Goal: Task Accomplishment & Management: Use online tool/utility

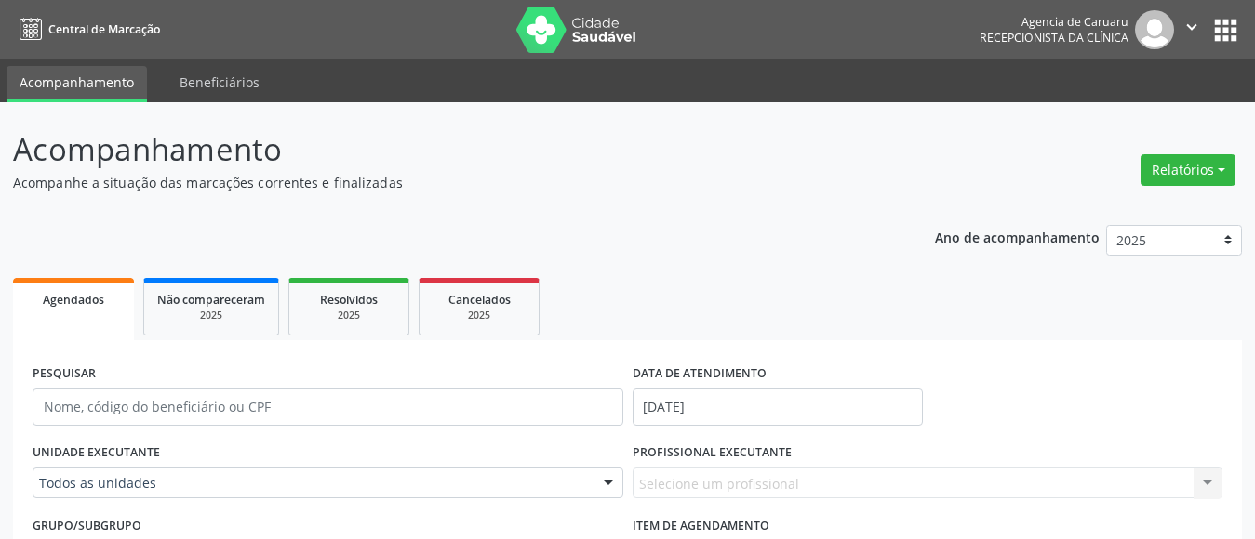
scroll to position [279, 0]
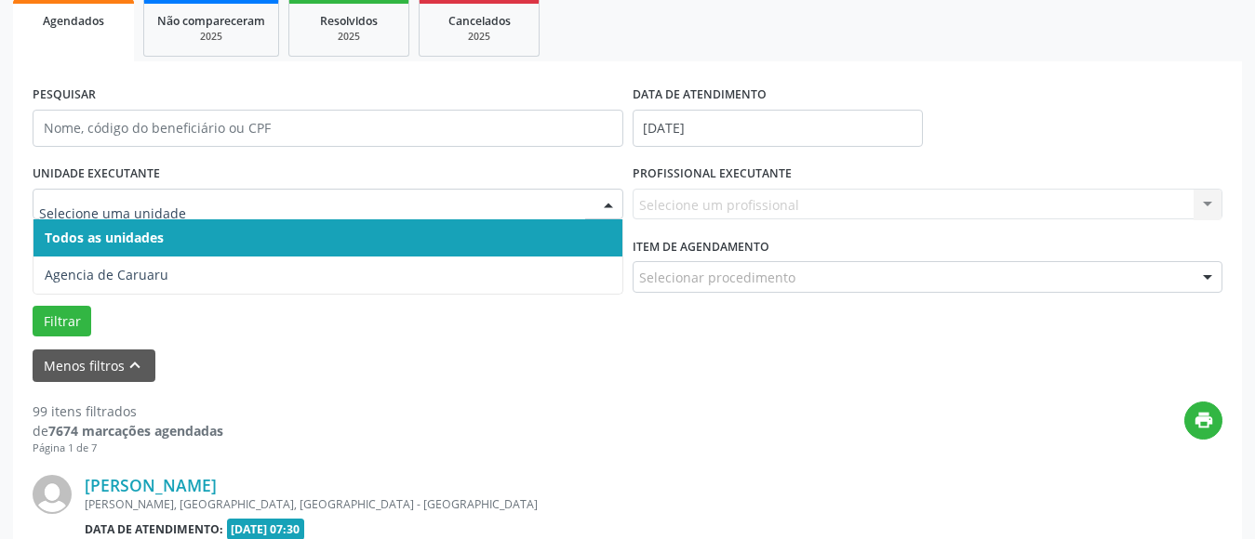
click at [130, 233] on span "Todos as unidades" at bounding box center [104, 238] width 119 height 18
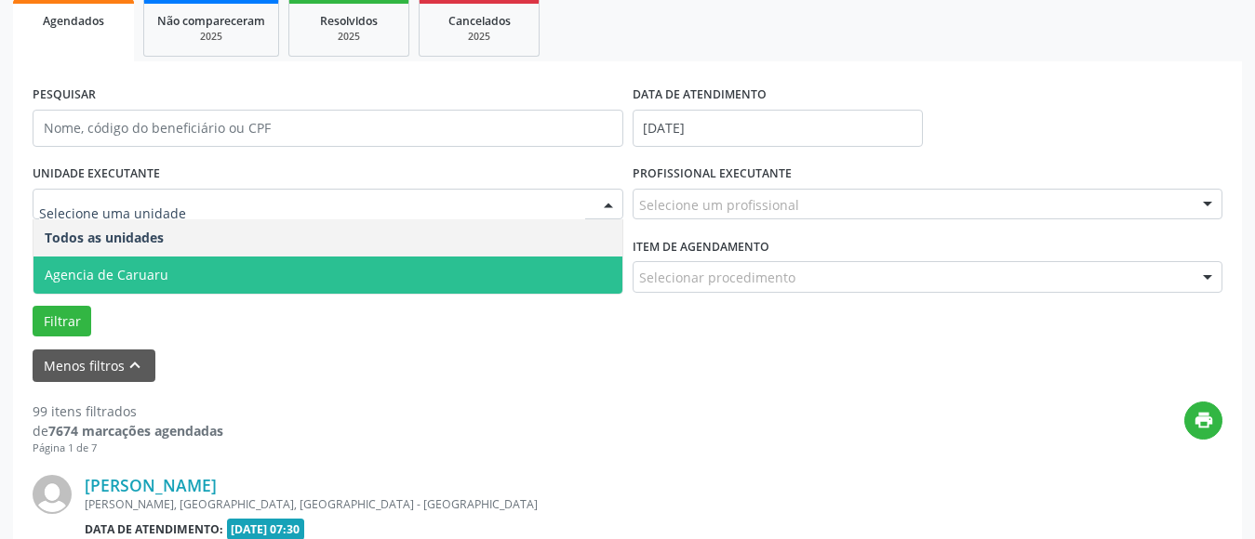
click at [128, 275] on span "Agencia de Caruaru" at bounding box center [107, 275] width 124 height 18
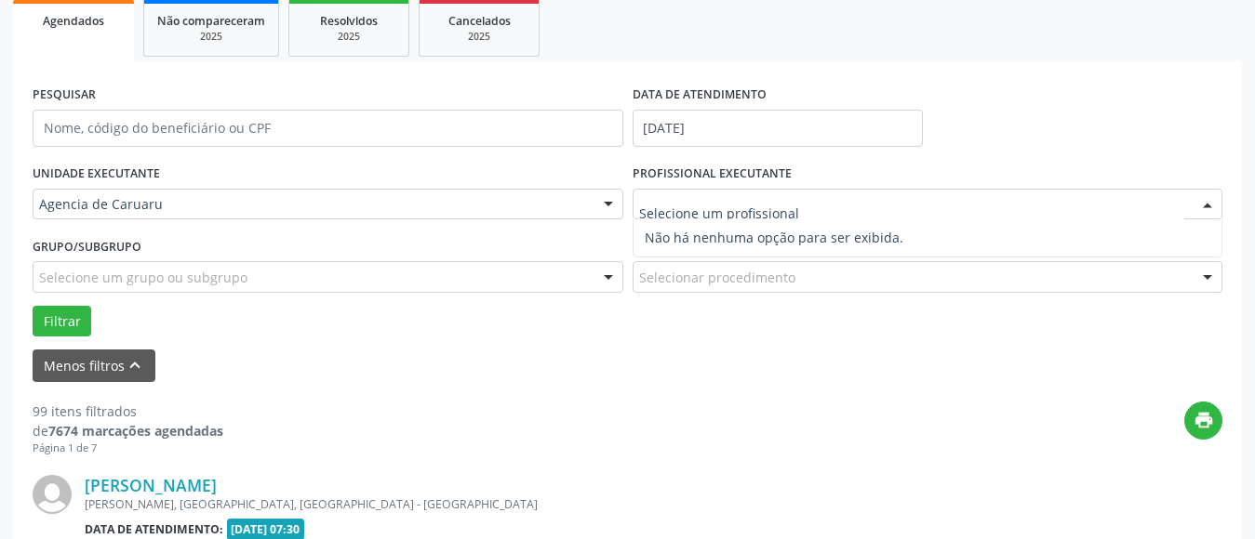
click at [413, 416] on div "print" at bounding box center [722, 429] width 999 height 55
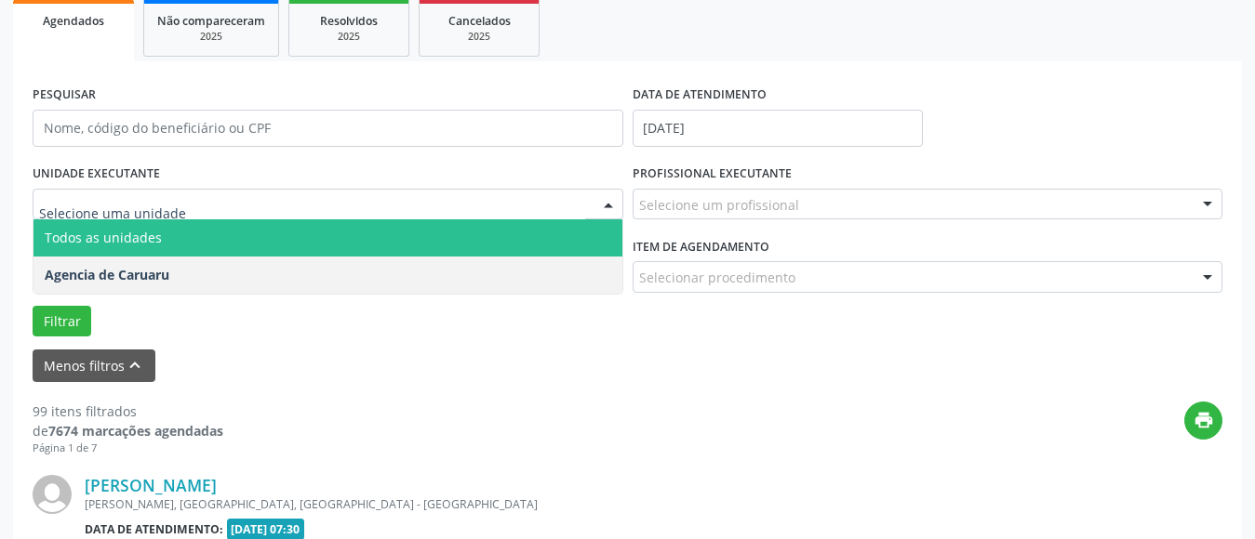
click at [149, 233] on span "Todos as unidades" at bounding box center [103, 238] width 117 height 18
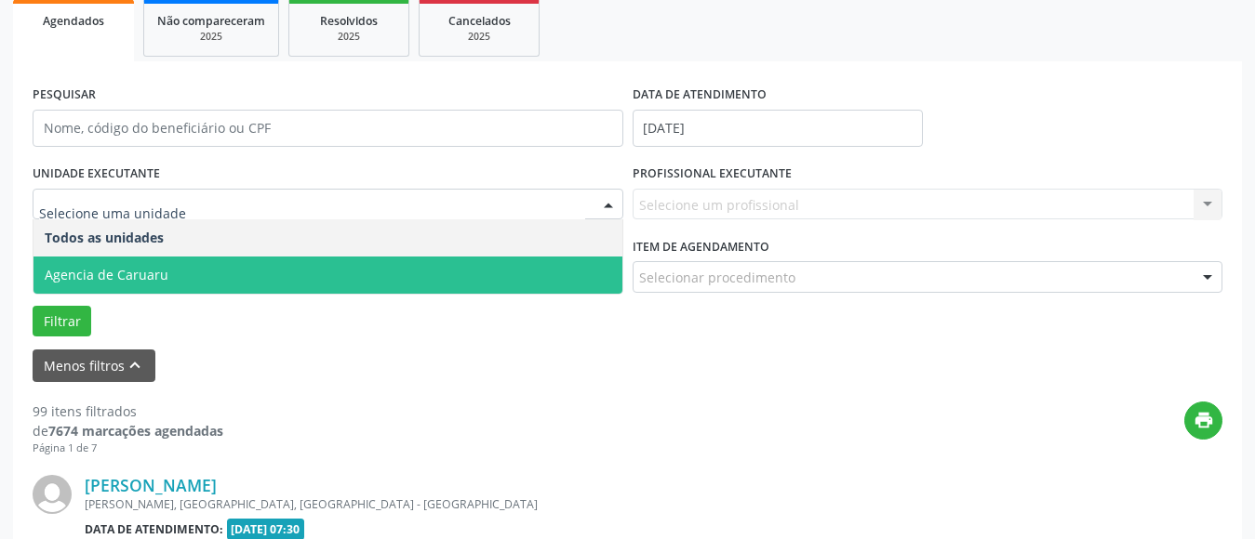
click at [149, 275] on span "Agencia de Caruaru" at bounding box center [107, 275] width 124 height 18
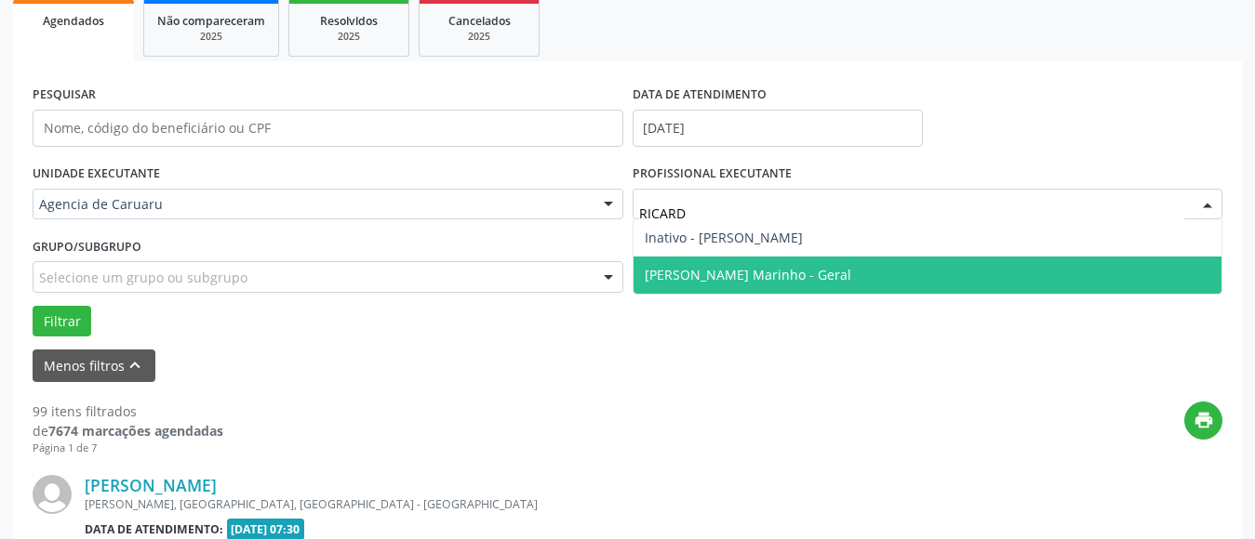
click at [709, 272] on span "[PERSON_NAME] Marinho - Geral" at bounding box center [747, 275] width 206 height 18
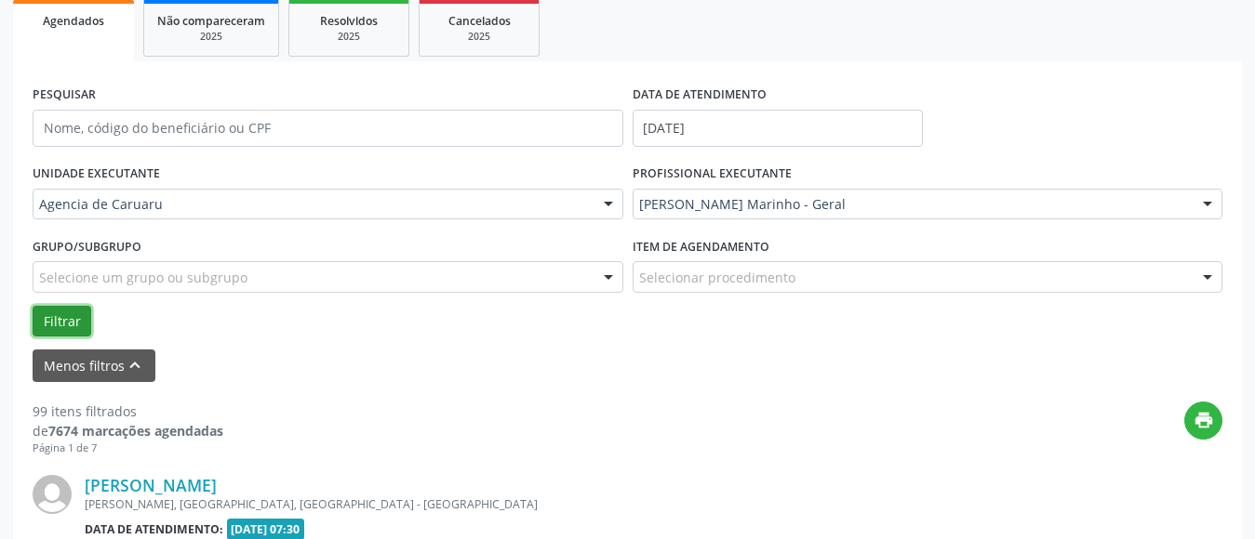
click at [63, 317] on button "Filtrar" at bounding box center [62, 322] width 59 height 32
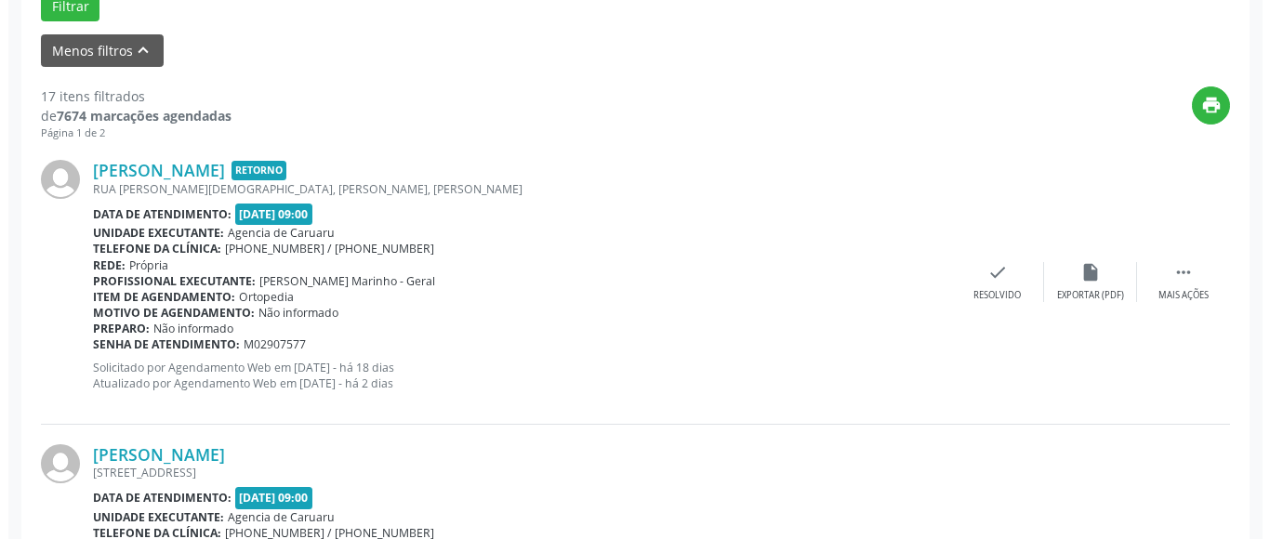
scroll to position [651, 0]
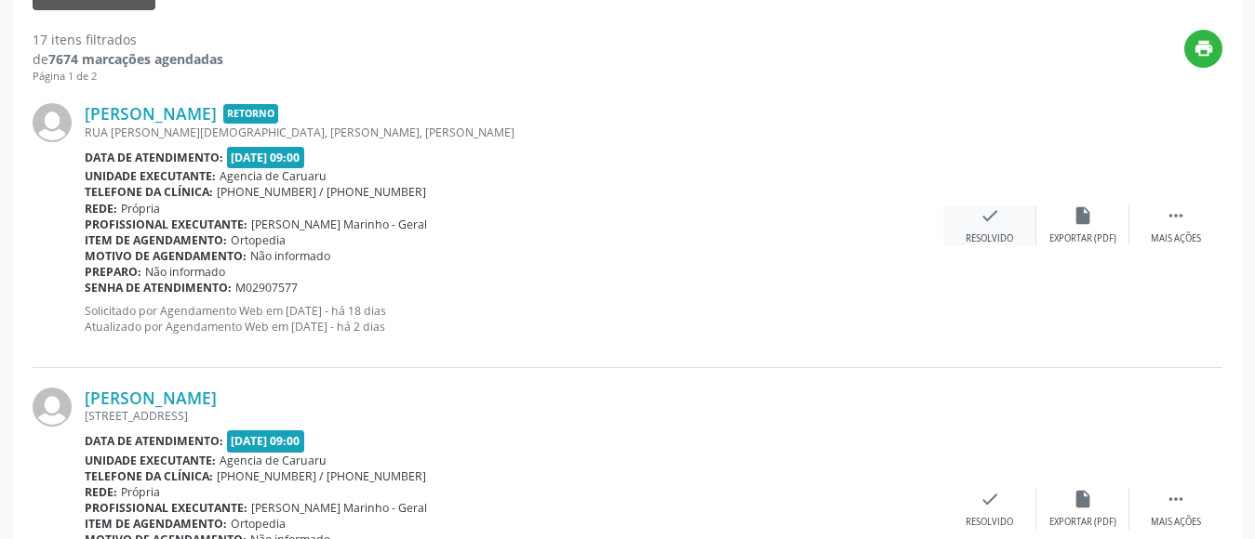
click at [982, 223] on icon "check" at bounding box center [989, 216] width 20 height 20
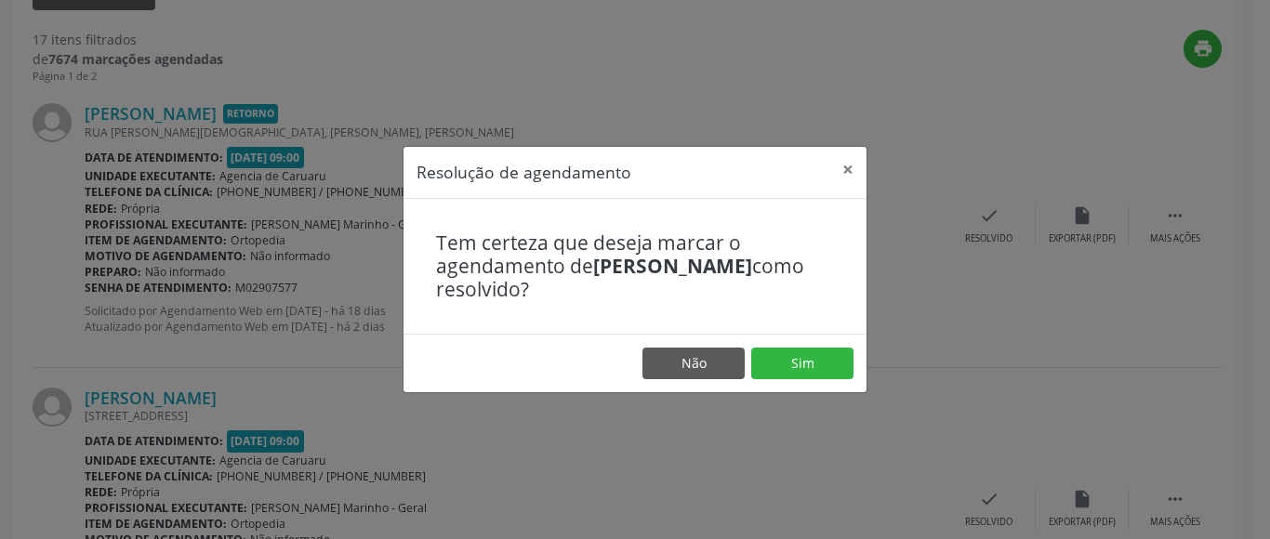
click at [790, 346] on footer "Não Sim" at bounding box center [635, 363] width 463 height 59
click at [790, 352] on button "Sim" at bounding box center [802, 364] width 102 height 32
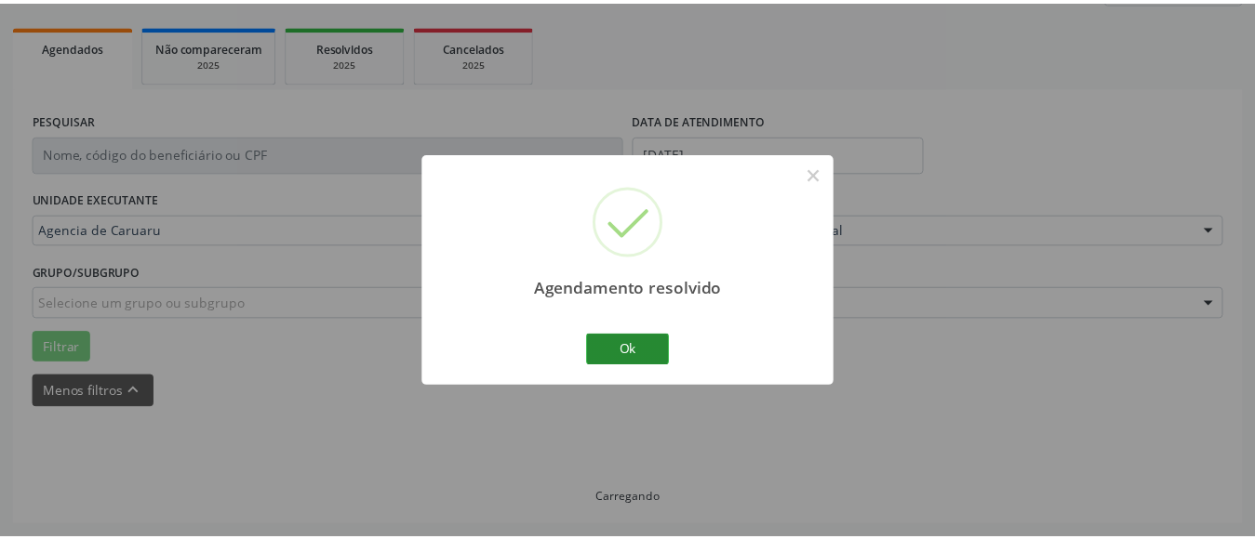
scroll to position [272, 0]
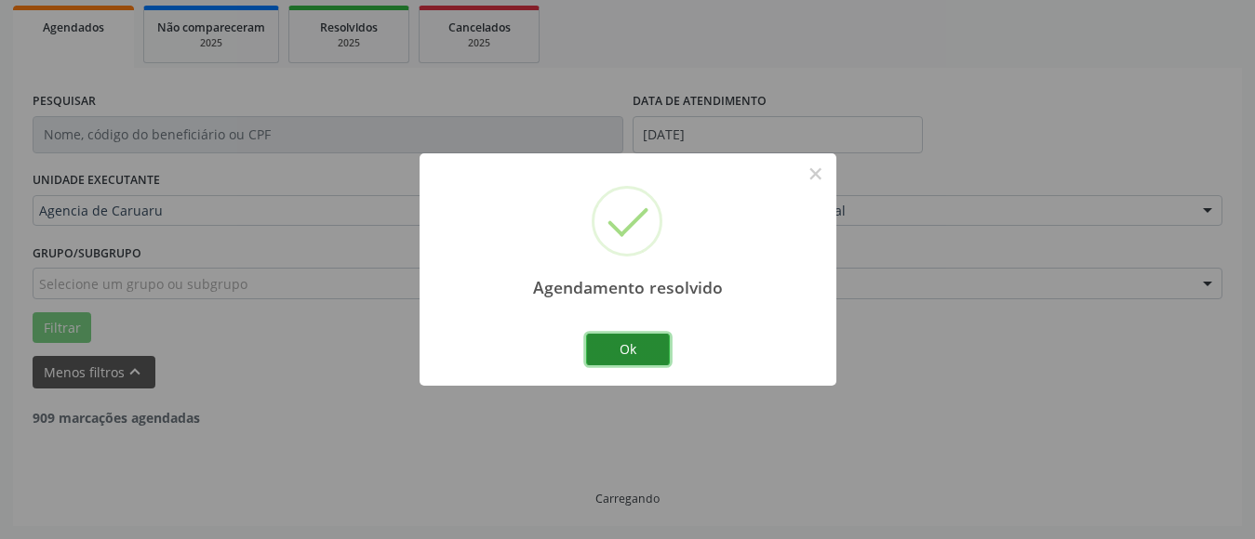
click at [647, 343] on button "Ok" at bounding box center [628, 350] width 84 height 32
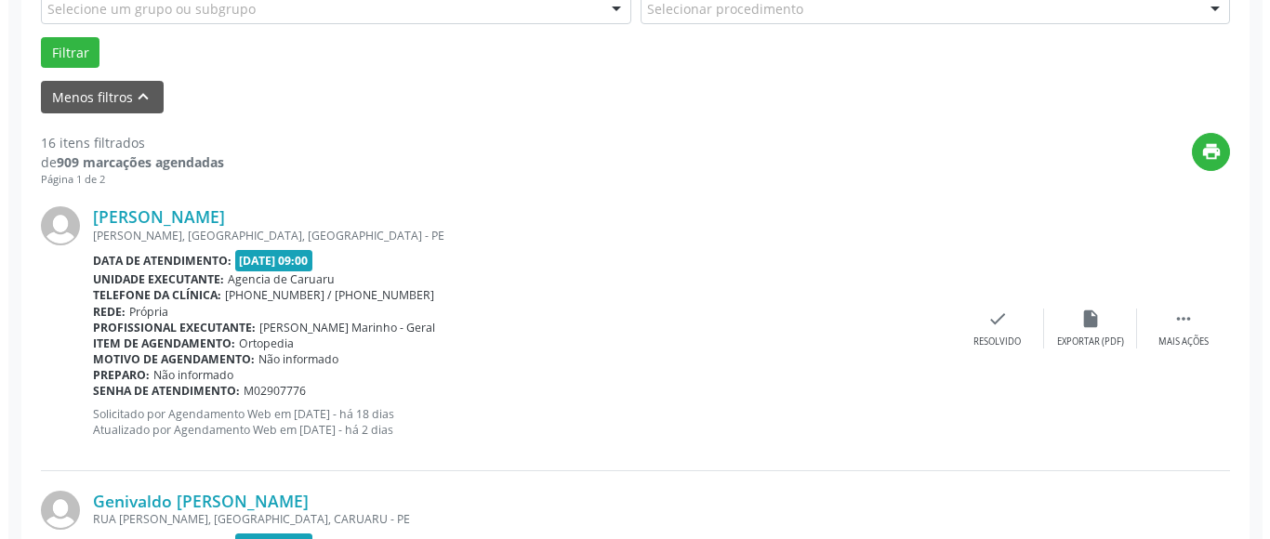
scroll to position [551, 0]
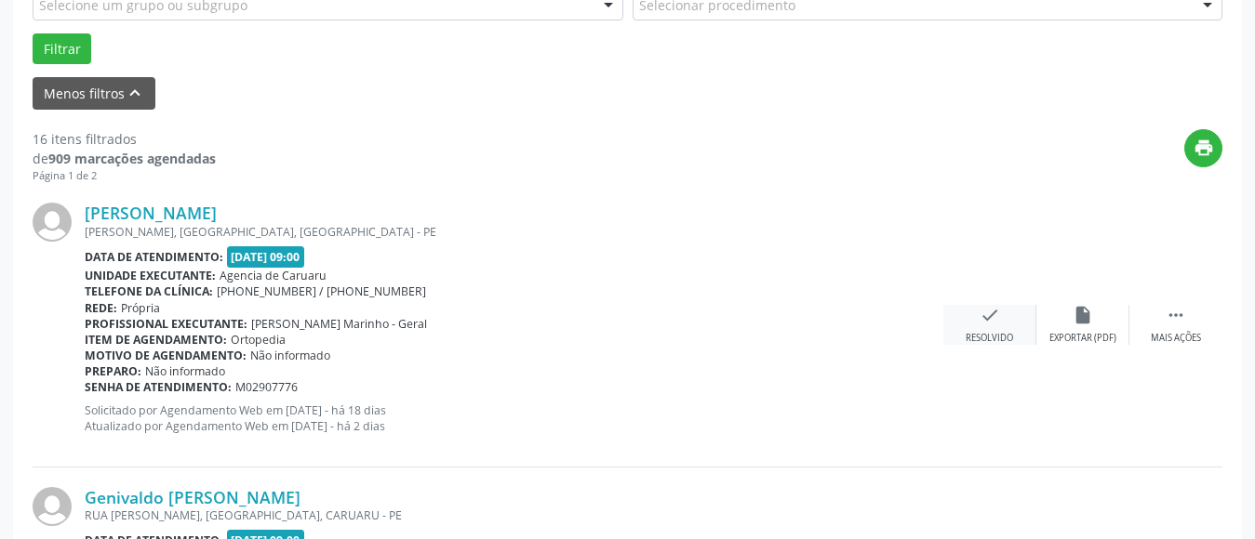
click at [1001, 339] on div "Resolvido" at bounding box center [988, 338] width 47 height 13
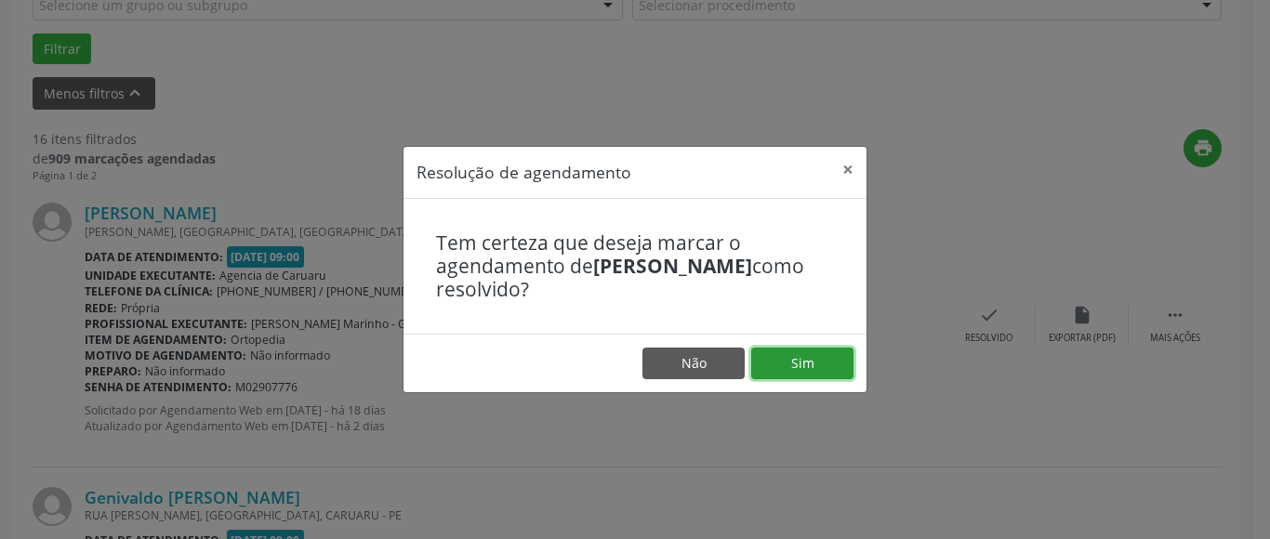
click at [793, 370] on button "Sim" at bounding box center [802, 364] width 102 height 32
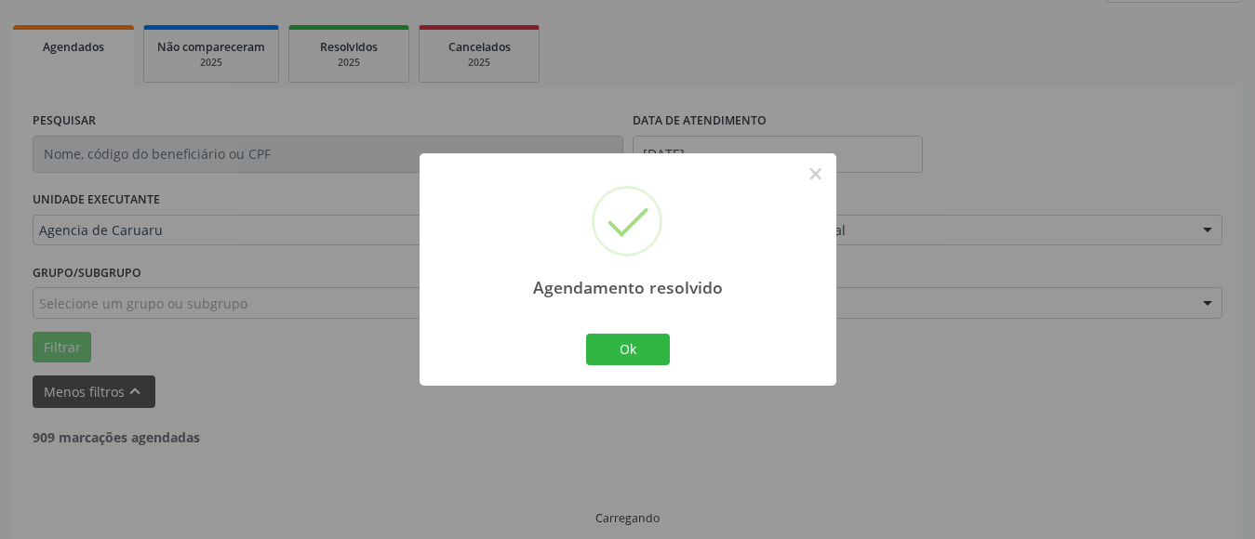
scroll to position [272, 0]
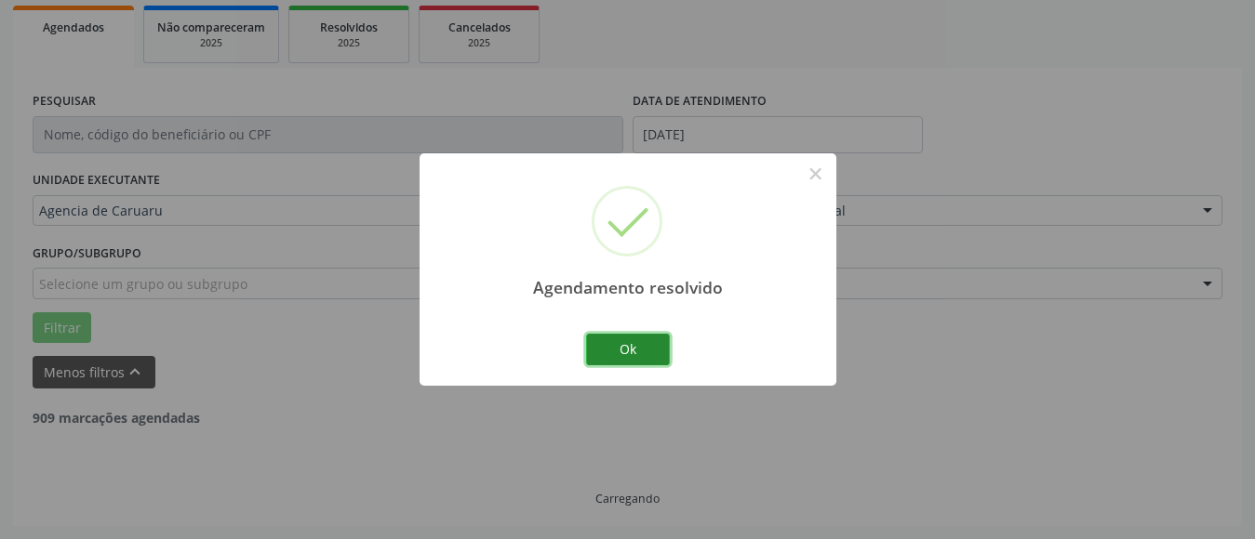
click at [628, 354] on button "Ok" at bounding box center [628, 350] width 84 height 32
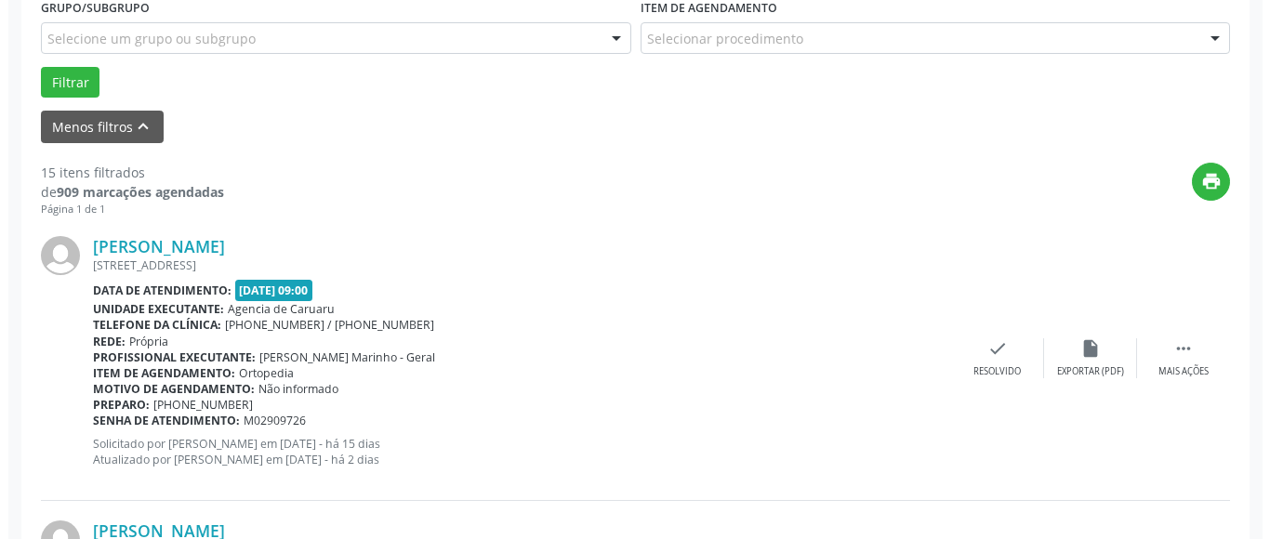
scroll to position [551, 0]
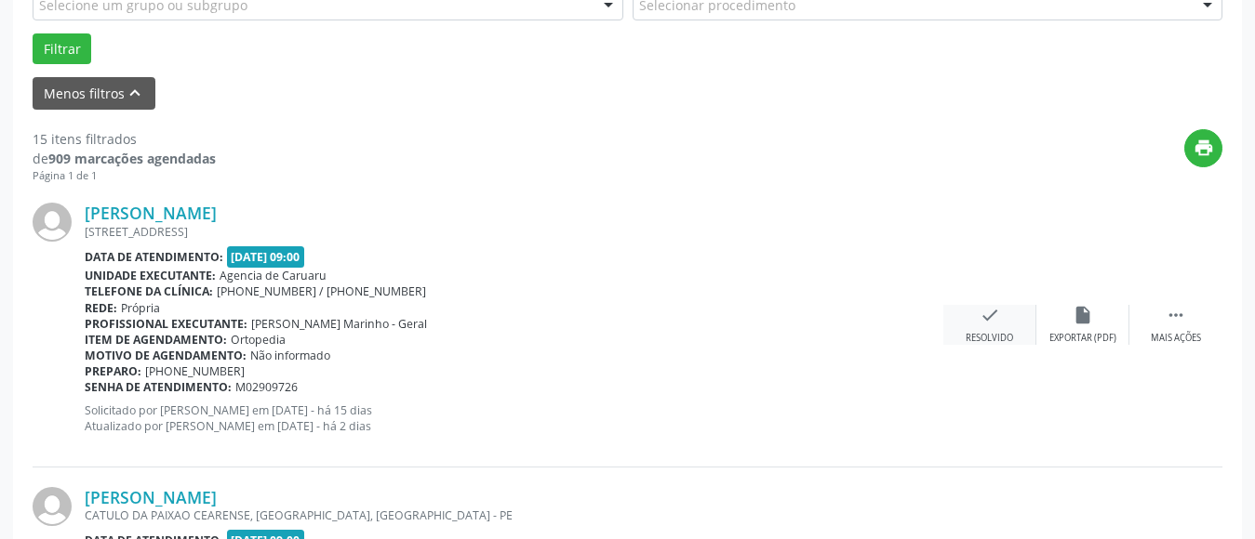
click at [994, 320] on icon "check" at bounding box center [989, 315] width 20 height 20
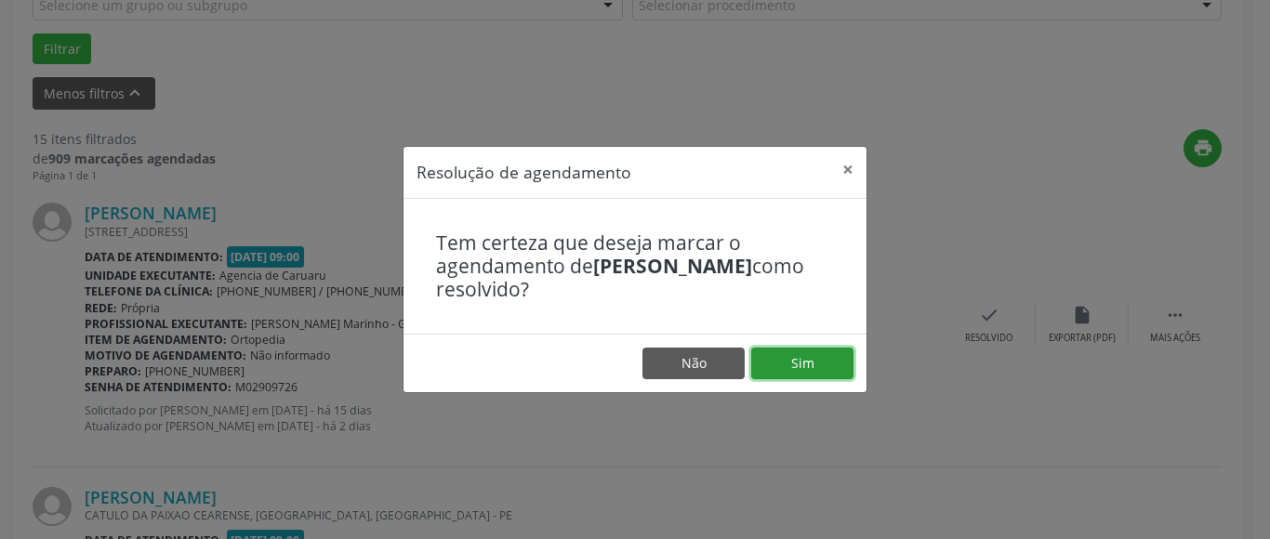
click at [812, 371] on button "Sim" at bounding box center [802, 364] width 102 height 32
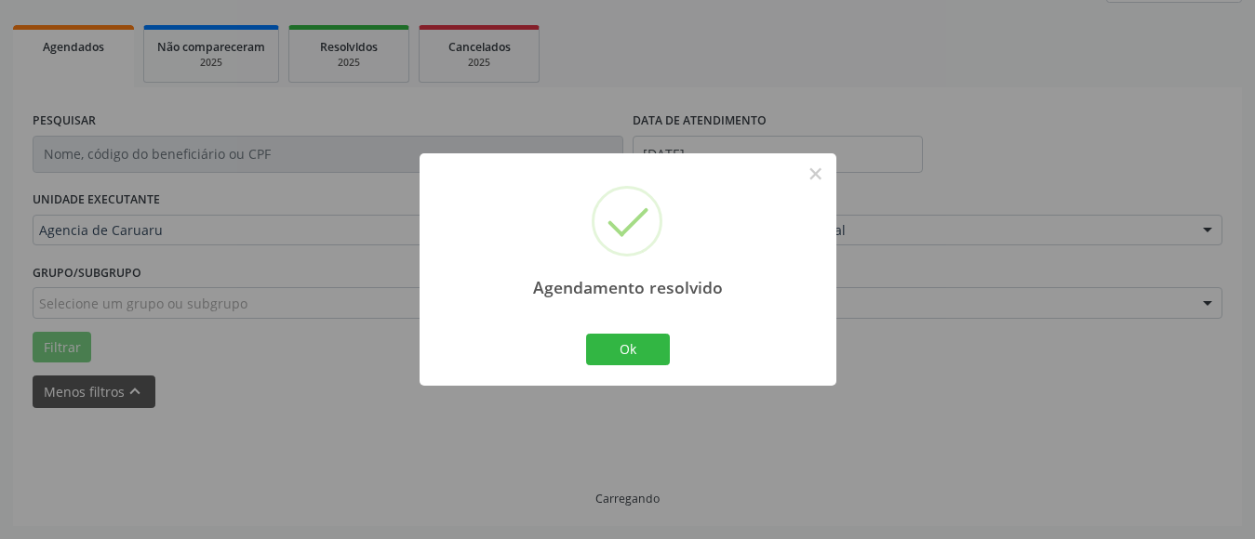
scroll to position [272, 0]
click at [624, 339] on button "Ok" at bounding box center [628, 350] width 84 height 32
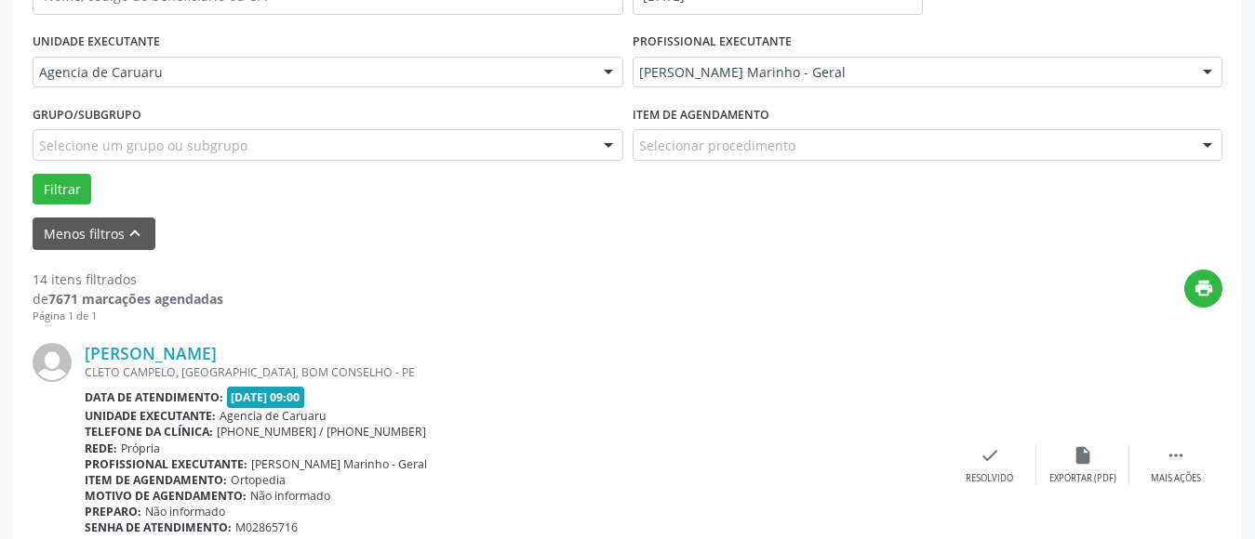
scroll to position [458, 0]
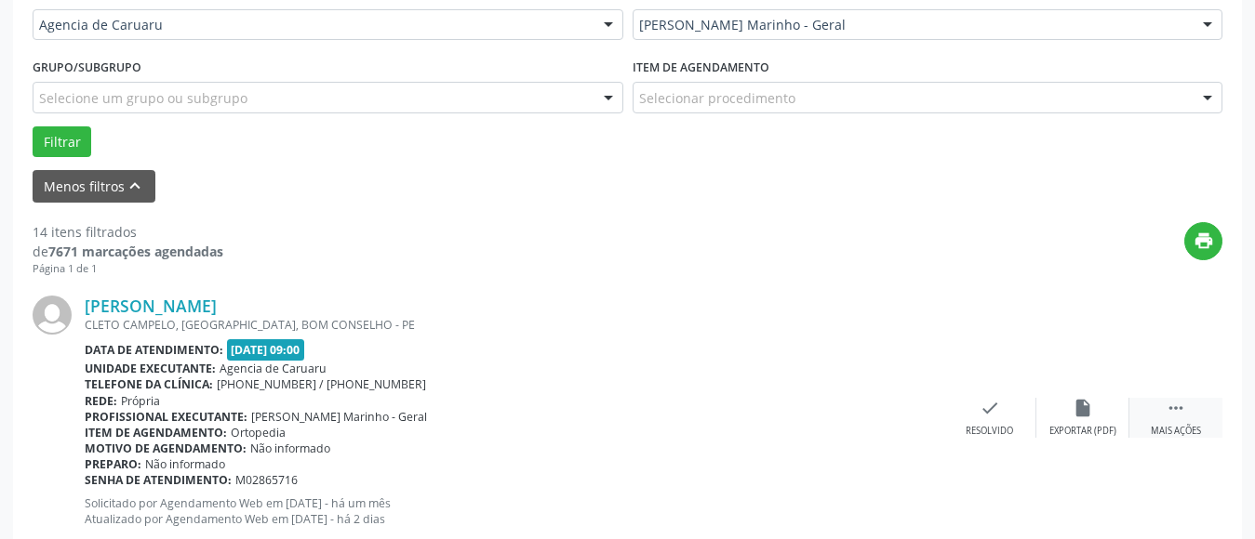
click at [1167, 411] on icon "" at bounding box center [1175, 408] width 20 height 20
click at [1086, 404] on icon "alarm_off" at bounding box center [1082, 408] width 20 height 20
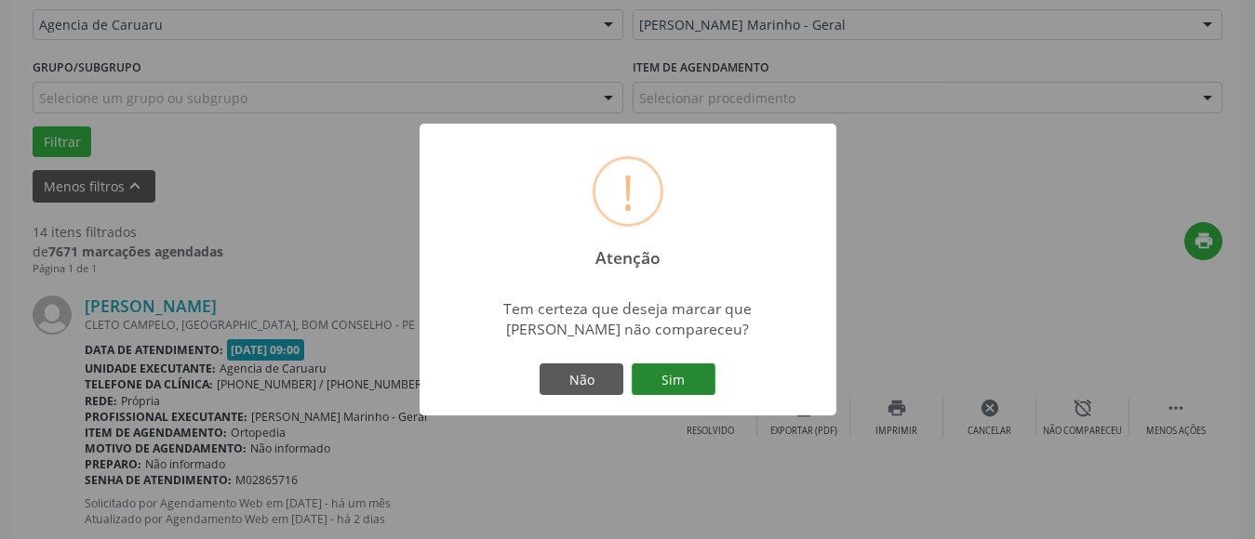
click at [673, 389] on button "Sim" at bounding box center [673, 380] width 84 height 32
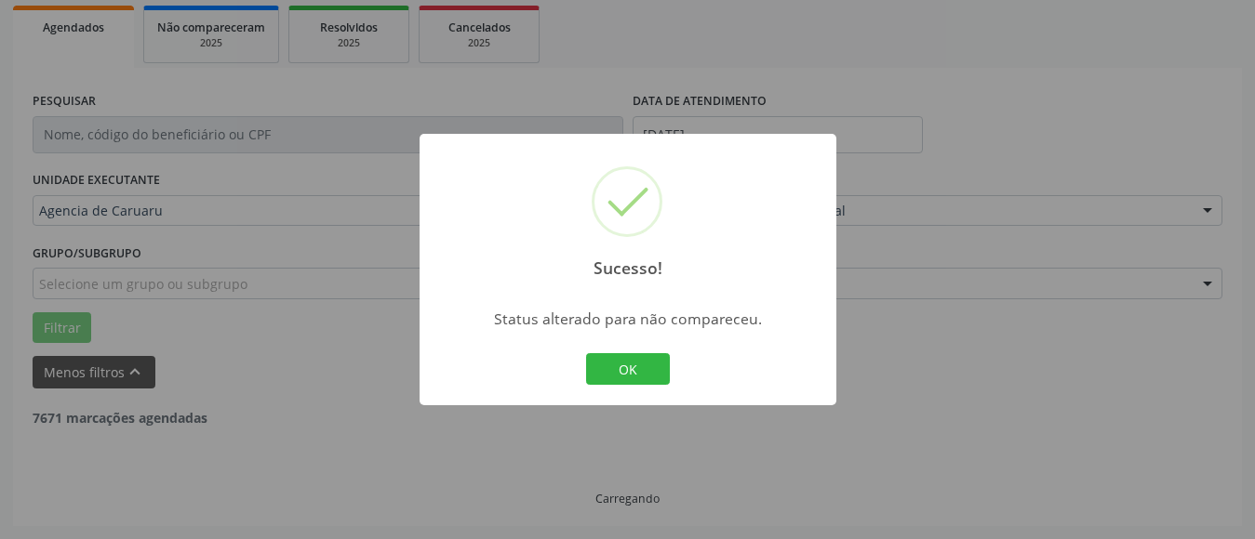
scroll to position [272, 0]
click at [649, 368] on button "OK" at bounding box center [628, 369] width 84 height 32
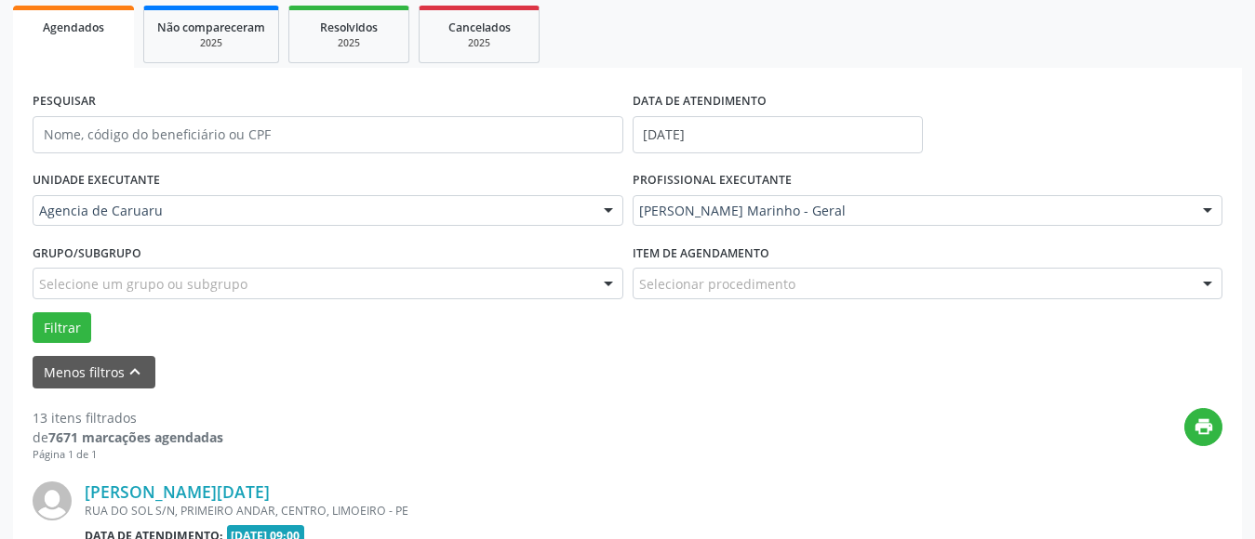
scroll to position [458, 0]
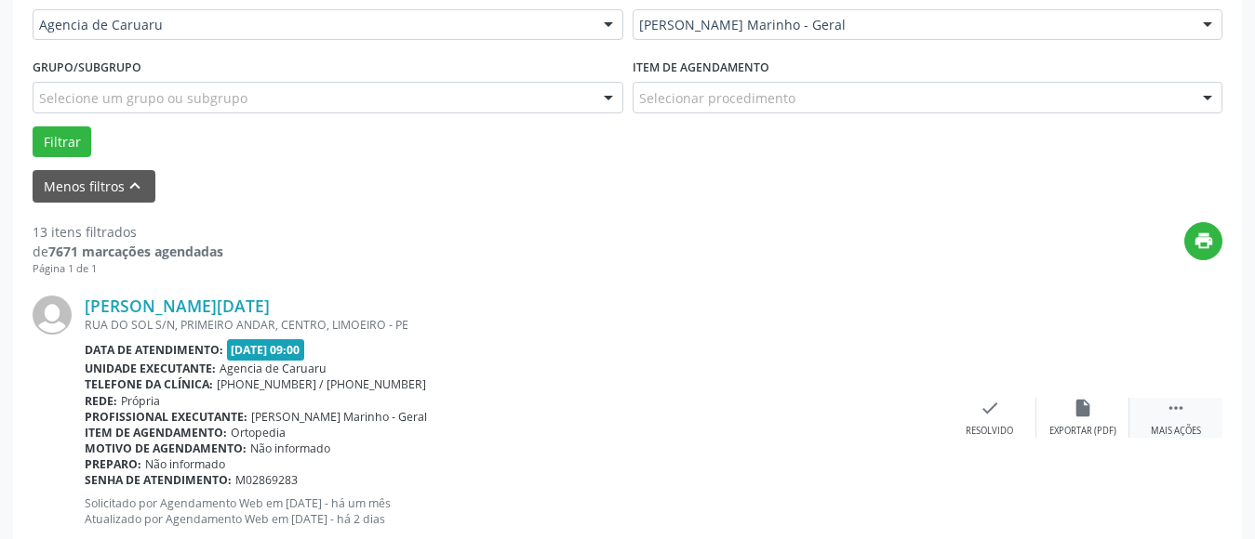
click at [1189, 402] on div " Mais ações" at bounding box center [1175, 418] width 93 height 40
click at [1096, 413] on div "alarm_off Não compareceu" at bounding box center [1082, 418] width 93 height 40
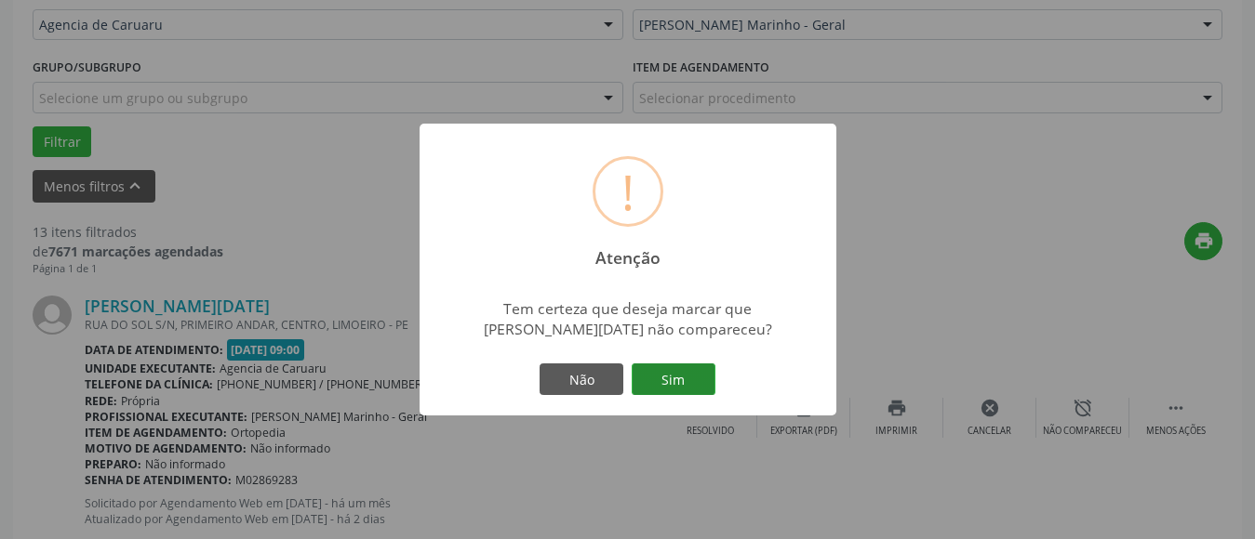
click at [679, 379] on button "Sim" at bounding box center [673, 380] width 84 height 32
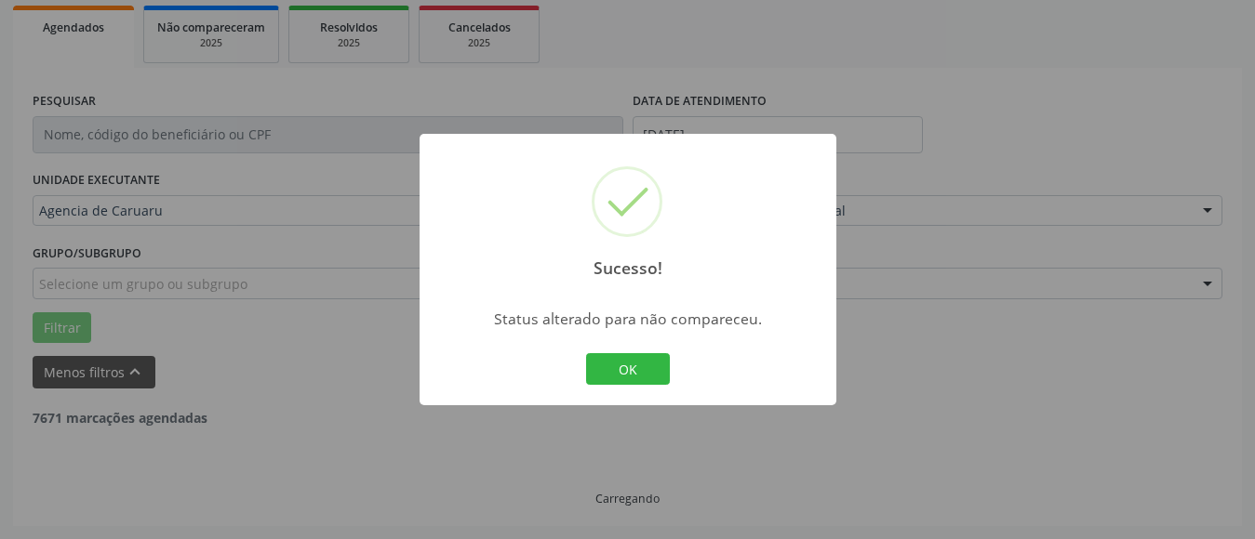
scroll to position [272, 0]
click at [646, 369] on button "OK" at bounding box center [628, 369] width 84 height 32
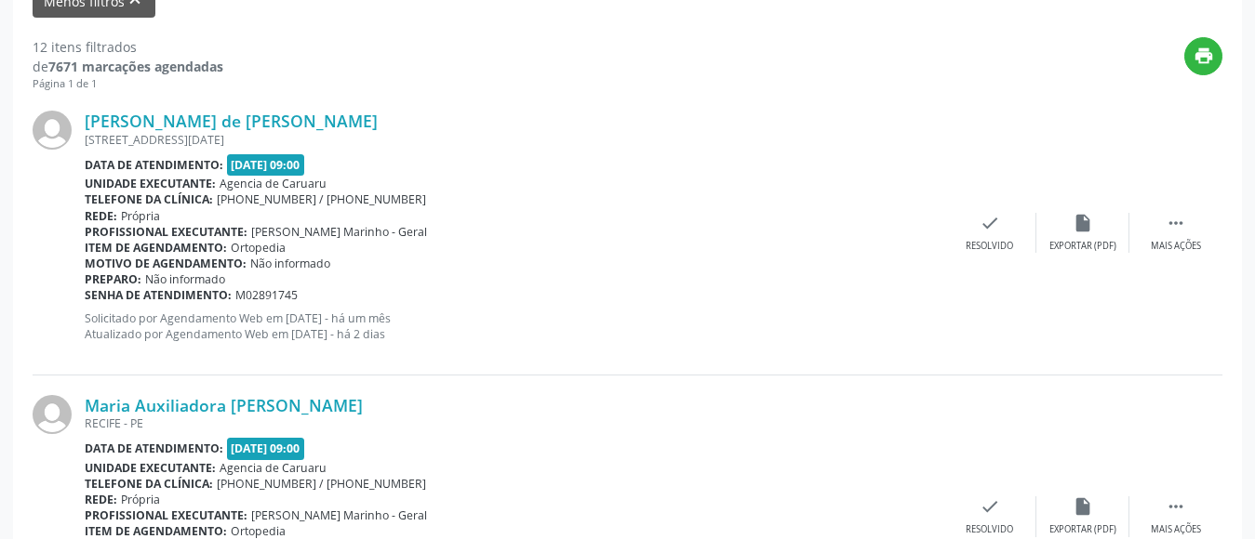
scroll to position [644, 0]
click at [1176, 253] on div "[PERSON_NAME] de [PERSON_NAME] [STREET_ADDRESS][DATE] Data de atendimento: [DAT…" at bounding box center [627, 232] width 1189 height 284
click at [1172, 232] on icon "" at bounding box center [1175, 222] width 20 height 20
click at [1087, 235] on div "alarm_off Não compareceu" at bounding box center [1082, 232] width 93 height 40
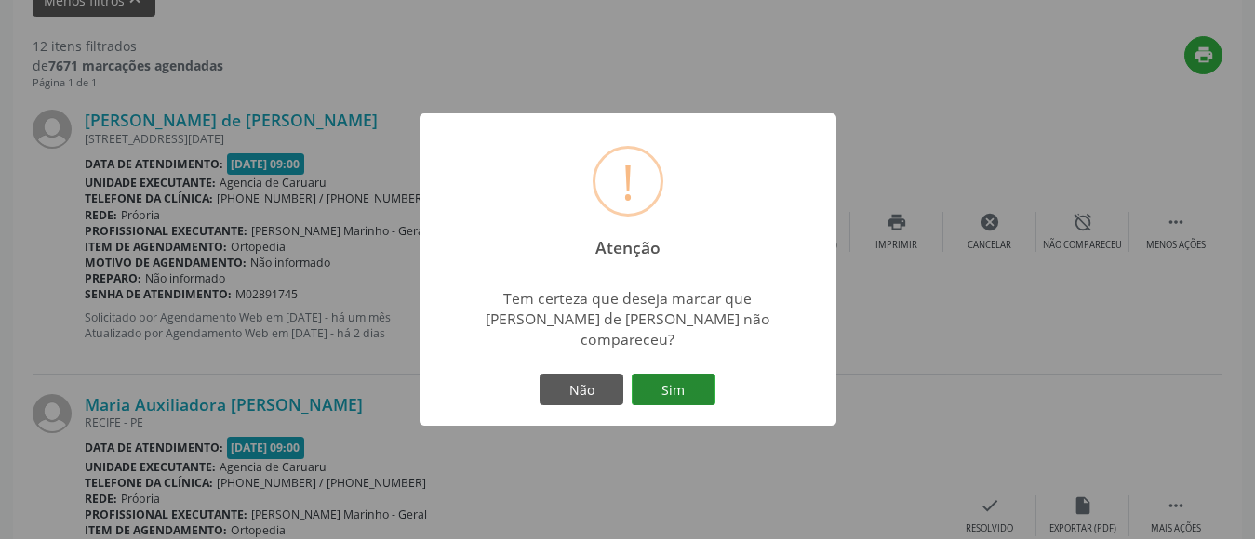
click at [674, 387] on button "Sim" at bounding box center [673, 390] width 84 height 32
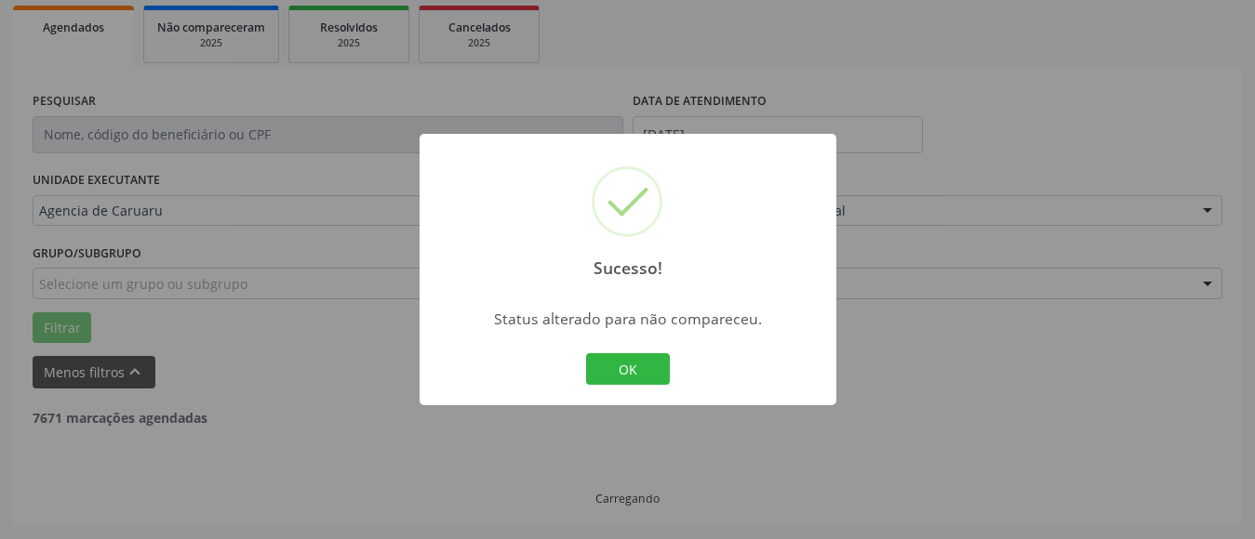
scroll to position [272, 0]
click at [662, 370] on button "OK" at bounding box center [628, 369] width 84 height 32
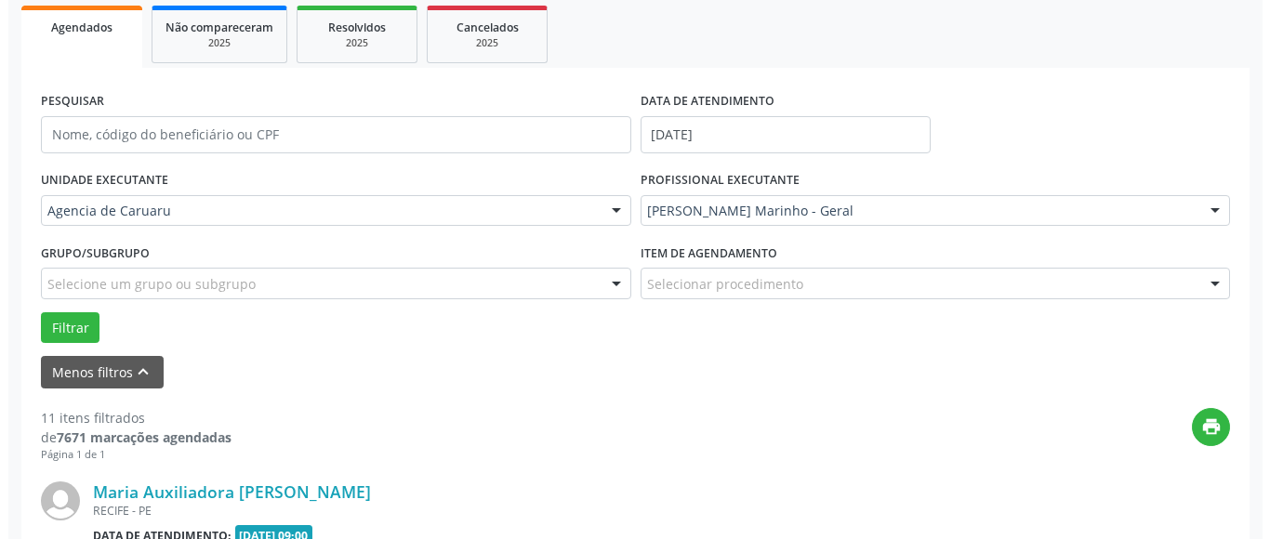
scroll to position [644, 0]
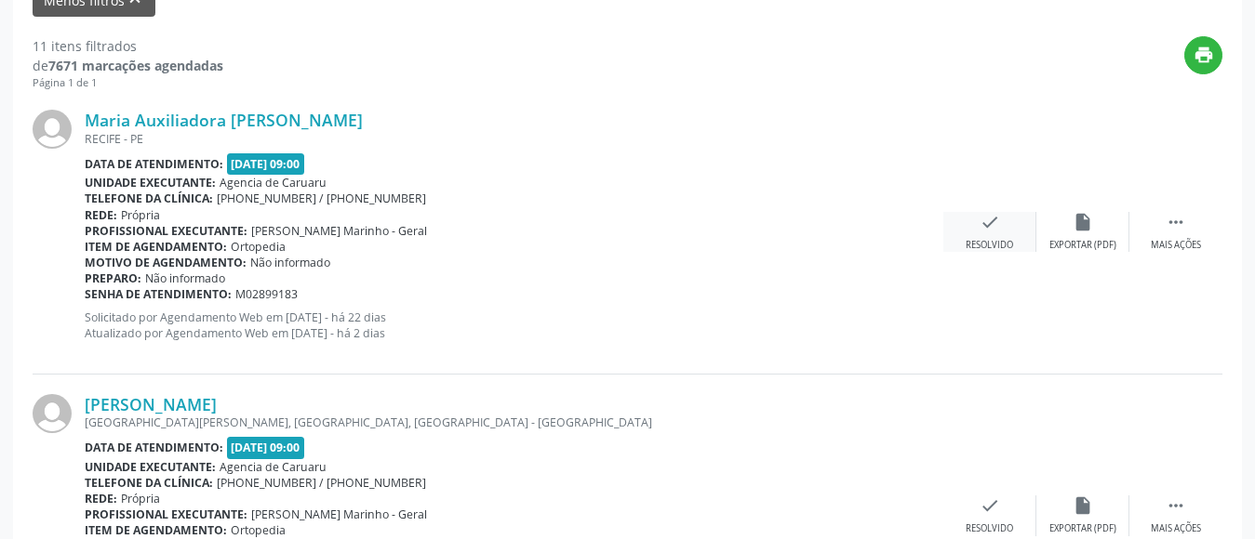
click at [997, 240] on div "Resolvido" at bounding box center [988, 245] width 47 height 13
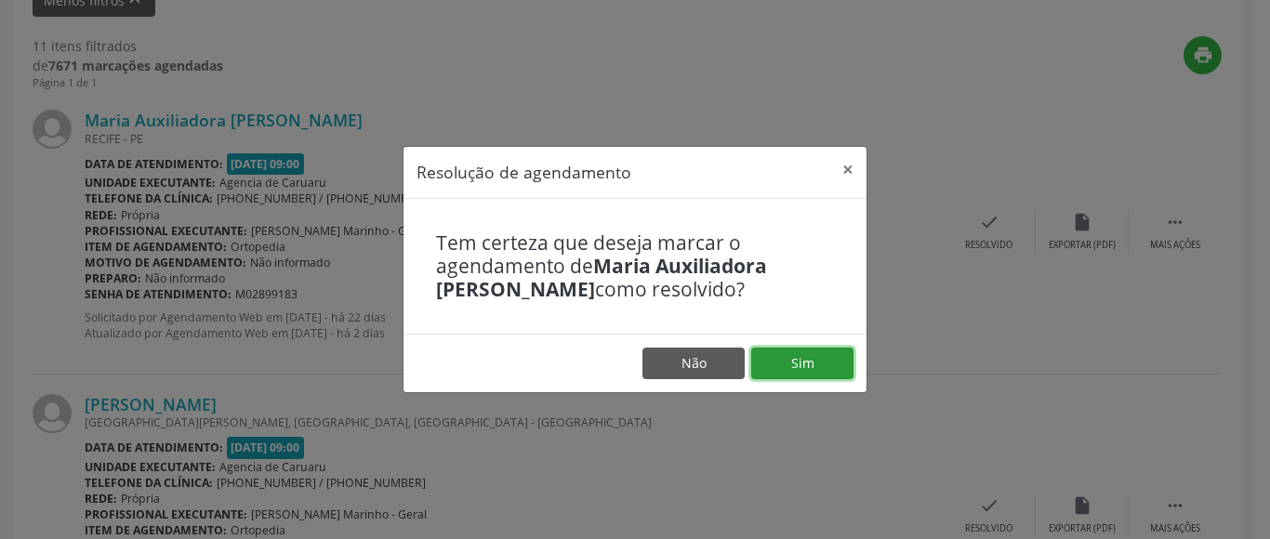
click at [826, 369] on button "Sim" at bounding box center [802, 364] width 102 height 32
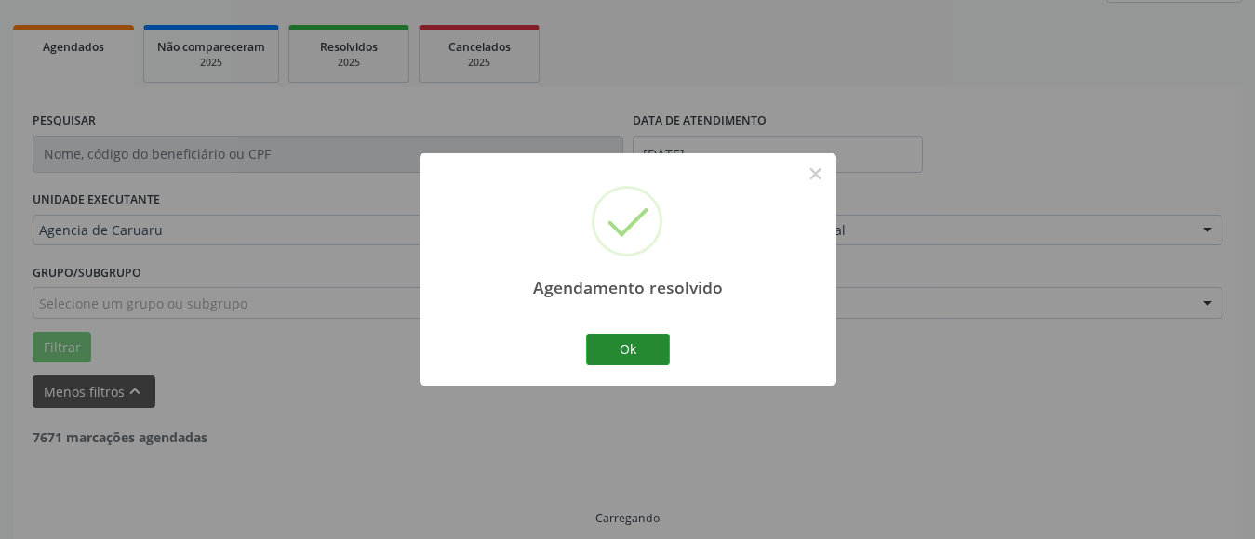
scroll to position [272, 0]
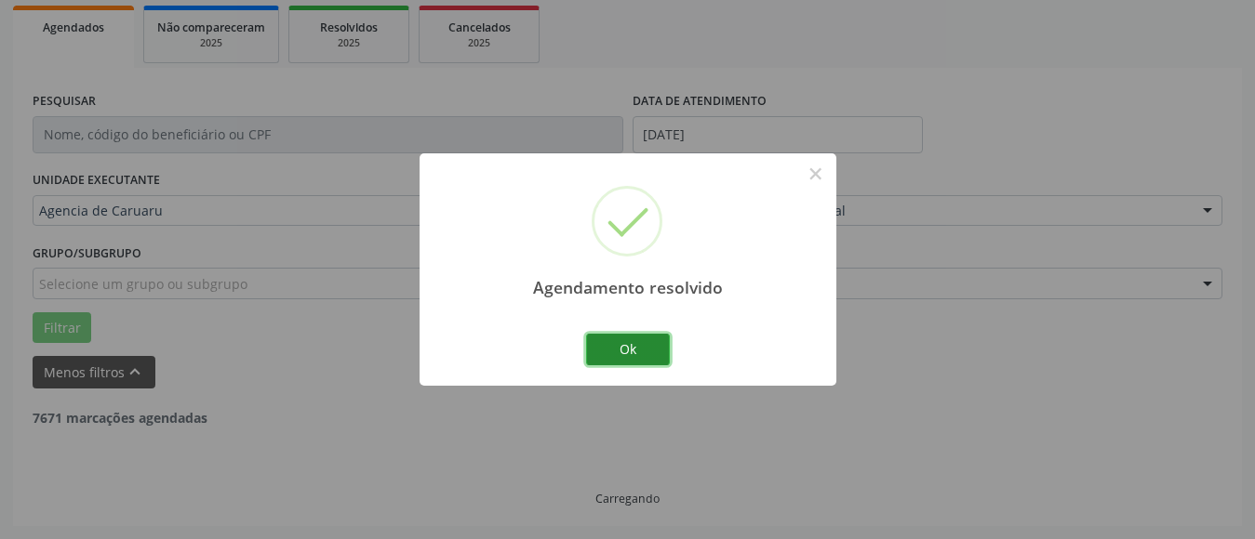
click at [622, 337] on button "Ok" at bounding box center [628, 350] width 84 height 32
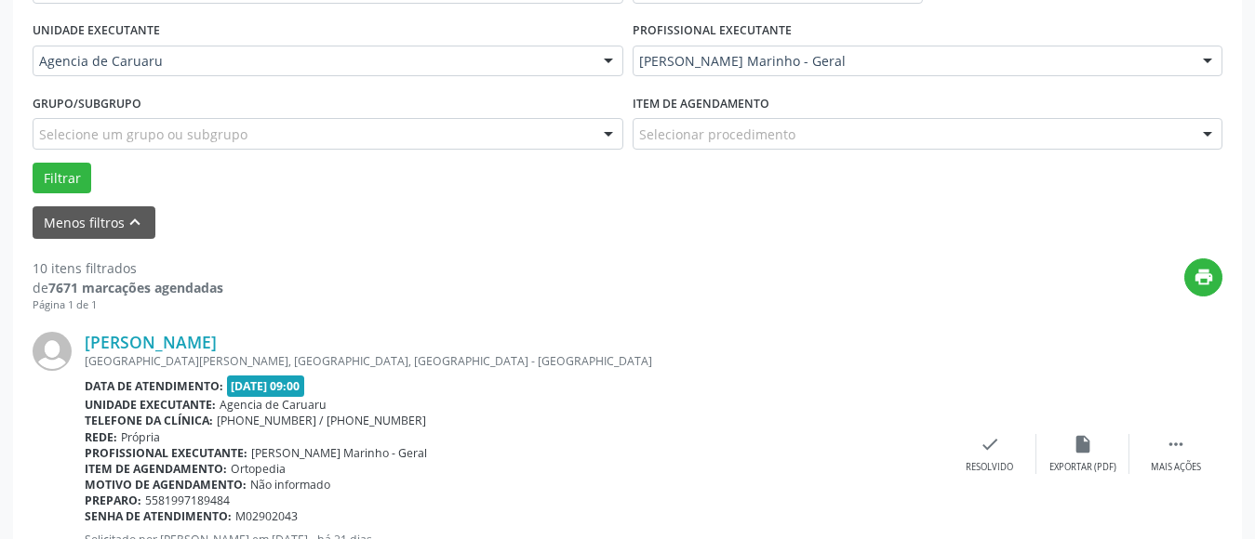
scroll to position [458, 0]
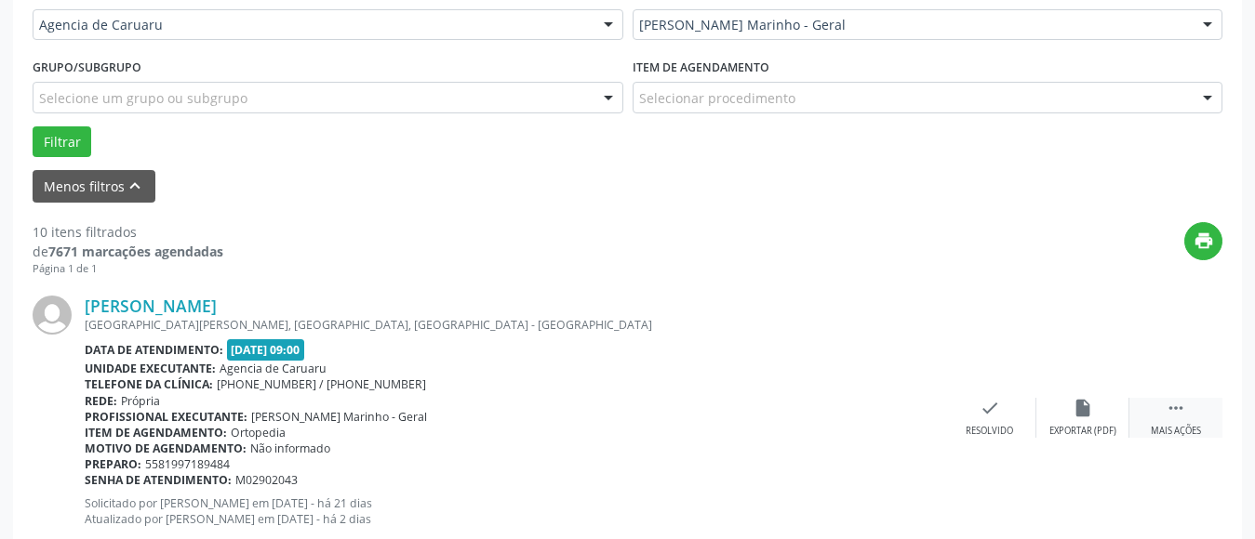
click at [1184, 405] on icon "" at bounding box center [1175, 408] width 20 height 20
click at [1075, 411] on icon "alarm_off" at bounding box center [1082, 408] width 20 height 20
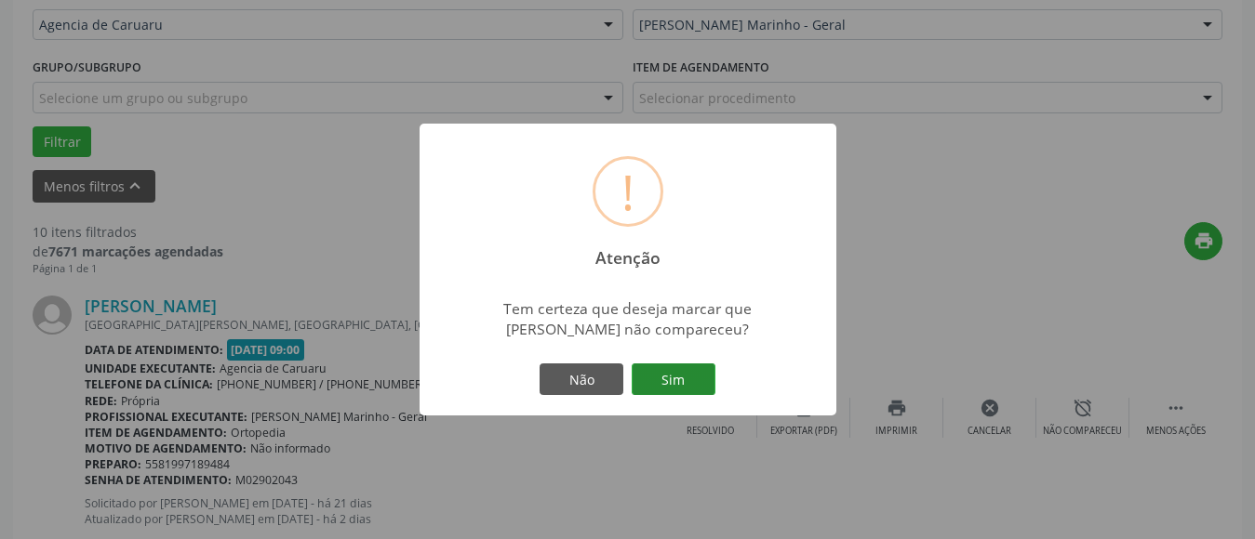
click at [694, 371] on button "Sim" at bounding box center [673, 380] width 84 height 32
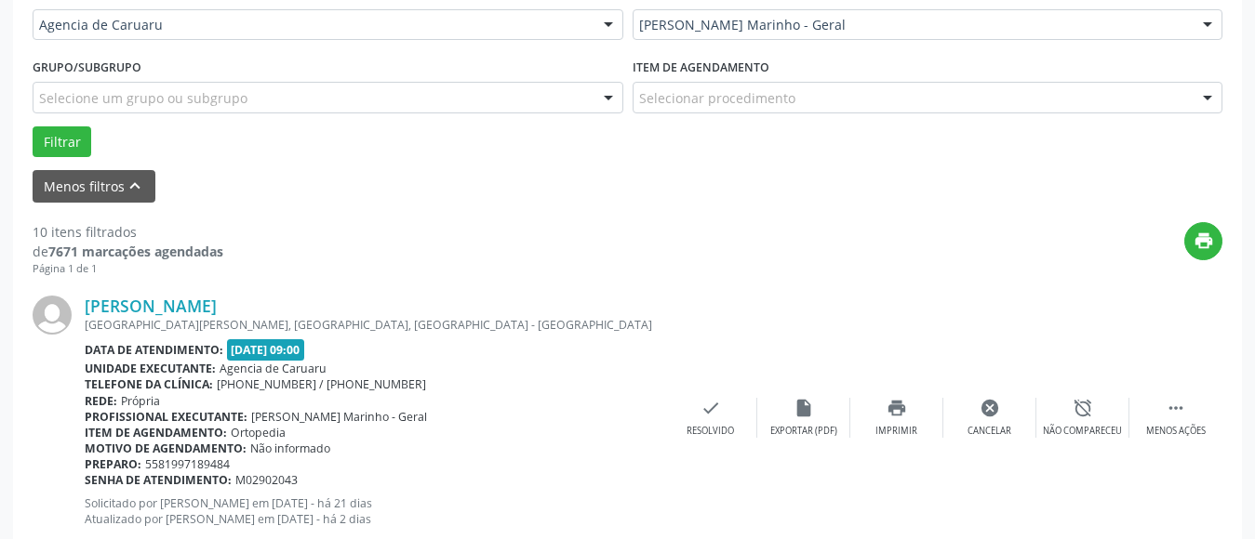
scroll to position [272, 0]
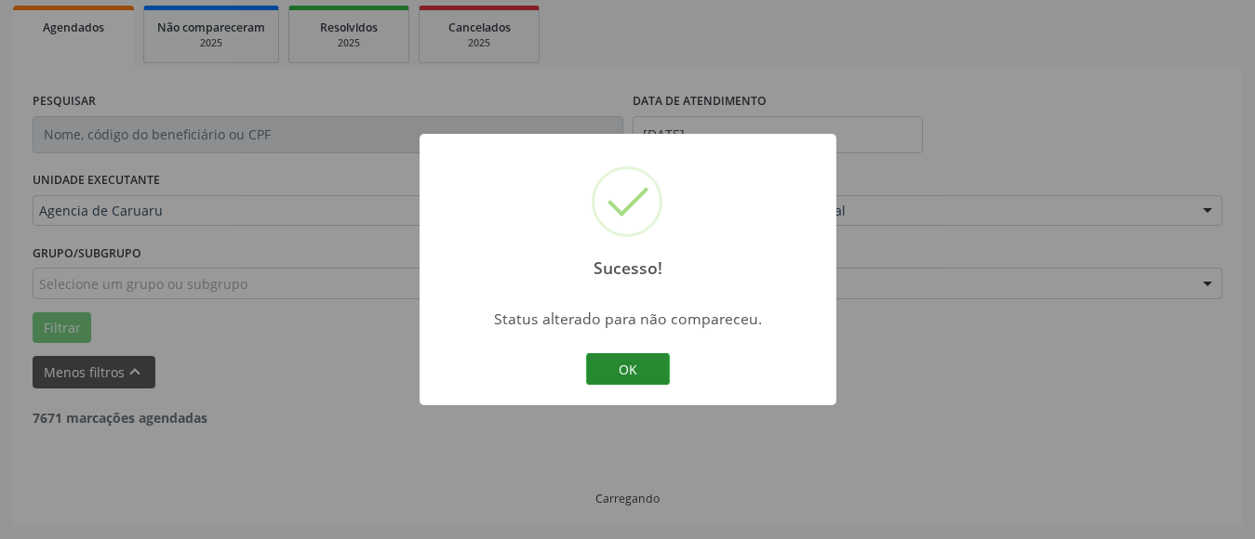
click at [635, 369] on button "OK" at bounding box center [628, 369] width 84 height 32
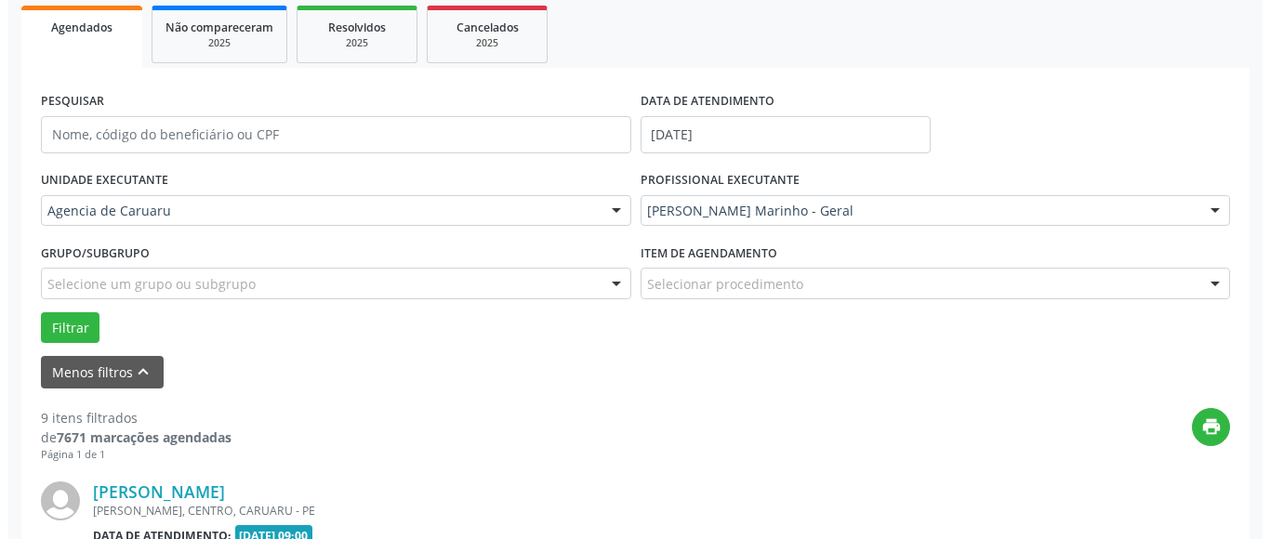
scroll to position [458, 0]
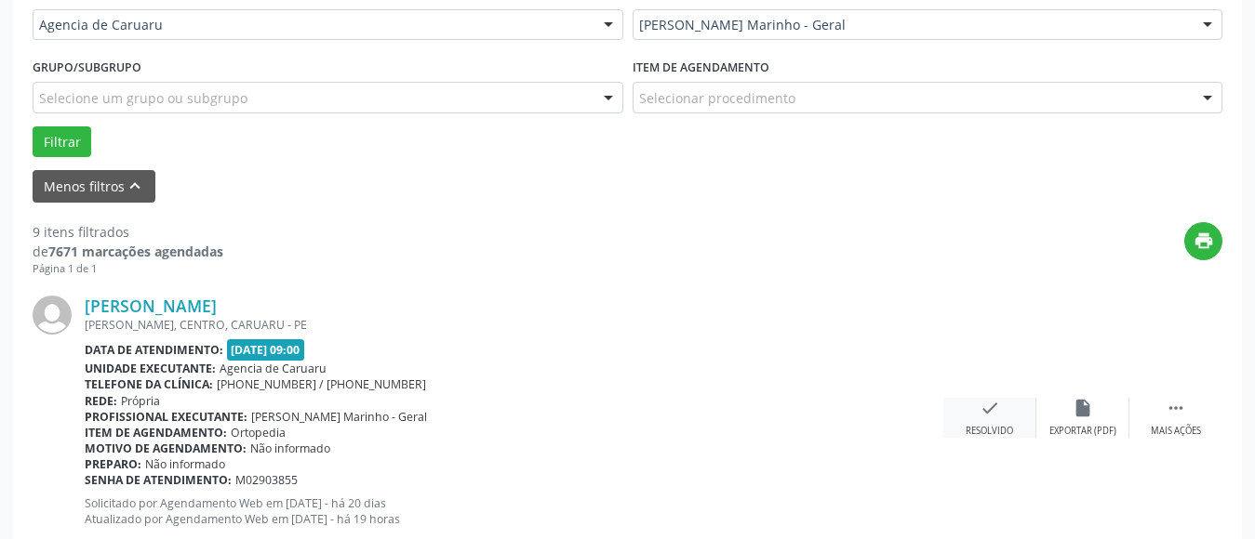
click at [988, 417] on icon "check" at bounding box center [989, 408] width 20 height 20
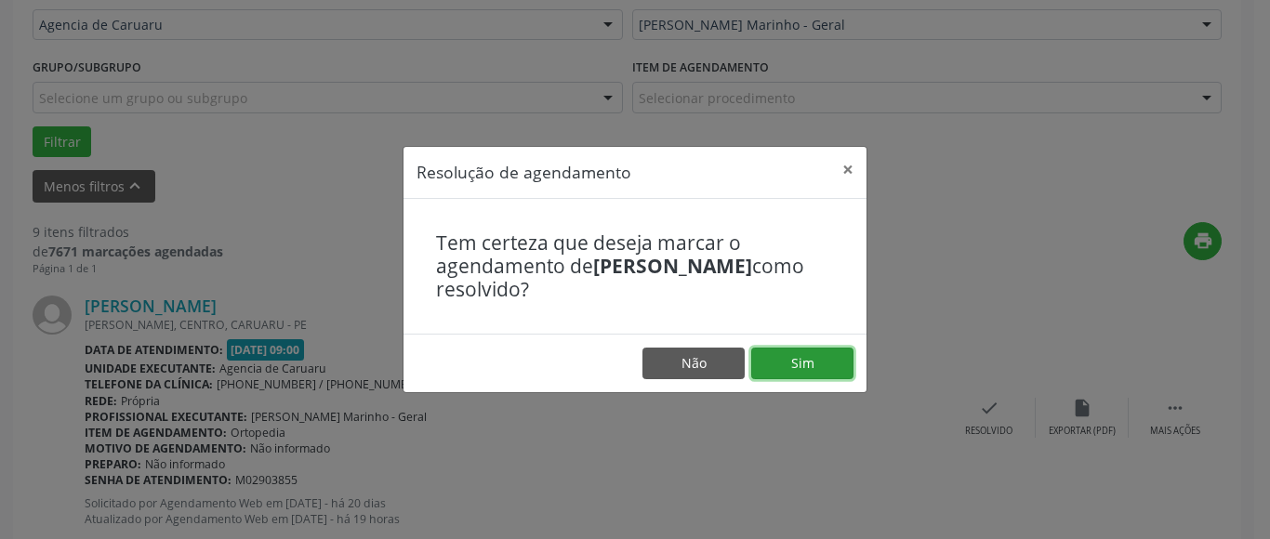
click at [822, 361] on button "Sim" at bounding box center [802, 364] width 102 height 32
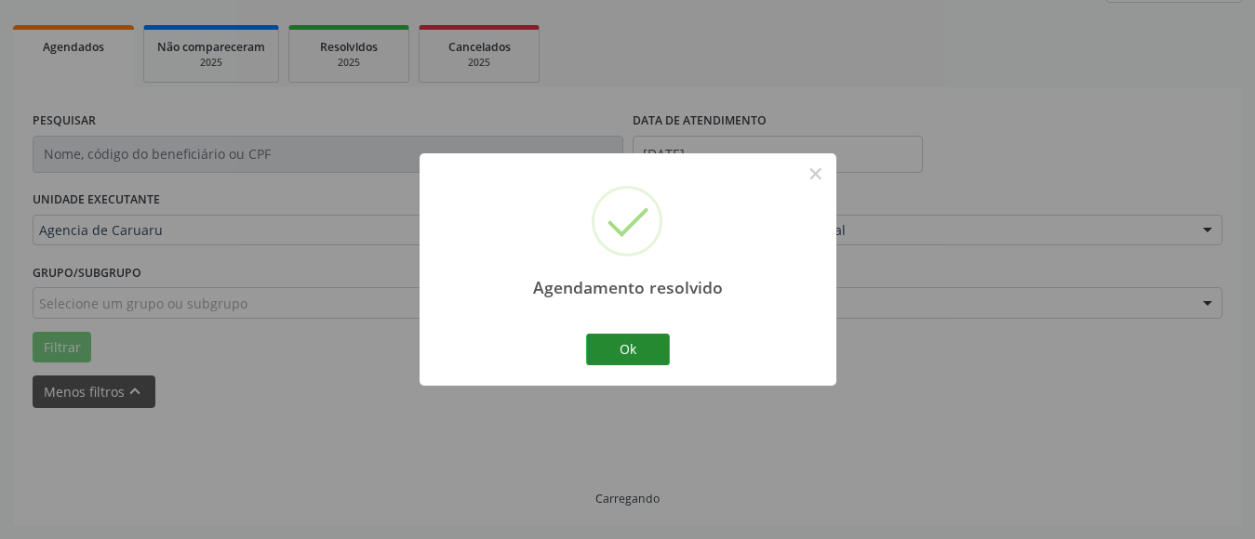
scroll to position [272, 0]
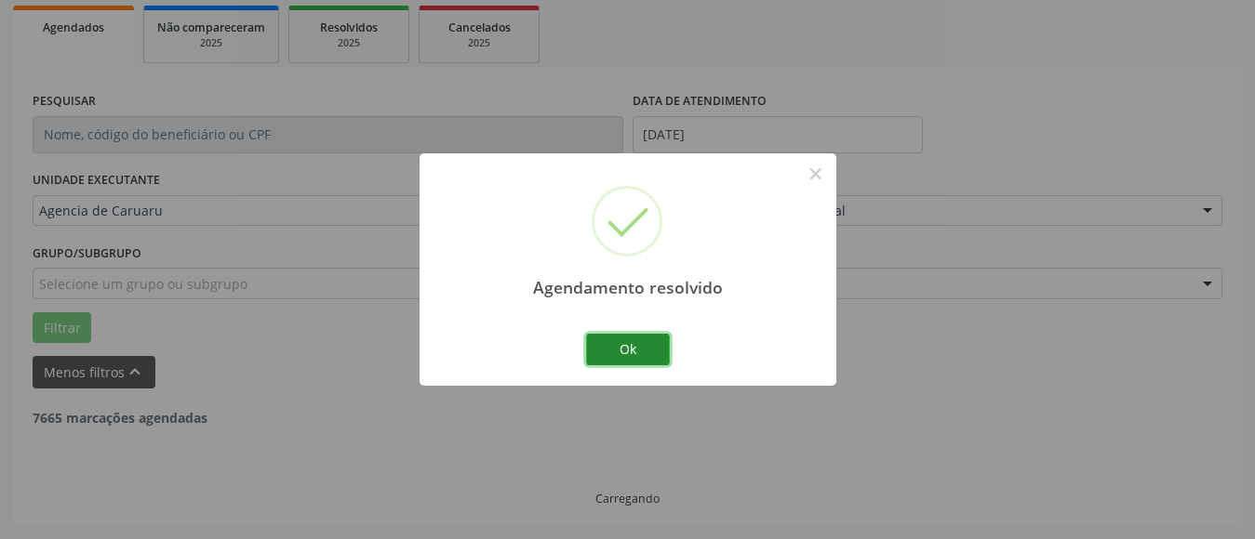
click at [644, 345] on button "Ok" at bounding box center [628, 350] width 84 height 32
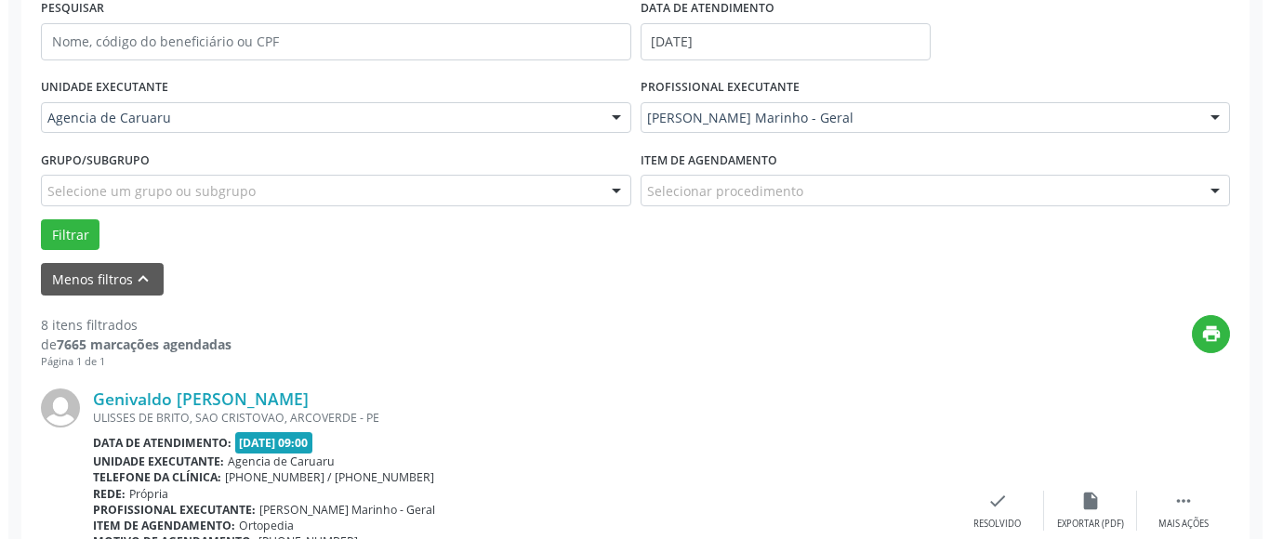
scroll to position [458, 0]
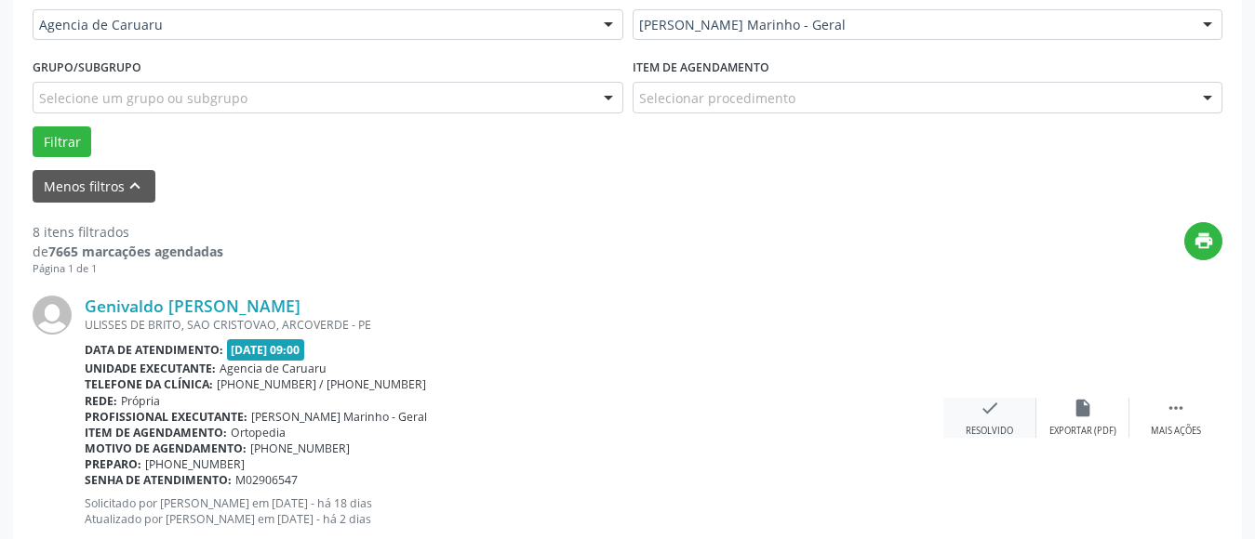
click at [996, 419] on div "check Resolvido" at bounding box center [989, 418] width 93 height 40
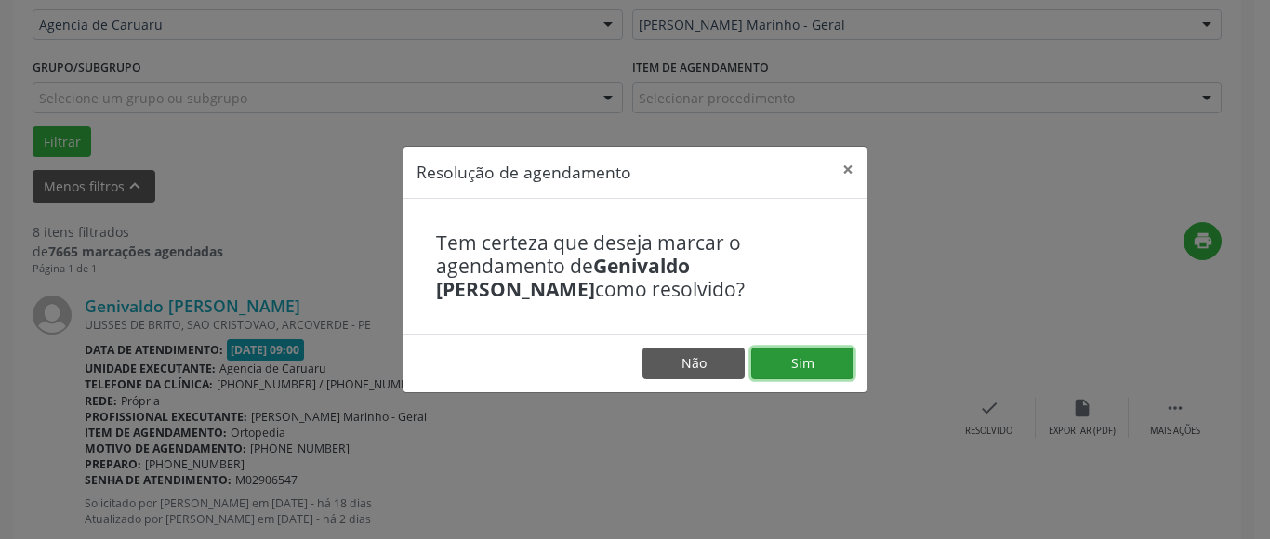
click at [814, 364] on button "Sim" at bounding box center [802, 364] width 102 height 32
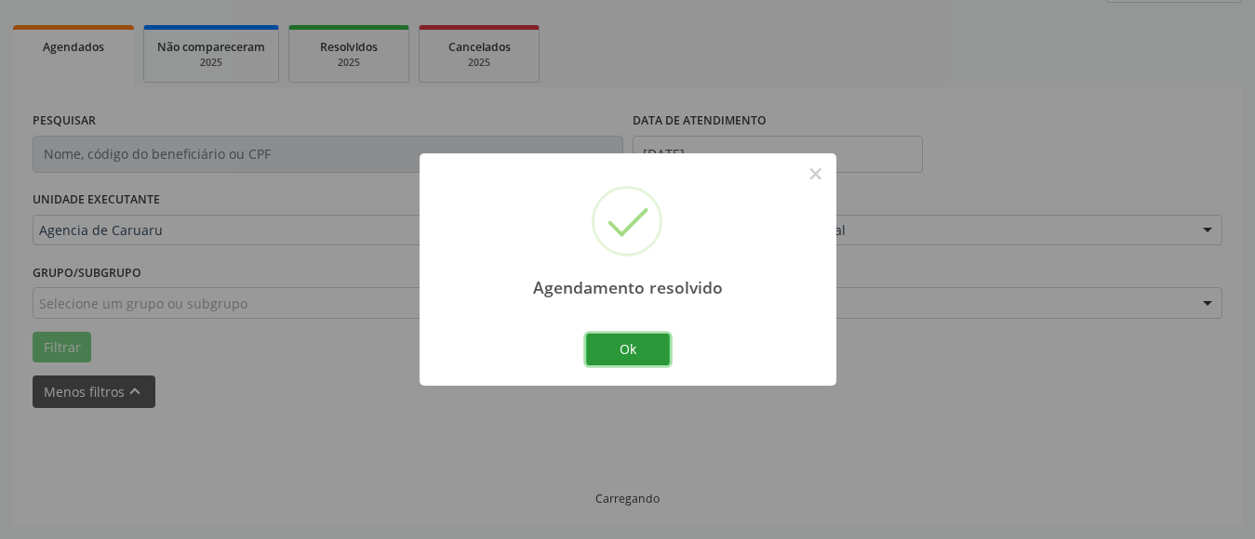
click at [643, 349] on button "Ok" at bounding box center [628, 350] width 84 height 32
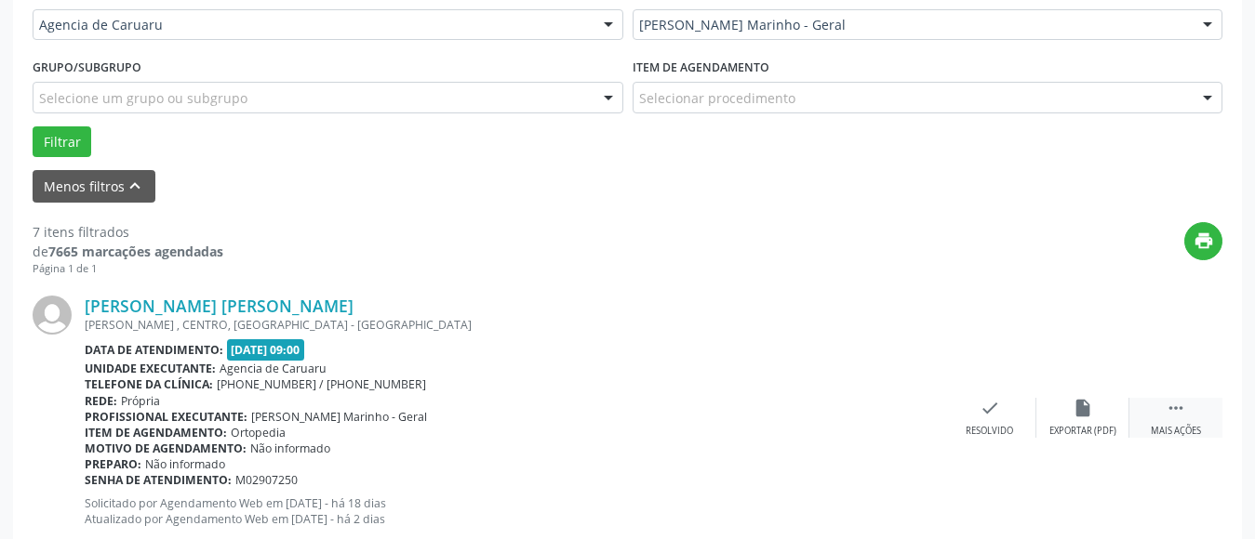
click at [1169, 407] on icon "" at bounding box center [1175, 408] width 20 height 20
click at [1077, 409] on icon "alarm_off" at bounding box center [1082, 408] width 20 height 20
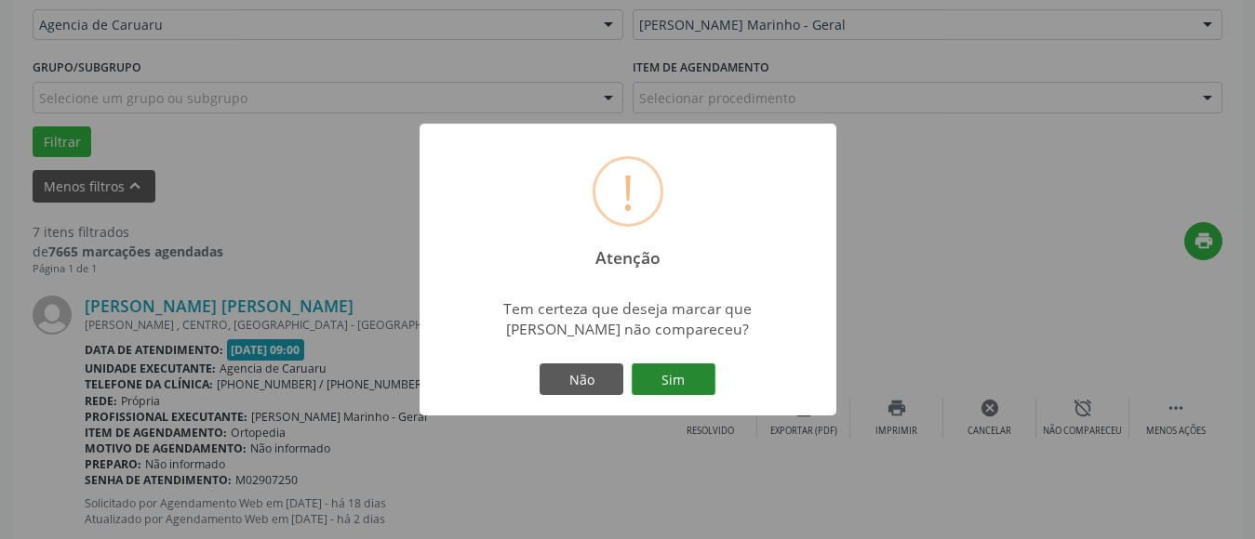
click at [672, 378] on button "Sim" at bounding box center [673, 380] width 84 height 32
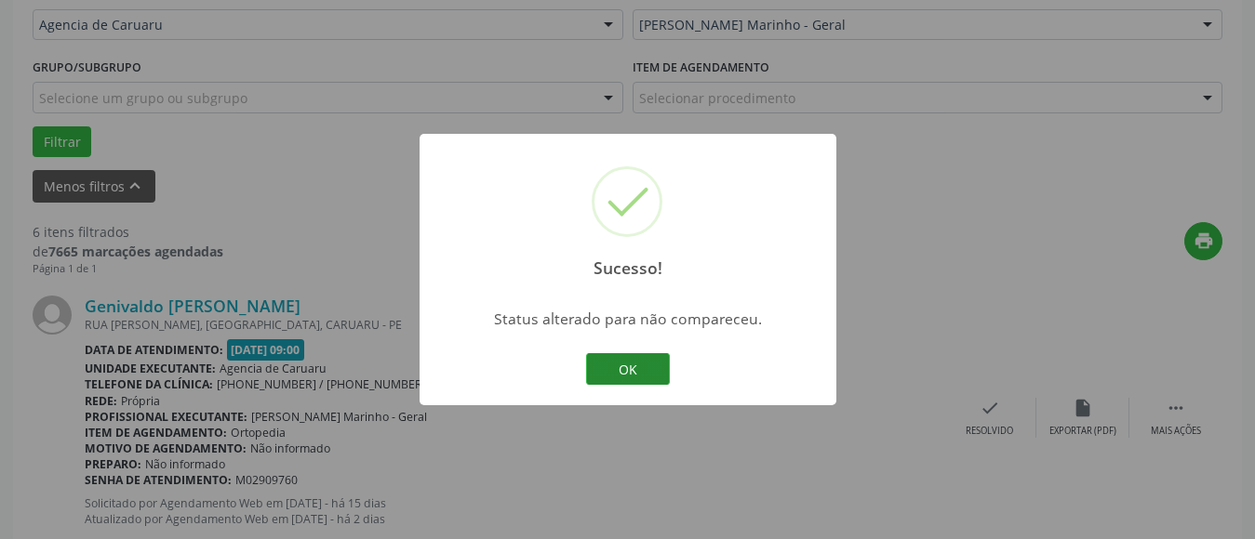
click at [636, 366] on button "OK" at bounding box center [628, 369] width 84 height 32
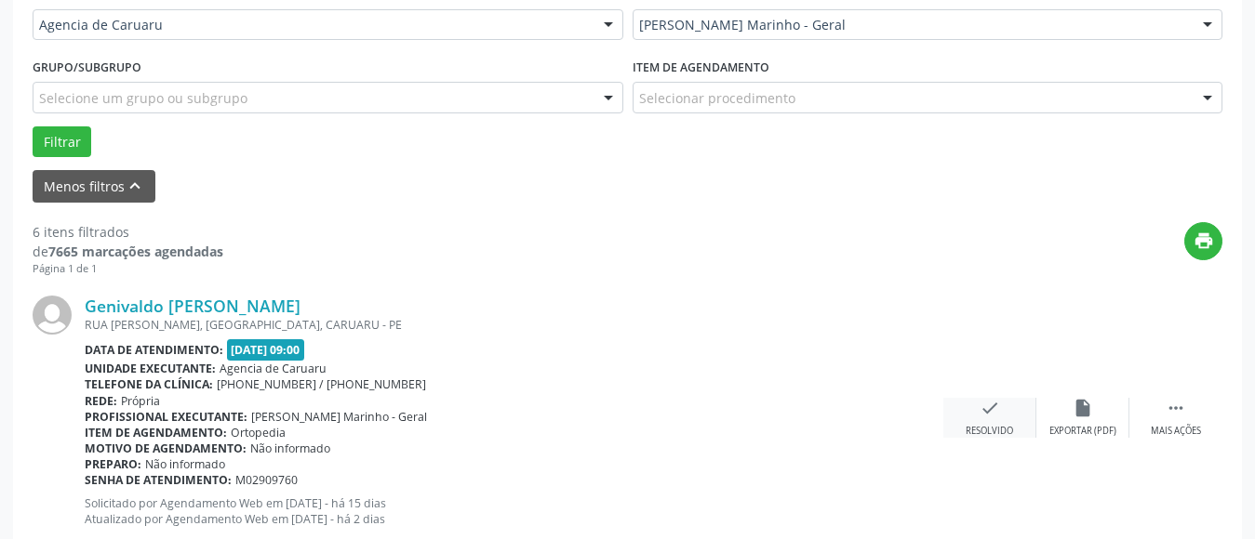
click at [985, 422] on div "check Resolvido" at bounding box center [989, 418] width 93 height 40
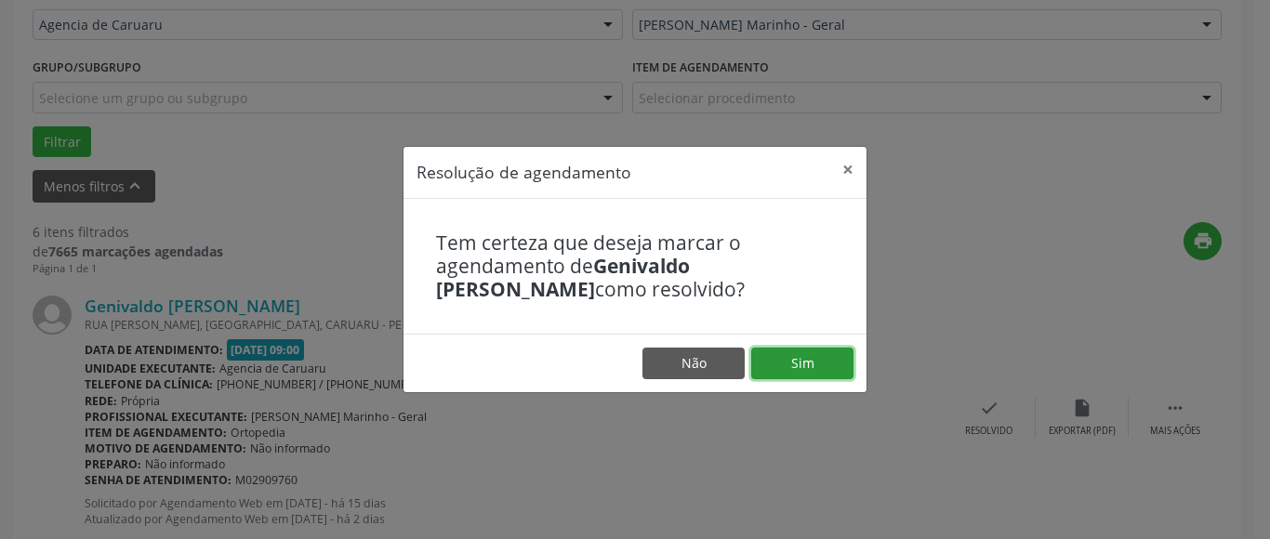
click at [801, 365] on button "Sim" at bounding box center [802, 364] width 102 height 32
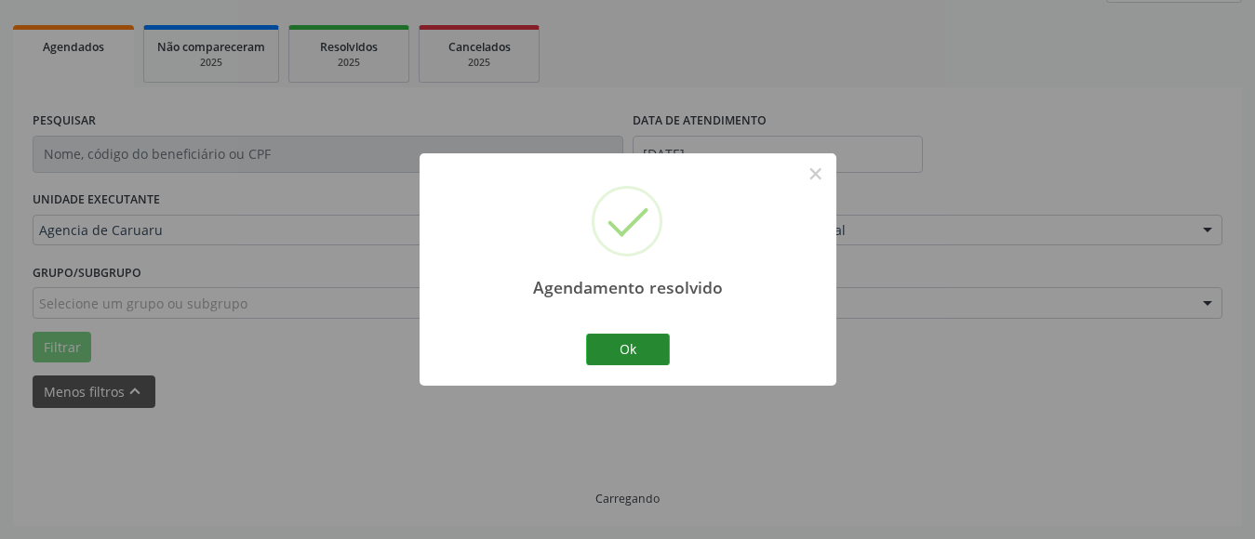
scroll to position [272, 0]
click at [615, 355] on button "Ok" at bounding box center [628, 350] width 84 height 32
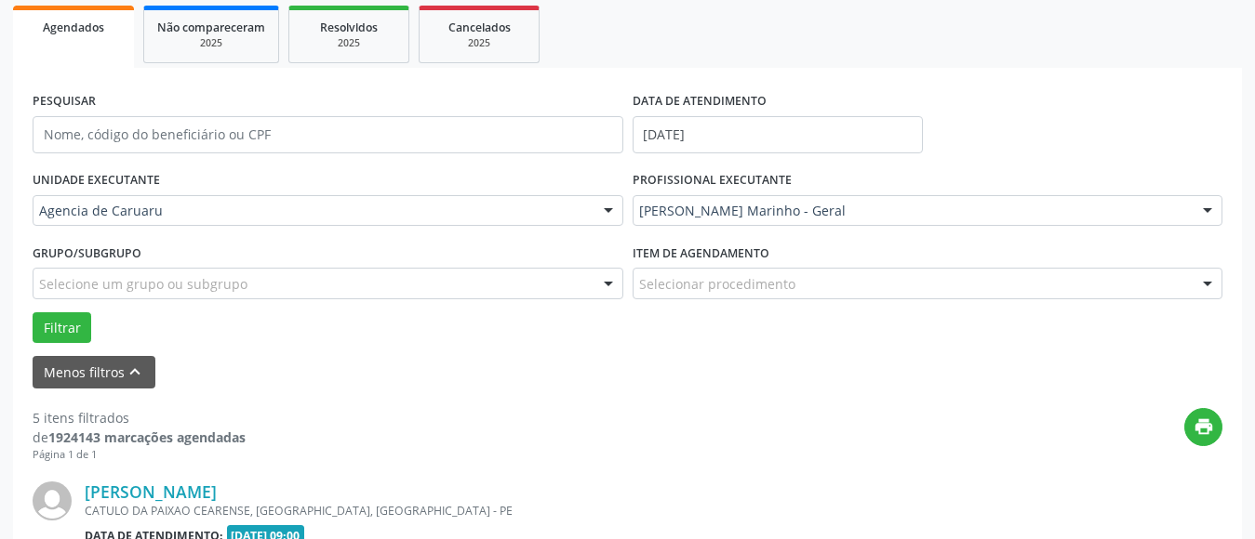
scroll to position [458, 0]
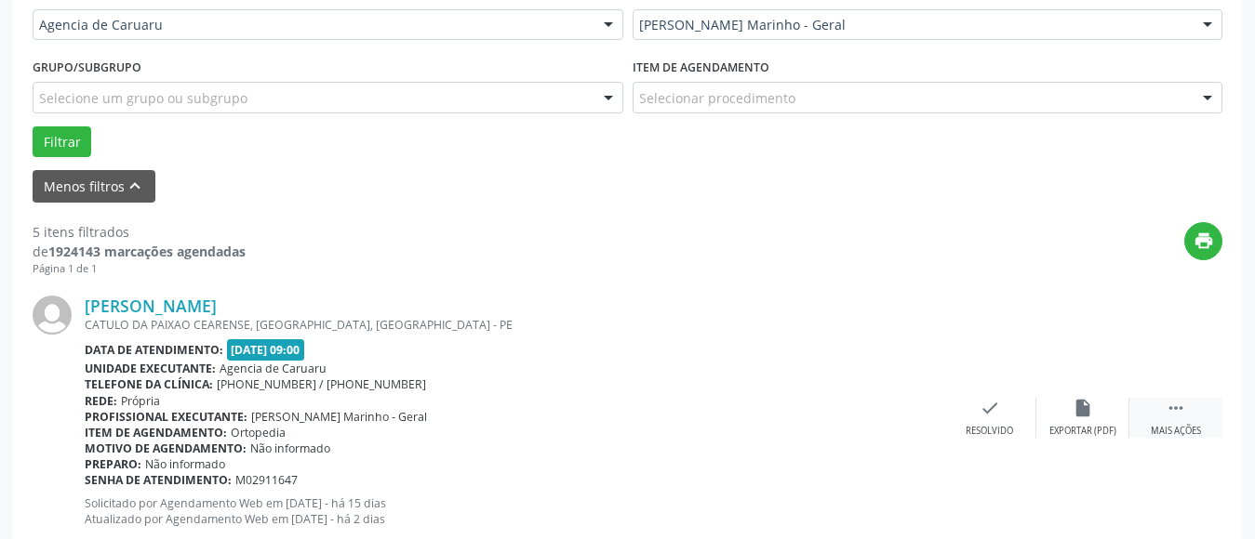
click at [1176, 411] on icon "" at bounding box center [1175, 408] width 20 height 20
click at [1083, 409] on icon "alarm_off" at bounding box center [1082, 408] width 20 height 20
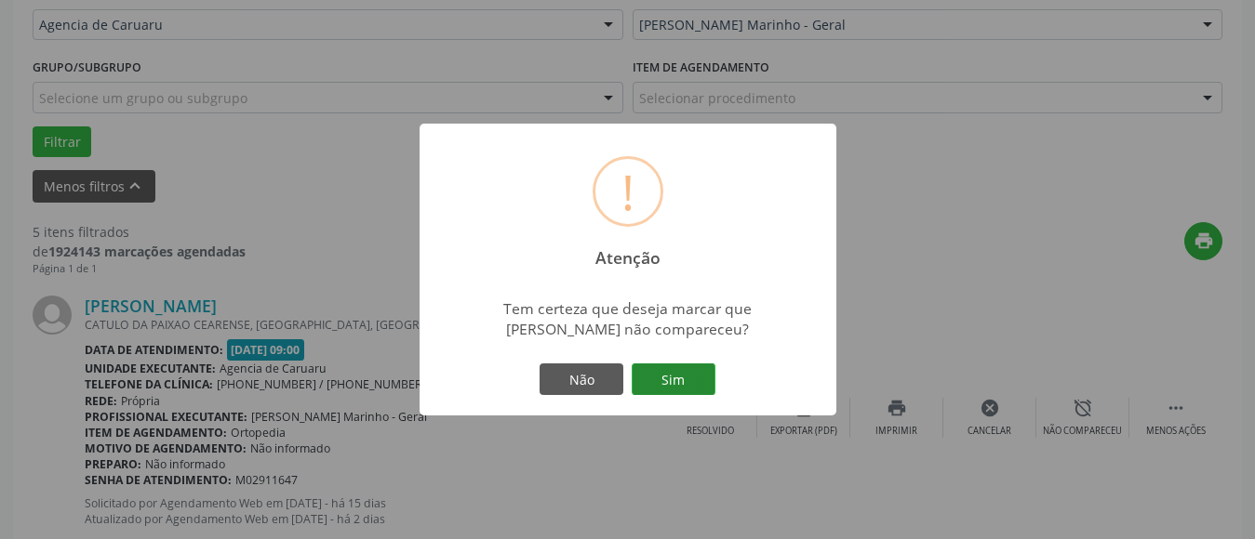
click at [682, 381] on button "Sim" at bounding box center [673, 380] width 84 height 32
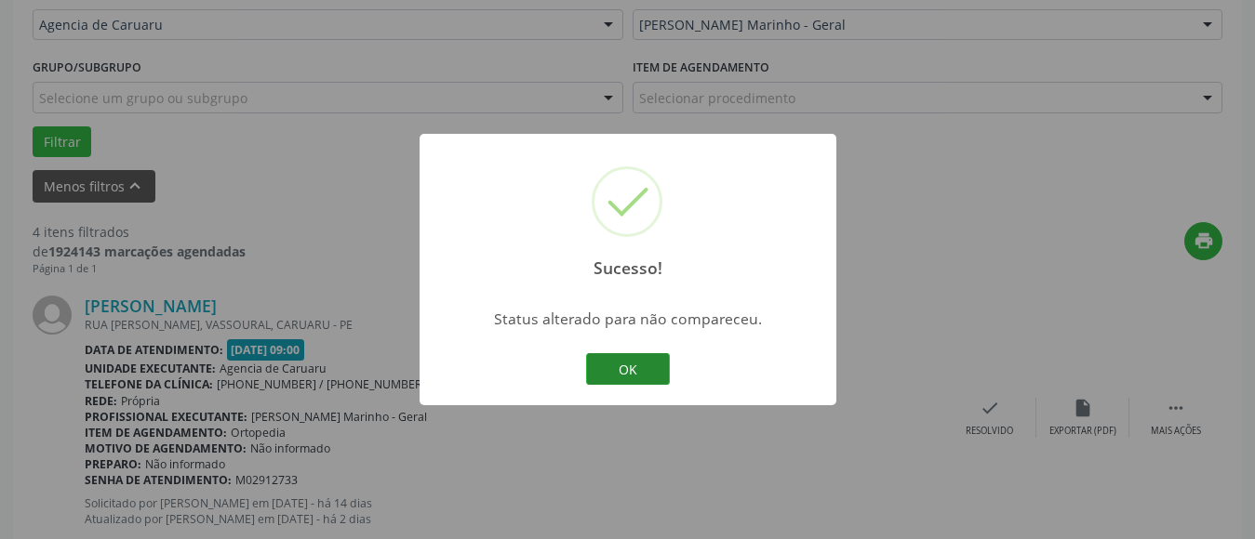
click at [653, 370] on button "OK" at bounding box center [628, 369] width 84 height 32
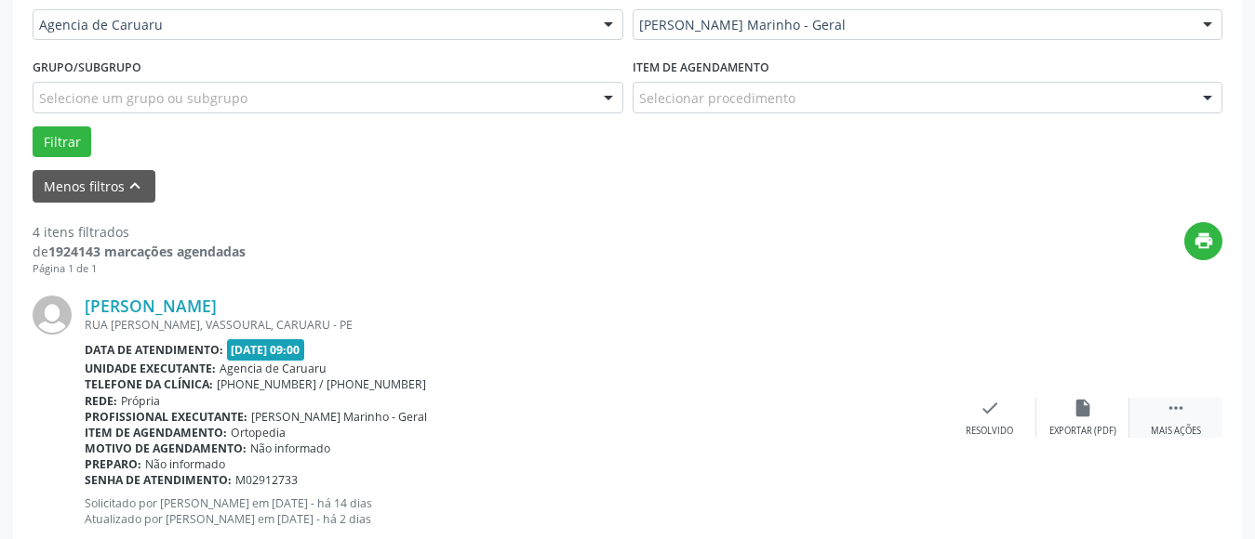
click at [1189, 419] on div " Mais ações" at bounding box center [1175, 418] width 93 height 40
click at [1080, 420] on div "alarm_off Não compareceu" at bounding box center [1082, 418] width 93 height 40
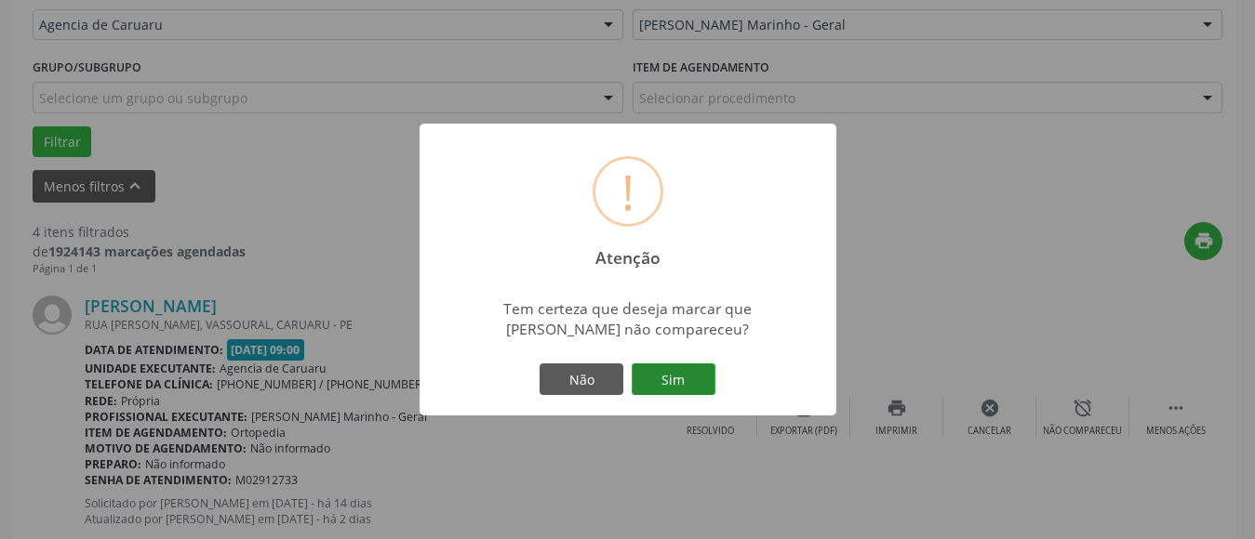
click at [670, 365] on button "Sim" at bounding box center [673, 380] width 84 height 32
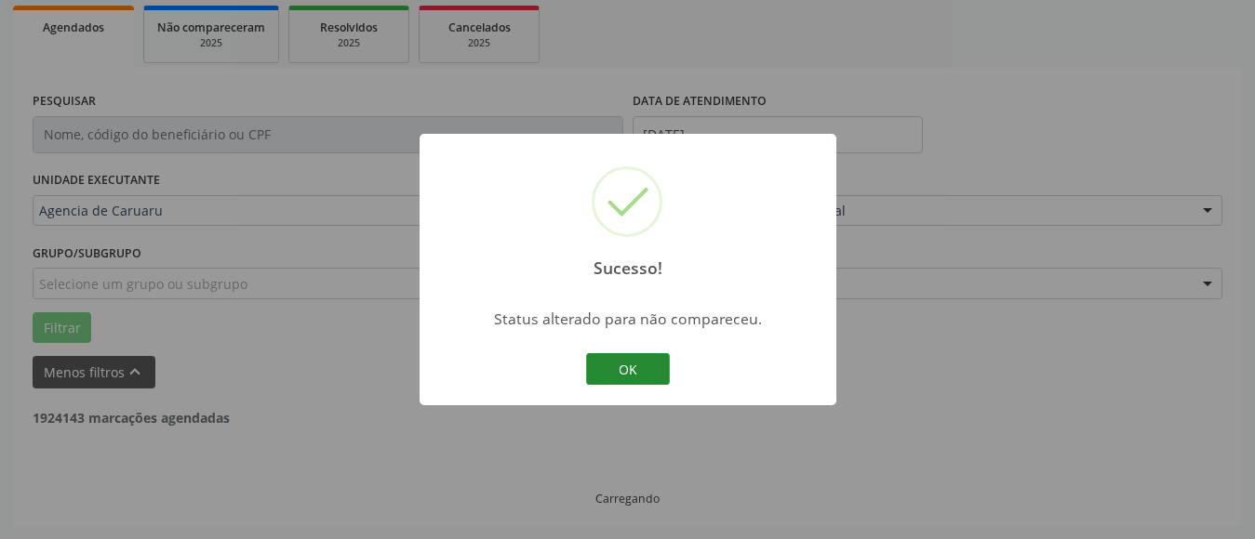
click at [644, 380] on button "OK" at bounding box center [628, 369] width 84 height 32
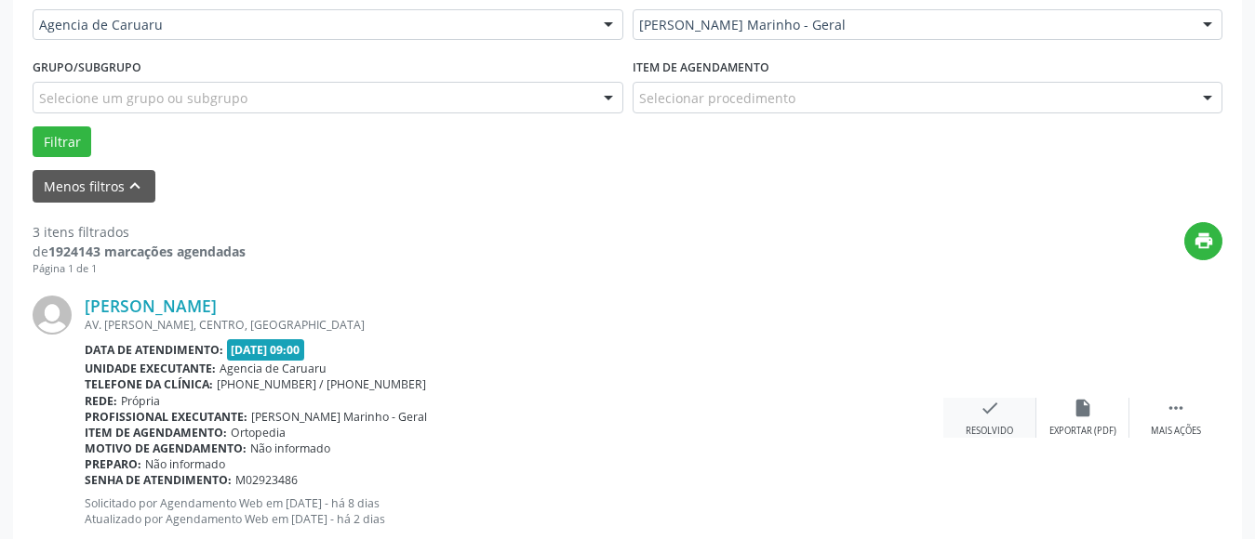
click at [997, 428] on div "Resolvido" at bounding box center [988, 431] width 47 height 13
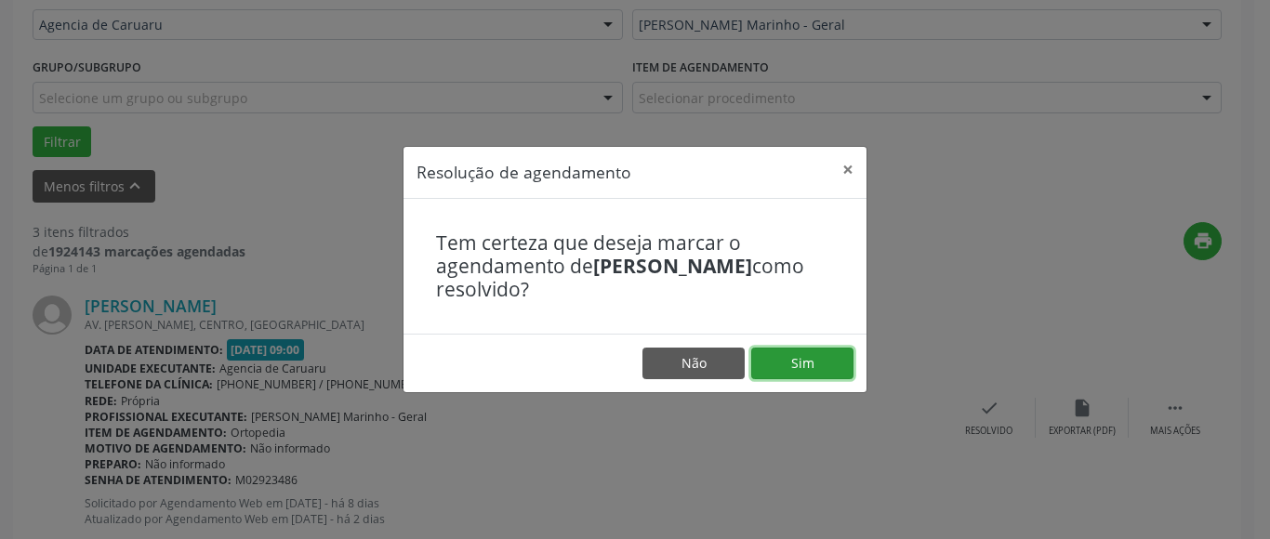
click at [830, 350] on button "Sim" at bounding box center [802, 364] width 102 height 32
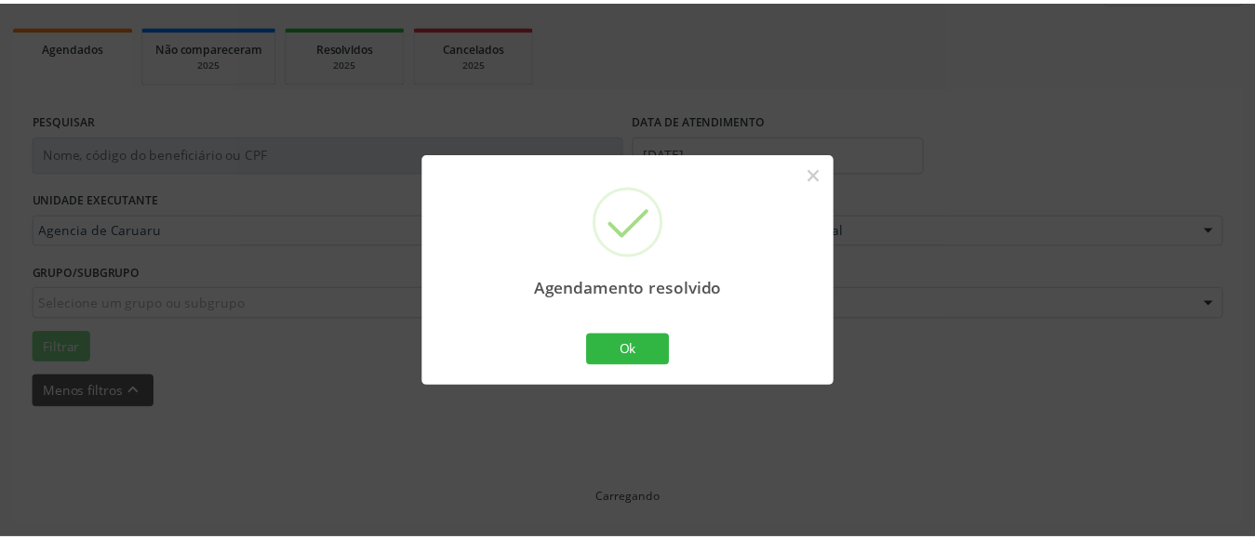
scroll to position [253, 0]
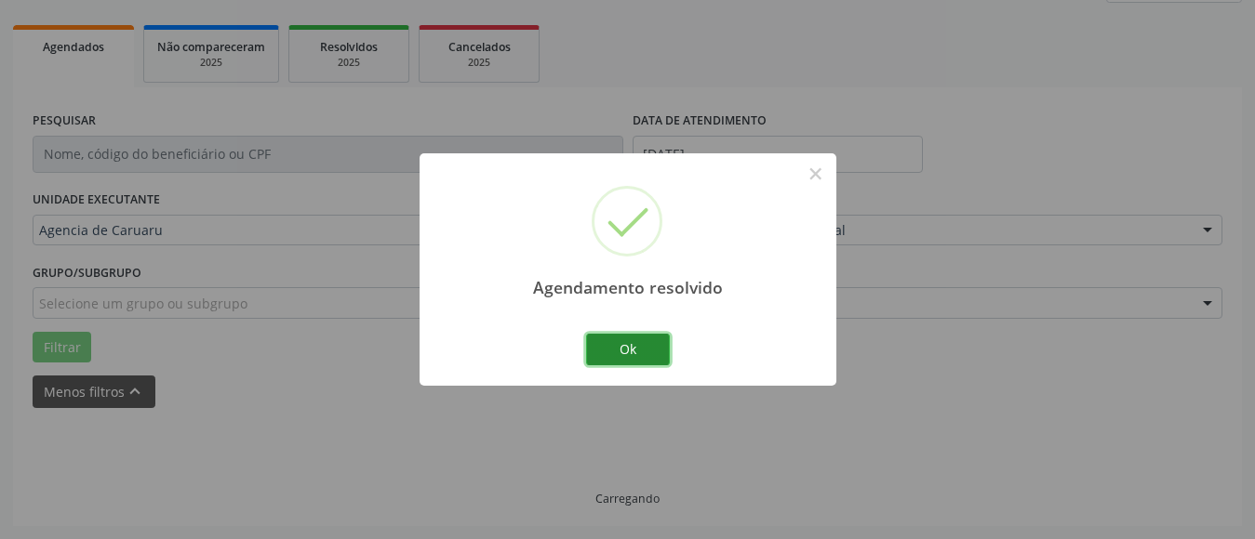
click at [626, 357] on button "Ok" at bounding box center [628, 350] width 84 height 32
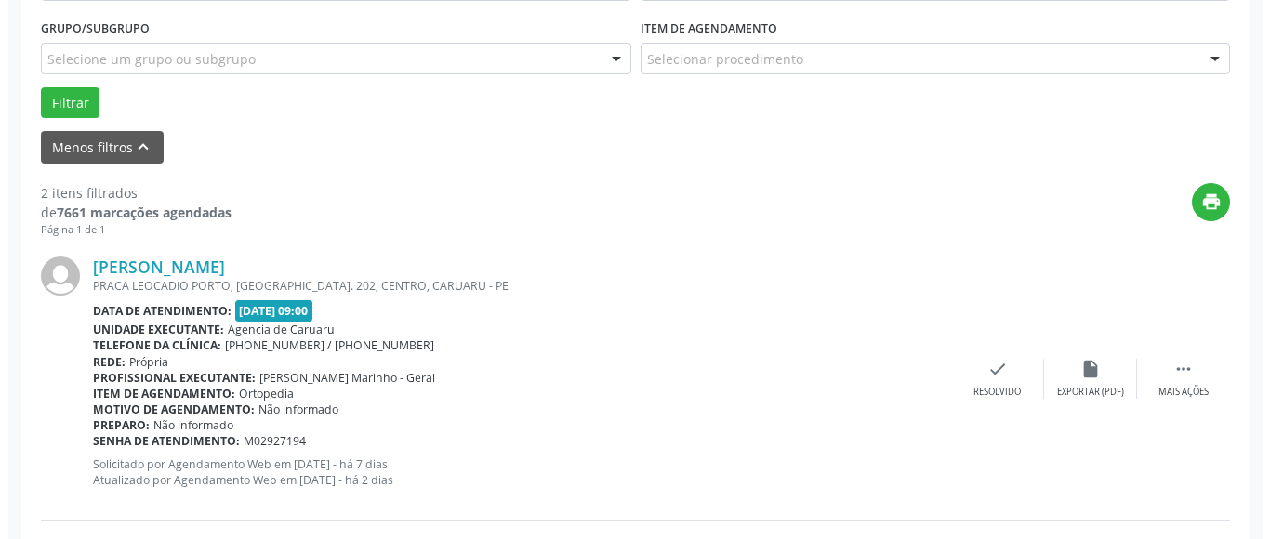
scroll to position [532, 0]
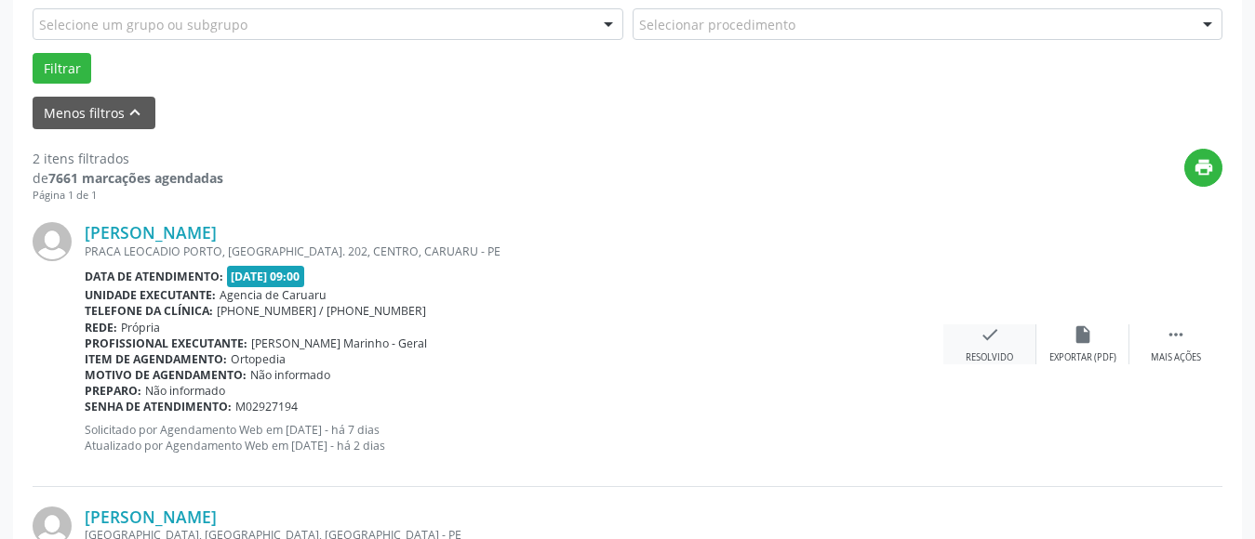
click at [1000, 325] on div "check Resolvido" at bounding box center [989, 345] width 93 height 40
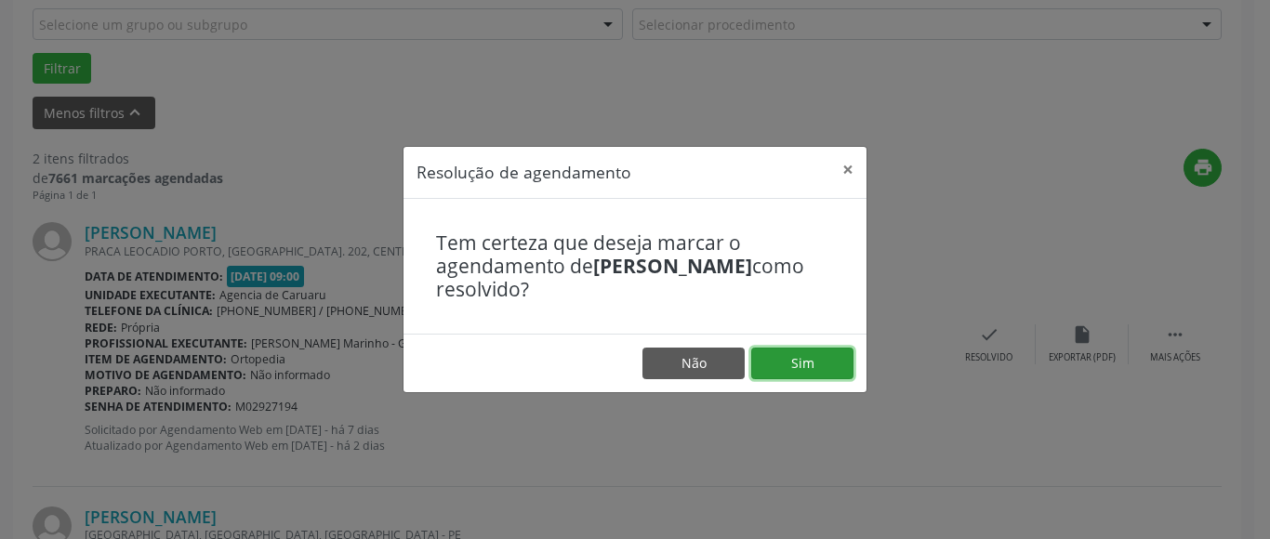
click at [817, 369] on button "Sim" at bounding box center [802, 364] width 102 height 32
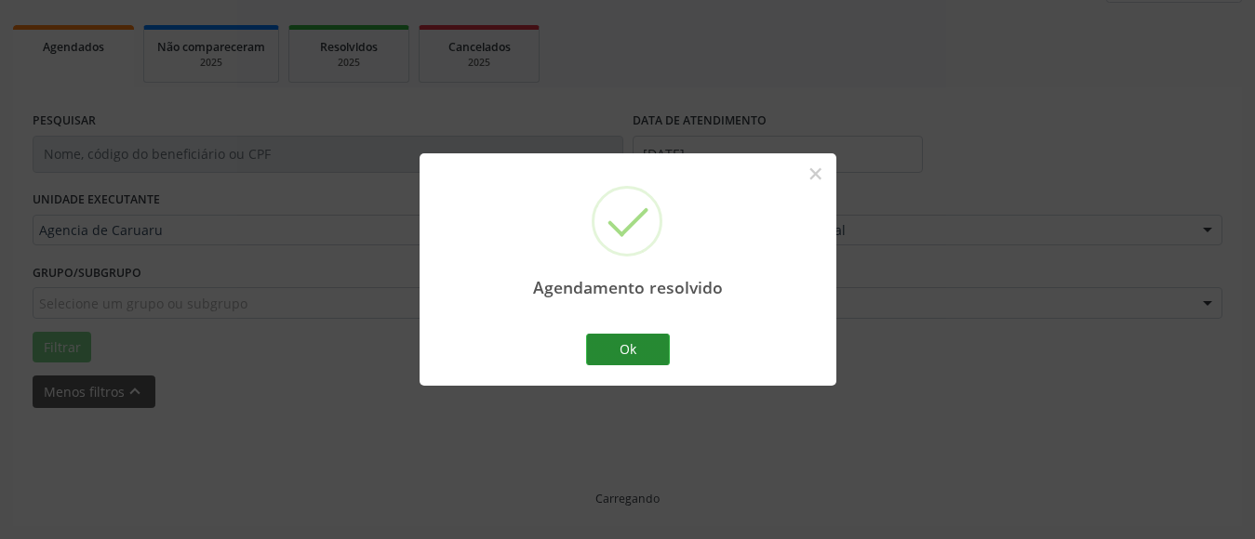
scroll to position [272, 0]
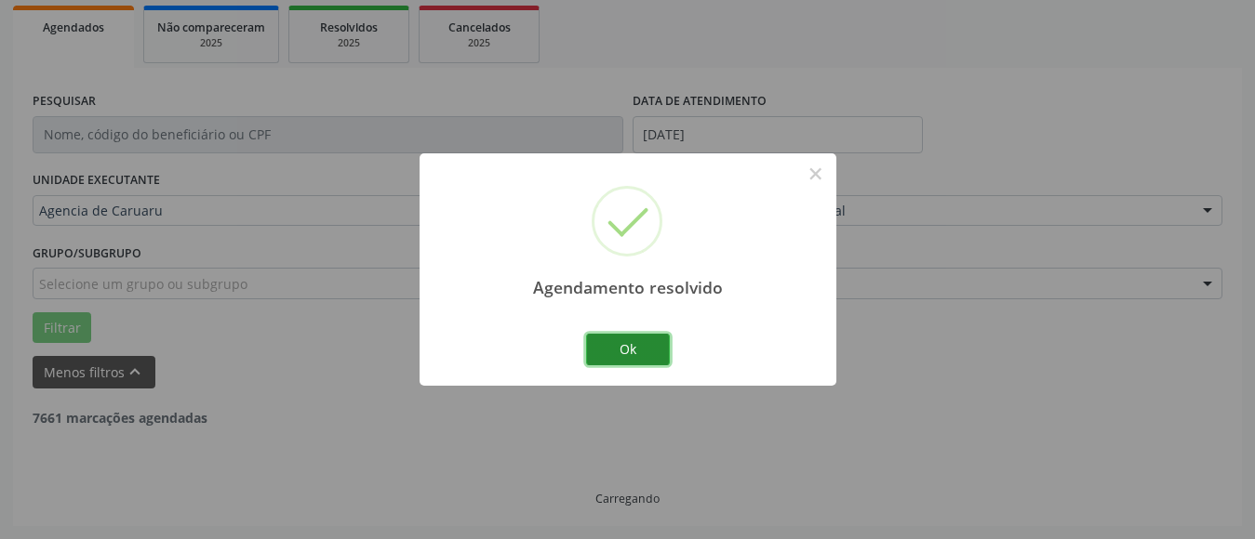
click at [607, 344] on button "Ok" at bounding box center [628, 350] width 84 height 32
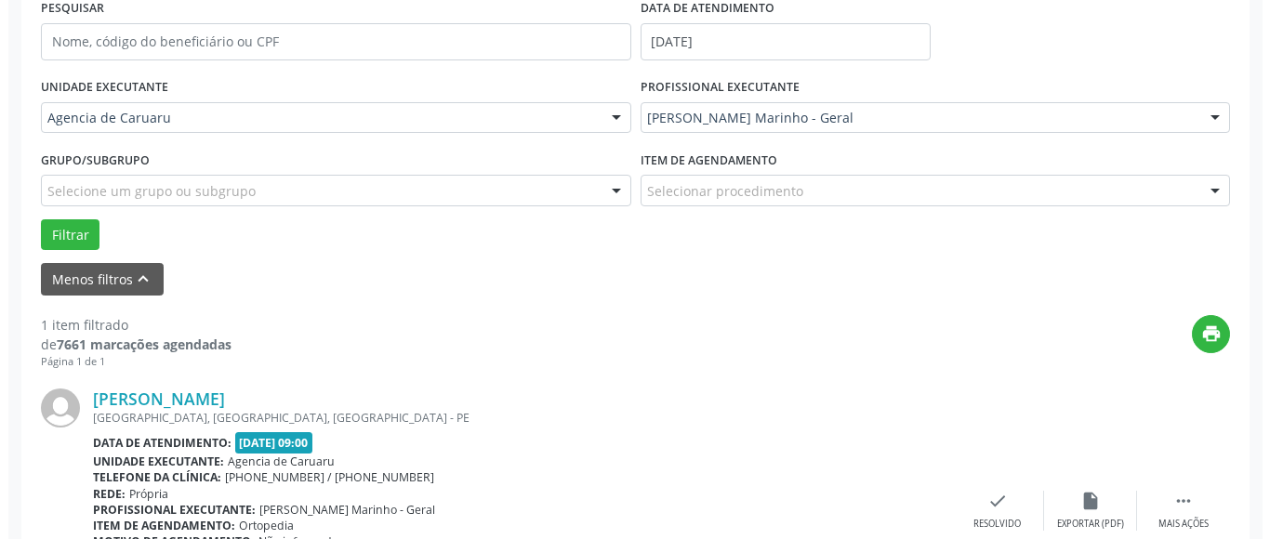
scroll to position [458, 0]
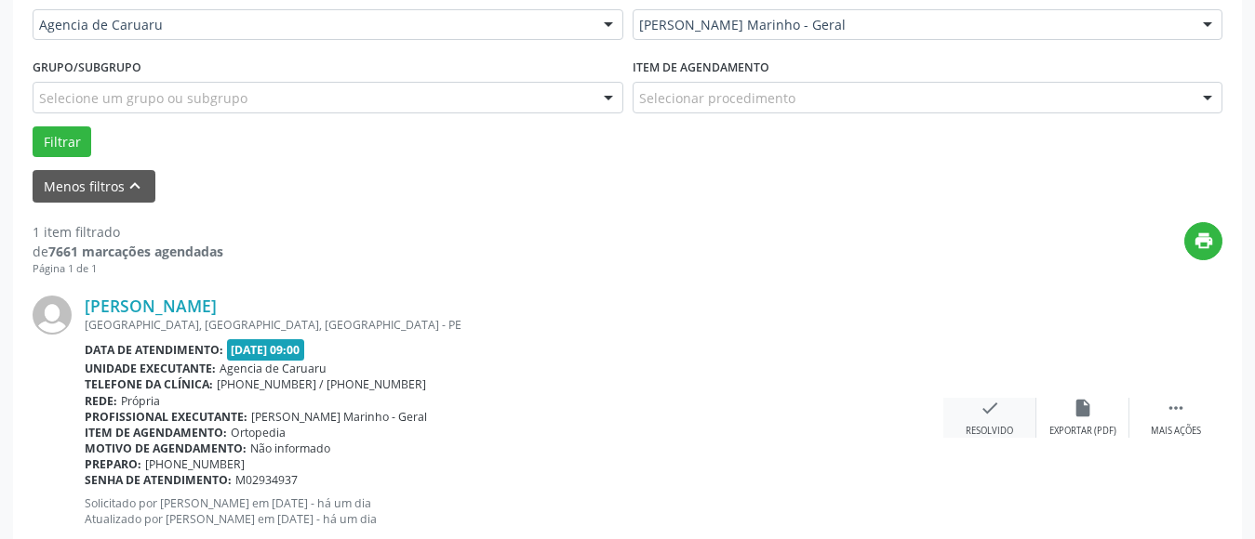
click at [987, 412] on icon "check" at bounding box center [989, 408] width 20 height 20
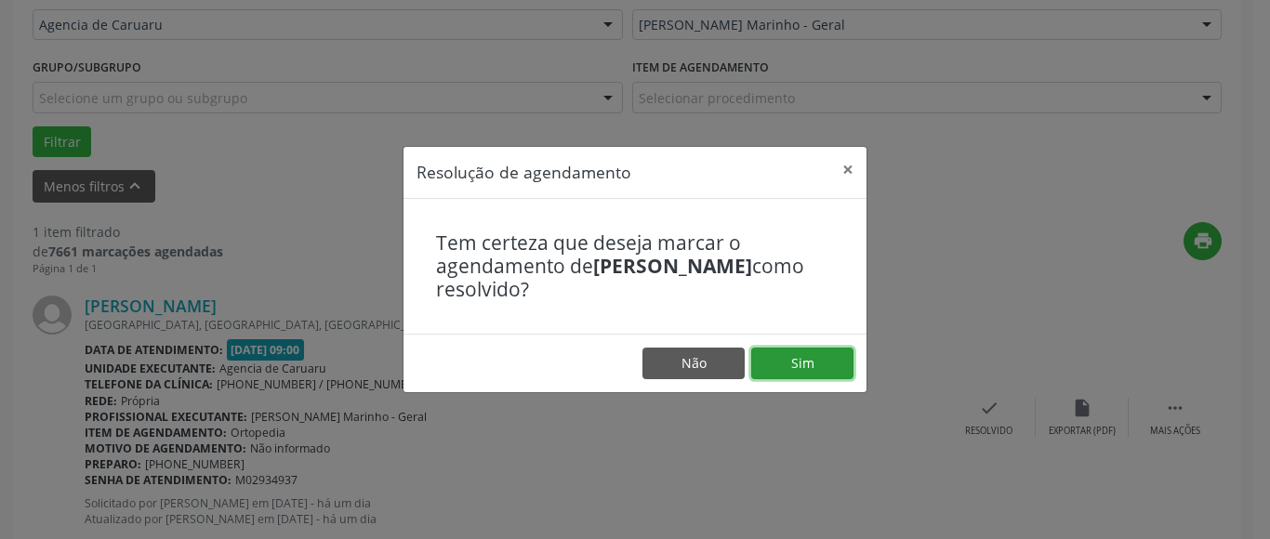
click at [844, 363] on button "Sim" at bounding box center [802, 364] width 102 height 32
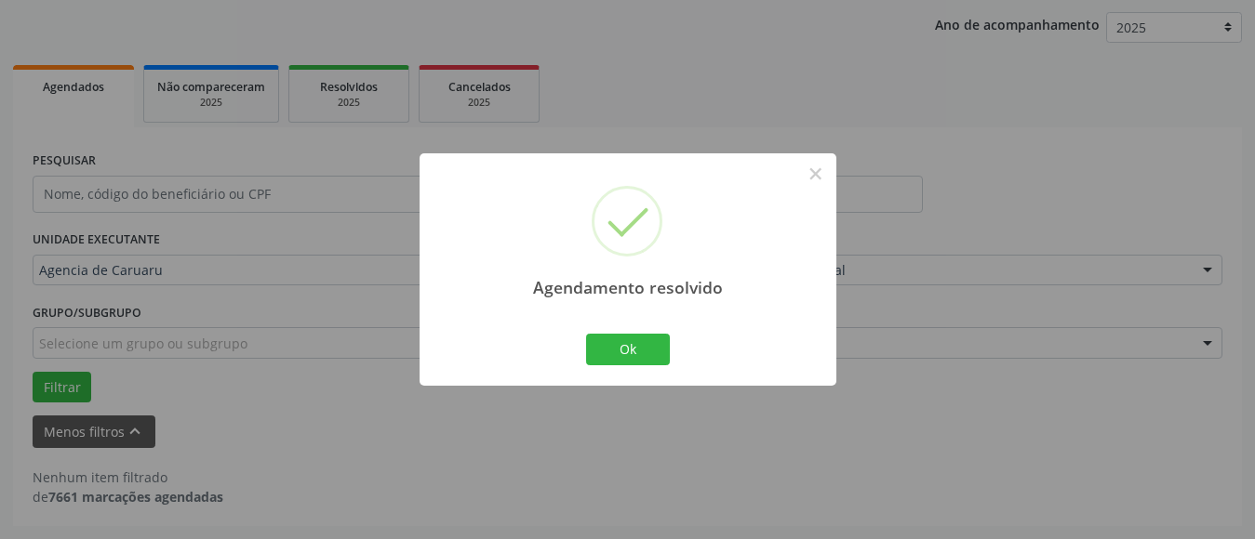
scroll to position [213, 0]
click at [648, 355] on button "Ok" at bounding box center [628, 350] width 84 height 32
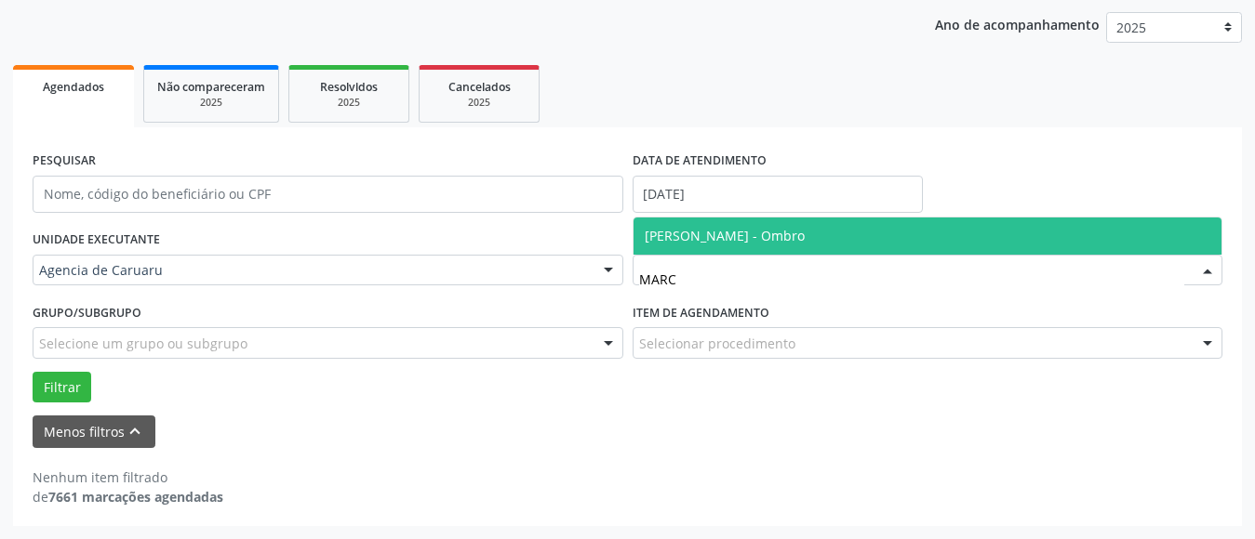
click at [727, 236] on span "[PERSON_NAME] - Ombro" at bounding box center [724, 236] width 160 height 18
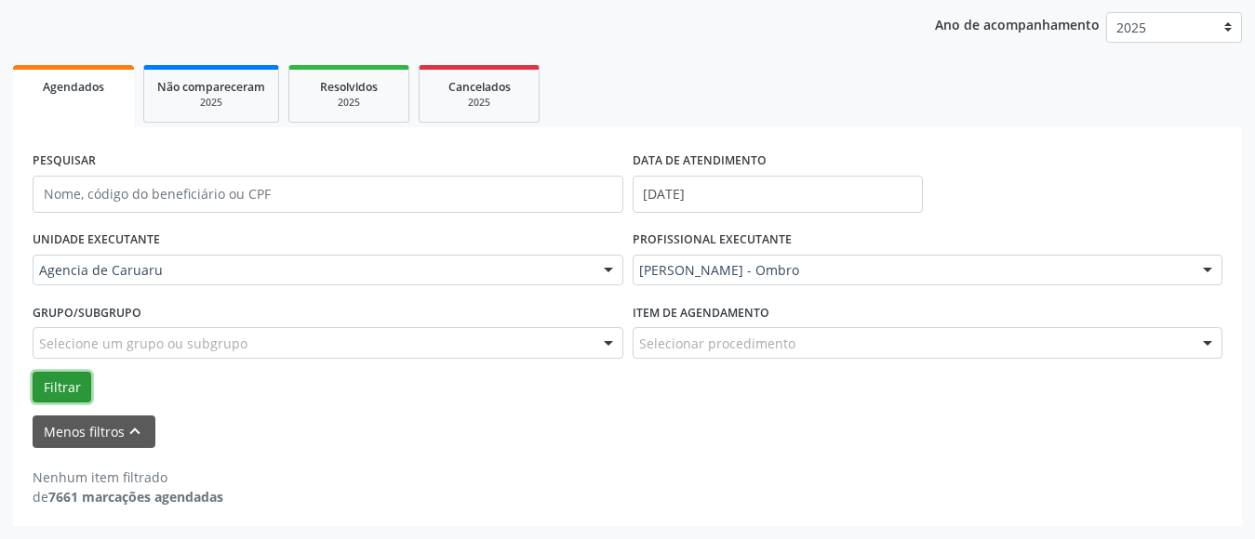
click at [42, 389] on button "Filtrar" at bounding box center [62, 388] width 59 height 32
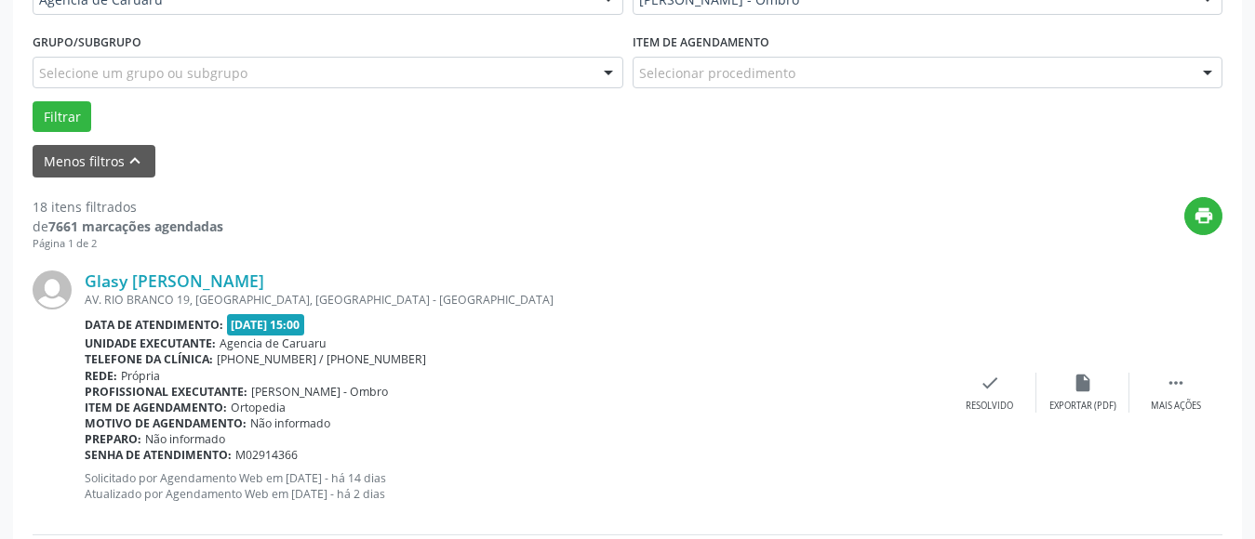
scroll to position [551, 0]
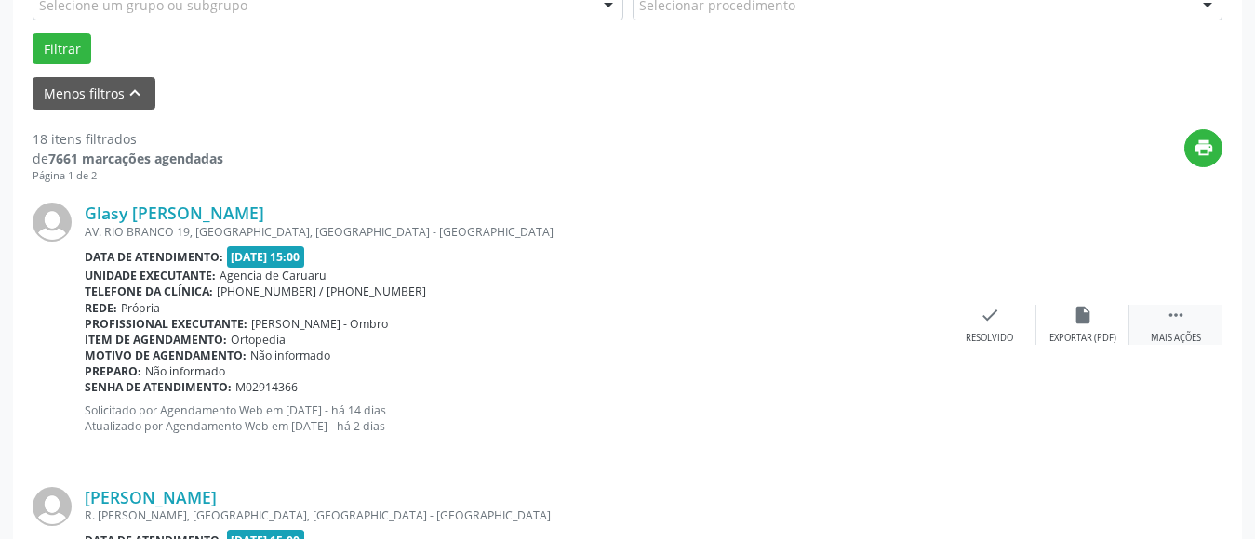
click at [1178, 321] on icon "" at bounding box center [1175, 315] width 20 height 20
click at [1093, 325] on div "alarm_off Não compareceu" at bounding box center [1082, 325] width 93 height 40
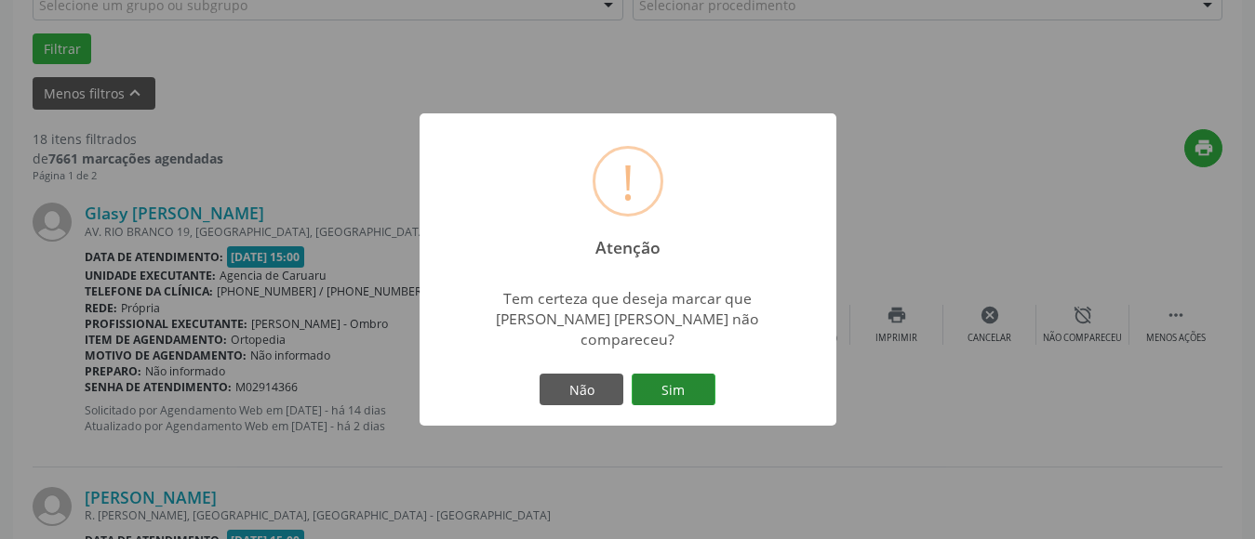
click at [662, 374] on button "Sim" at bounding box center [673, 390] width 84 height 32
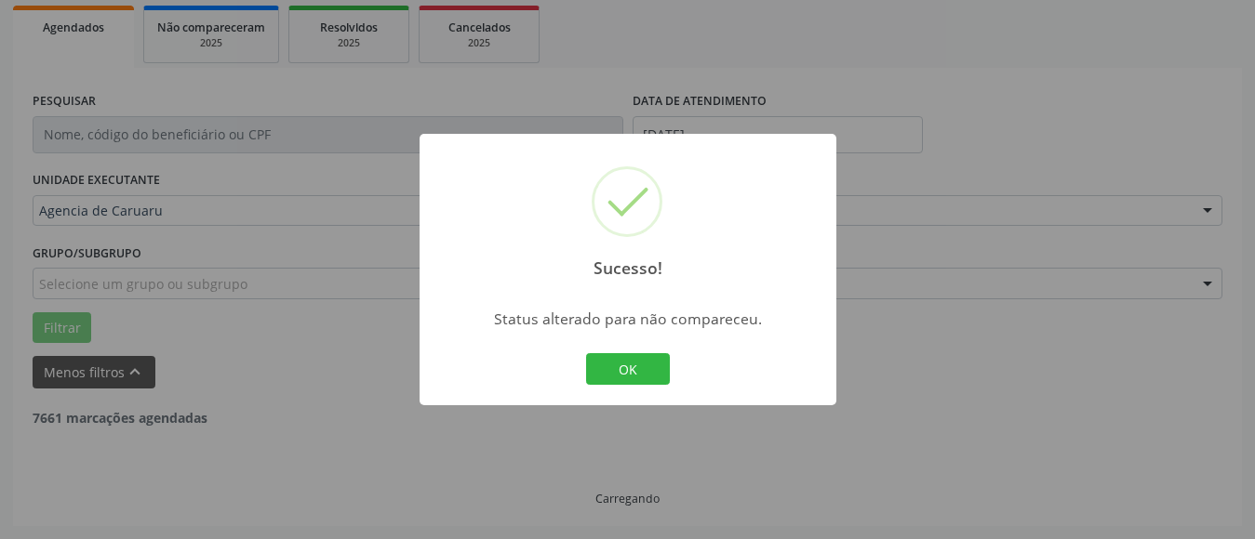
scroll to position [272, 0]
click at [653, 376] on button "OK" at bounding box center [628, 369] width 84 height 32
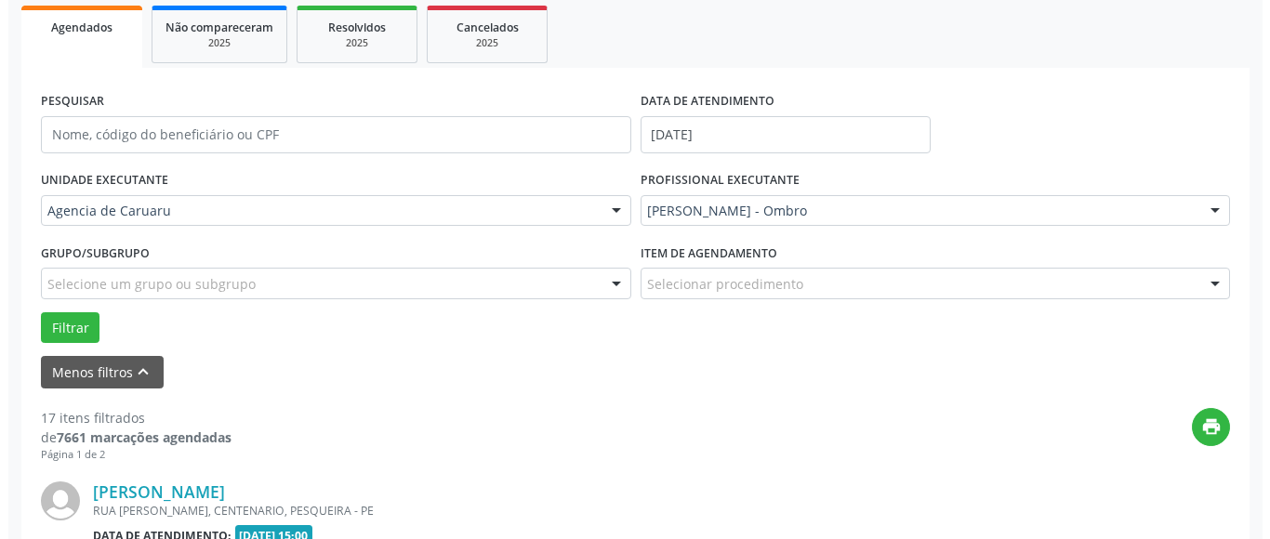
scroll to position [551, 0]
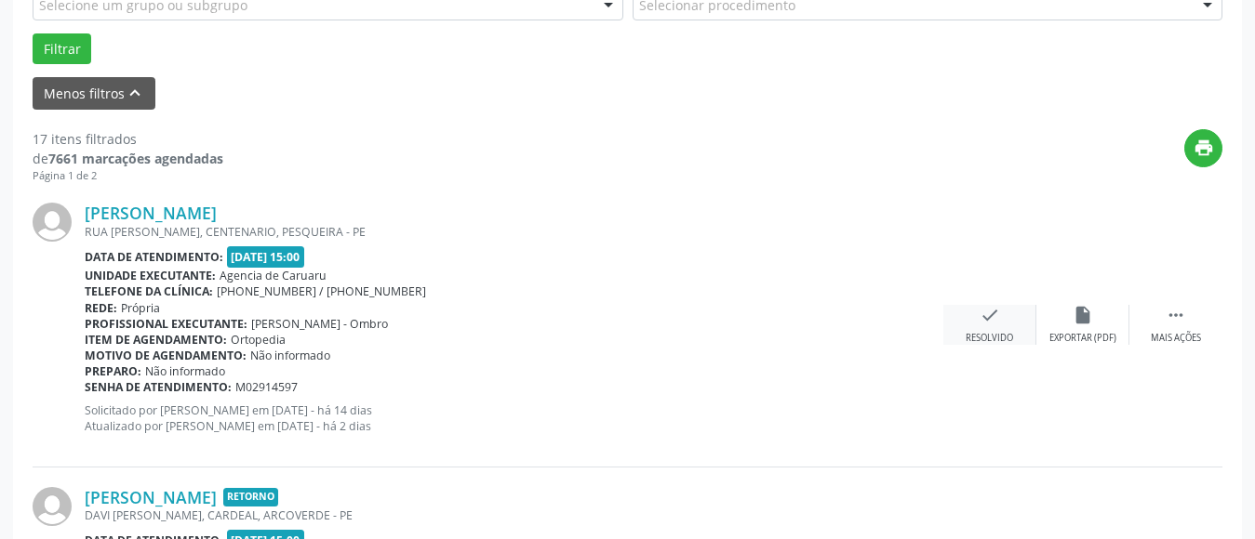
click at [989, 328] on div "check Resolvido" at bounding box center [989, 325] width 93 height 40
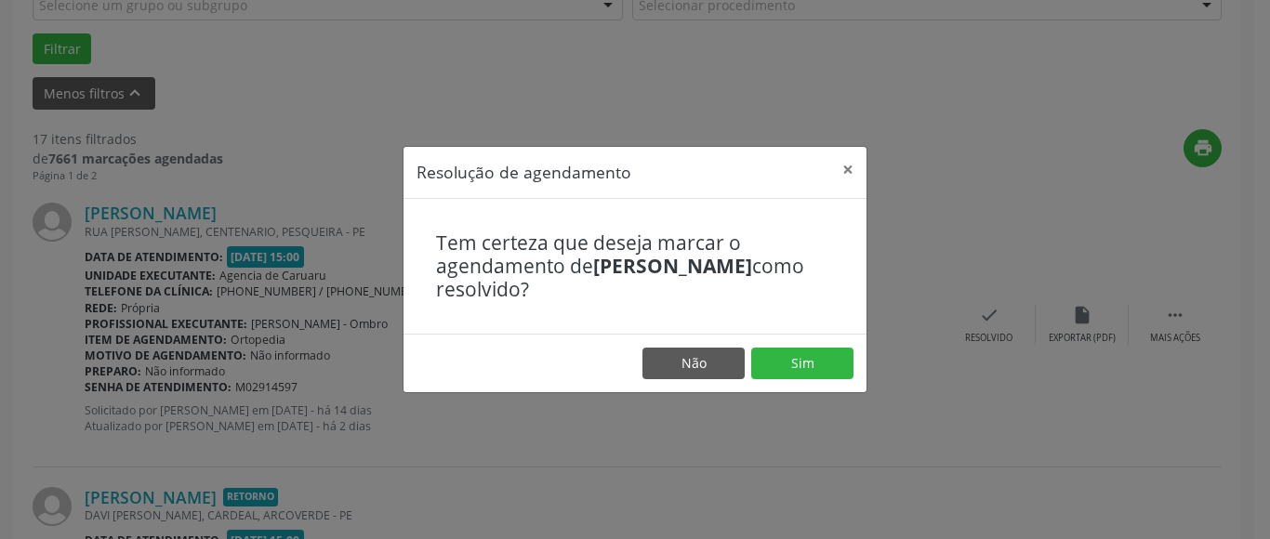
click at [827, 381] on footer "Não Sim" at bounding box center [635, 363] width 463 height 59
click at [815, 350] on button "Sim" at bounding box center [802, 364] width 102 height 32
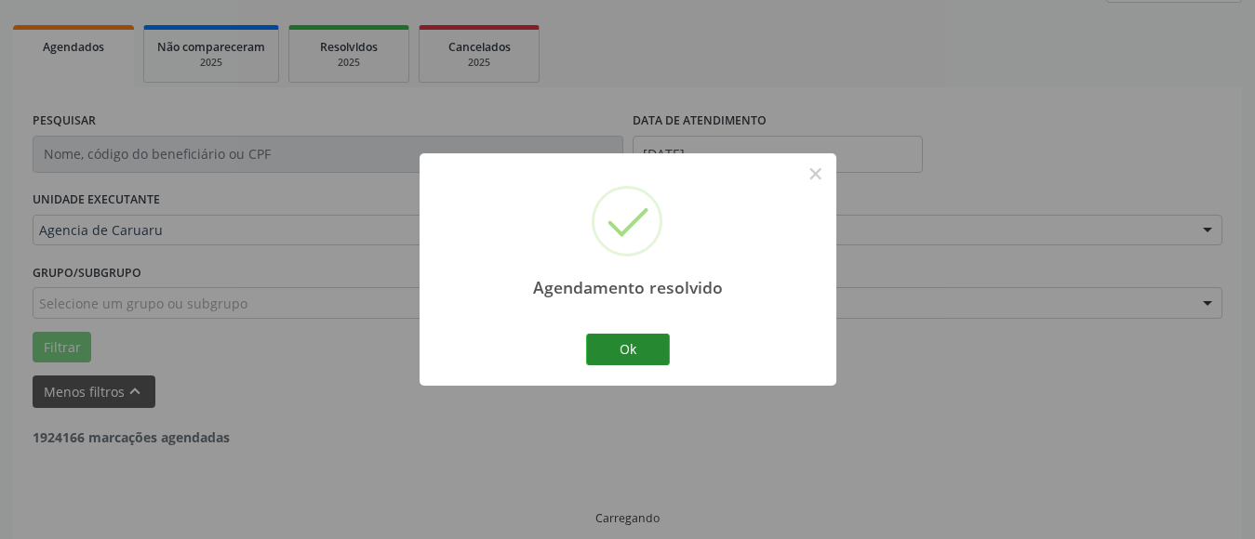
scroll to position [272, 0]
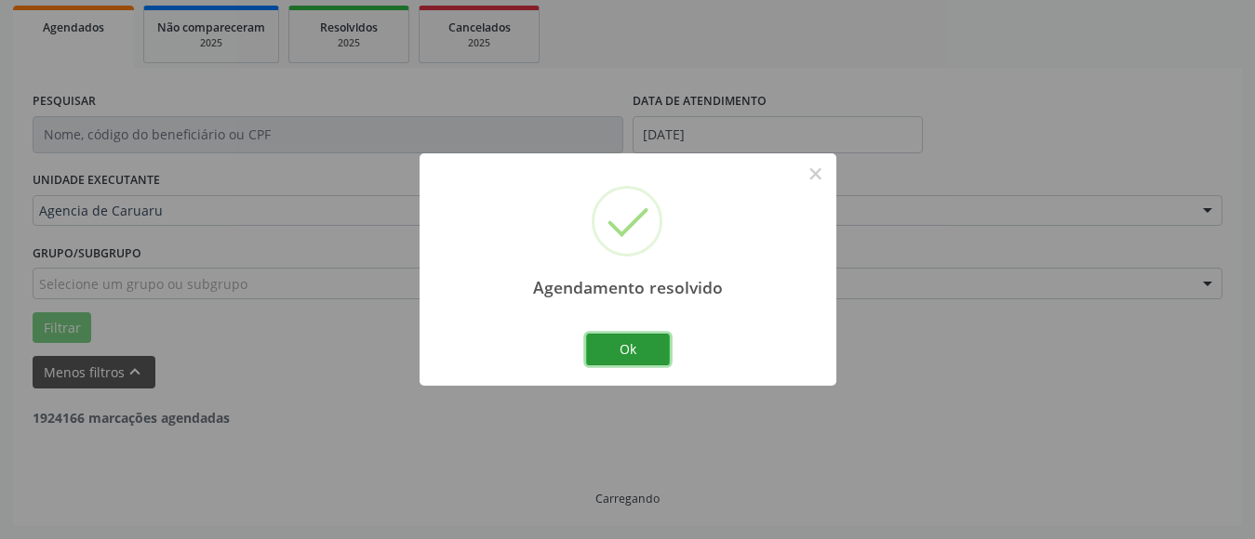
click at [617, 334] on button "Ok" at bounding box center [628, 350] width 84 height 32
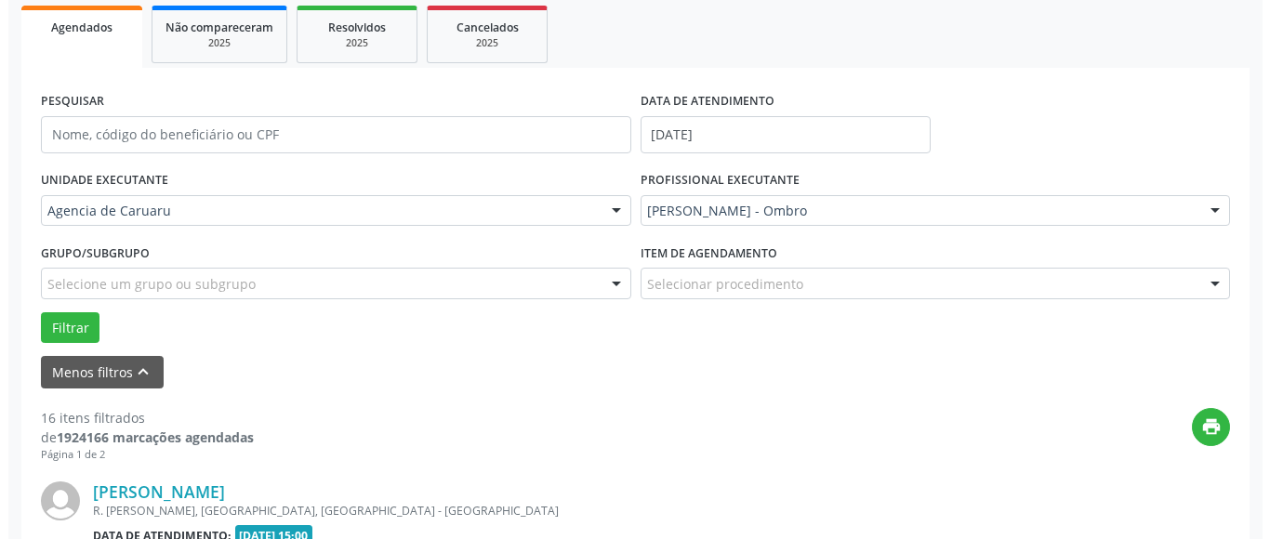
scroll to position [551, 0]
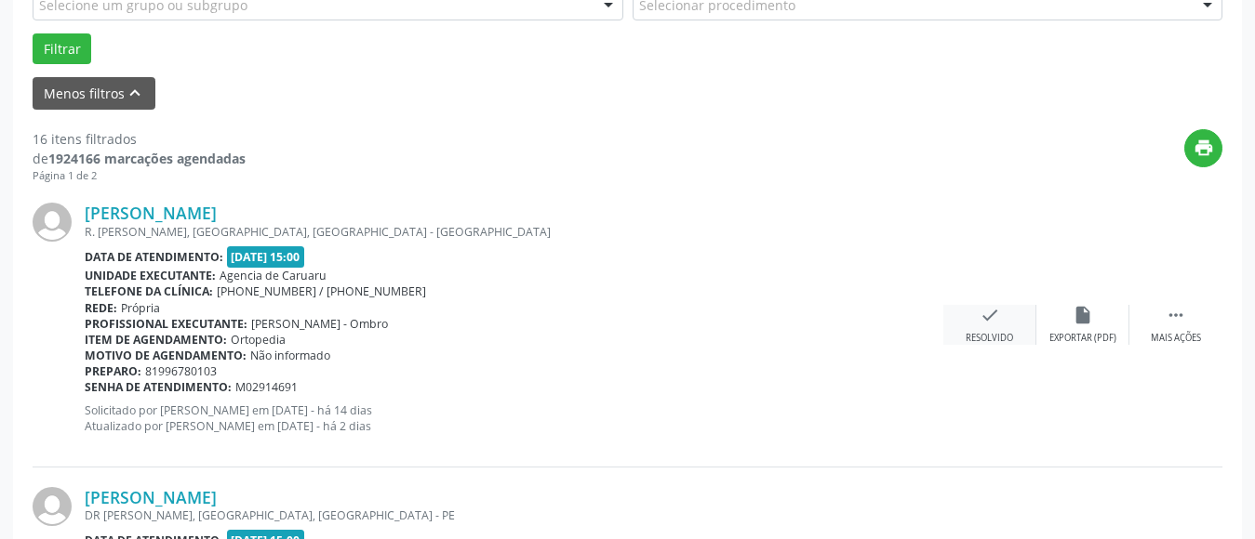
click at [988, 324] on icon "check" at bounding box center [989, 315] width 20 height 20
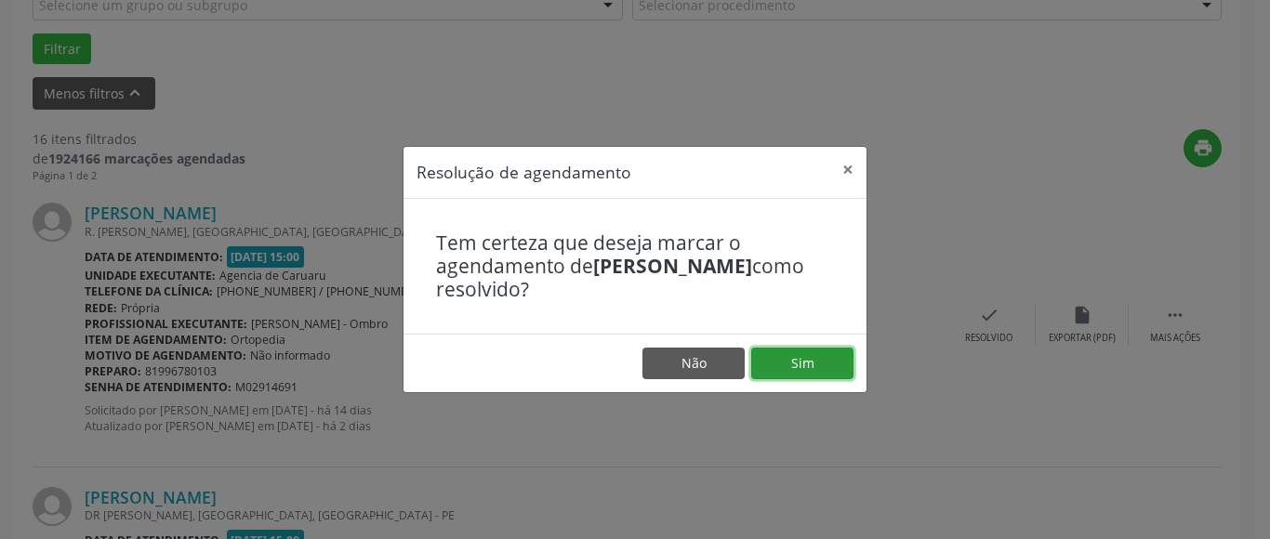
click at [803, 360] on button "Sim" at bounding box center [802, 364] width 102 height 32
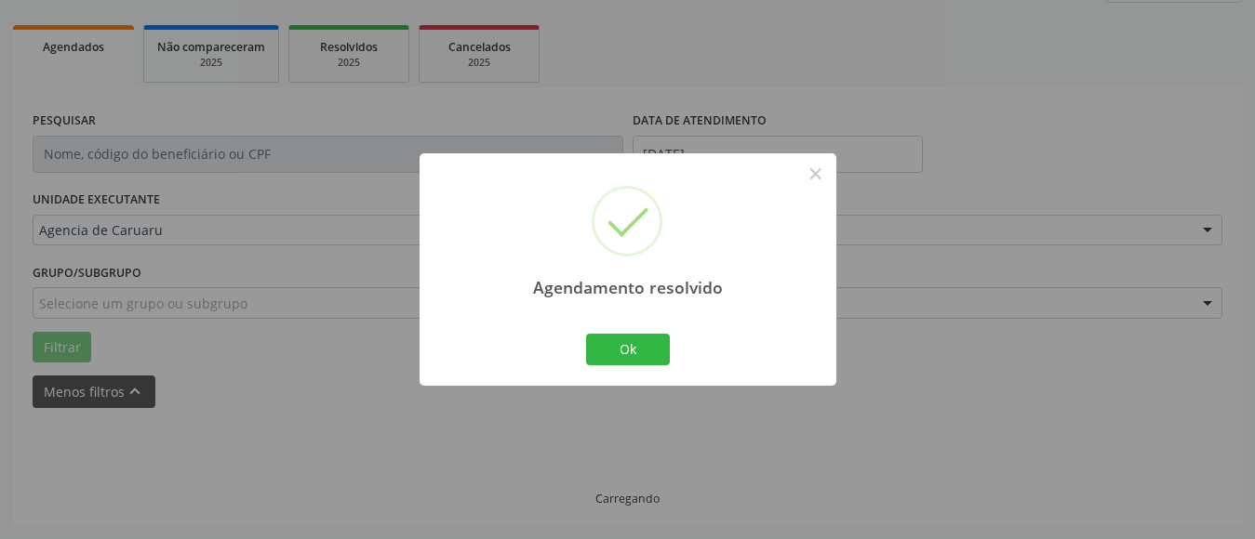
scroll to position [272, 0]
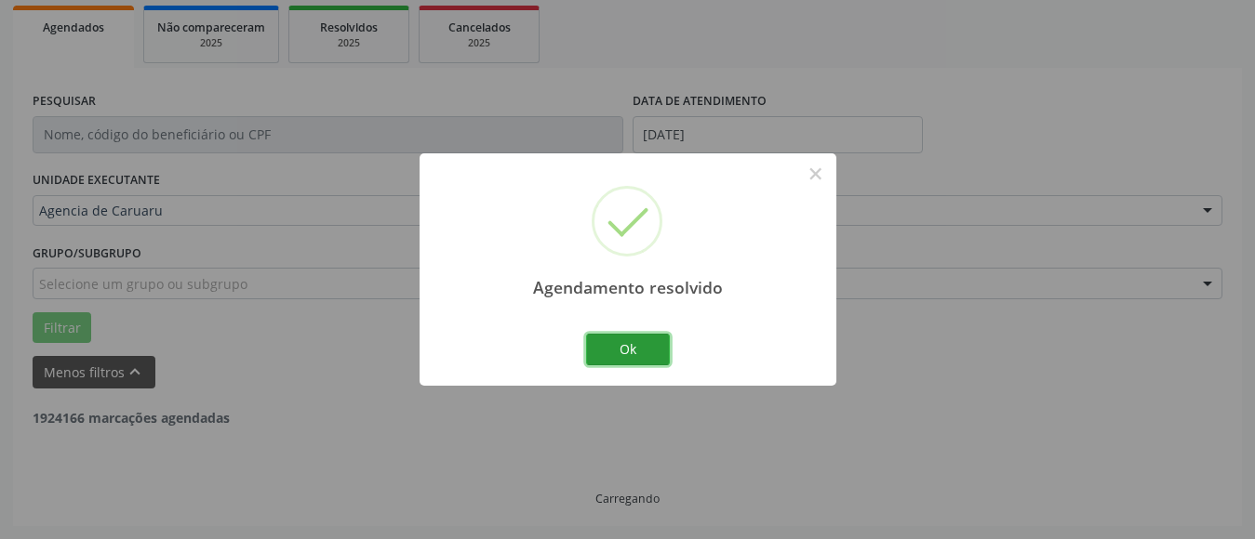
click at [616, 339] on button "Ok" at bounding box center [628, 350] width 84 height 32
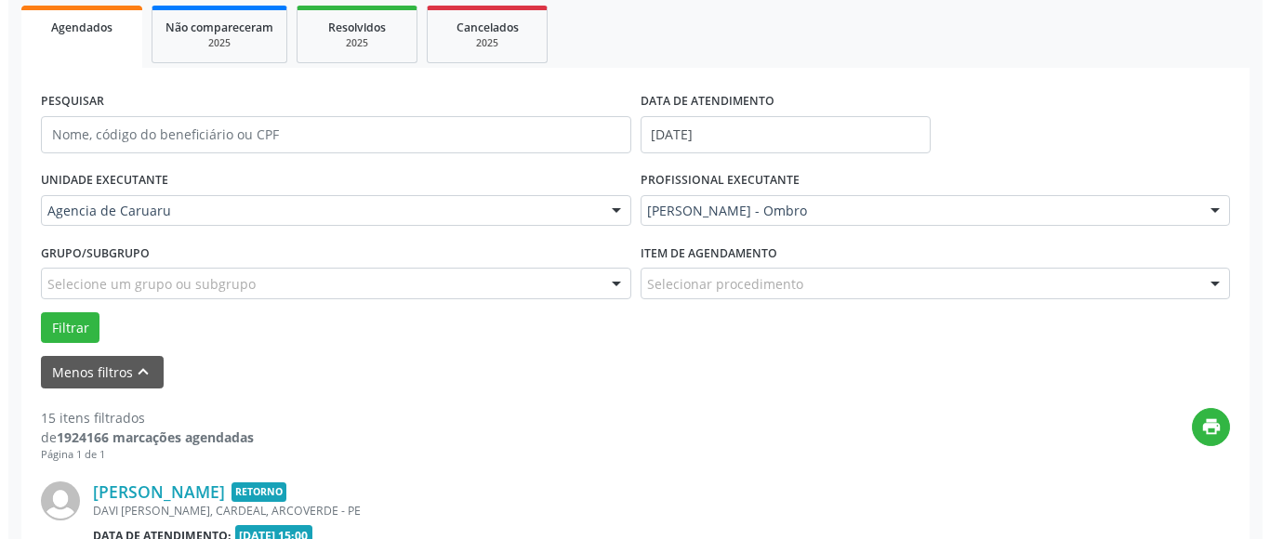
scroll to position [551, 0]
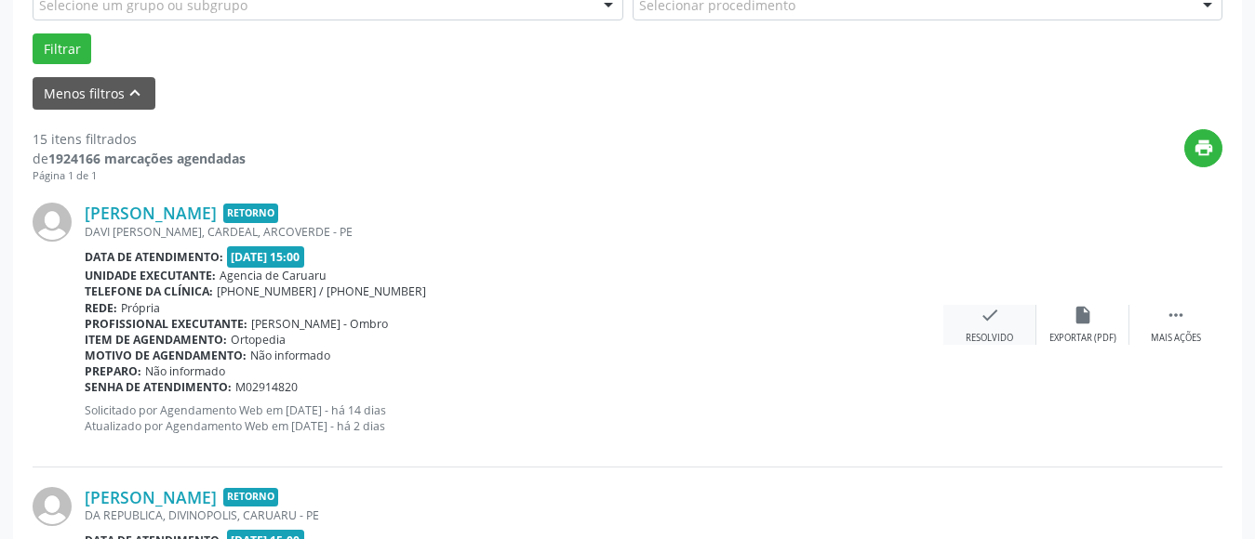
click at [987, 327] on div "check Resolvido" at bounding box center [989, 325] width 93 height 40
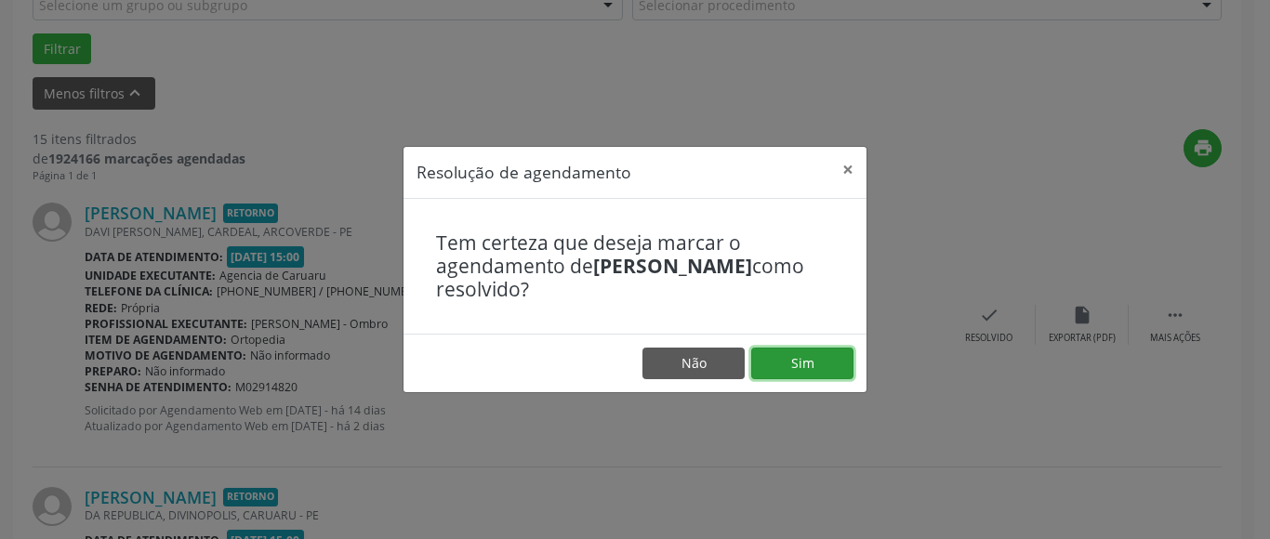
click at [808, 362] on button "Sim" at bounding box center [802, 364] width 102 height 32
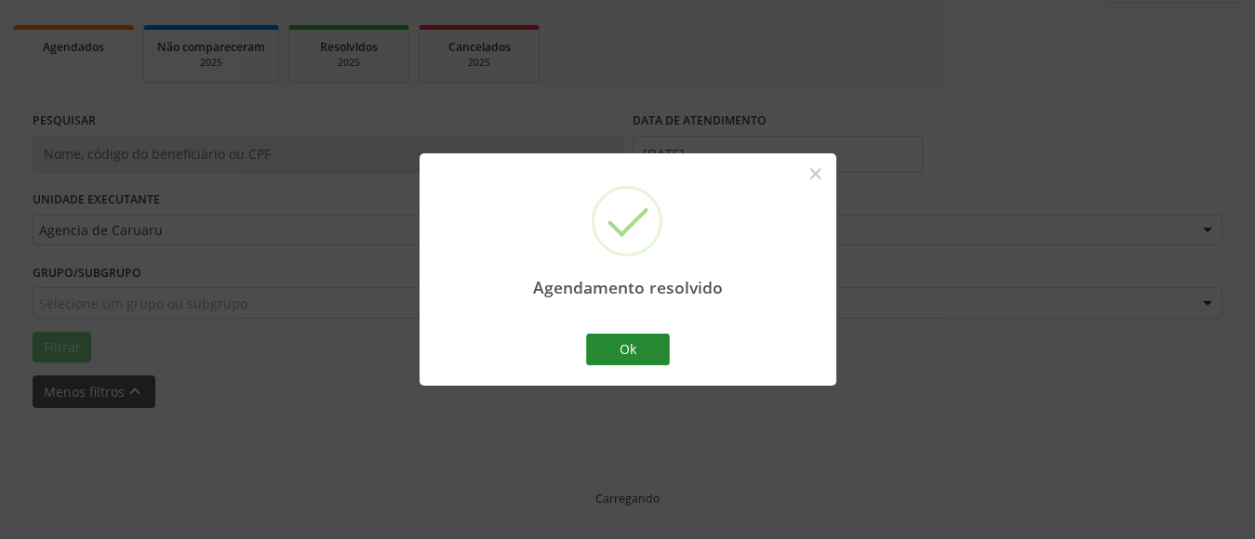
scroll to position [272, 0]
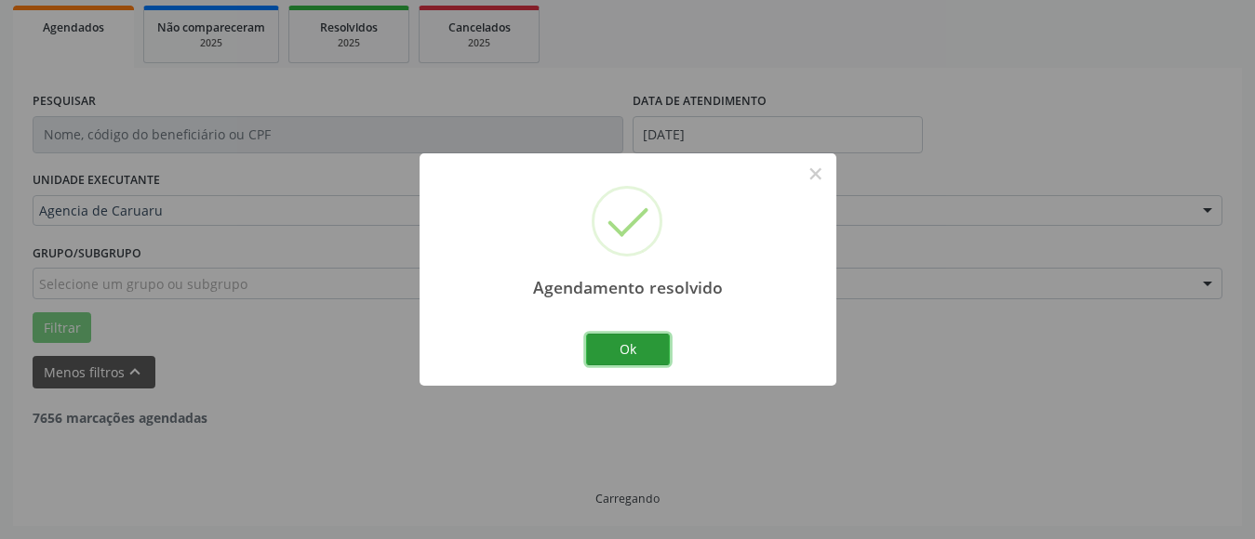
click at [635, 349] on button "Ok" at bounding box center [628, 350] width 84 height 32
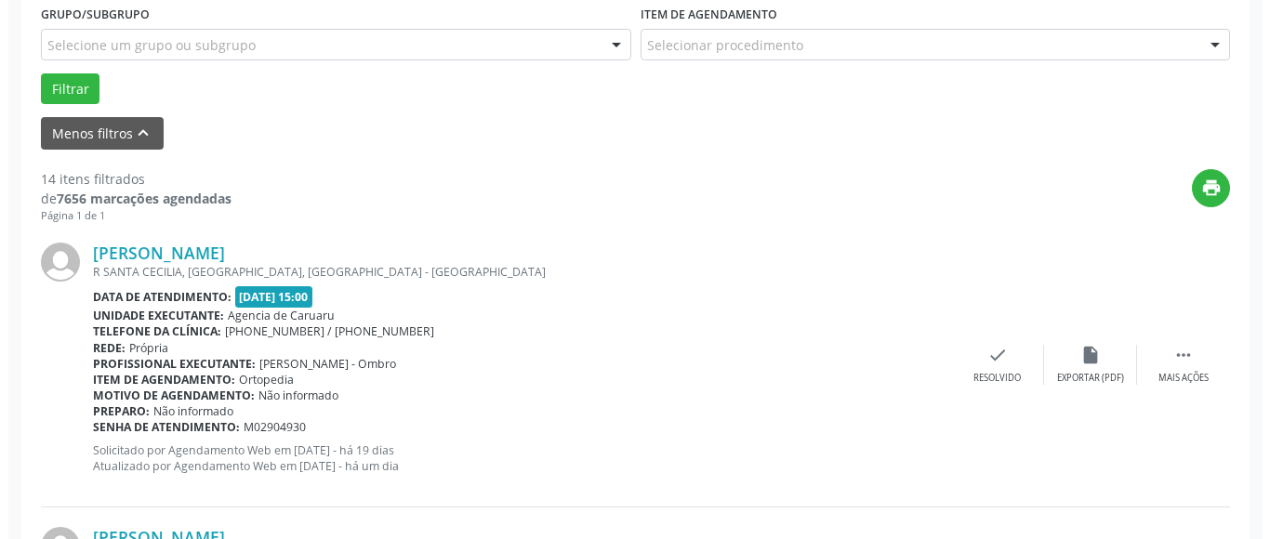
scroll to position [551, 0]
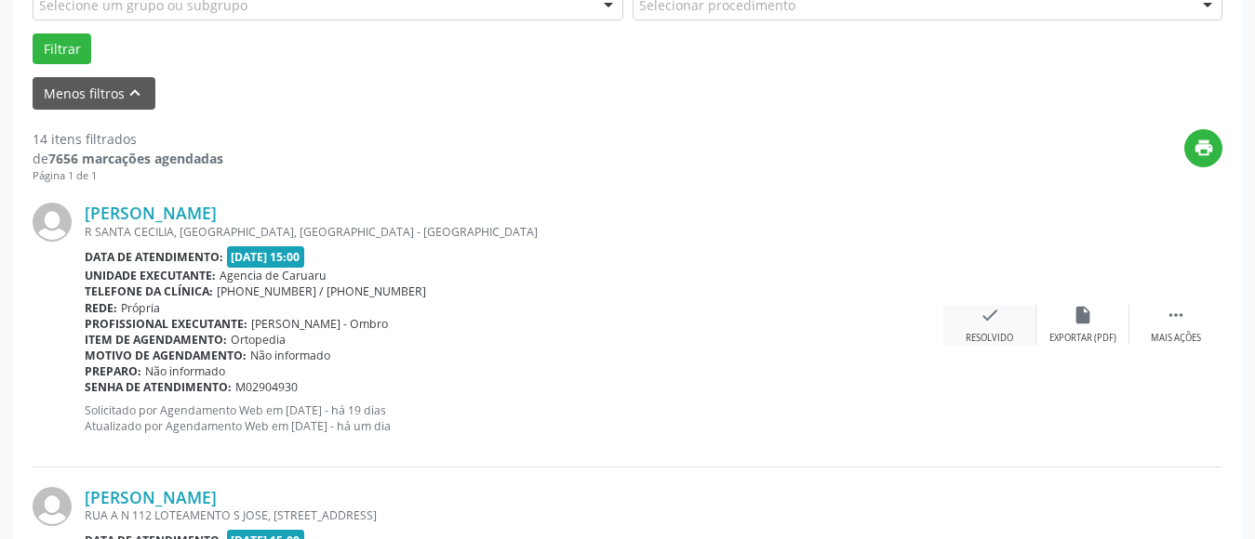
click at [978, 327] on div "check Resolvido" at bounding box center [989, 325] width 93 height 40
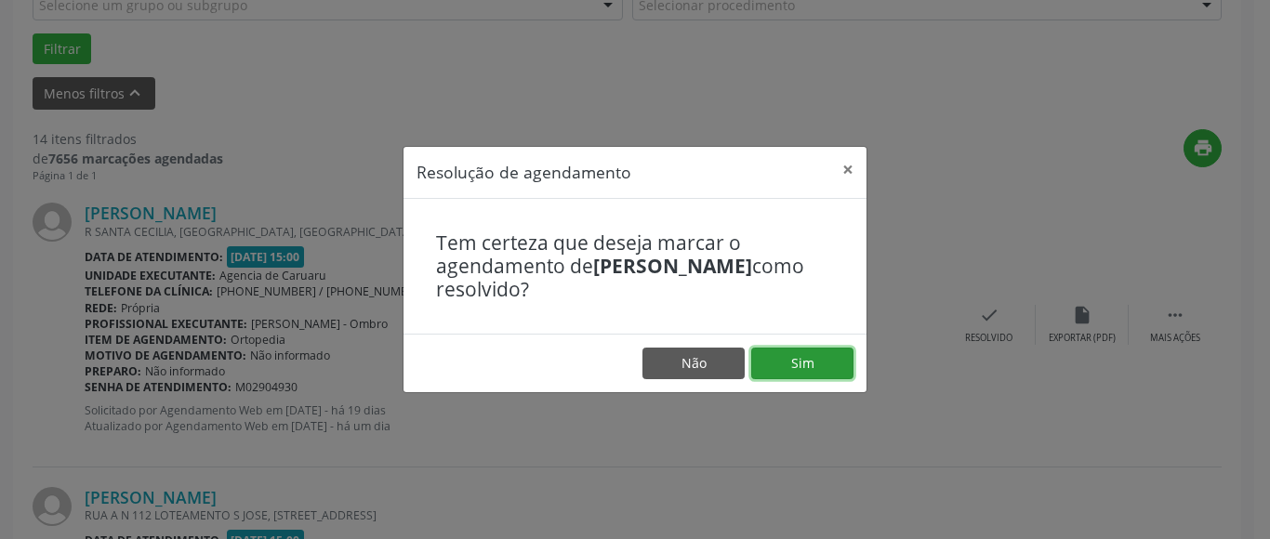
click at [822, 363] on button "Sim" at bounding box center [802, 364] width 102 height 32
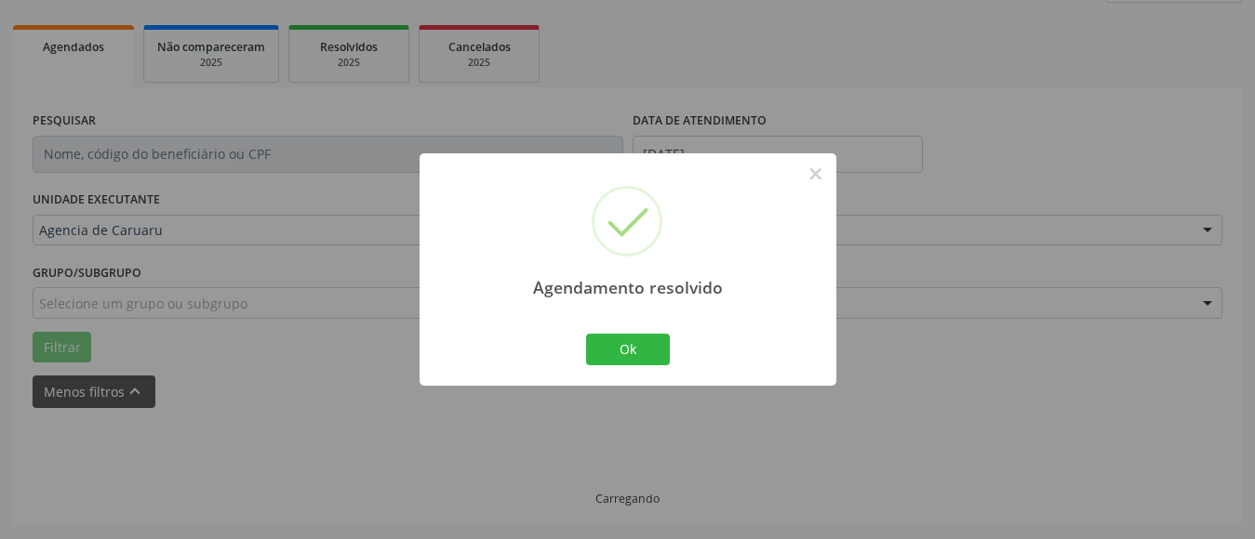
scroll to position [272, 0]
click at [618, 356] on button "Ok" at bounding box center [628, 350] width 84 height 32
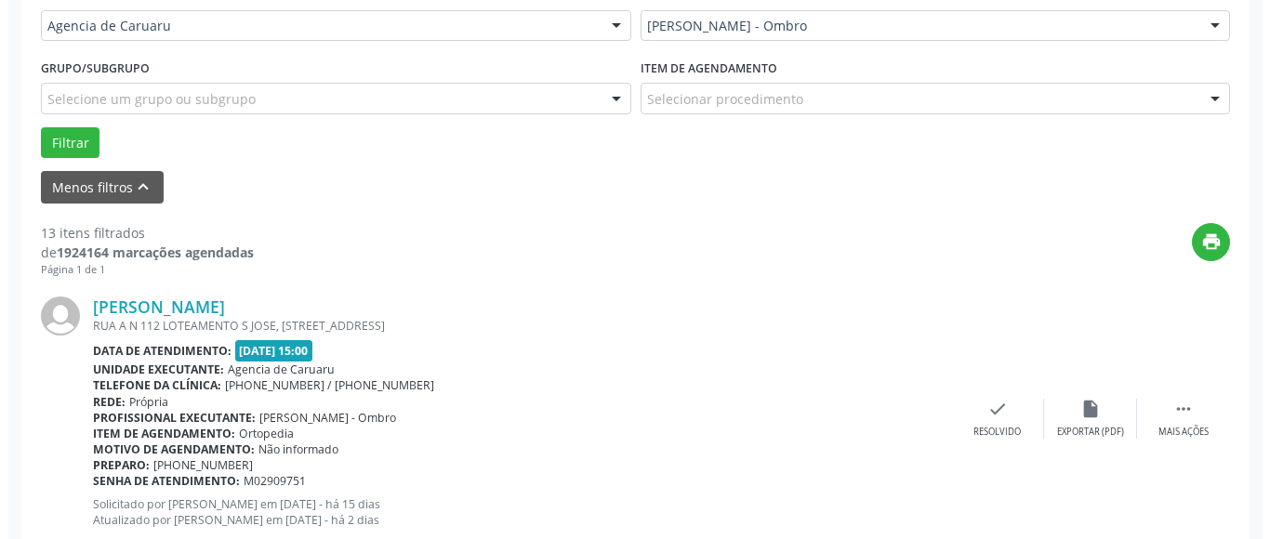
scroll to position [458, 0]
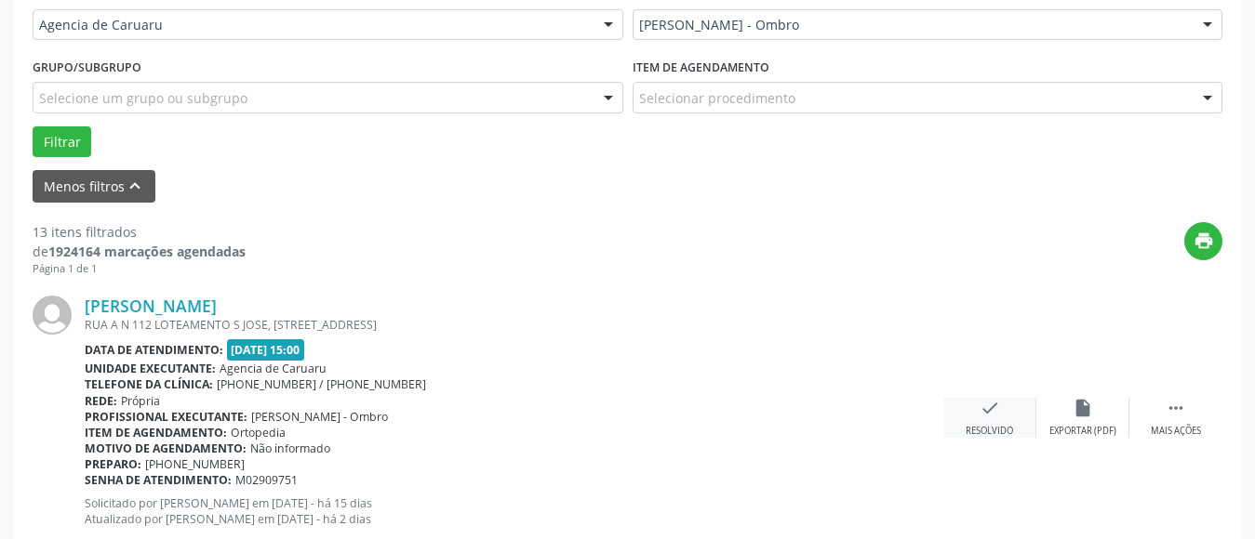
click at [979, 416] on icon "check" at bounding box center [989, 408] width 20 height 20
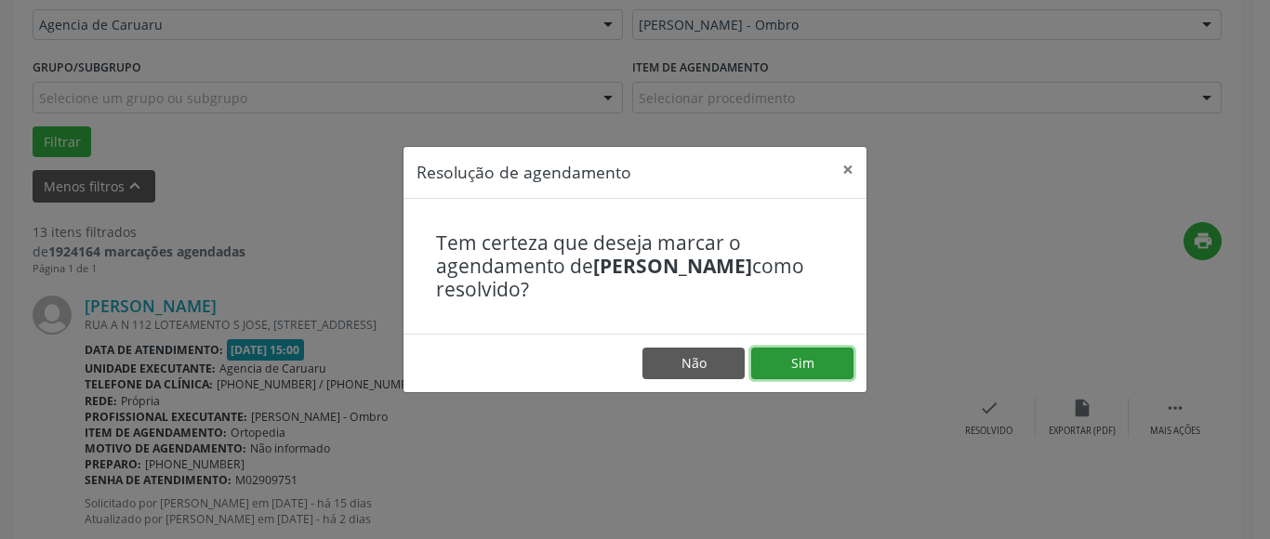
click at [802, 359] on button "Sim" at bounding box center [802, 364] width 102 height 32
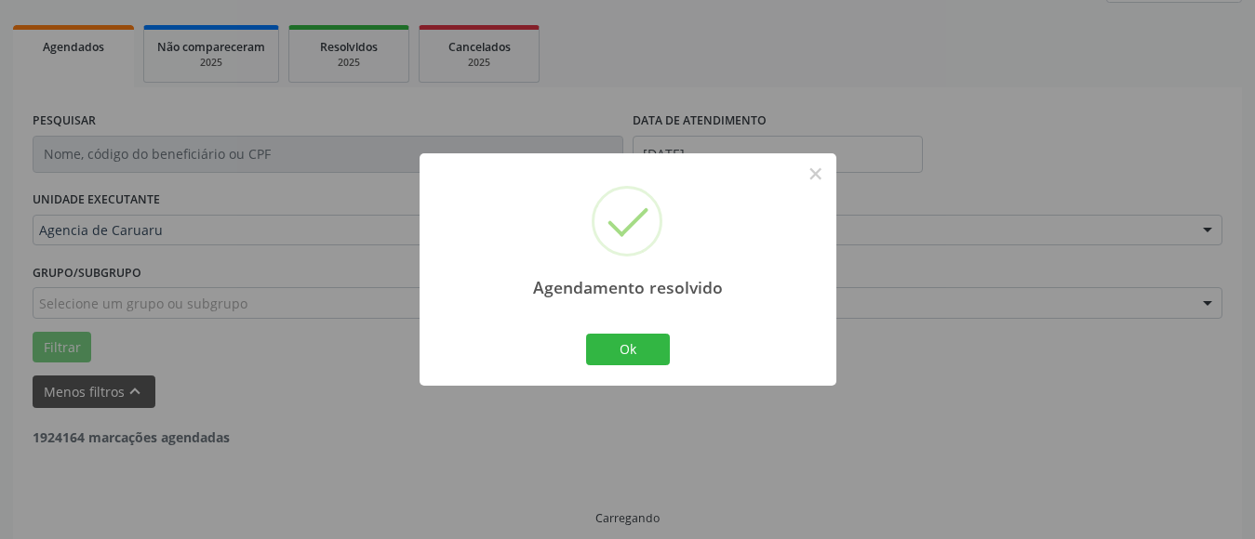
scroll to position [272, 0]
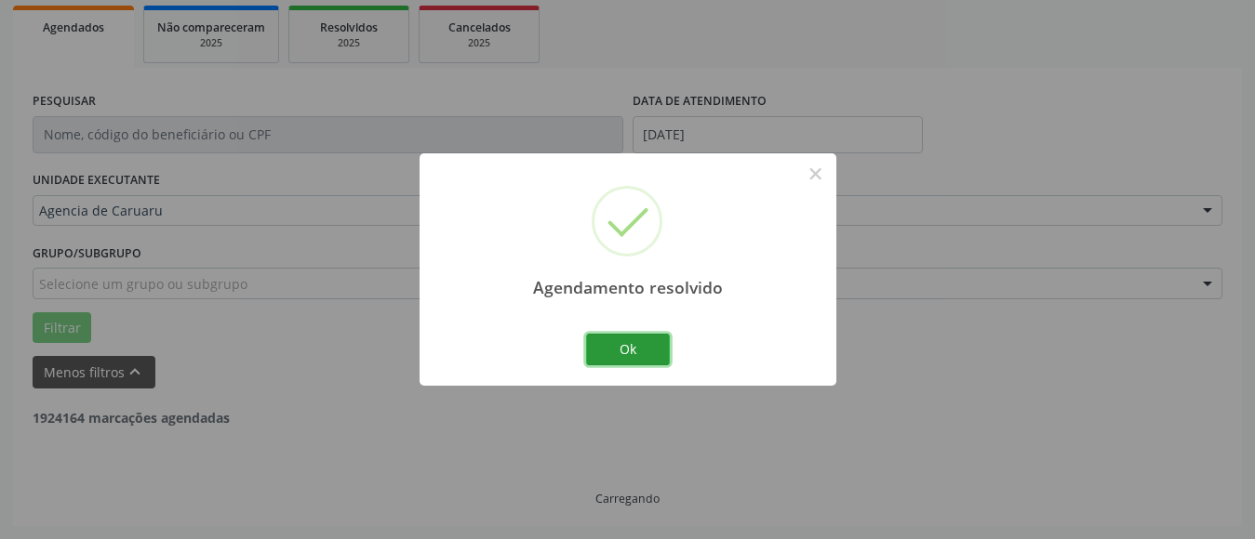
click at [641, 351] on button "Ok" at bounding box center [628, 350] width 84 height 32
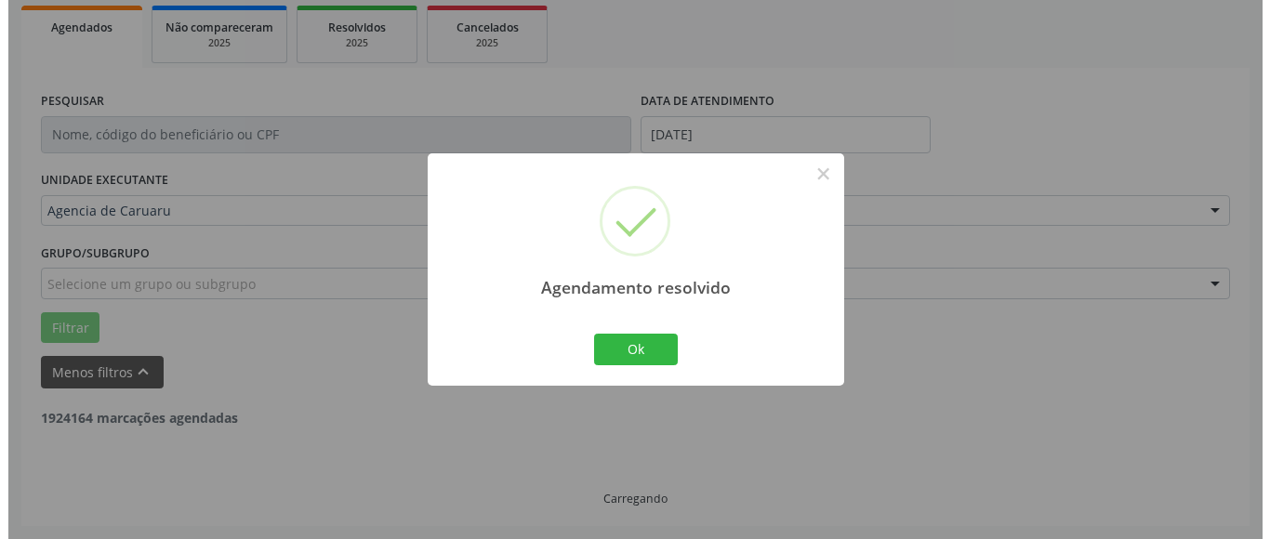
scroll to position [458, 0]
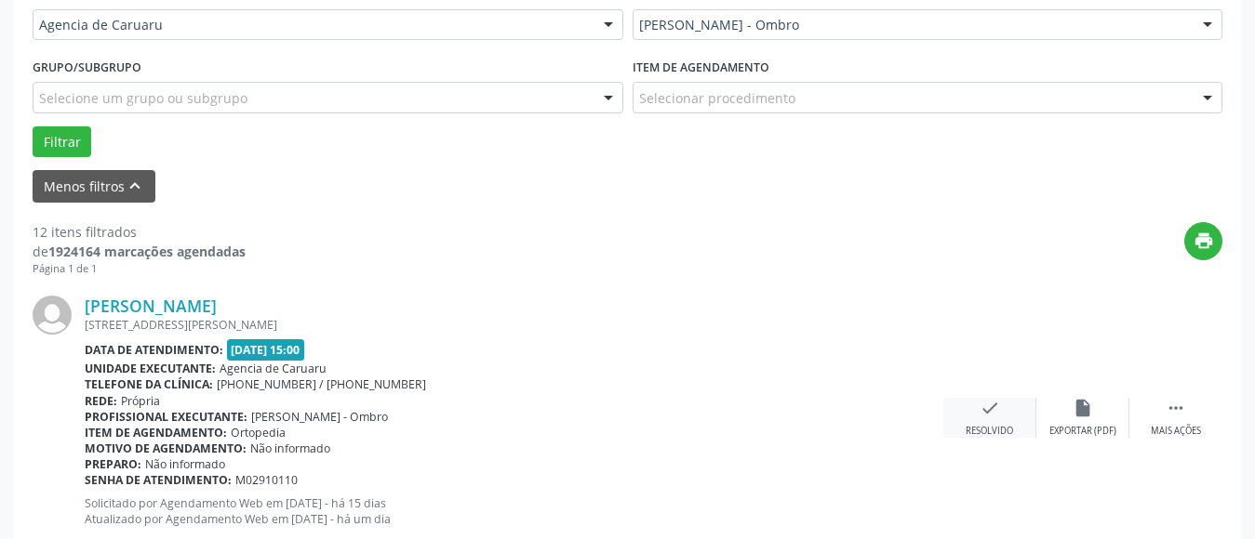
click at [990, 410] on icon "check" at bounding box center [989, 408] width 20 height 20
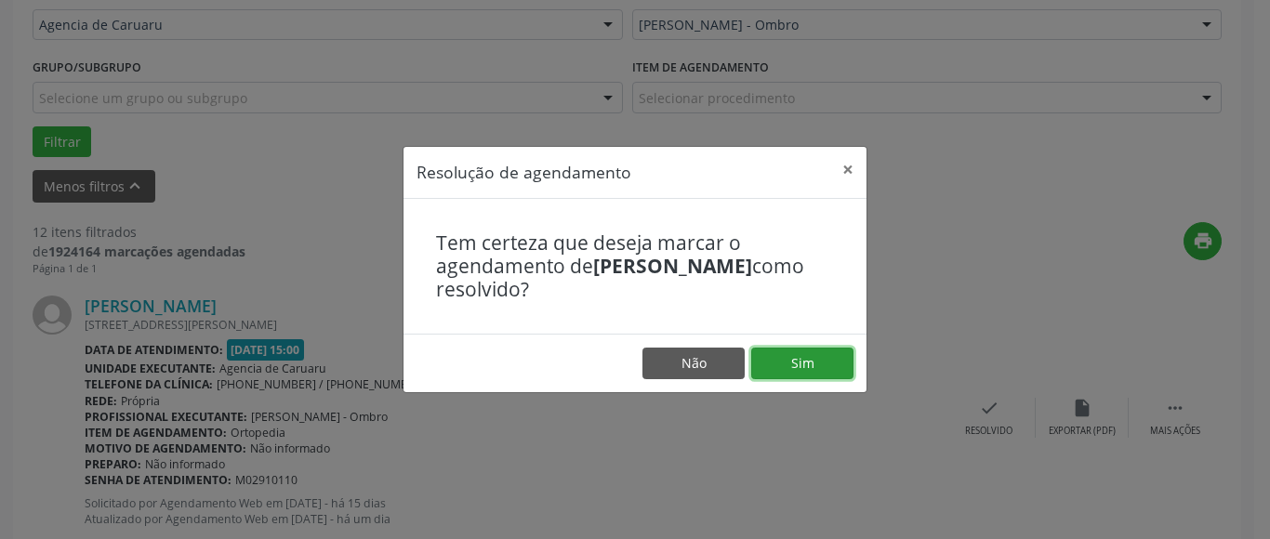
click at [809, 369] on button "Sim" at bounding box center [802, 364] width 102 height 32
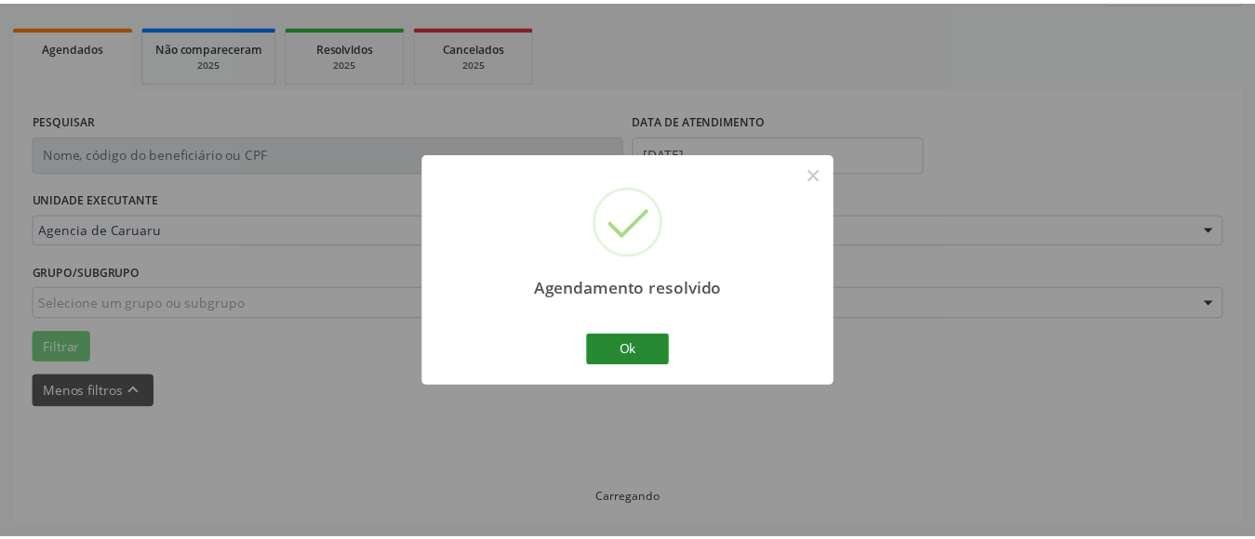
scroll to position [272, 0]
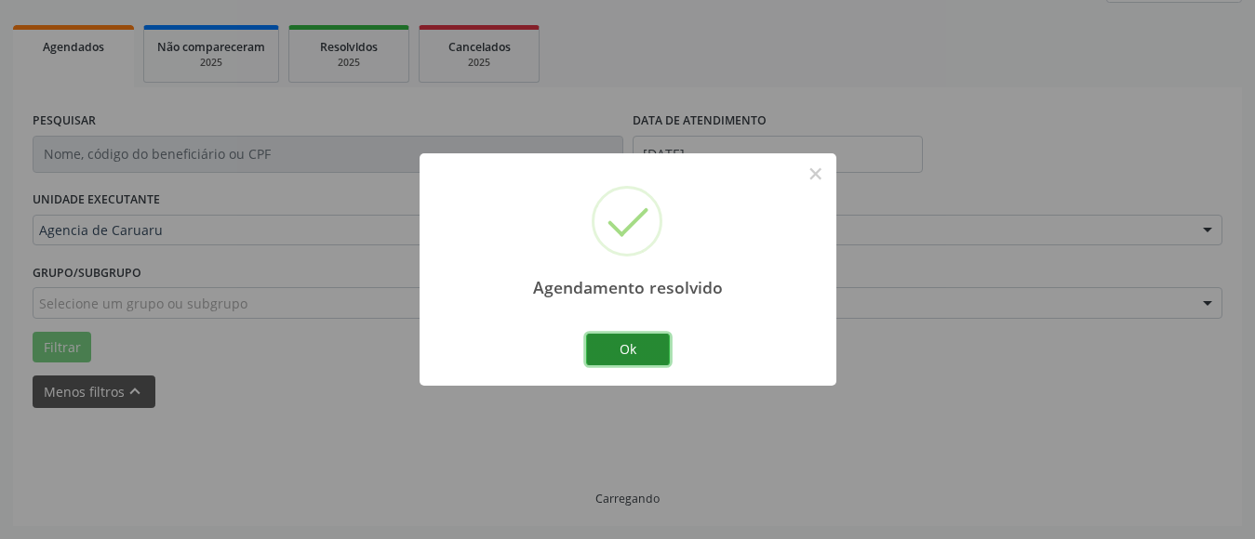
click at [617, 342] on button "Ok" at bounding box center [628, 350] width 84 height 32
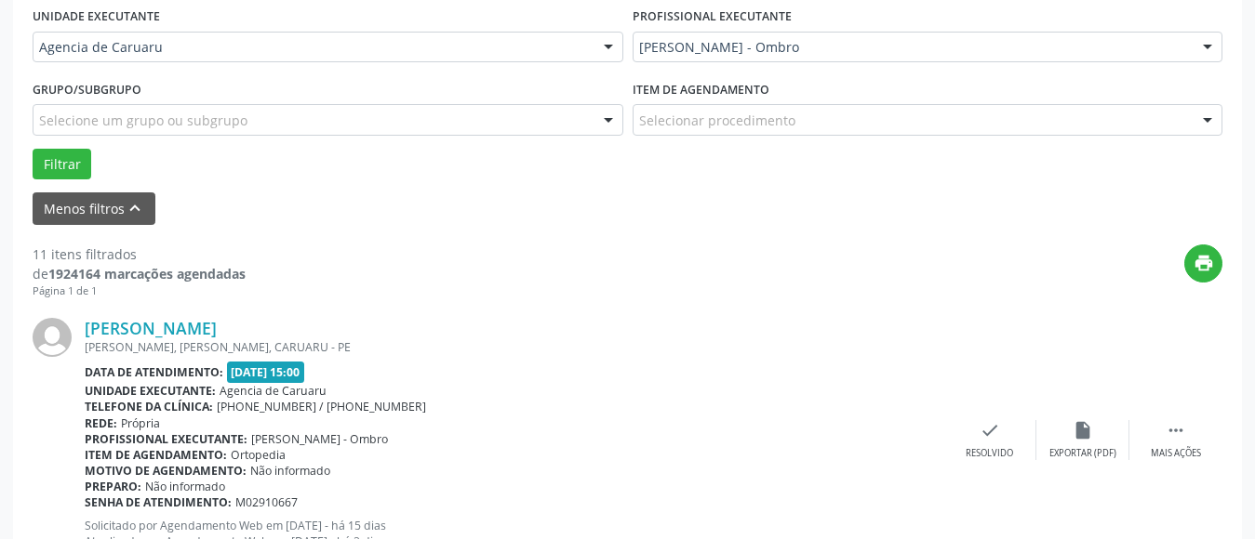
scroll to position [458, 0]
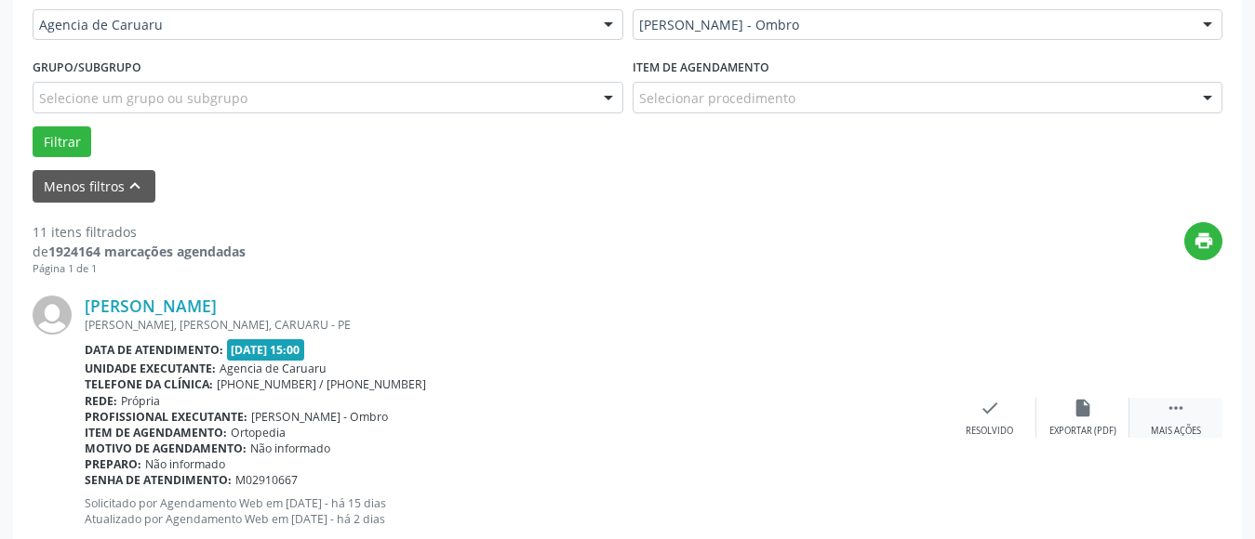
click at [1171, 418] on icon "" at bounding box center [1175, 408] width 20 height 20
click at [1087, 418] on icon "alarm_off" at bounding box center [1082, 408] width 20 height 20
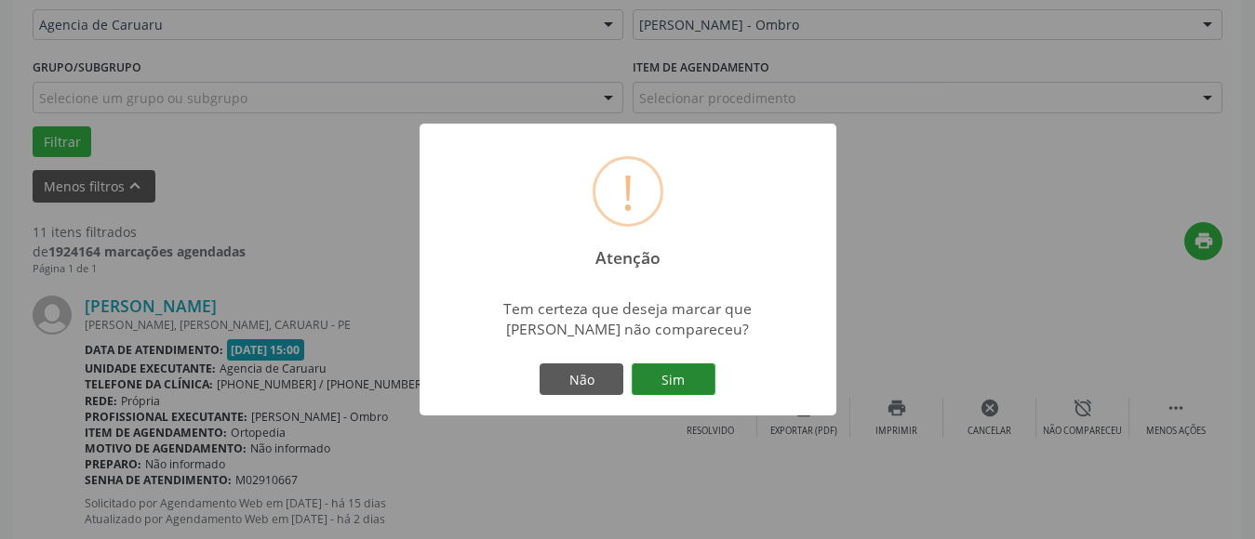
click at [685, 366] on button "Sim" at bounding box center [673, 380] width 84 height 32
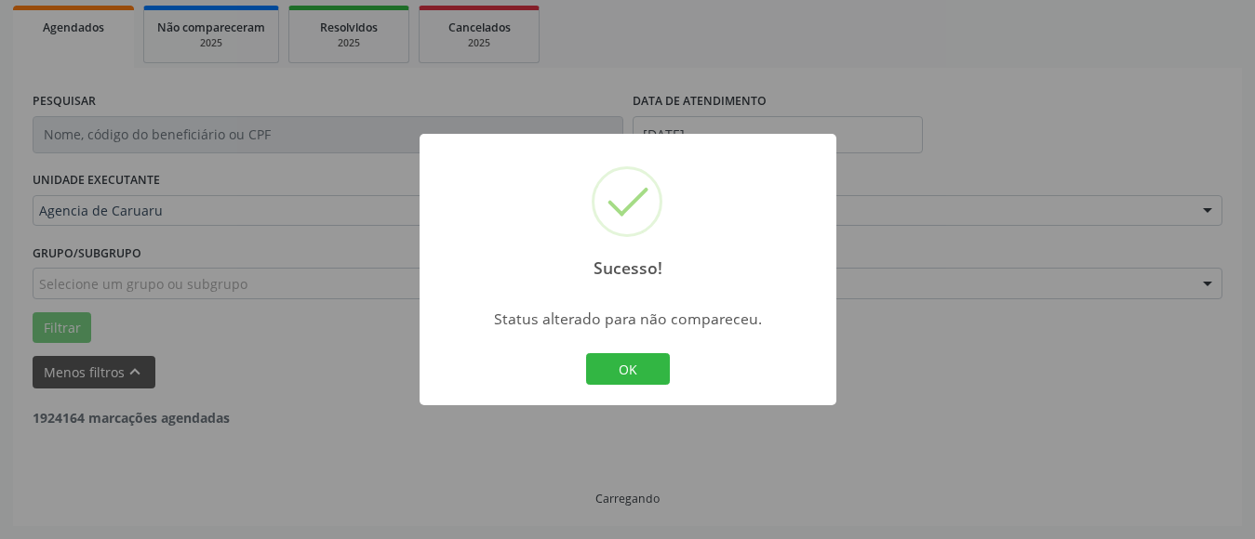
scroll to position [272, 0]
click at [645, 354] on button "OK" at bounding box center [628, 369] width 84 height 32
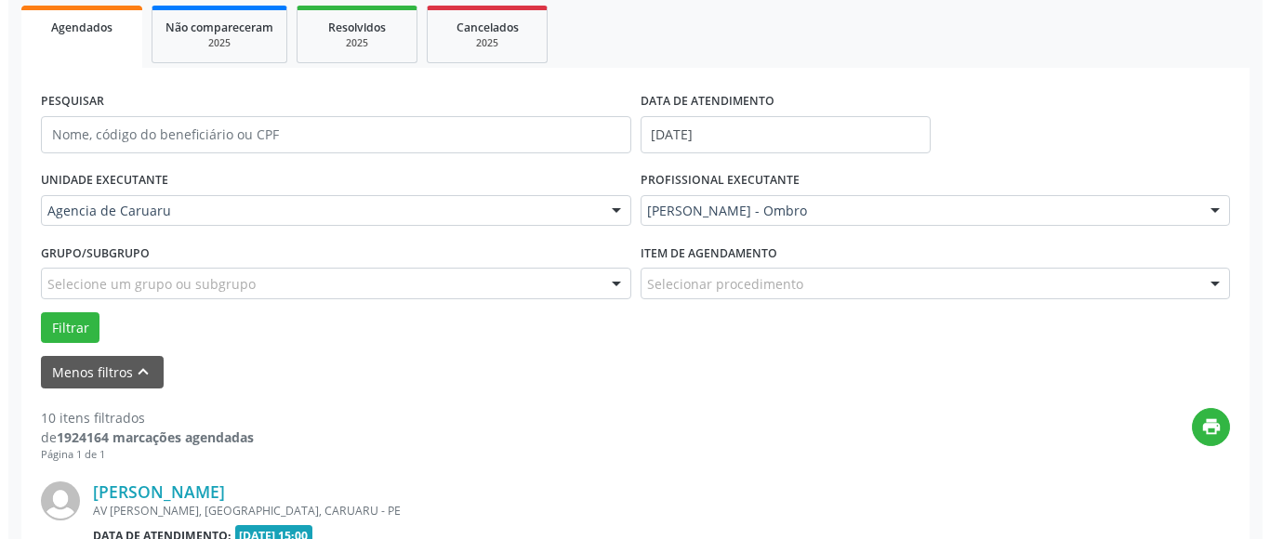
scroll to position [458, 0]
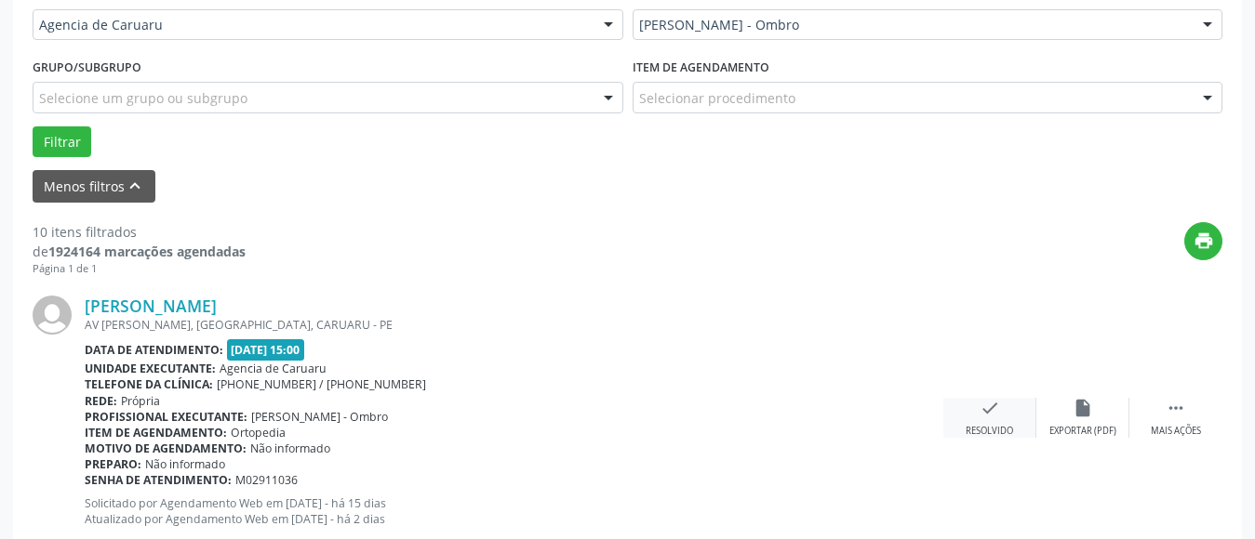
click at [997, 432] on div "Resolvido" at bounding box center [988, 431] width 47 height 13
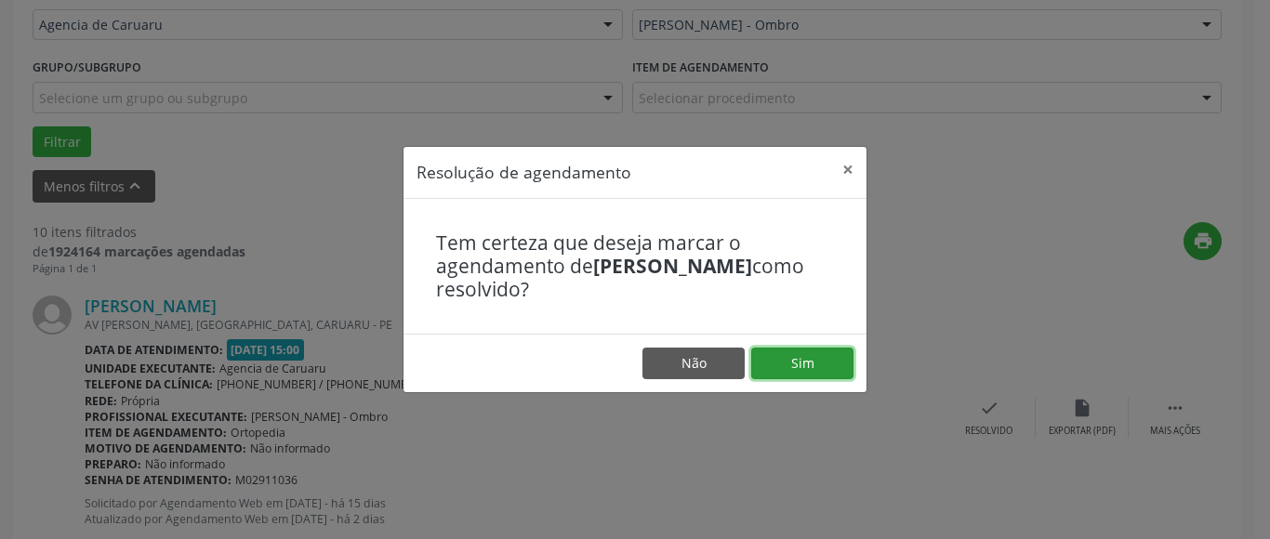
click at [797, 352] on button "Sim" at bounding box center [802, 364] width 102 height 32
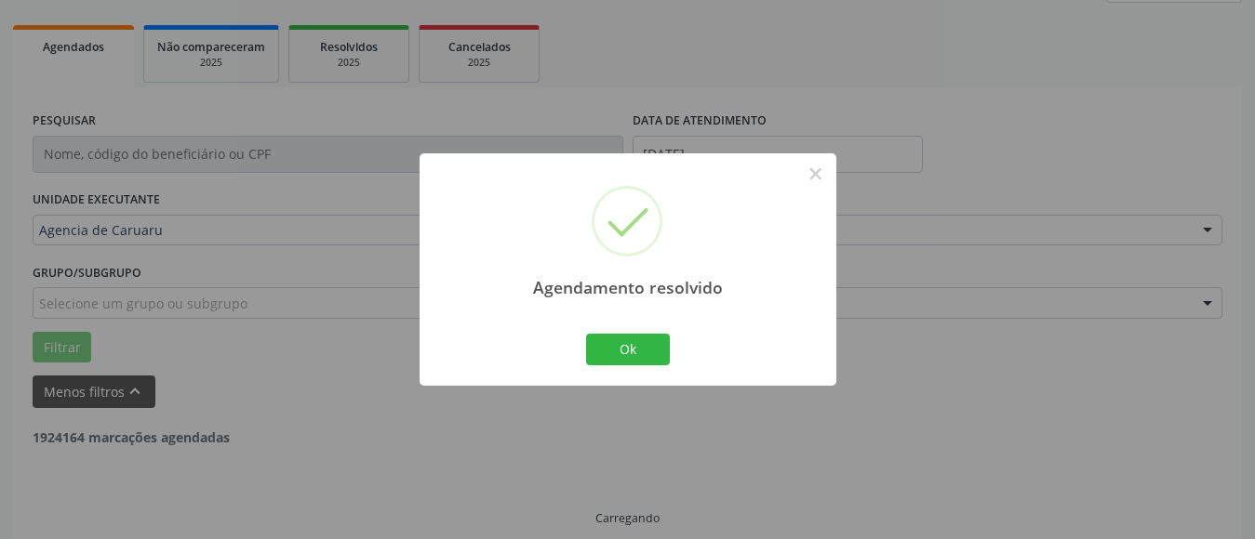
scroll to position [272, 0]
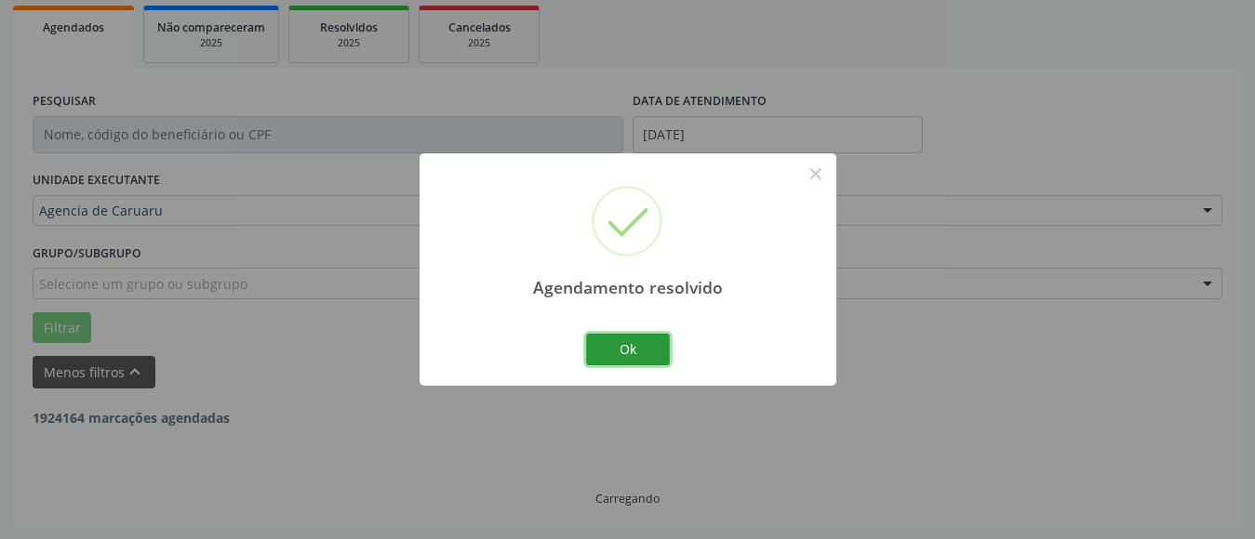
click at [630, 347] on button "Ok" at bounding box center [628, 350] width 84 height 32
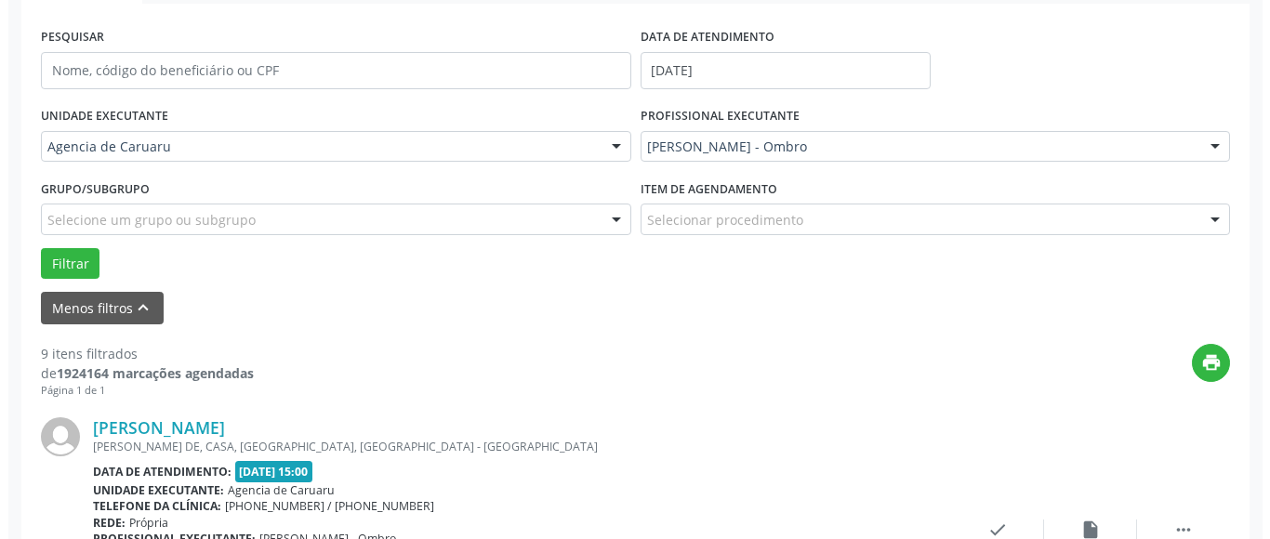
scroll to position [458, 0]
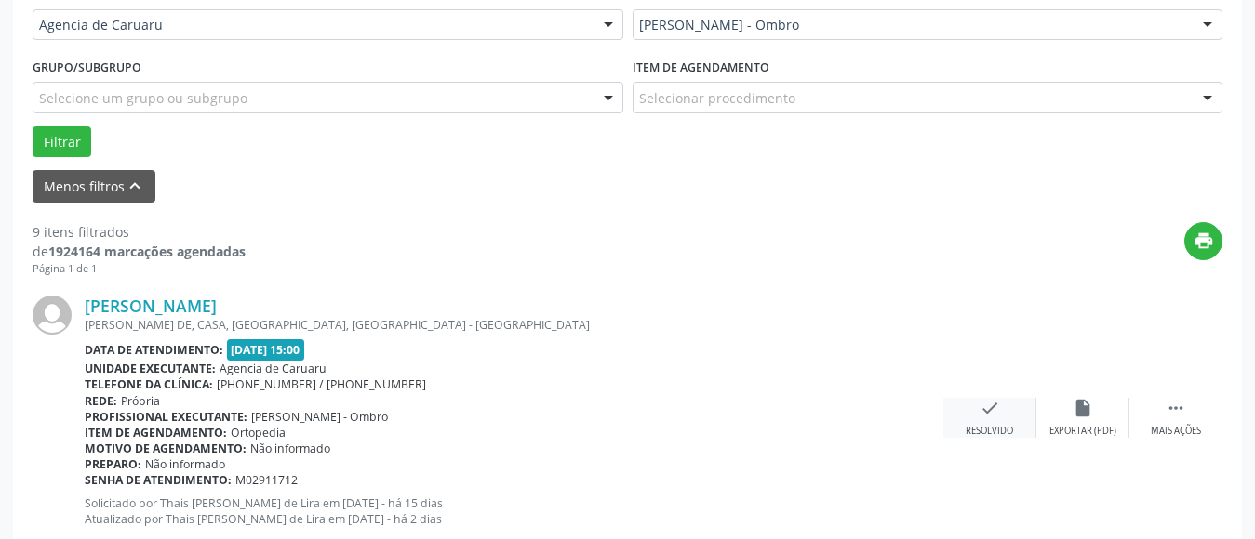
click at [1002, 432] on div "Resolvido" at bounding box center [988, 431] width 47 height 13
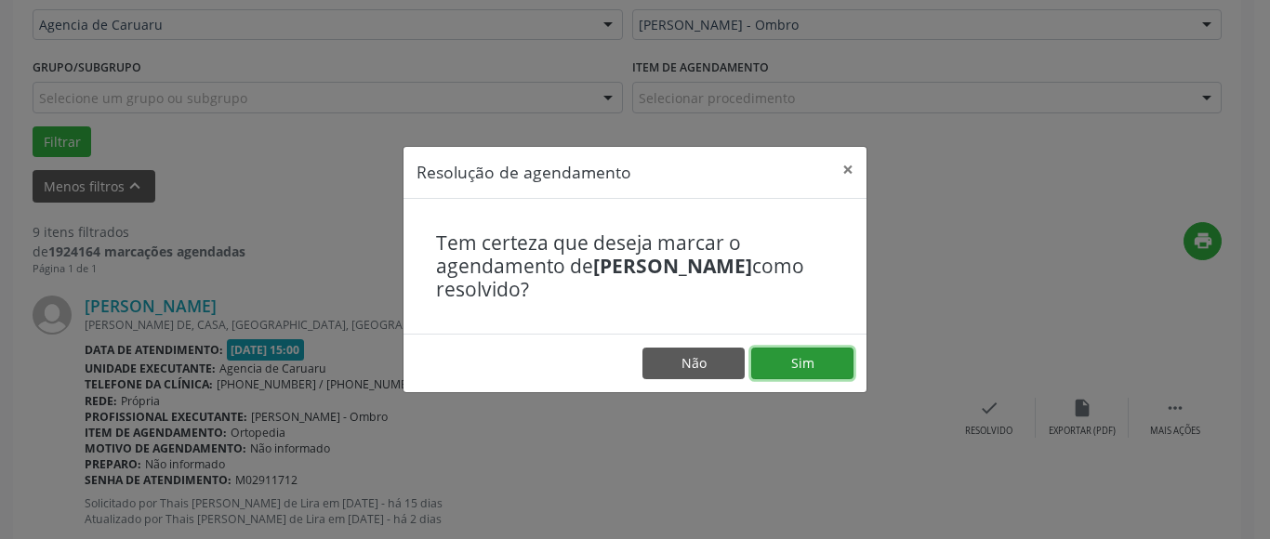
click at [834, 365] on button "Sim" at bounding box center [802, 364] width 102 height 32
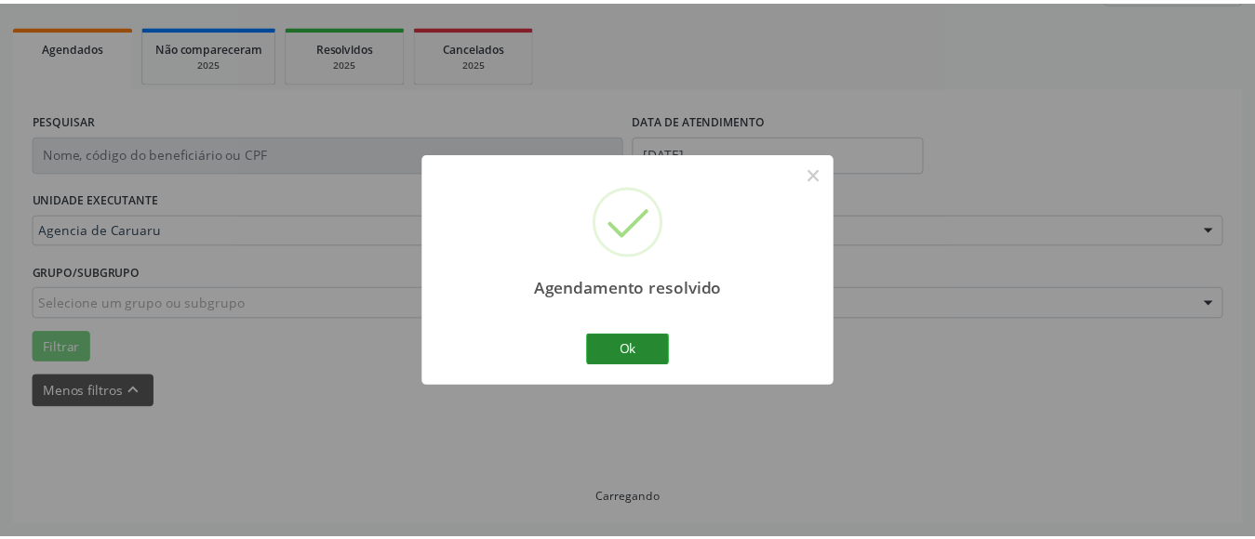
scroll to position [272, 0]
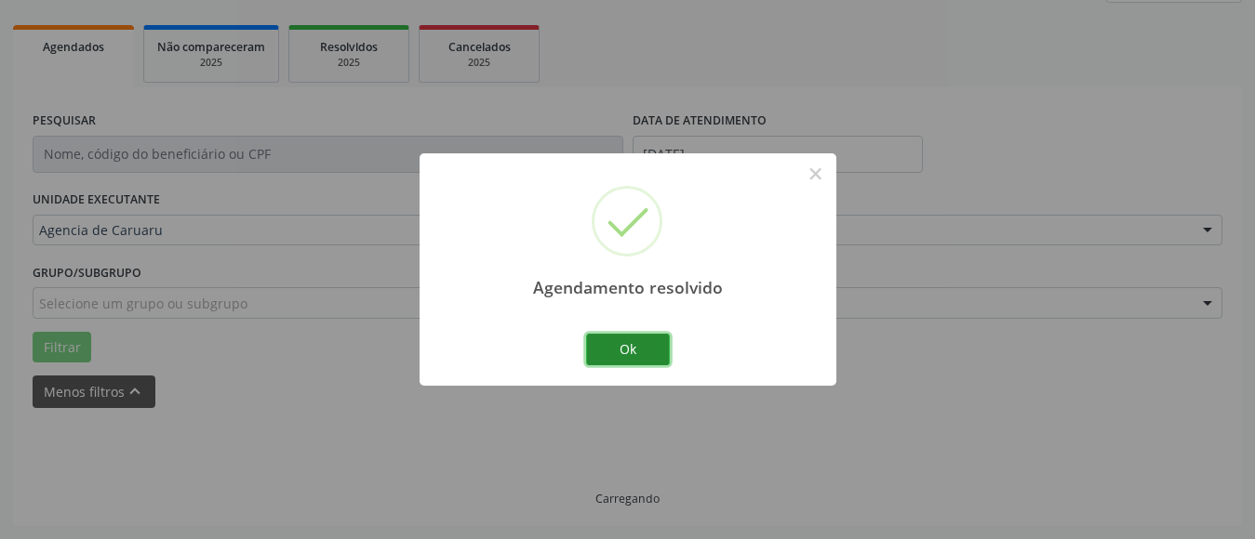
click at [600, 340] on button "Ok" at bounding box center [628, 350] width 84 height 32
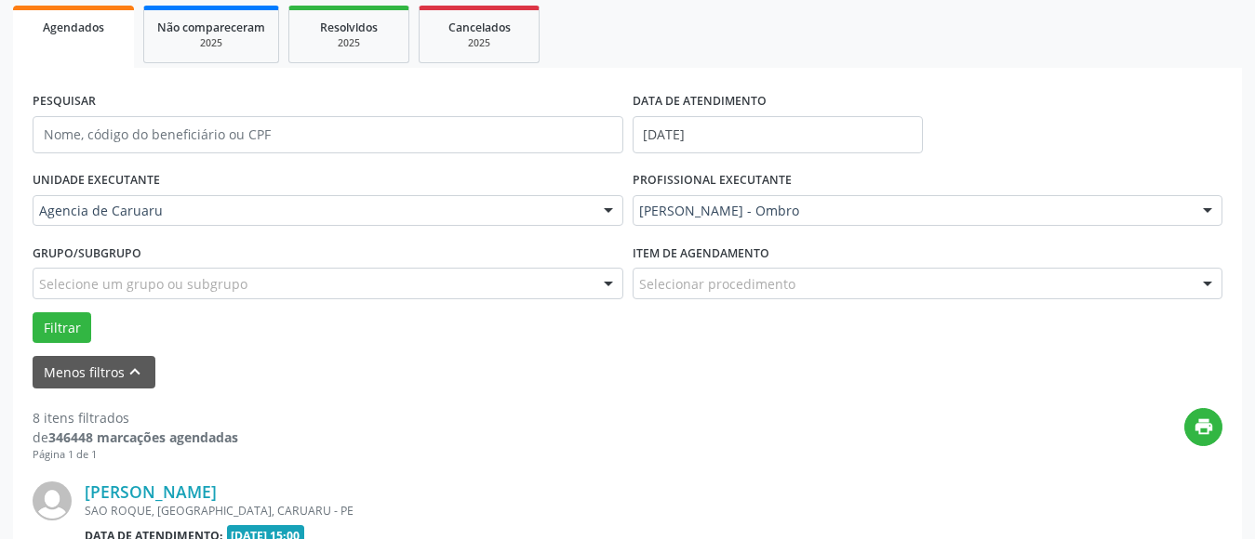
scroll to position [551, 0]
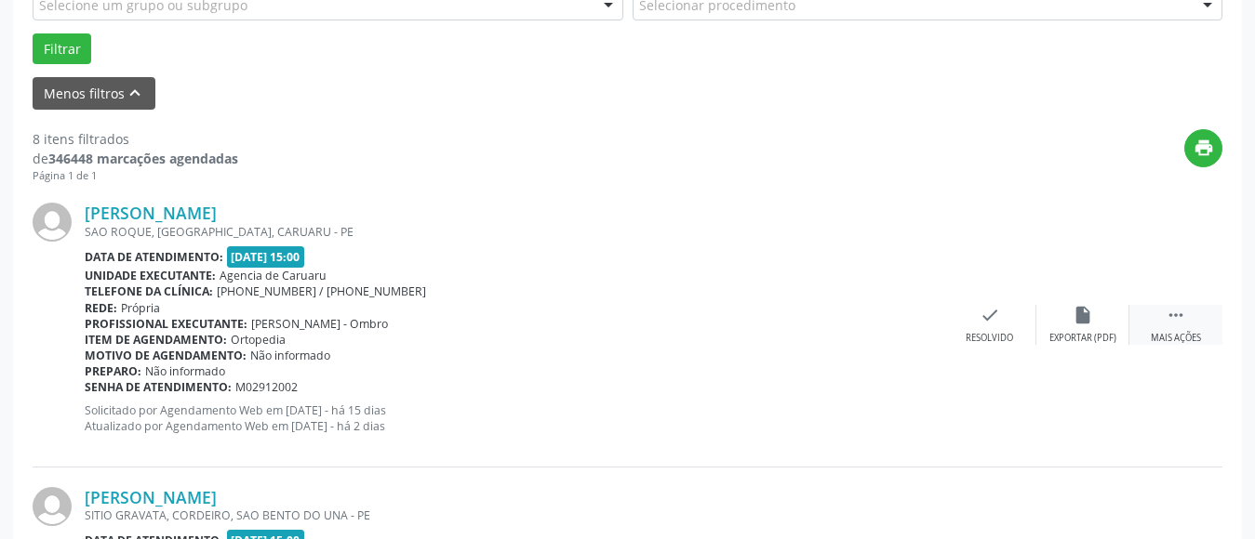
click at [1182, 315] on icon "" at bounding box center [1175, 315] width 20 height 20
click at [1096, 316] on div "alarm_off Não compareceu" at bounding box center [1082, 325] width 93 height 40
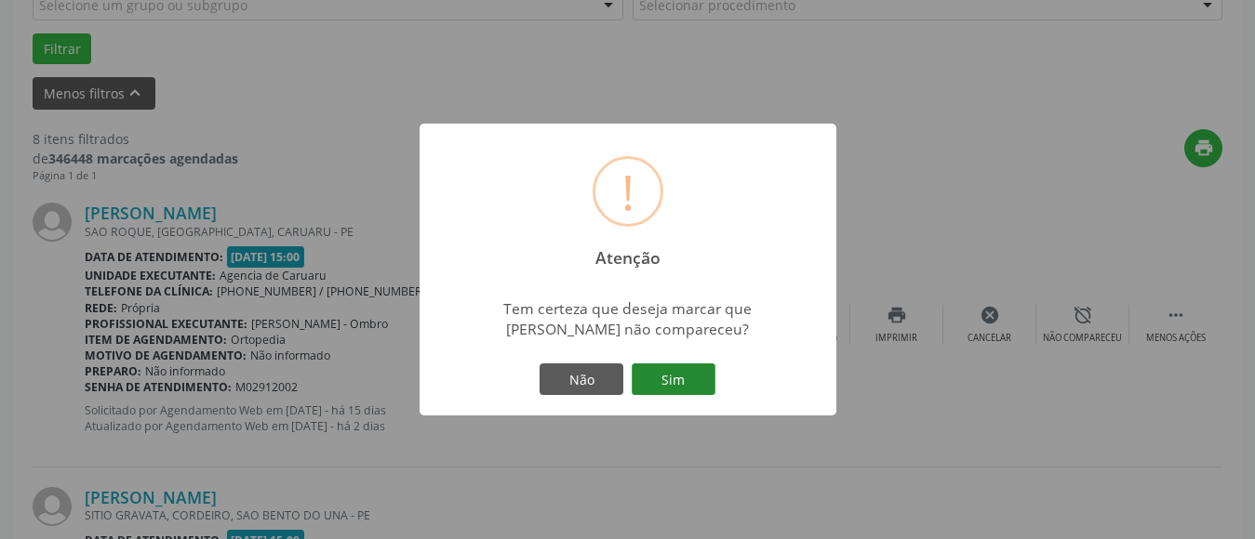
click at [667, 386] on button "Sim" at bounding box center [673, 380] width 84 height 32
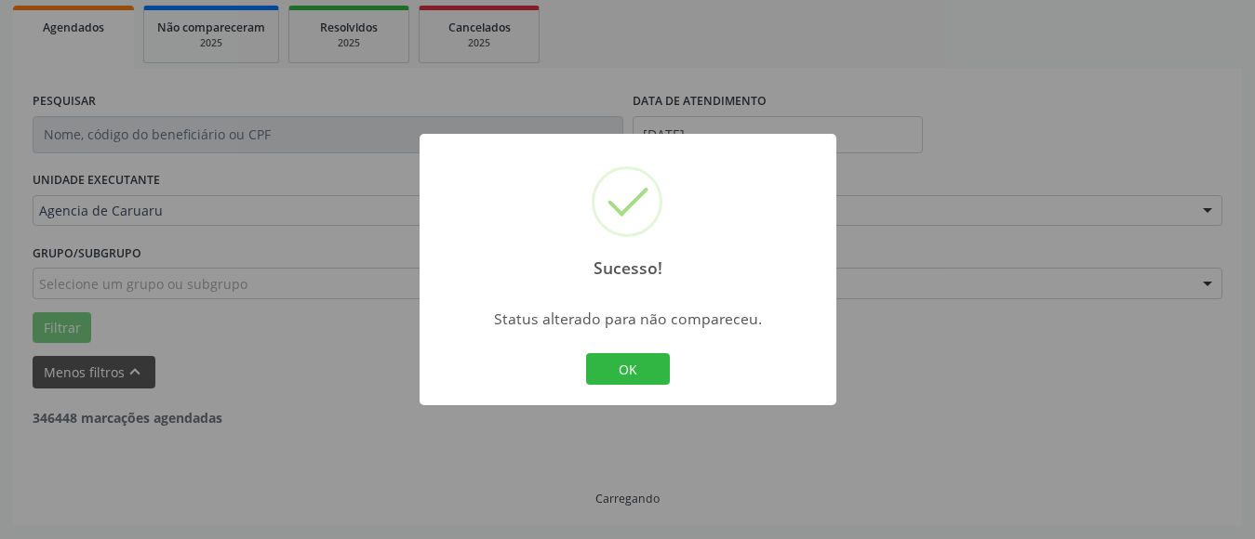
scroll to position [272, 0]
click at [614, 369] on button "OK" at bounding box center [628, 369] width 84 height 32
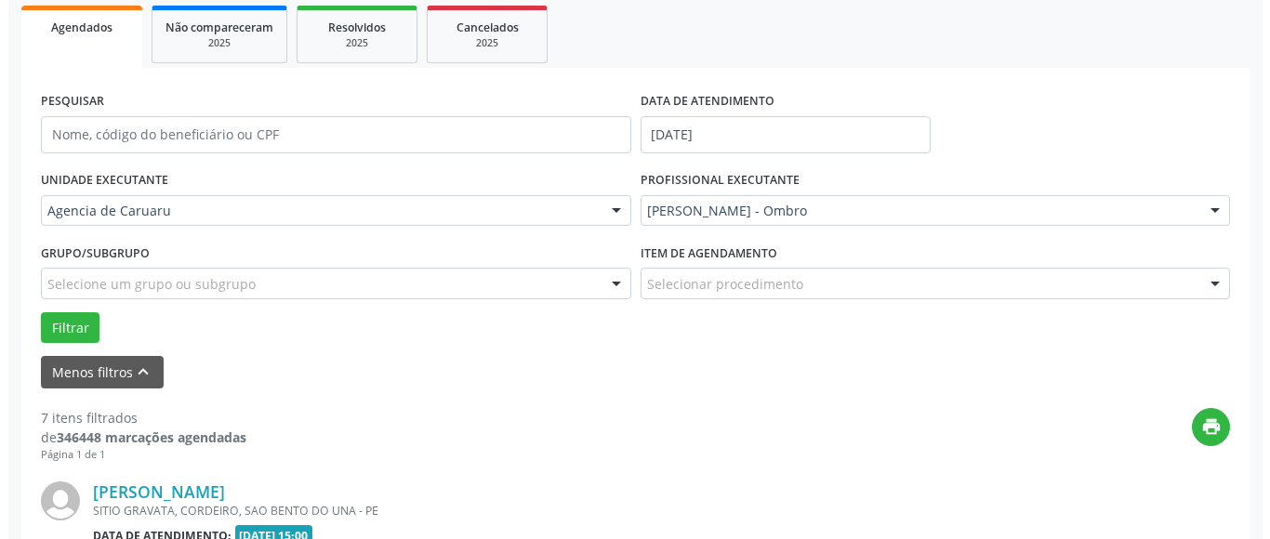
scroll to position [551, 0]
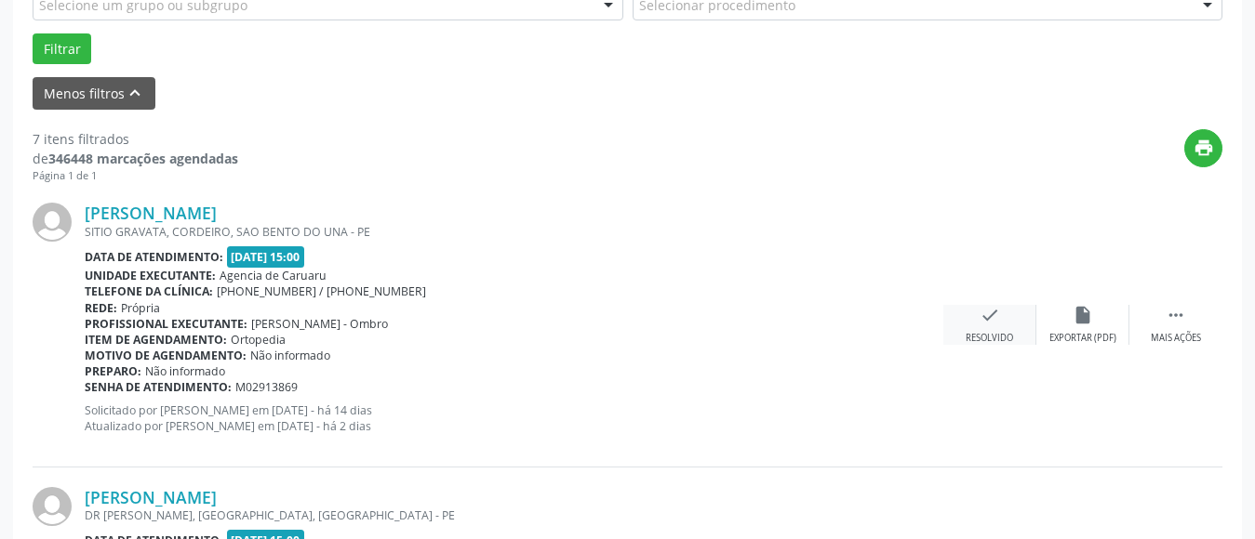
click at [992, 320] on icon "check" at bounding box center [989, 315] width 20 height 20
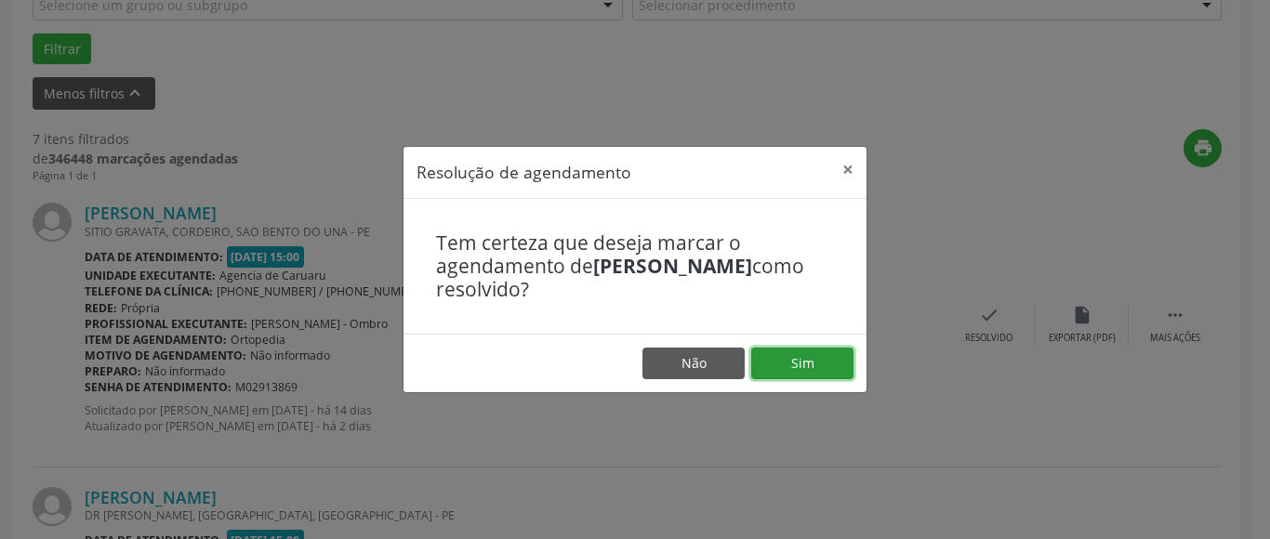
click at [794, 368] on button "Sim" at bounding box center [802, 364] width 102 height 32
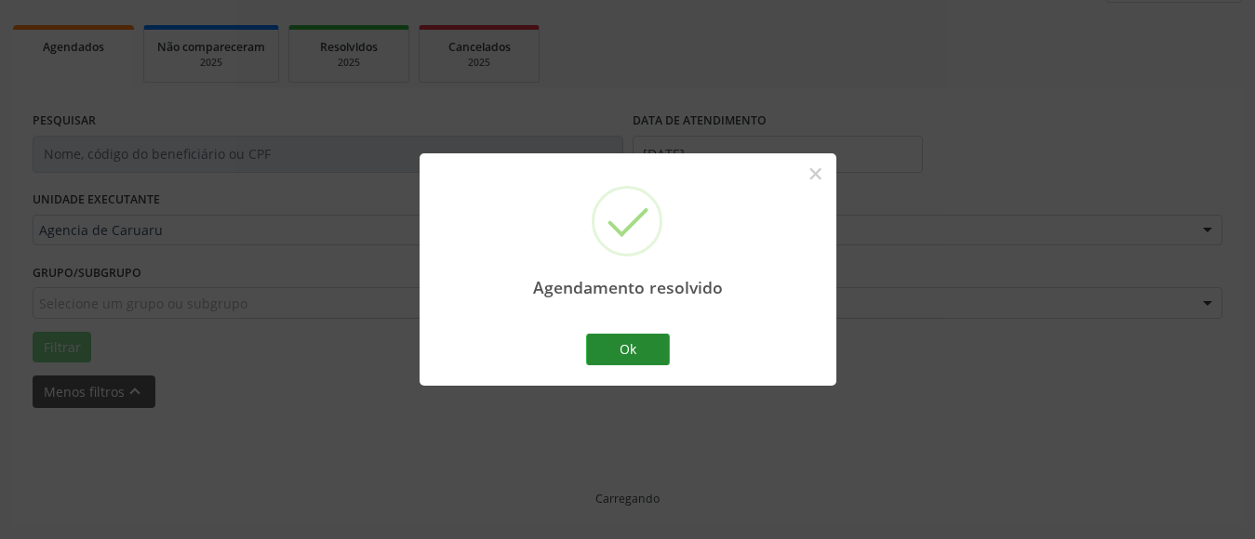
scroll to position [272, 0]
click at [590, 344] on button "Ok" at bounding box center [628, 350] width 84 height 32
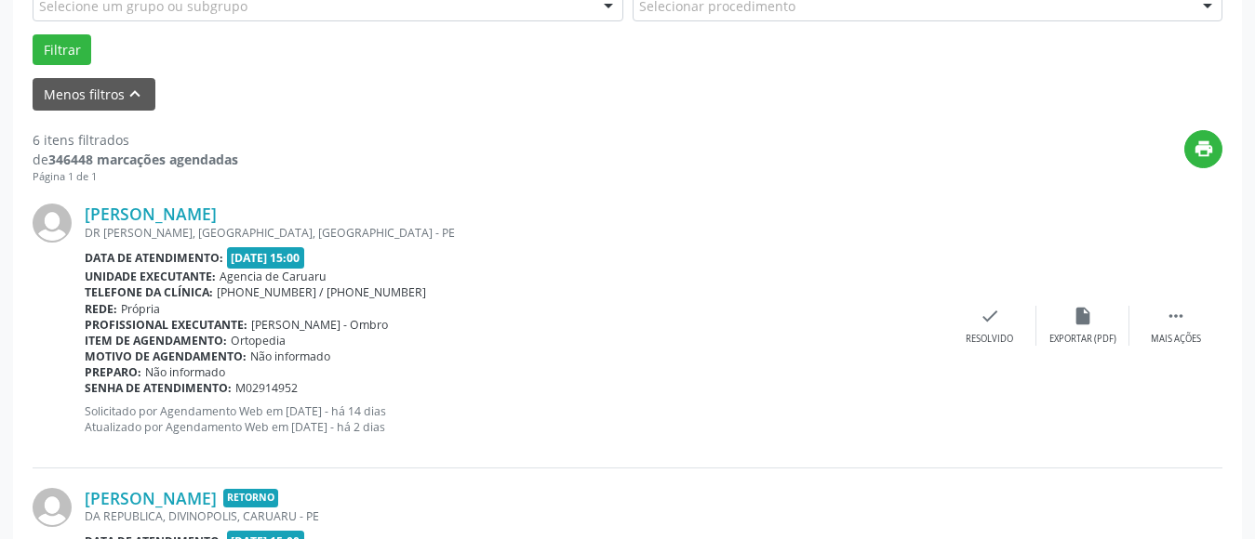
scroll to position [551, 0]
click at [1175, 334] on div "Mais ações" at bounding box center [1175, 338] width 50 height 13
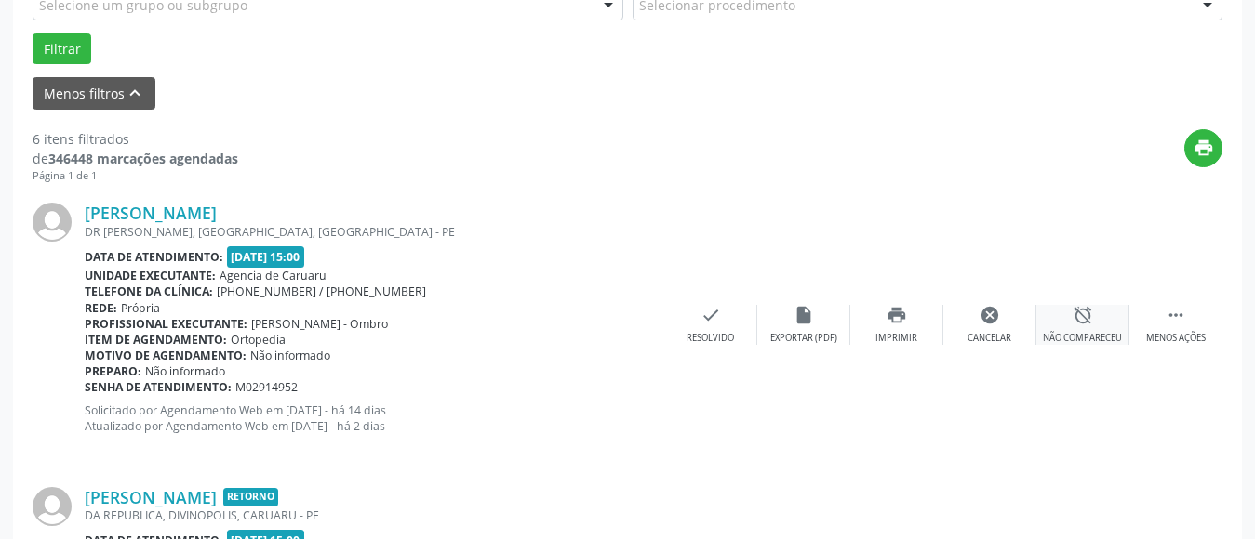
click at [1092, 317] on icon "alarm_off" at bounding box center [1082, 315] width 20 height 20
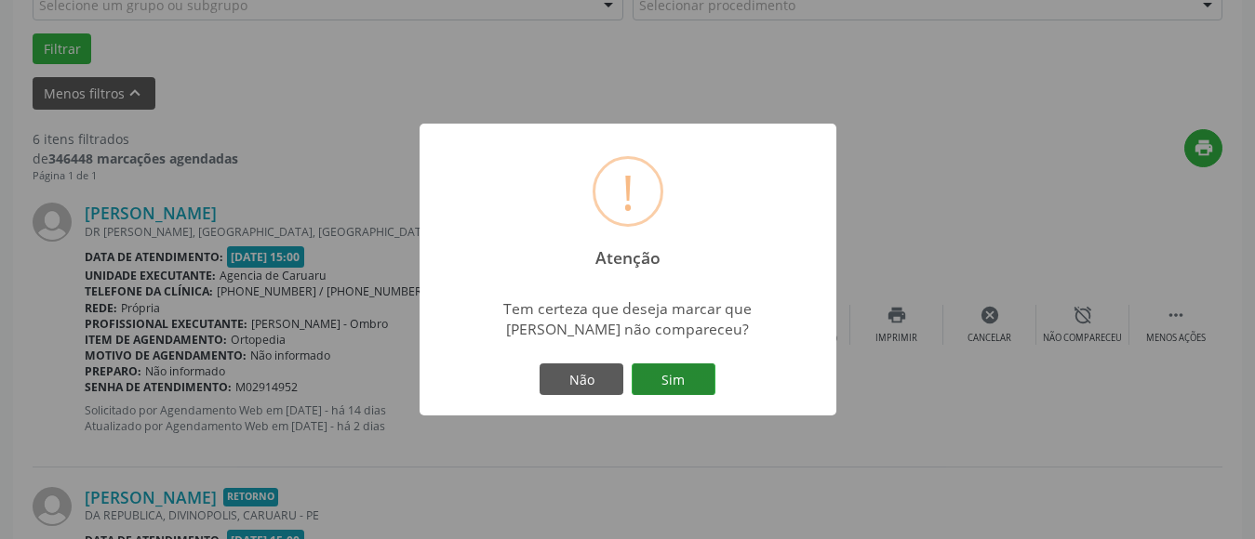
click at [671, 384] on button "Sim" at bounding box center [673, 380] width 84 height 32
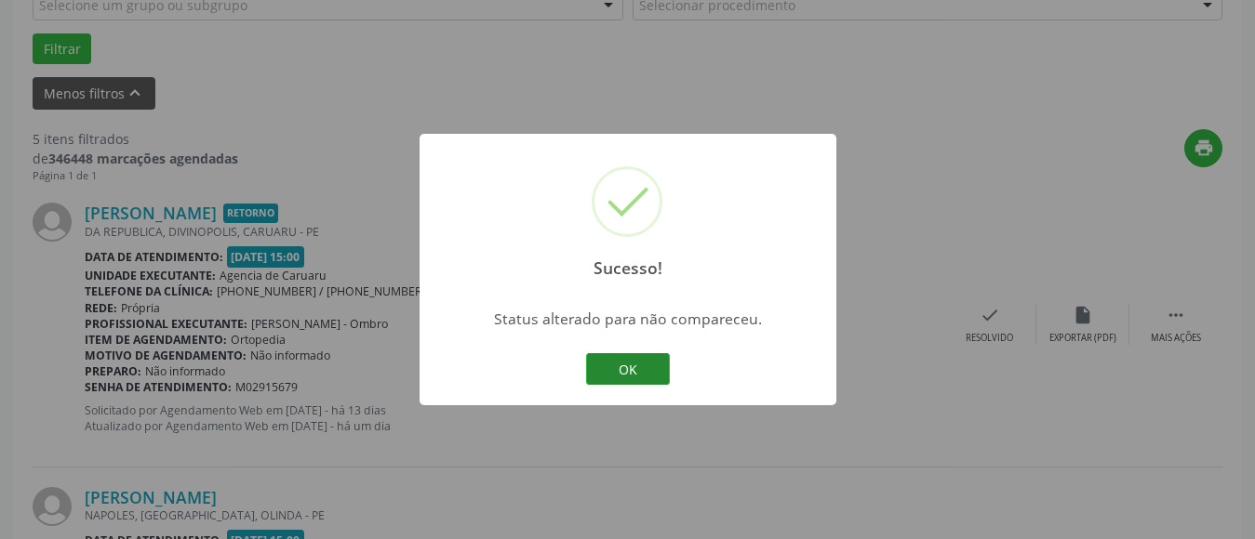
click at [647, 365] on button "OK" at bounding box center [628, 369] width 84 height 32
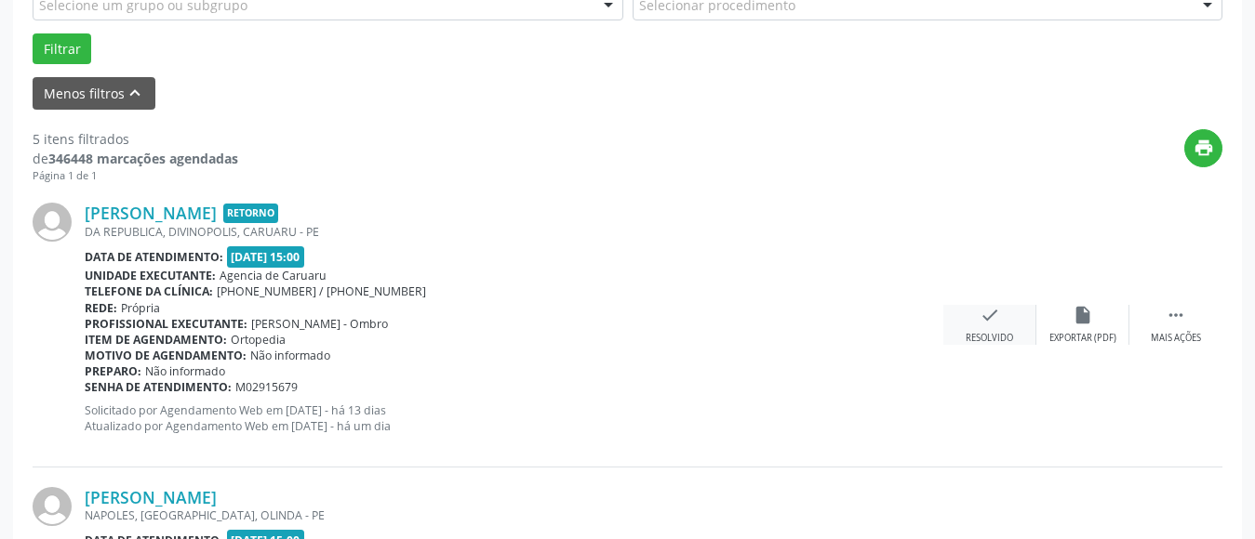
click at [994, 319] on icon "check" at bounding box center [989, 315] width 20 height 20
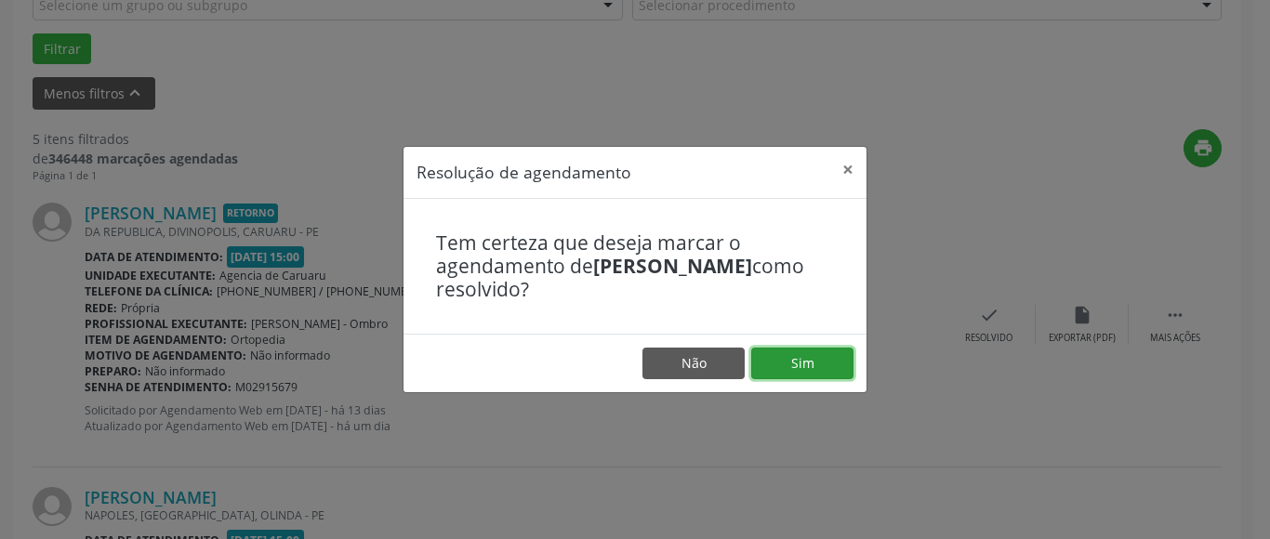
click at [821, 351] on button "Sim" at bounding box center [802, 364] width 102 height 32
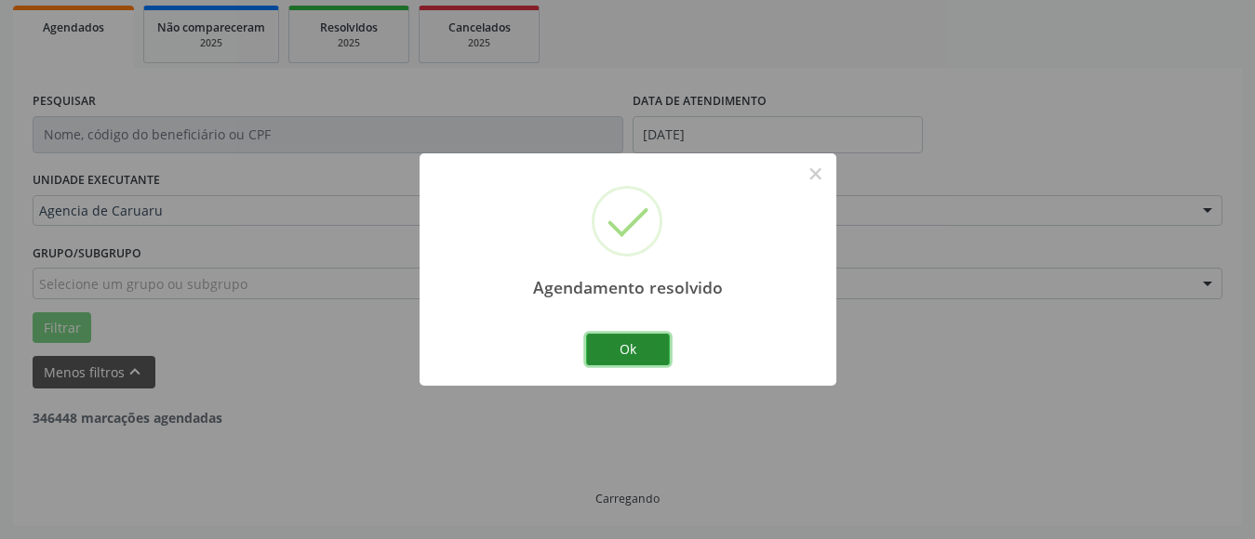
click at [645, 339] on button "Ok" at bounding box center [628, 350] width 84 height 32
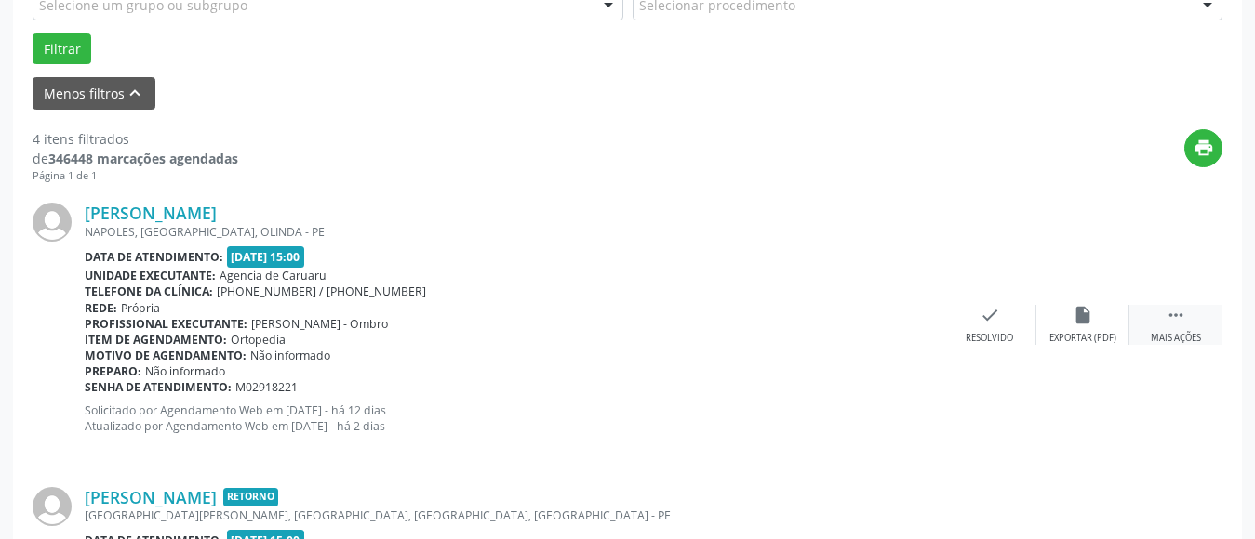
click at [1176, 311] on icon "" at bounding box center [1175, 315] width 20 height 20
click at [1056, 327] on div "alarm_off Não compareceu" at bounding box center [1082, 325] width 93 height 40
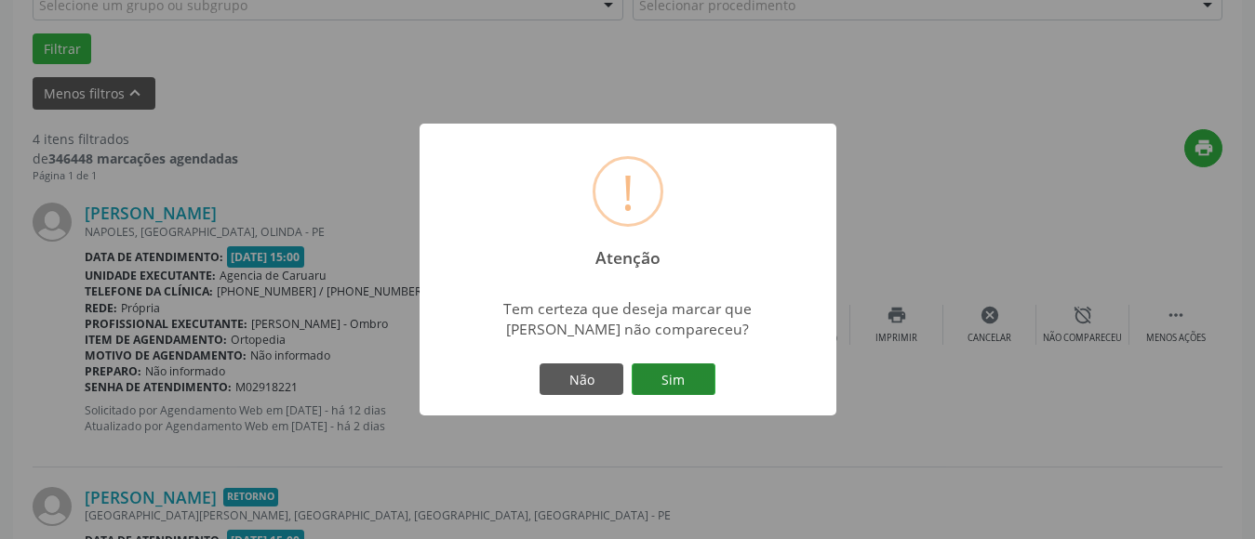
click at [654, 376] on button "Sim" at bounding box center [673, 380] width 84 height 32
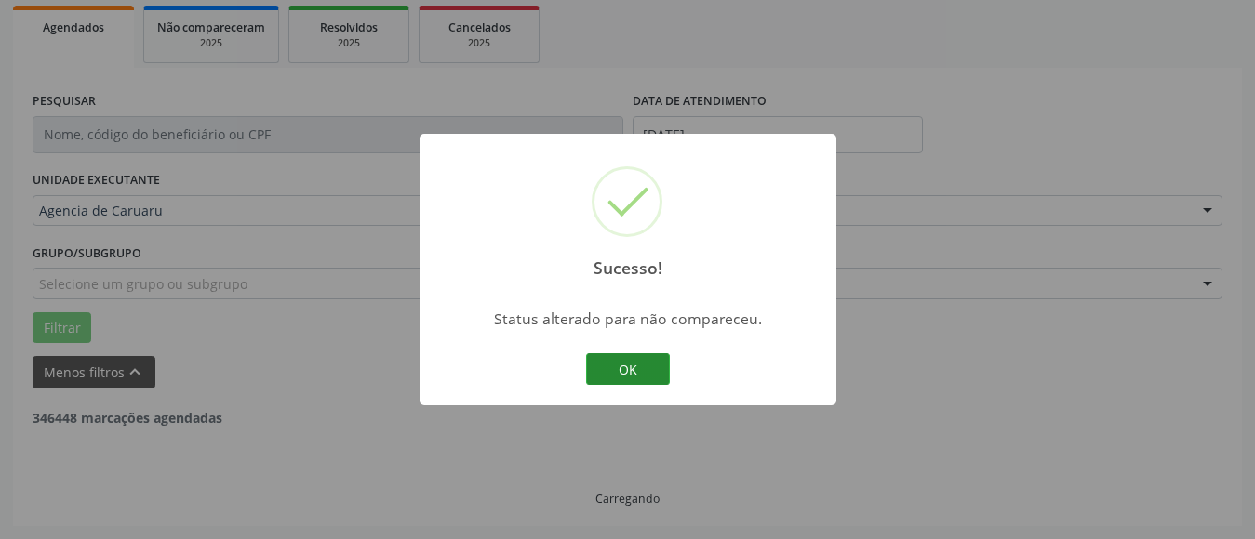
click at [624, 361] on button "OK" at bounding box center [628, 369] width 84 height 32
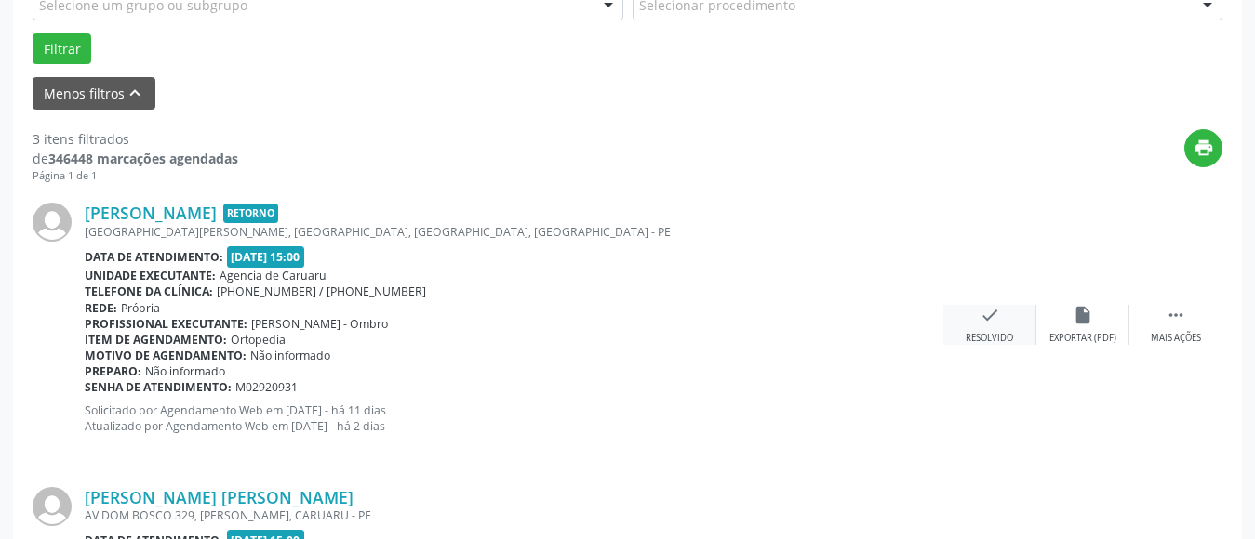
click at [1010, 338] on div "Resolvido" at bounding box center [988, 338] width 47 height 13
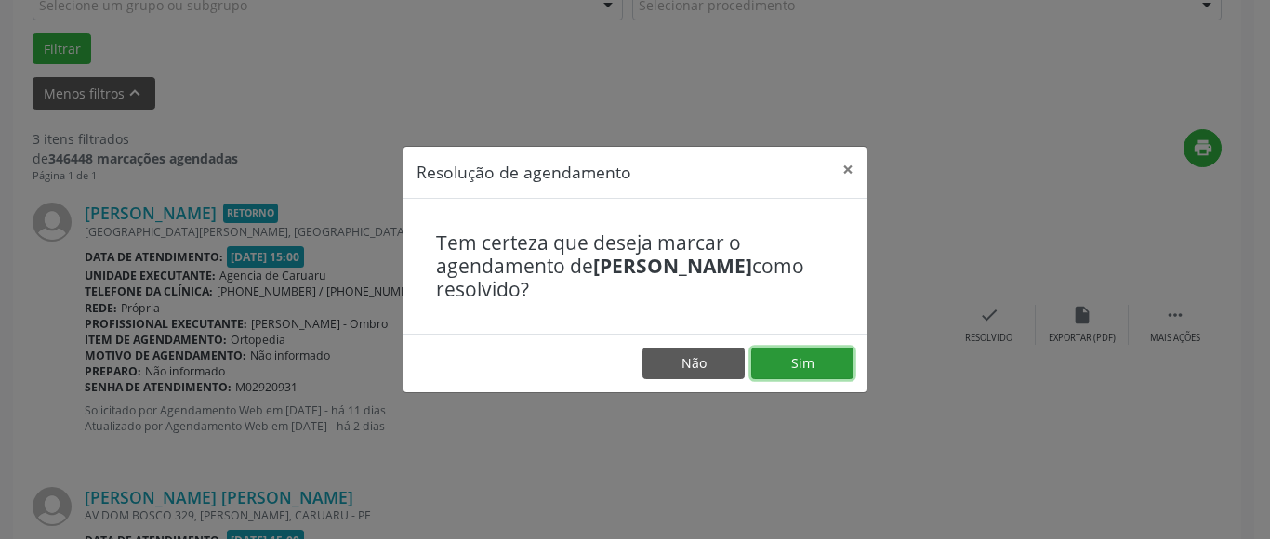
click at [806, 372] on button "Sim" at bounding box center [802, 364] width 102 height 32
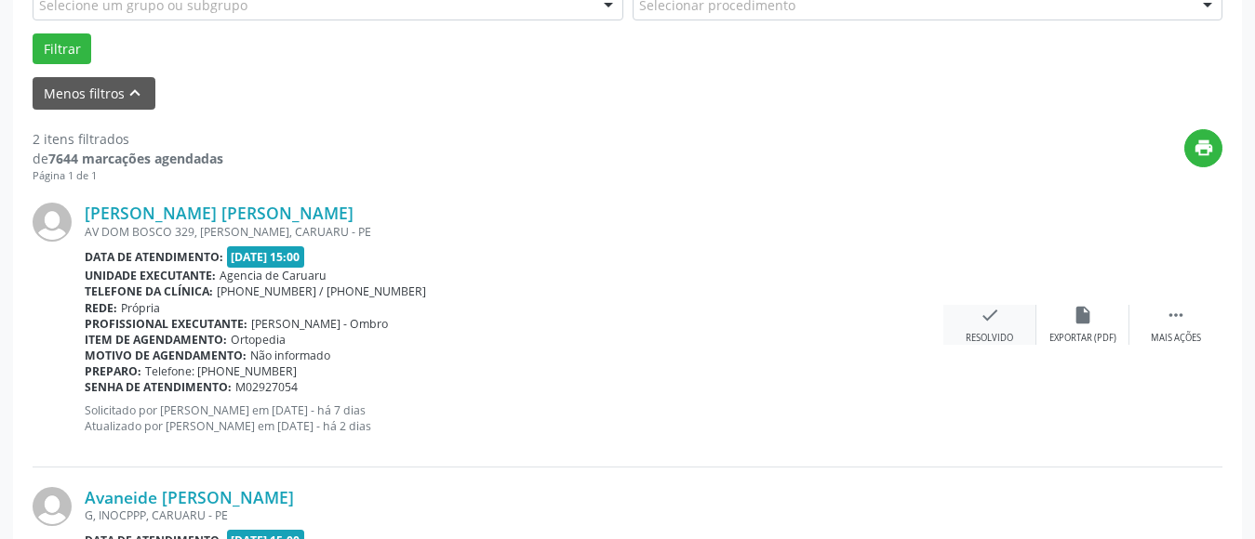
click at [997, 327] on div "check Resolvido" at bounding box center [989, 325] width 93 height 40
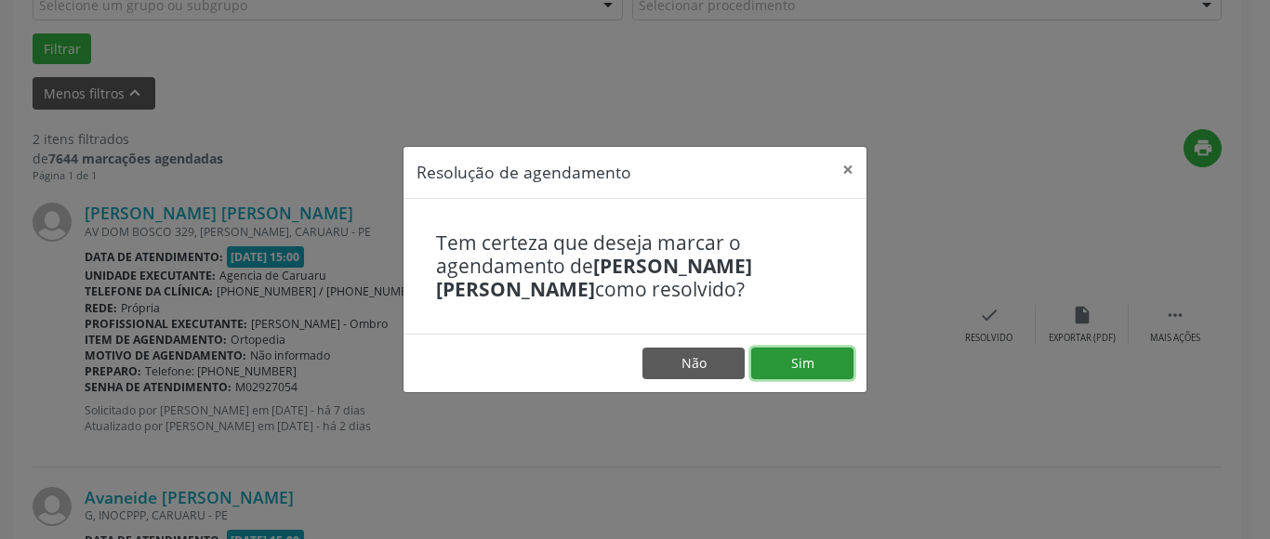
click at [798, 357] on button "Sim" at bounding box center [802, 364] width 102 height 32
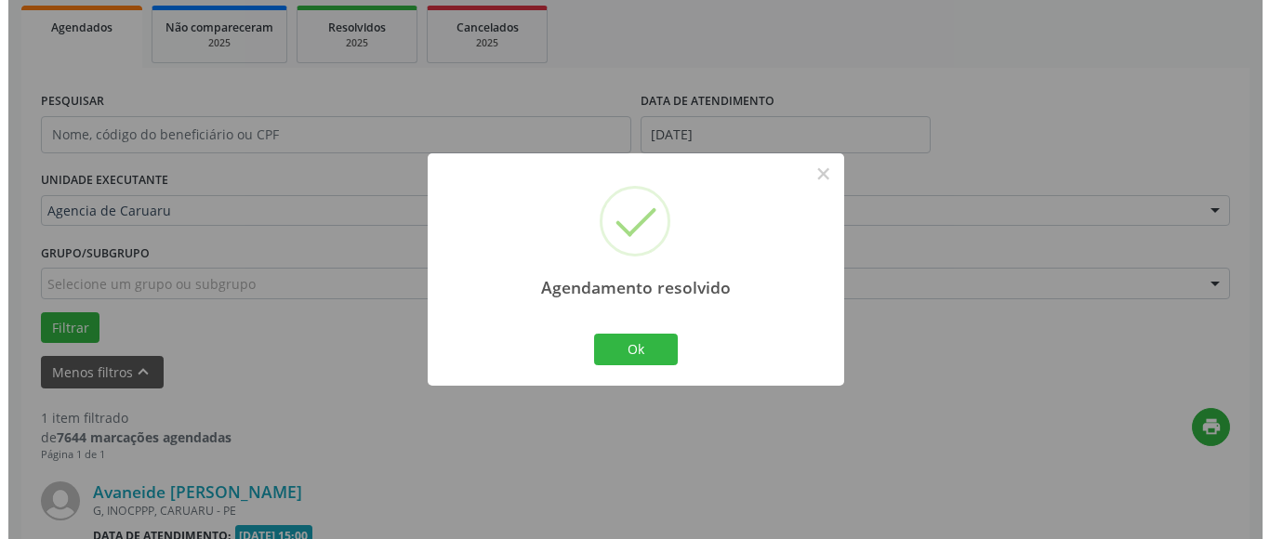
scroll to position [495, 0]
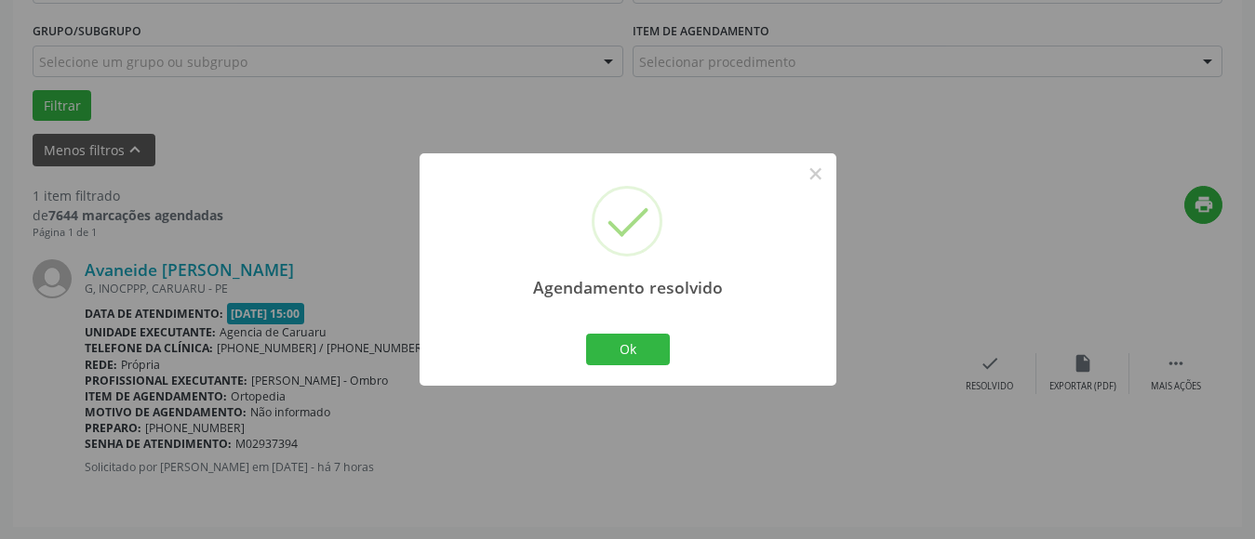
click at [583, 355] on div "Ok Cancel" at bounding box center [627, 349] width 92 height 39
click at [616, 352] on button "Ok" at bounding box center [628, 350] width 84 height 32
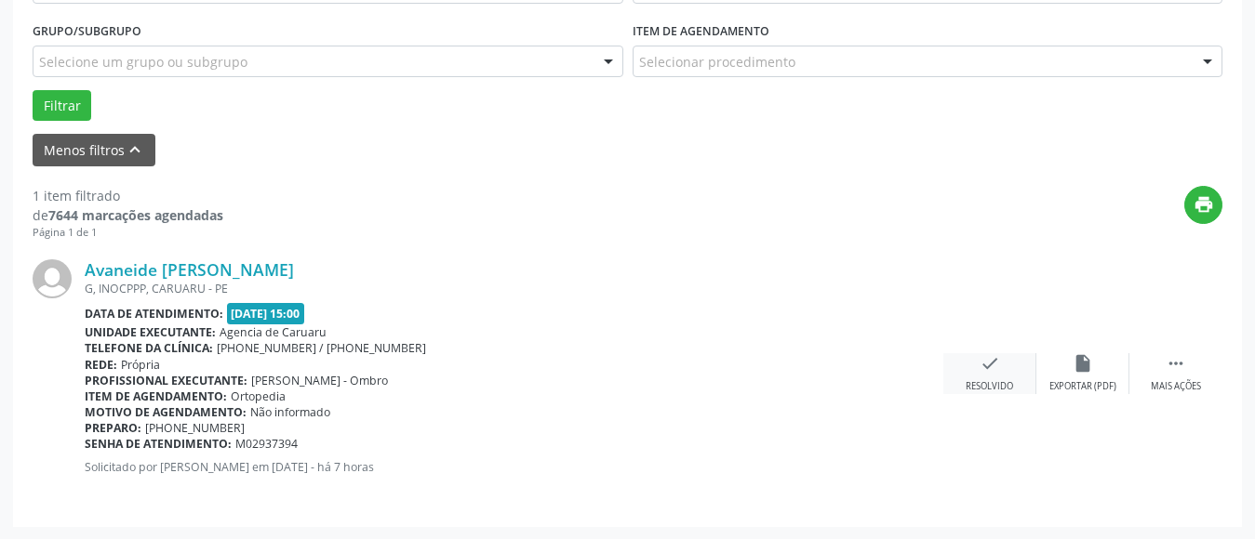
click at [987, 392] on div "Resolvido" at bounding box center [988, 386] width 47 height 13
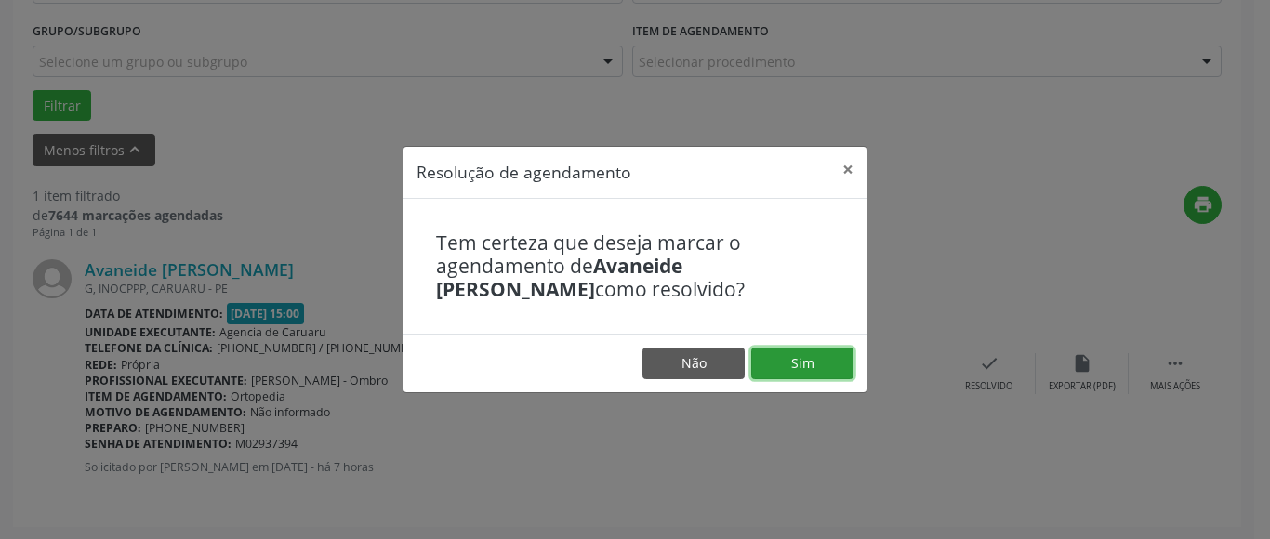
click at [776, 349] on button "Sim" at bounding box center [802, 364] width 102 height 32
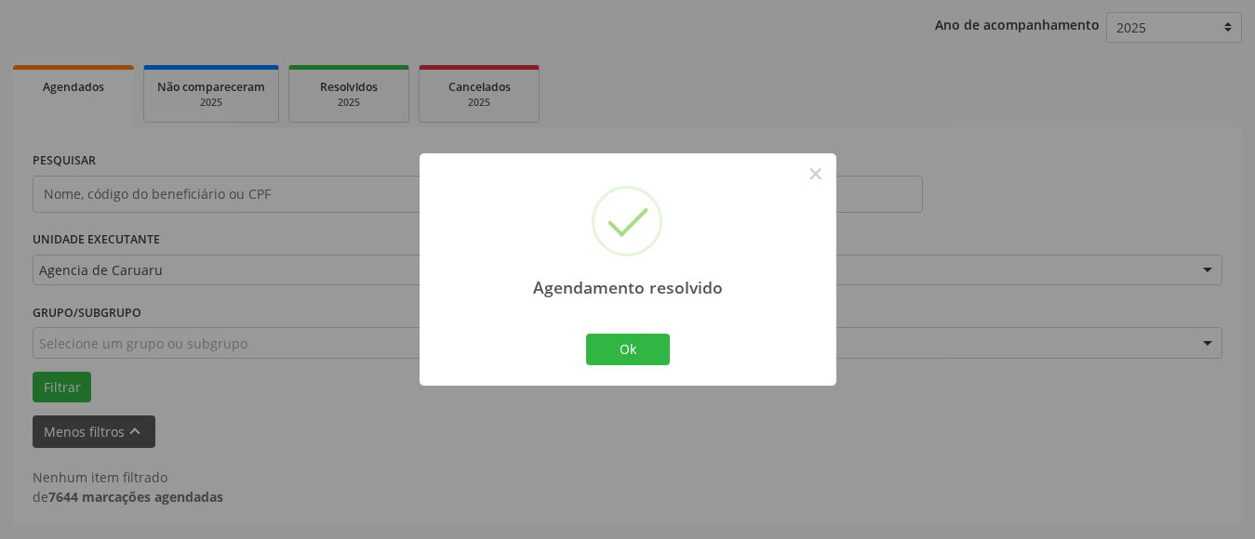
scroll to position [213, 0]
click at [618, 339] on button "Ok" at bounding box center [628, 350] width 84 height 32
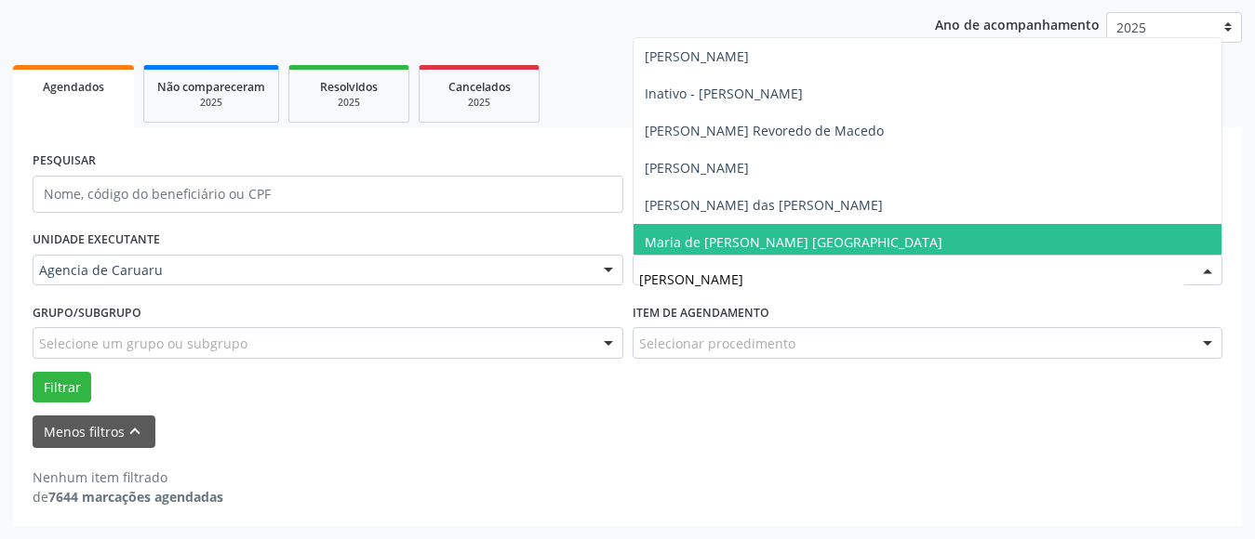
type input "[PERSON_NAME]"
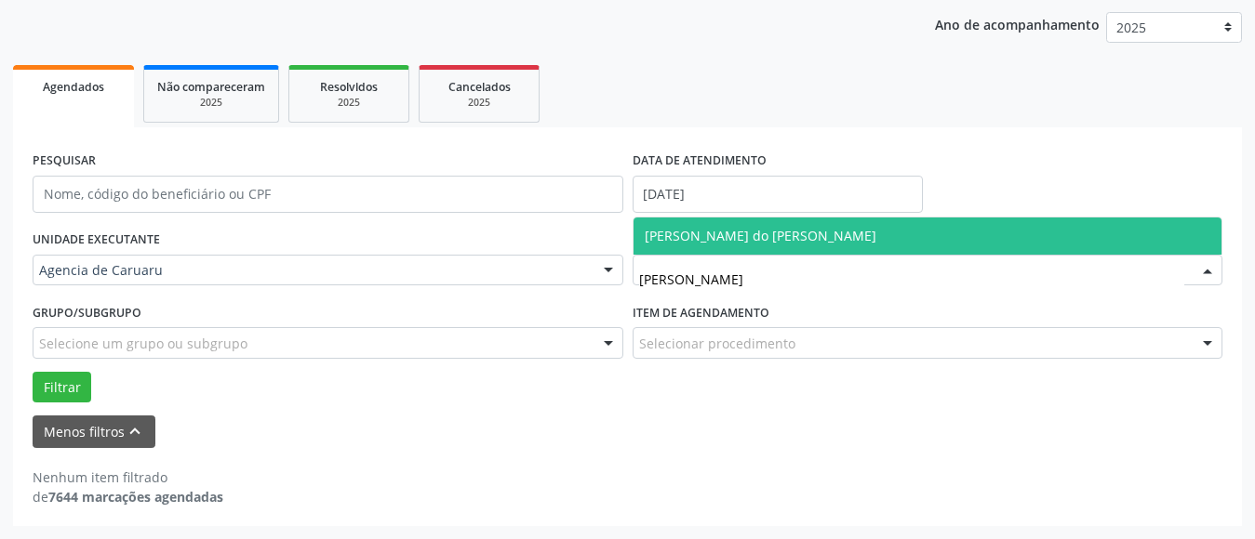
click at [716, 237] on span "[PERSON_NAME] do [PERSON_NAME]" at bounding box center [760, 236] width 232 height 18
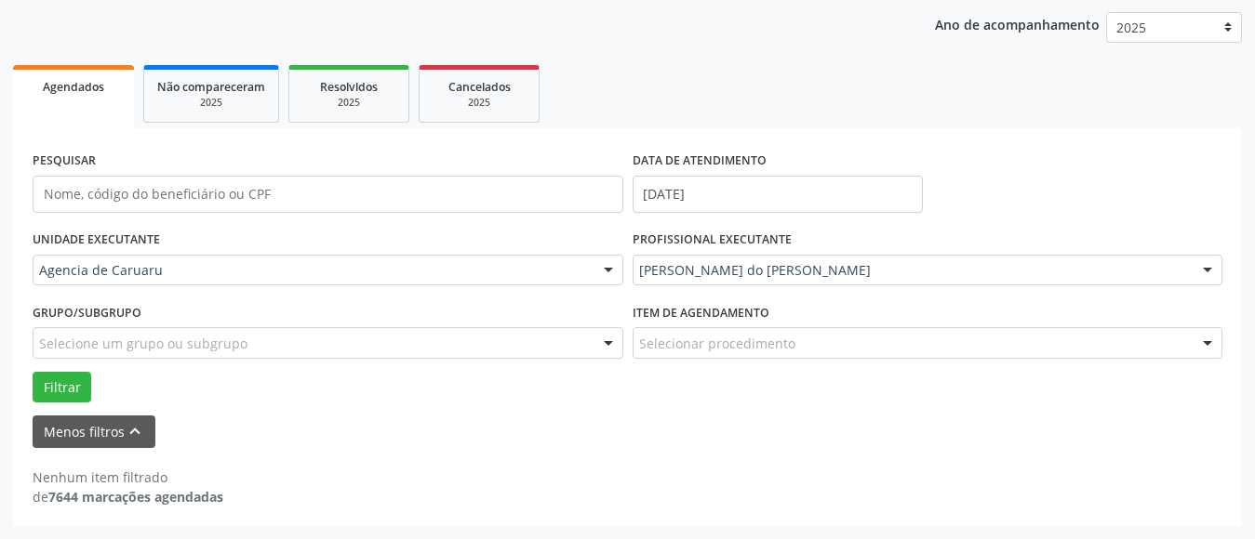
click at [71, 367] on div "Grupo/Subgrupo Selecione um grupo ou subgrupo Todos os grupos e subgrupos Nenhu…" at bounding box center [328, 335] width 600 height 73
click at [65, 380] on button "Filtrar" at bounding box center [62, 388] width 59 height 32
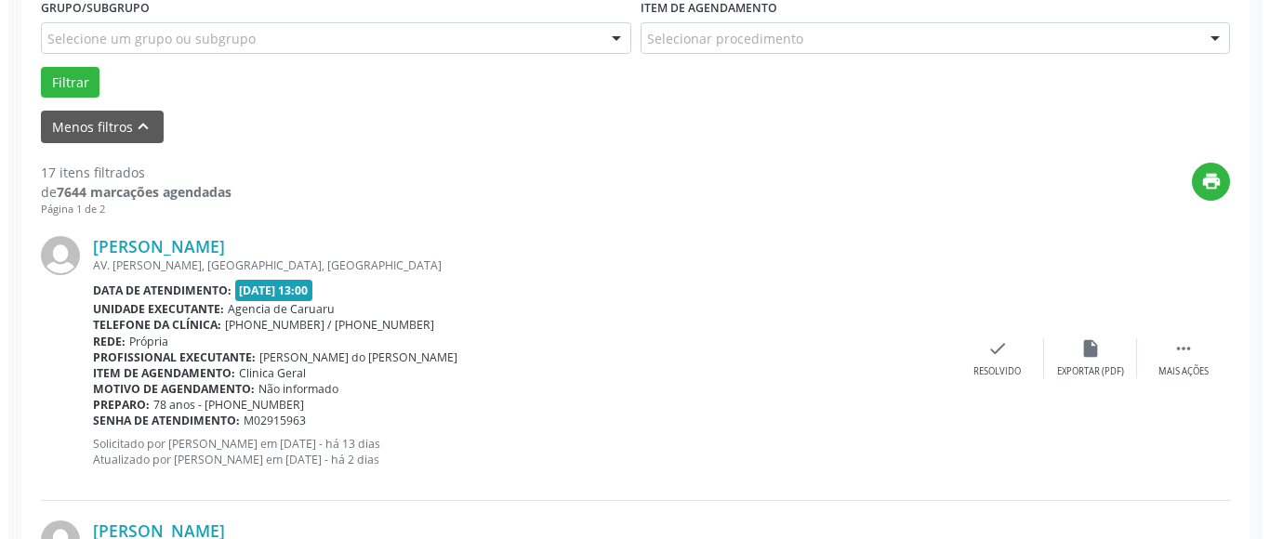
scroll to position [678, 0]
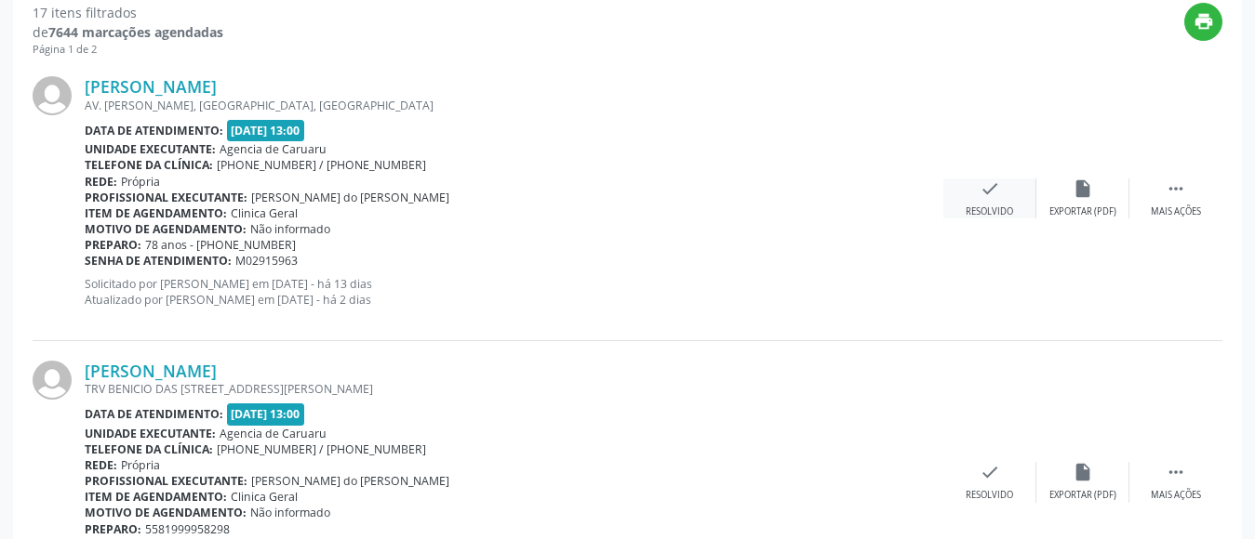
click at [994, 191] on icon "check" at bounding box center [989, 189] width 20 height 20
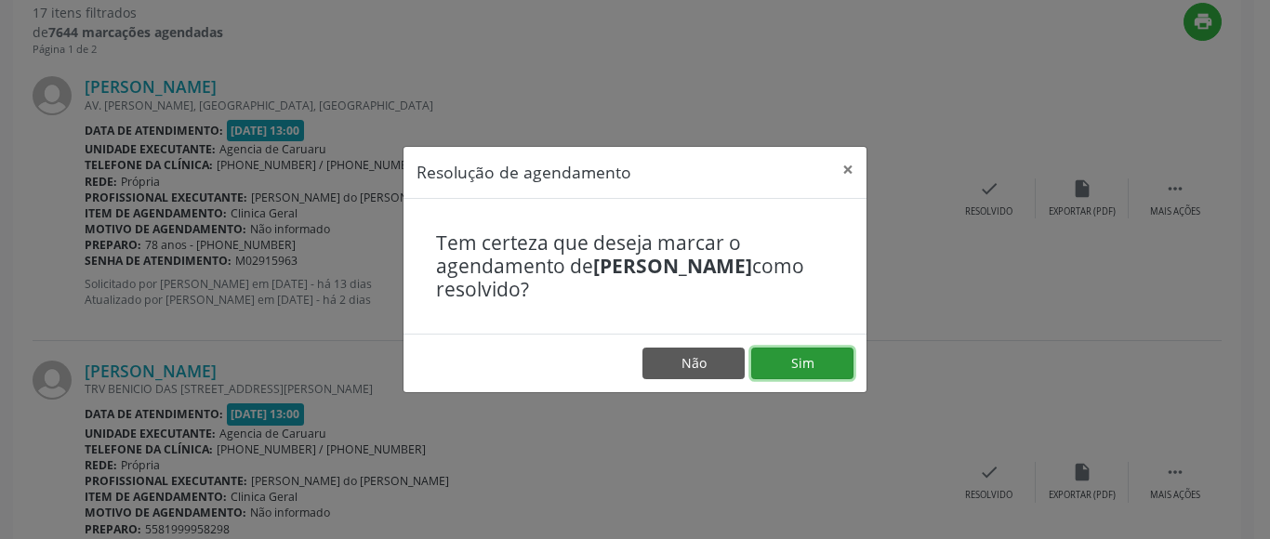
click at [817, 366] on button "Sim" at bounding box center [802, 364] width 102 height 32
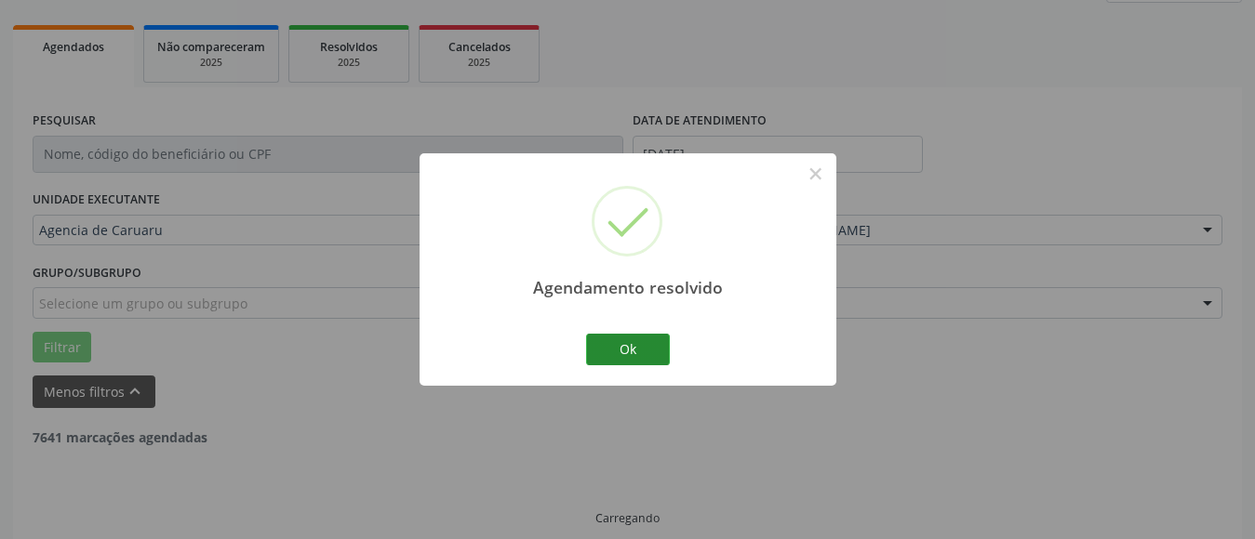
scroll to position [272, 0]
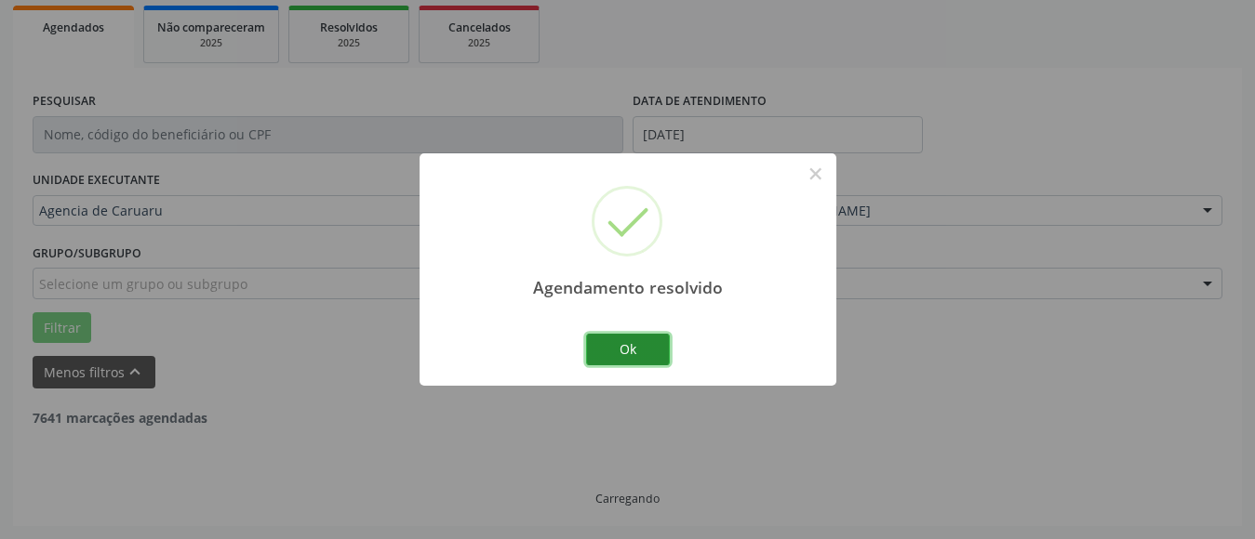
click at [634, 352] on button "Ok" at bounding box center [628, 350] width 84 height 32
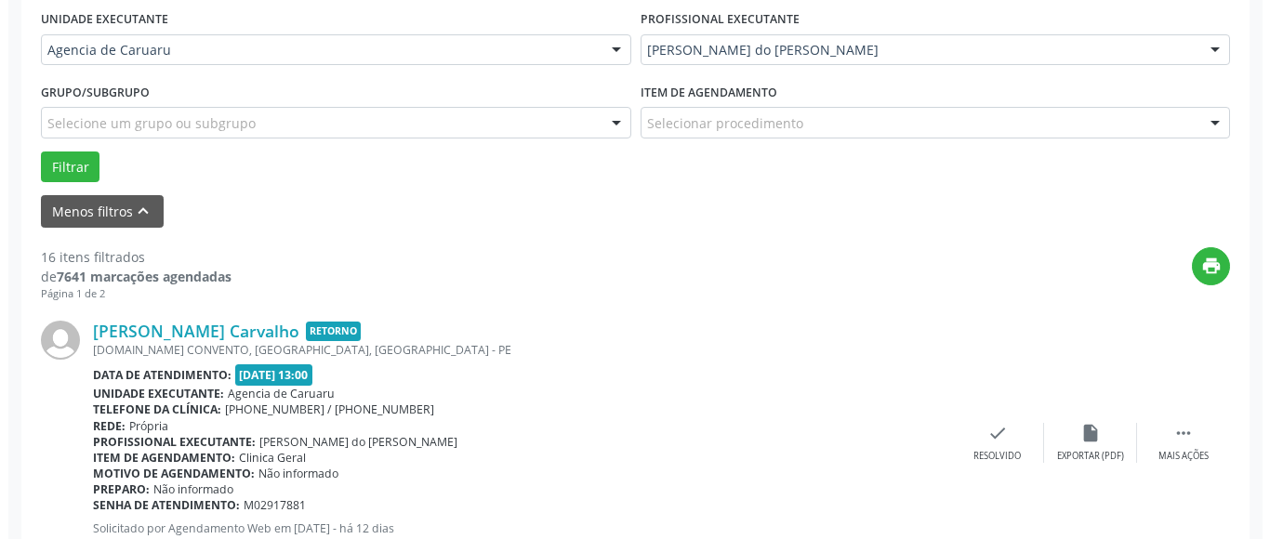
scroll to position [458, 0]
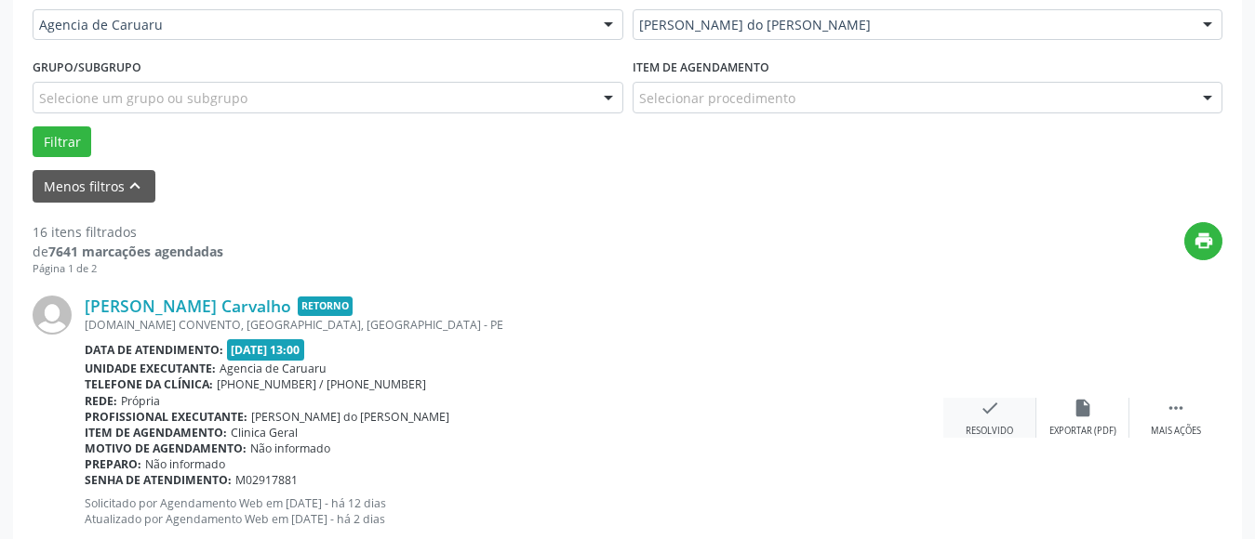
click at [990, 419] on div "check Resolvido" at bounding box center [989, 418] width 93 height 40
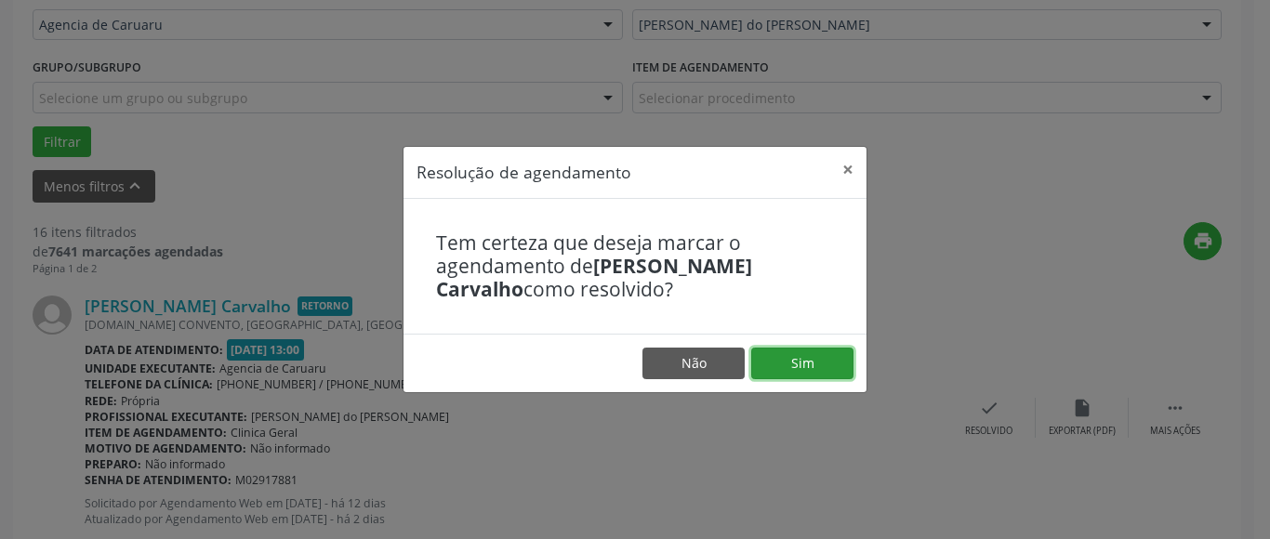
click at [822, 370] on button "Sim" at bounding box center [802, 364] width 102 height 32
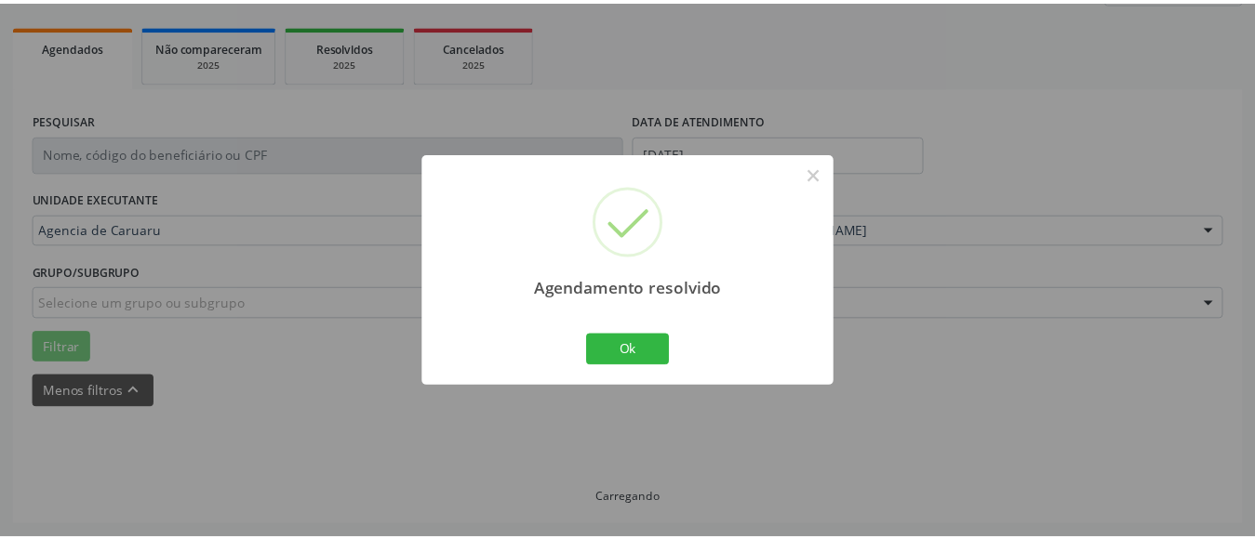
scroll to position [272, 0]
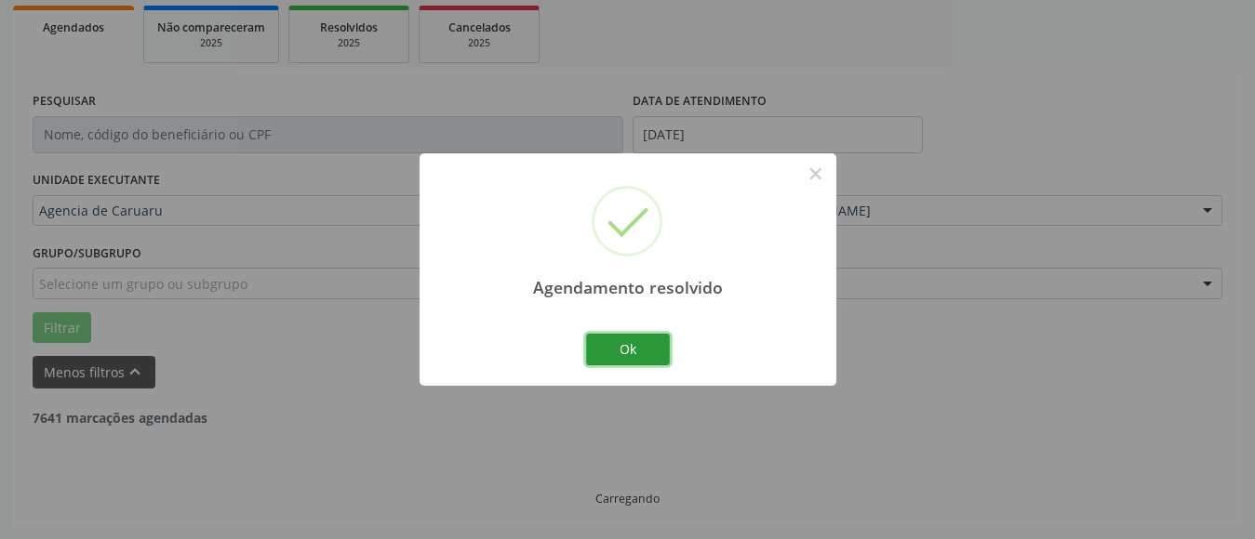
click at [646, 353] on button "Ok" at bounding box center [628, 350] width 84 height 32
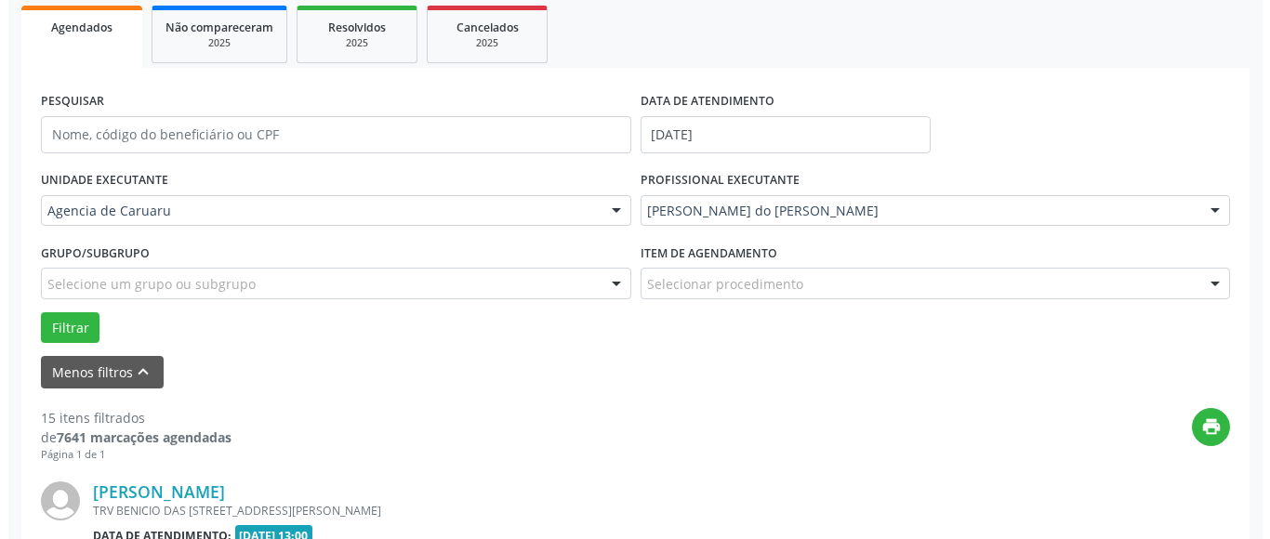
scroll to position [458, 0]
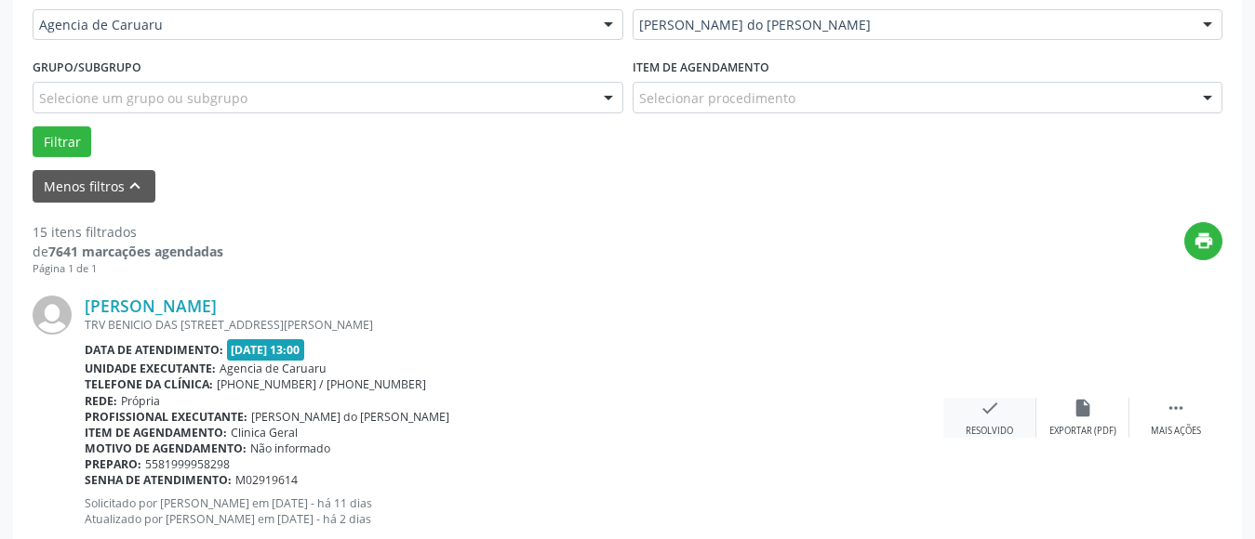
click at [989, 409] on icon "check" at bounding box center [989, 408] width 20 height 20
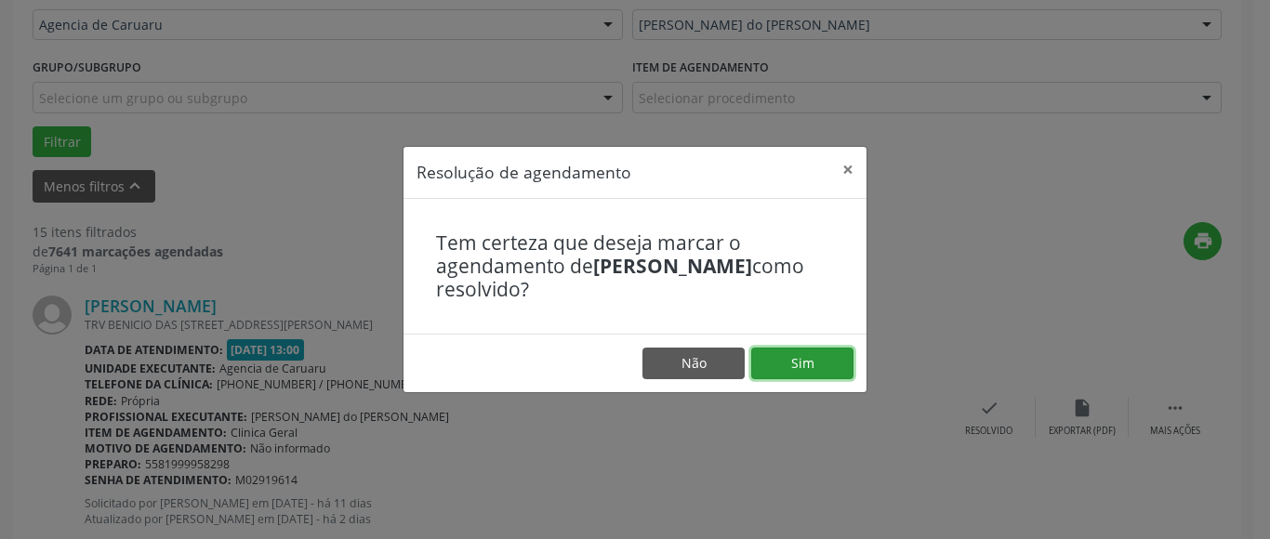
click at [793, 355] on button "Sim" at bounding box center [802, 364] width 102 height 32
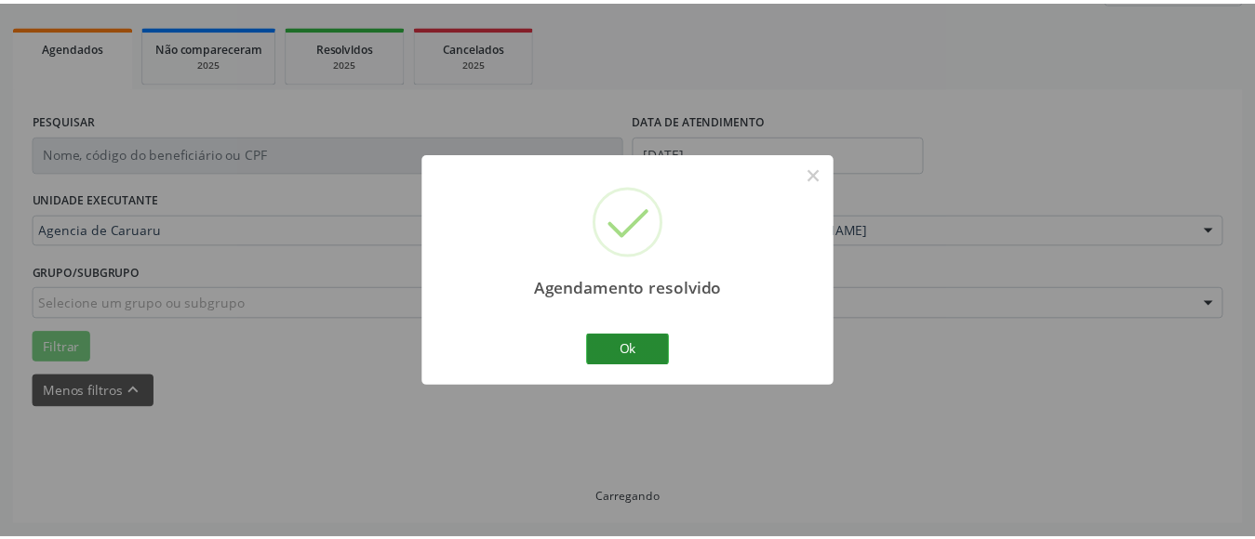
scroll to position [272, 0]
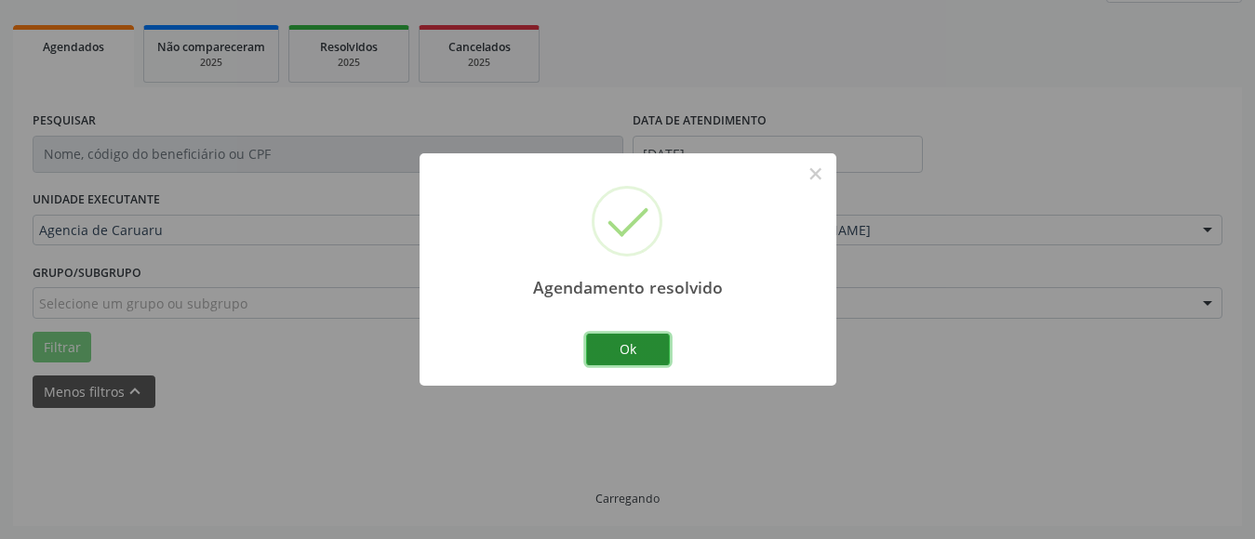
click at [613, 349] on button "Ok" at bounding box center [628, 350] width 84 height 32
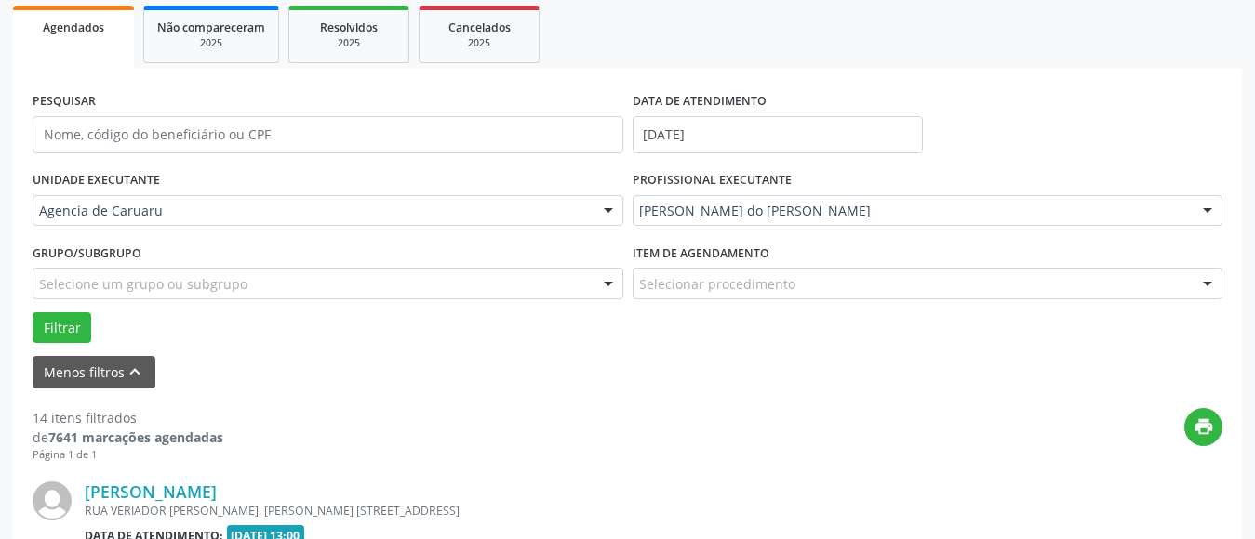
scroll to position [365, 0]
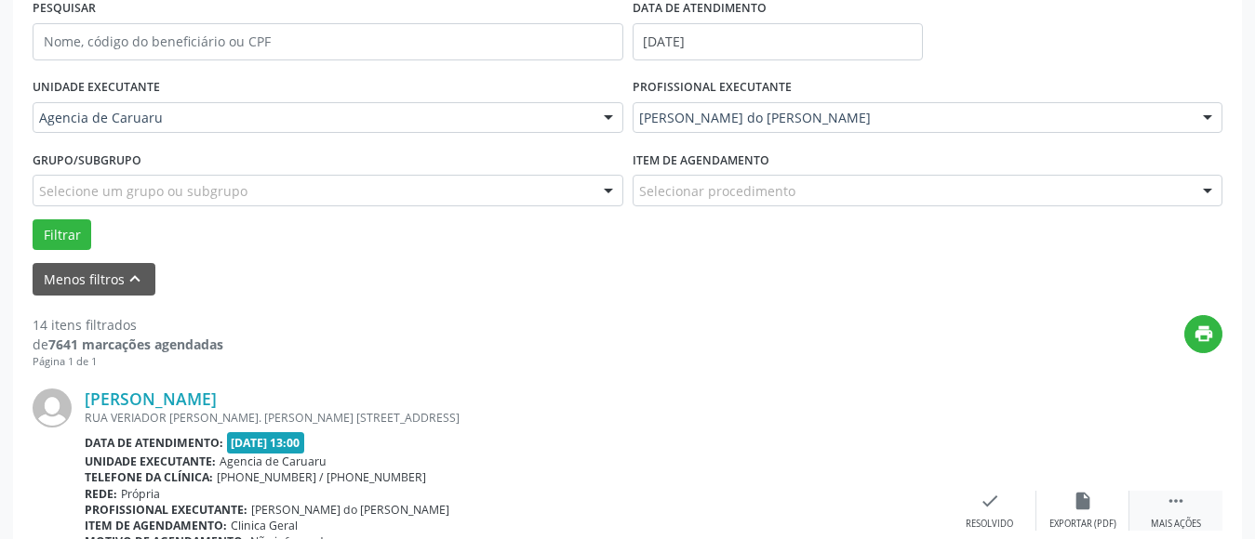
click at [1167, 500] on icon "" at bounding box center [1175, 501] width 20 height 20
click at [1076, 498] on icon "alarm_off" at bounding box center [1082, 501] width 20 height 20
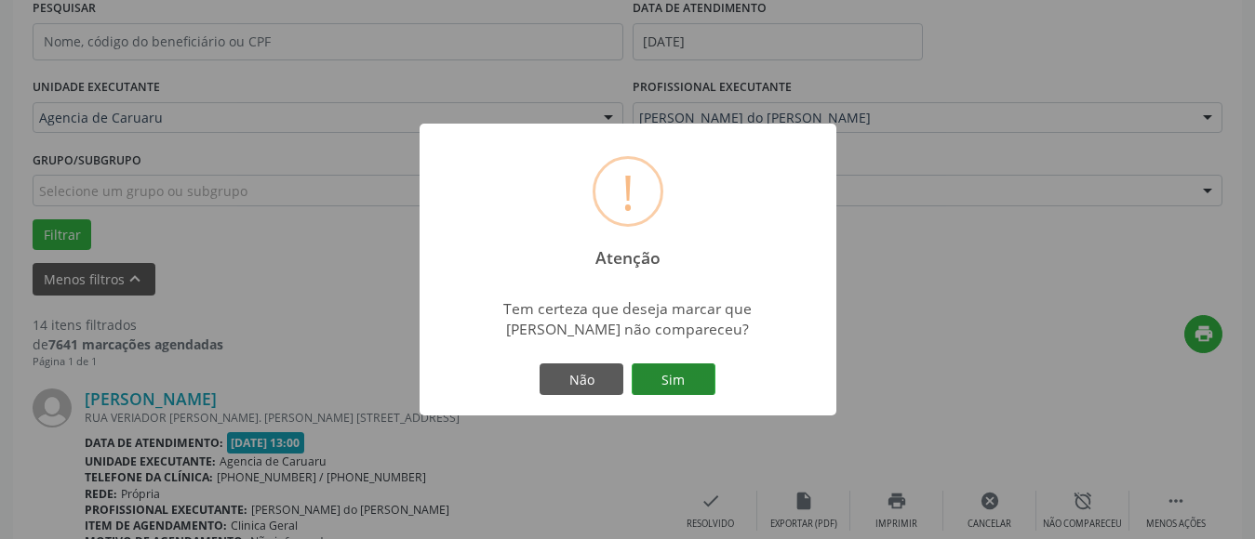
click at [667, 379] on button "Sim" at bounding box center [673, 380] width 84 height 32
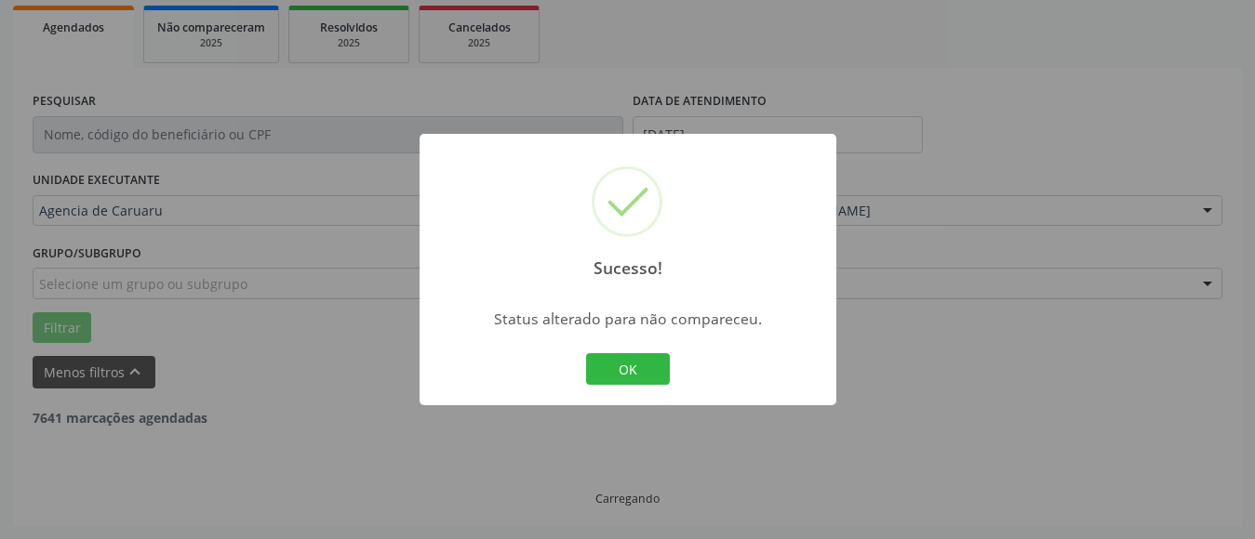
scroll to position [272, 0]
click at [622, 369] on button "OK" at bounding box center [628, 369] width 84 height 32
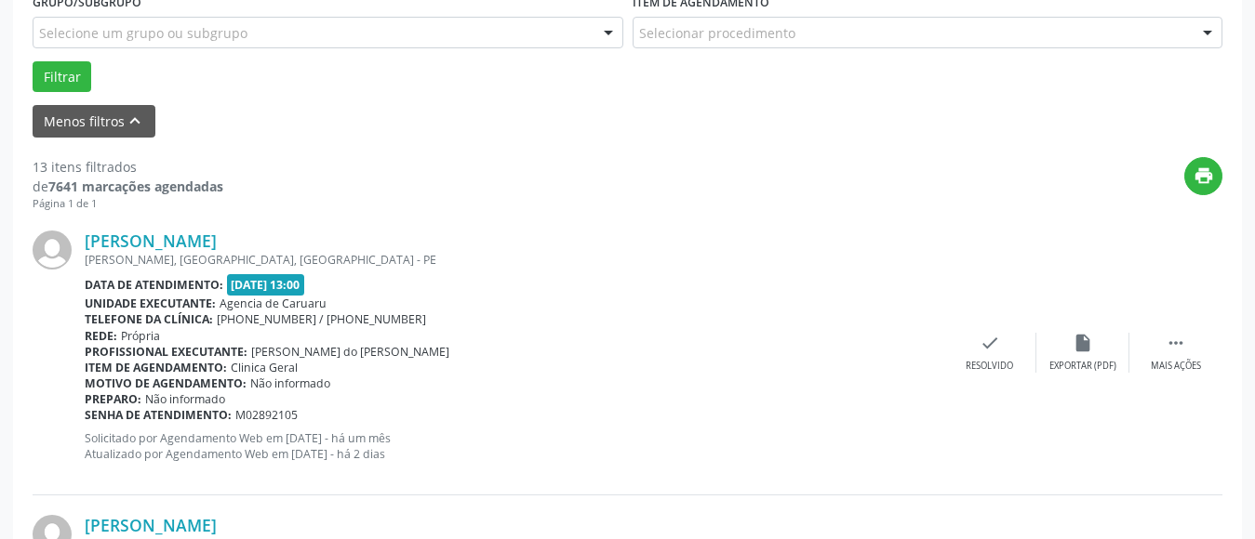
scroll to position [551, 0]
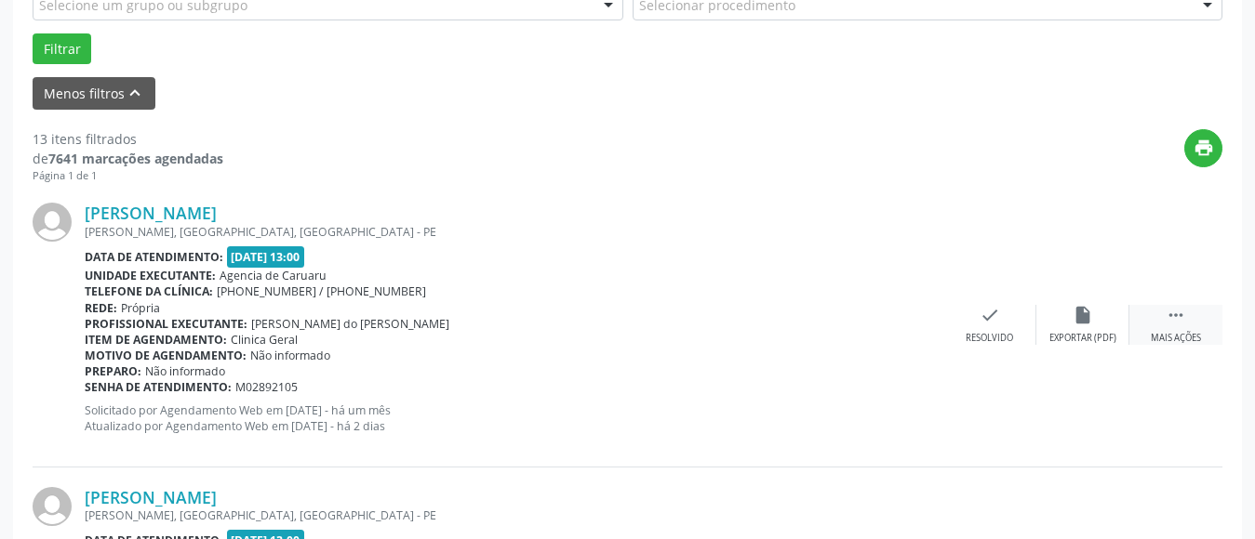
click at [1177, 319] on icon "" at bounding box center [1175, 315] width 20 height 20
click at [1072, 335] on div "Não compareceu" at bounding box center [1082, 338] width 79 height 13
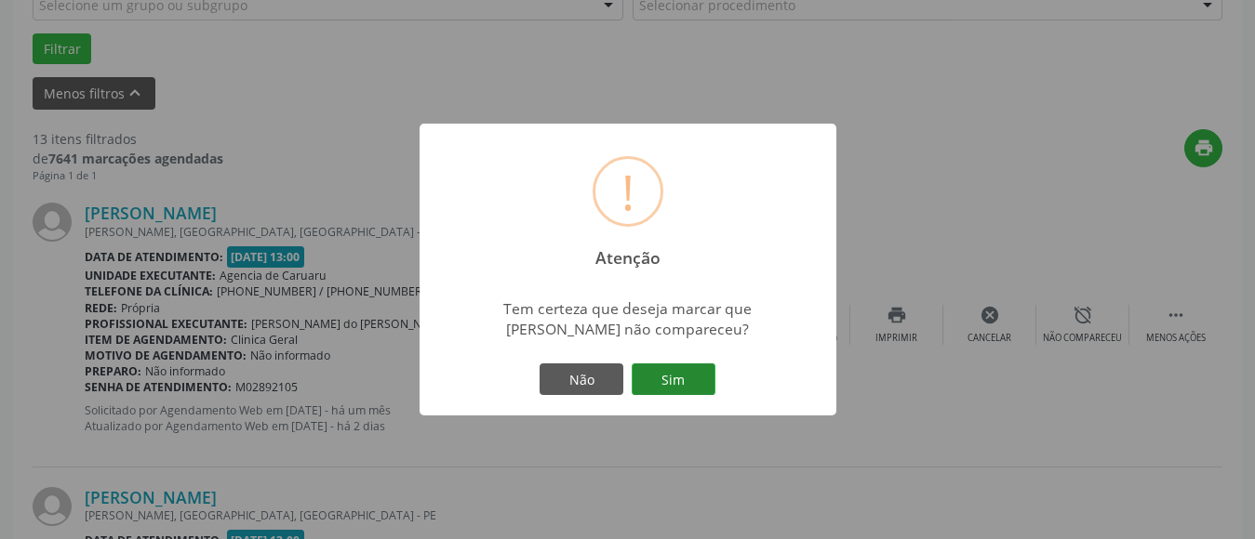
click at [657, 385] on button "Sim" at bounding box center [673, 380] width 84 height 32
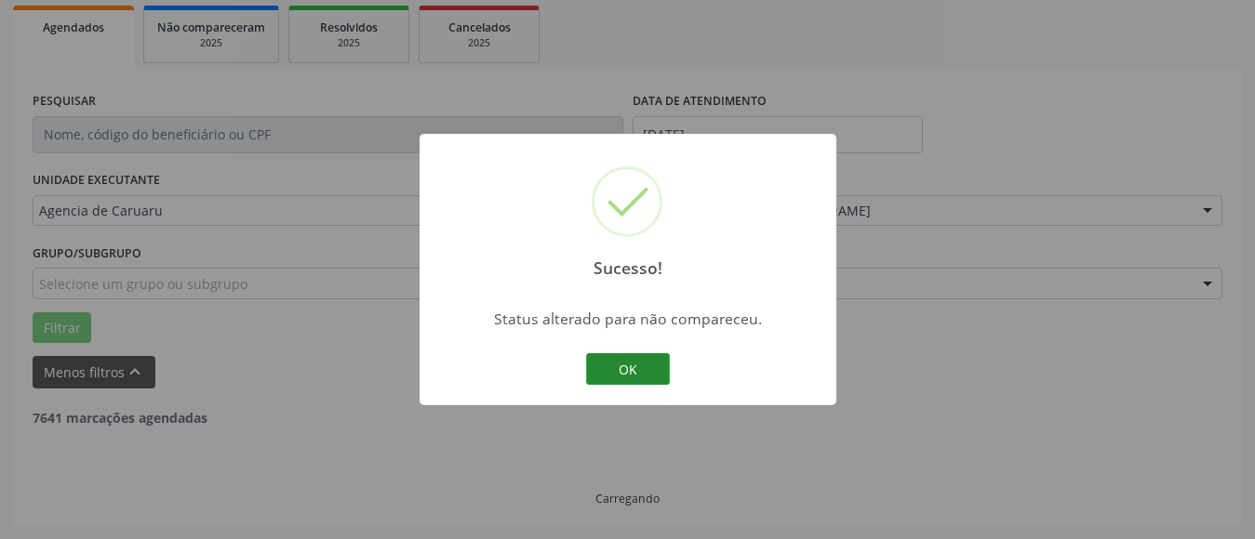
scroll to position [272, 0]
click at [626, 368] on button "OK" at bounding box center [628, 369] width 84 height 32
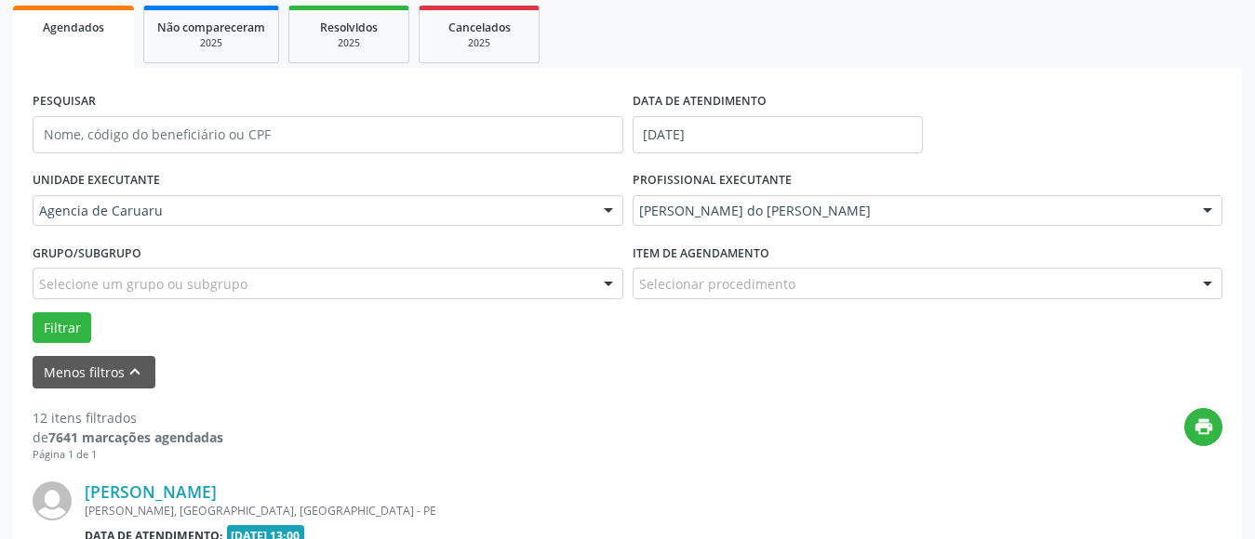
scroll to position [551, 0]
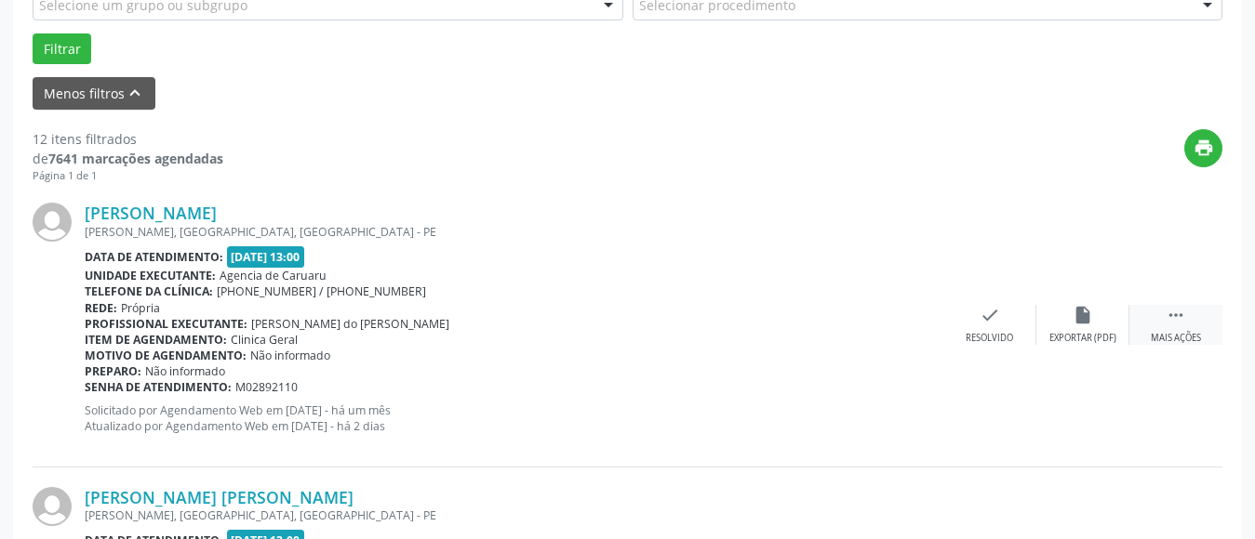
click at [1185, 325] on icon "" at bounding box center [1175, 315] width 20 height 20
click at [1079, 326] on div "alarm_off Não compareceu" at bounding box center [1082, 325] width 93 height 40
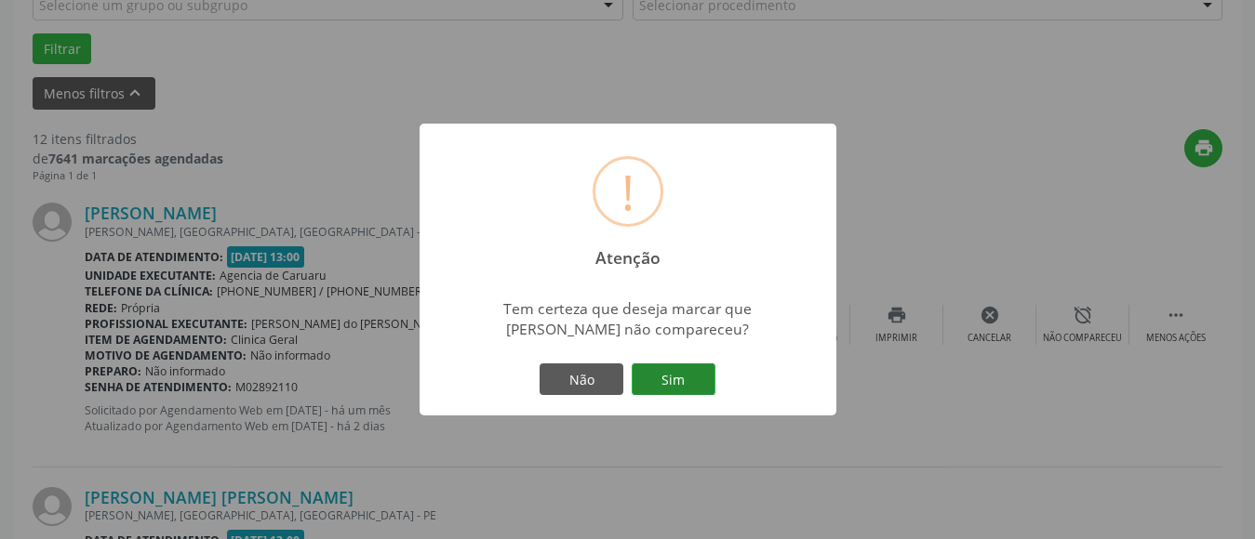
click at [676, 388] on button "Sim" at bounding box center [673, 380] width 84 height 32
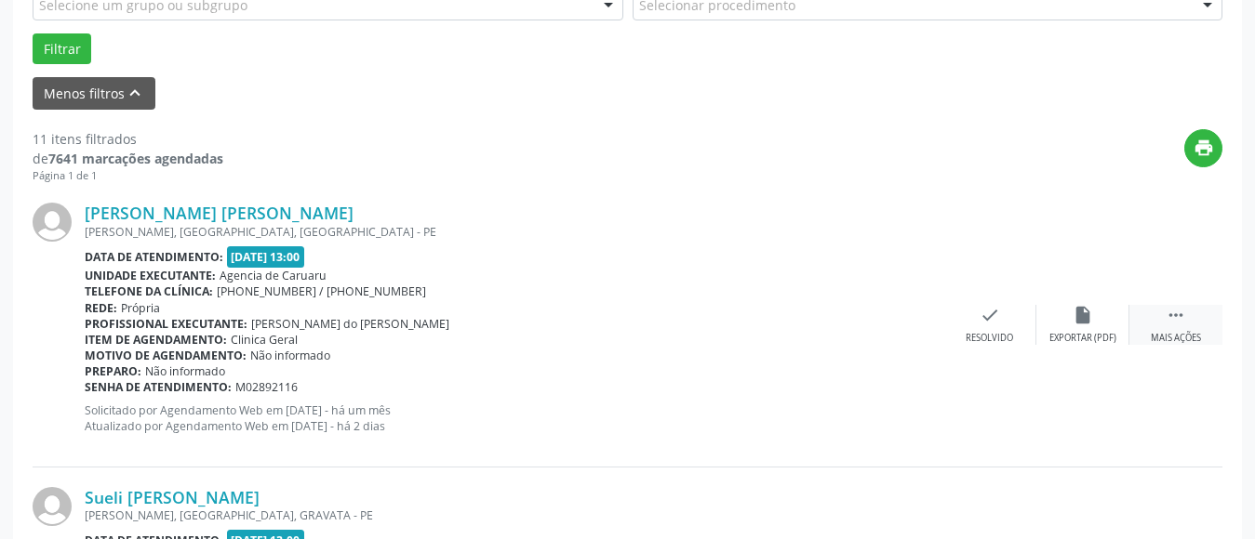
click at [1169, 312] on icon "" at bounding box center [1175, 315] width 20 height 20
click at [1072, 325] on icon "alarm_off" at bounding box center [1082, 315] width 20 height 20
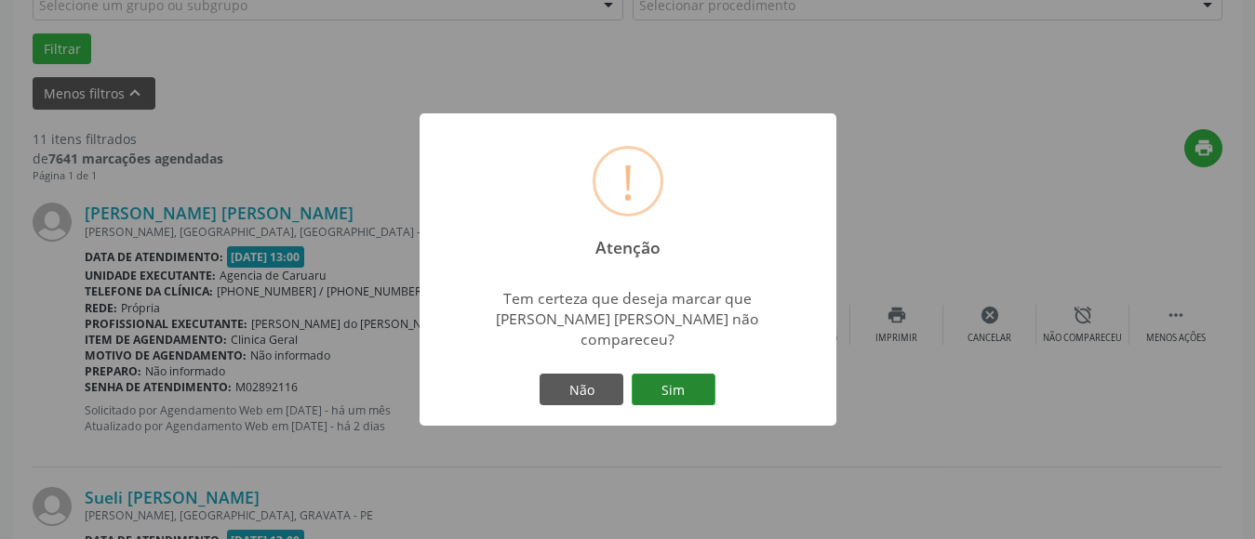
click at [684, 374] on button "Sim" at bounding box center [673, 390] width 84 height 32
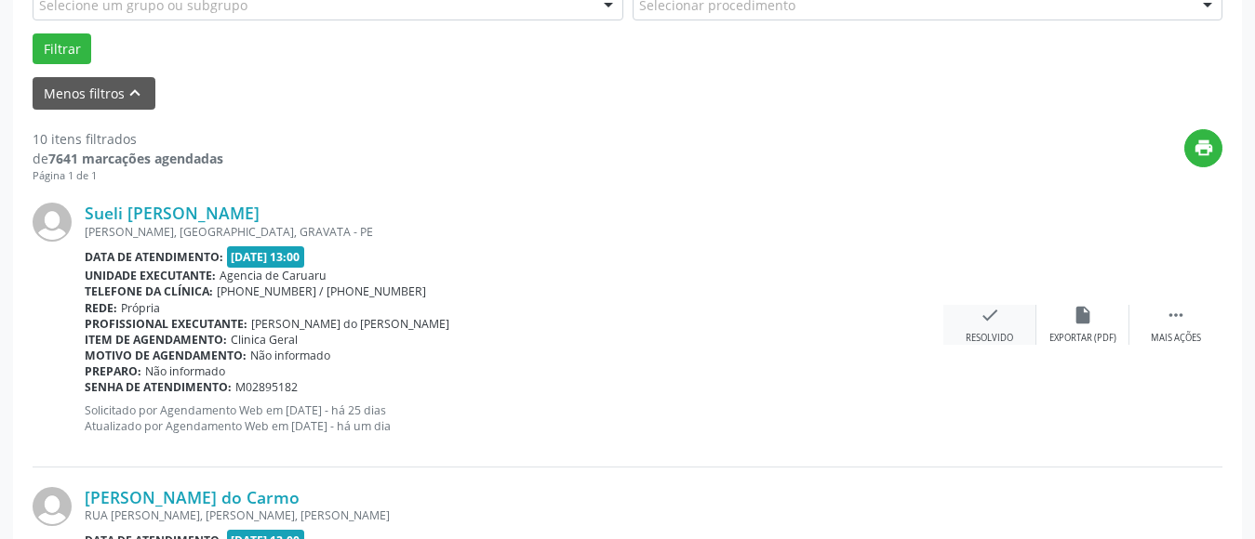
click at [990, 323] on icon "check" at bounding box center [989, 315] width 20 height 20
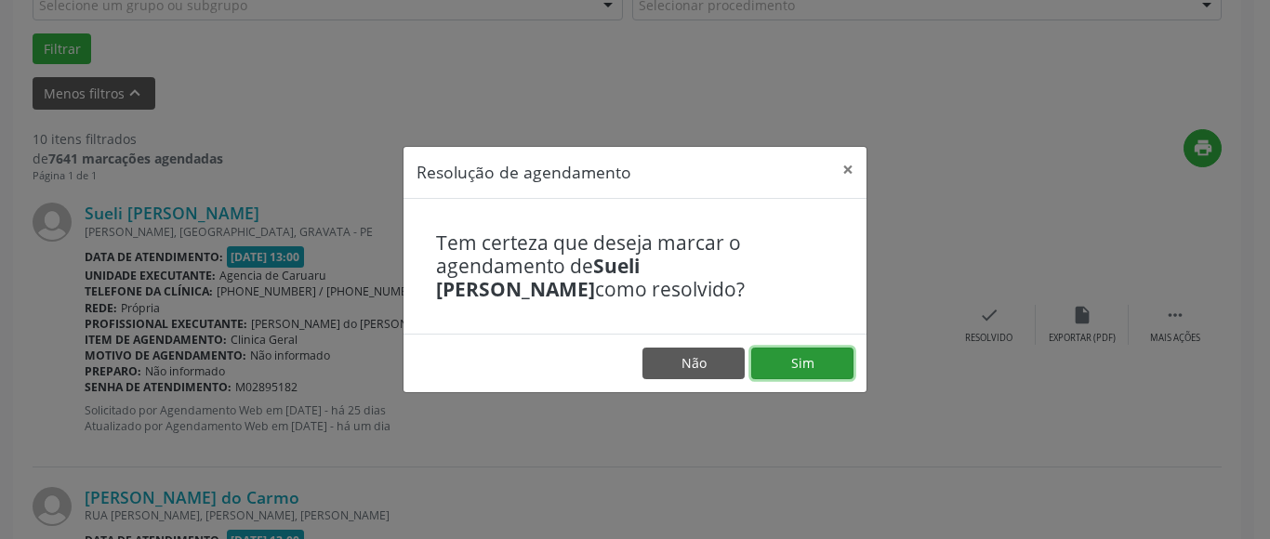
click at [803, 358] on button "Sim" at bounding box center [802, 364] width 102 height 32
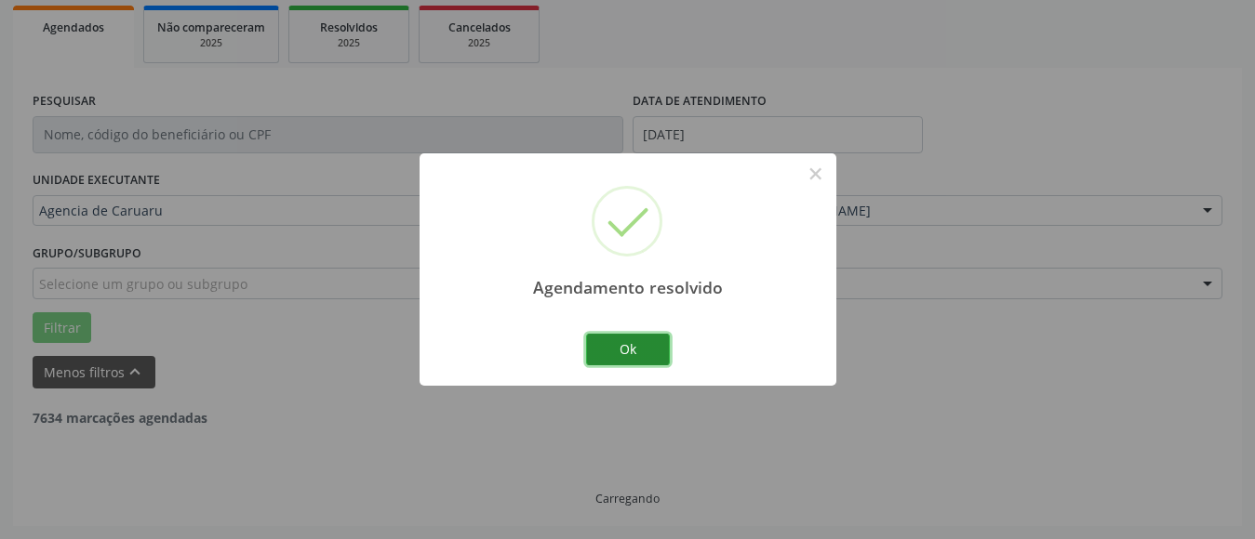
click at [625, 336] on button "Ok" at bounding box center [628, 350] width 84 height 32
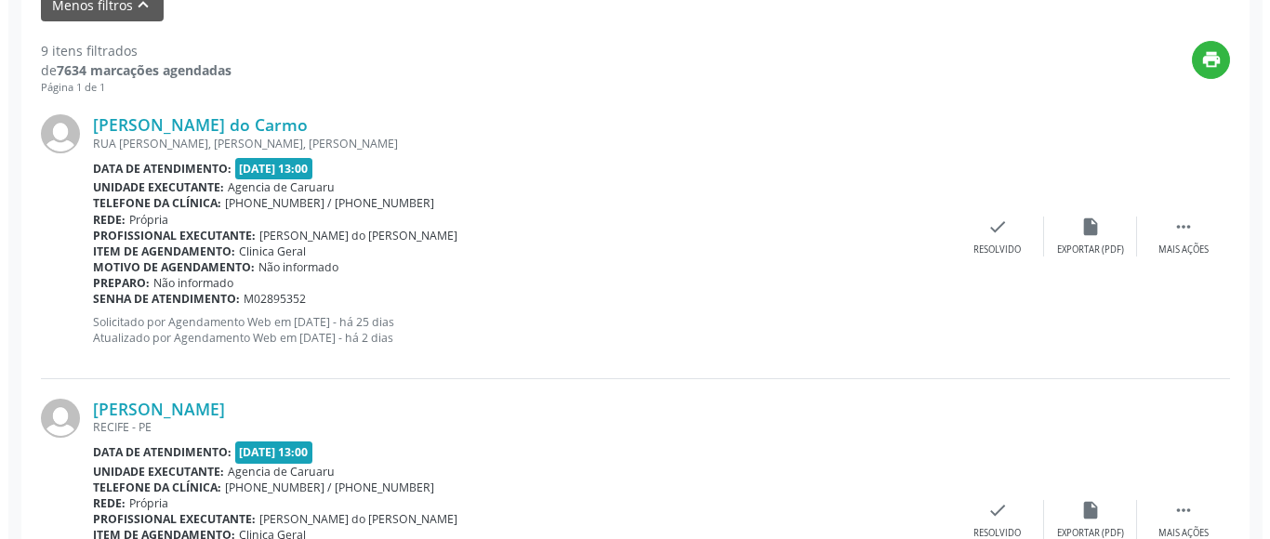
scroll to position [644, 0]
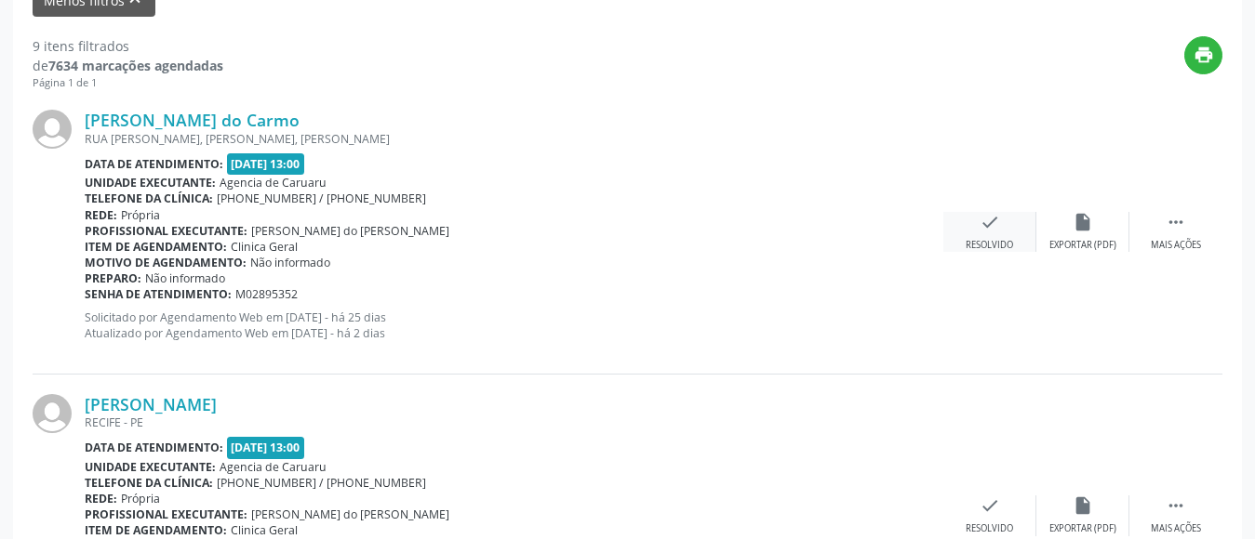
click at [965, 241] on div "Resolvido" at bounding box center [988, 245] width 47 height 13
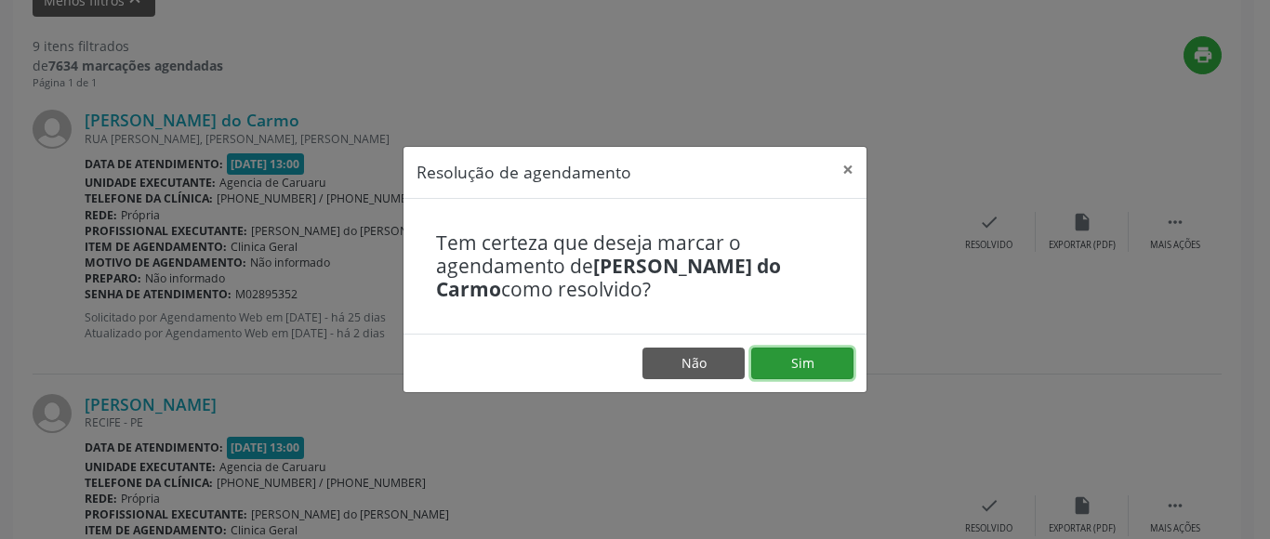
click at [787, 363] on button "Sim" at bounding box center [802, 364] width 102 height 32
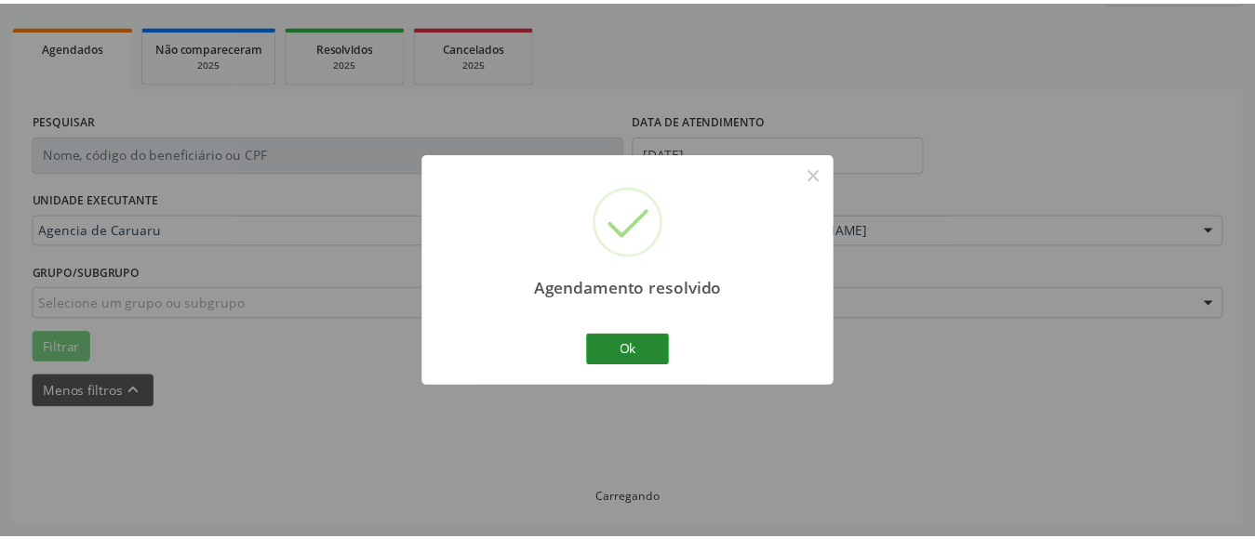
scroll to position [272, 0]
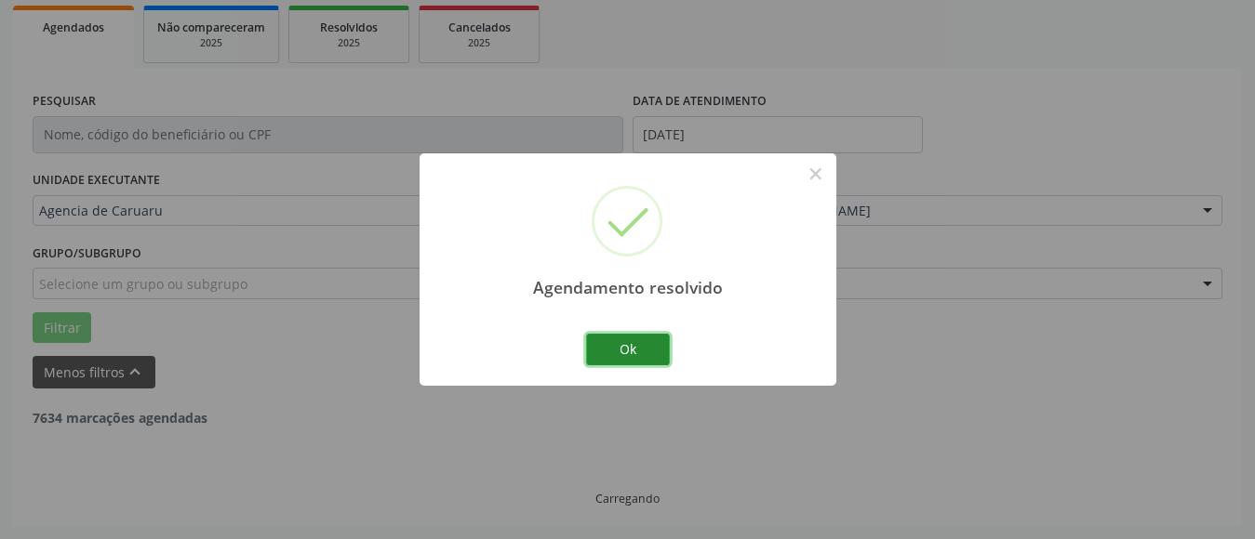
click at [655, 356] on button "Ok" at bounding box center [628, 350] width 84 height 32
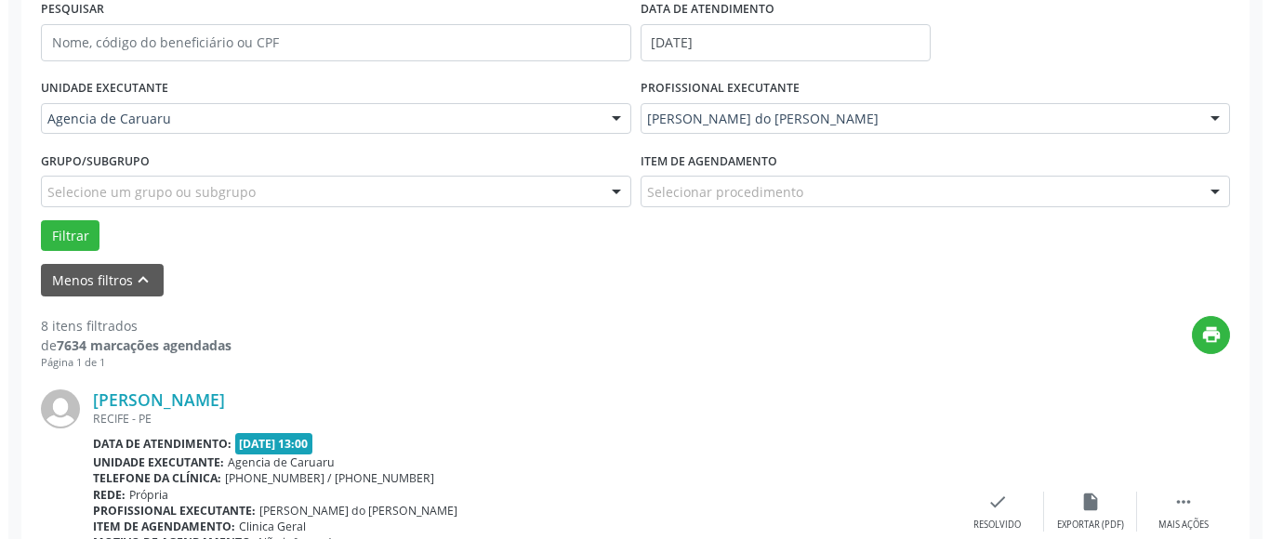
scroll to position [644, 0]
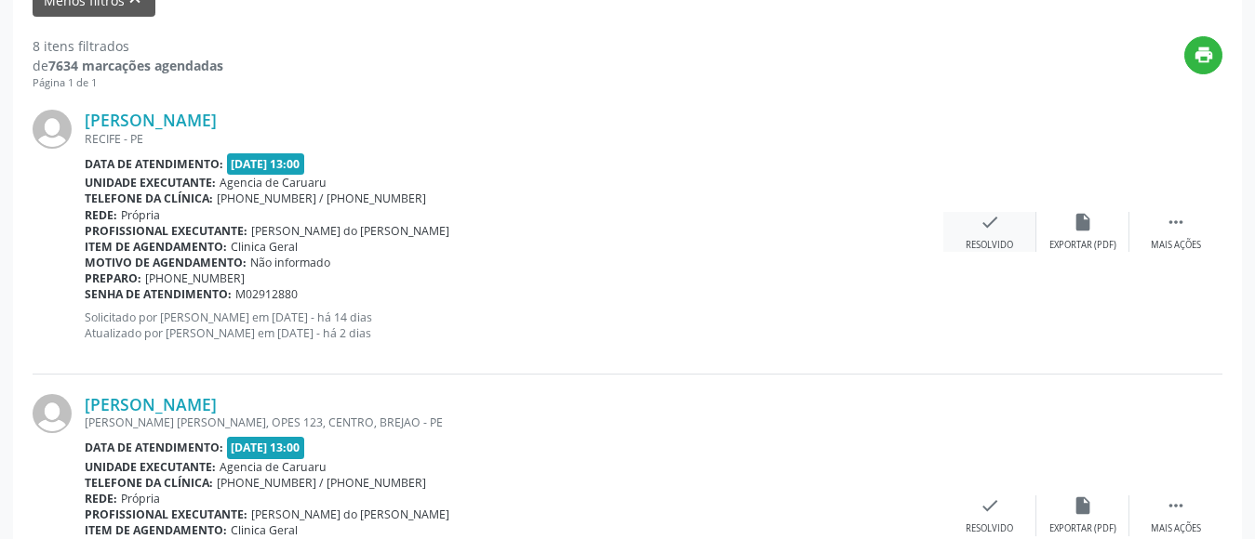
click at [1004, 228] on div "check Resolvido" at bounding box center [989, 232] width 93 height 40
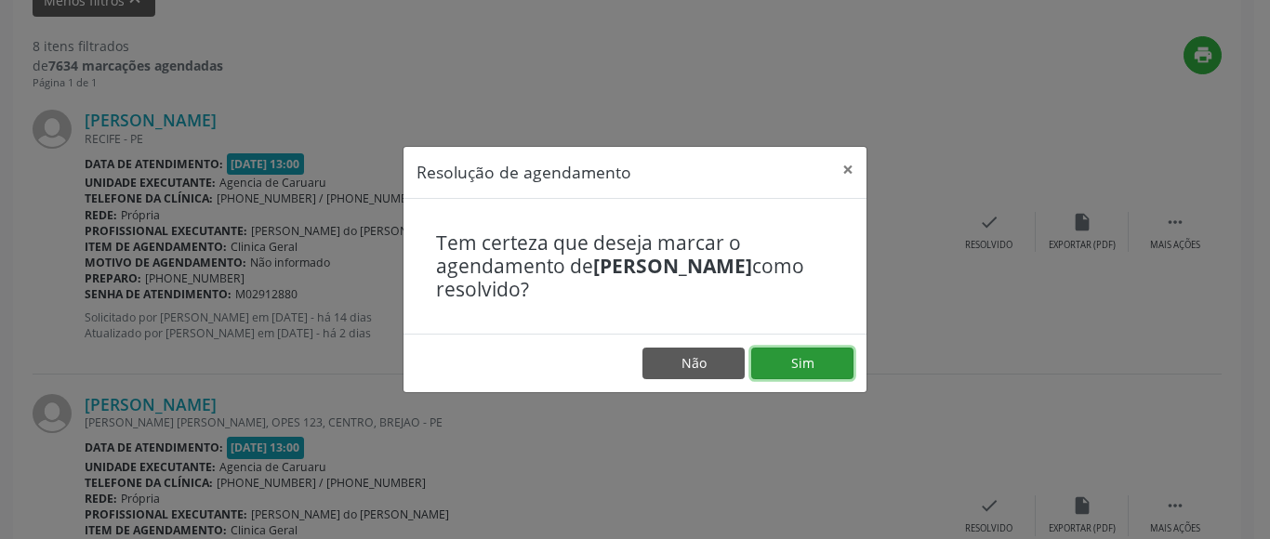
click at [811, 361] on button "Sim" at bounding box center [802, 364] width 102 height 32
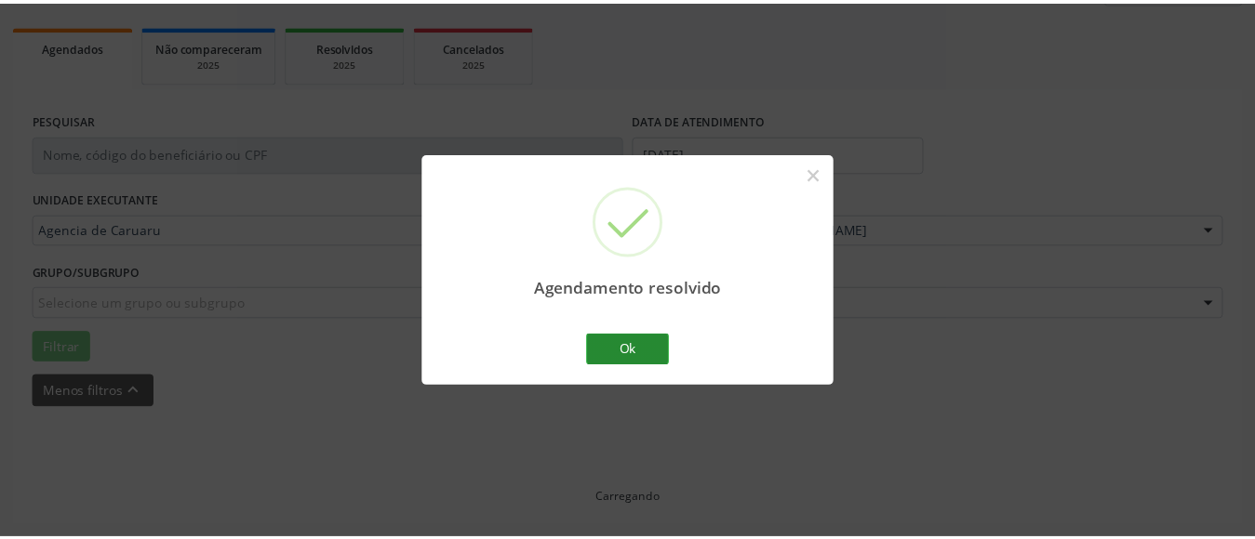
scroll to position [272, 0]
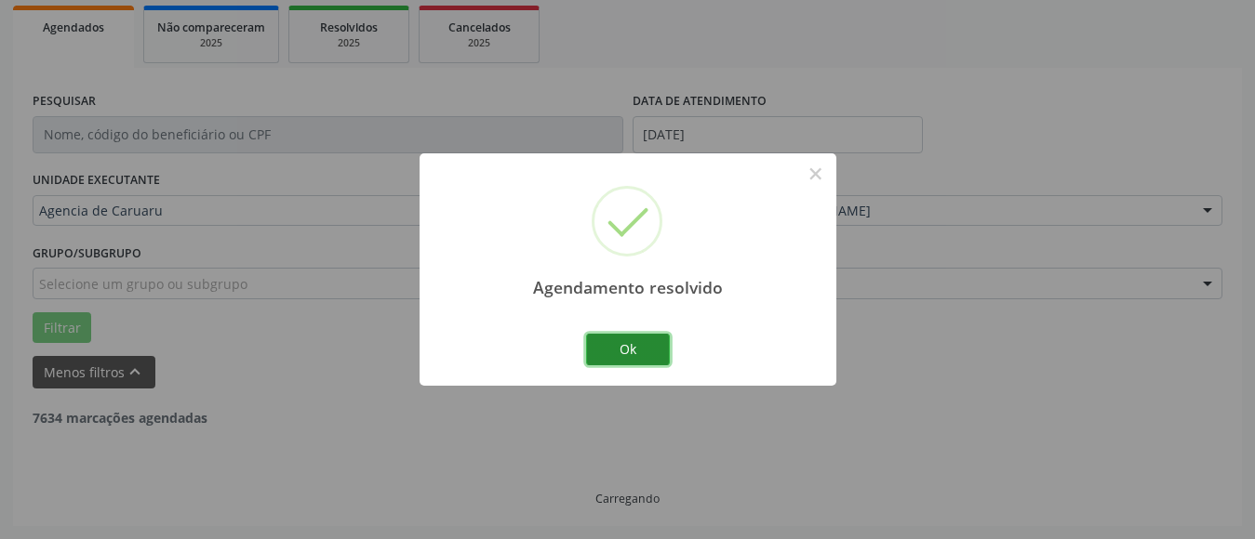
click at [606, 340] on button "Ok" at bounding box center [628, 350] width 84 height 32
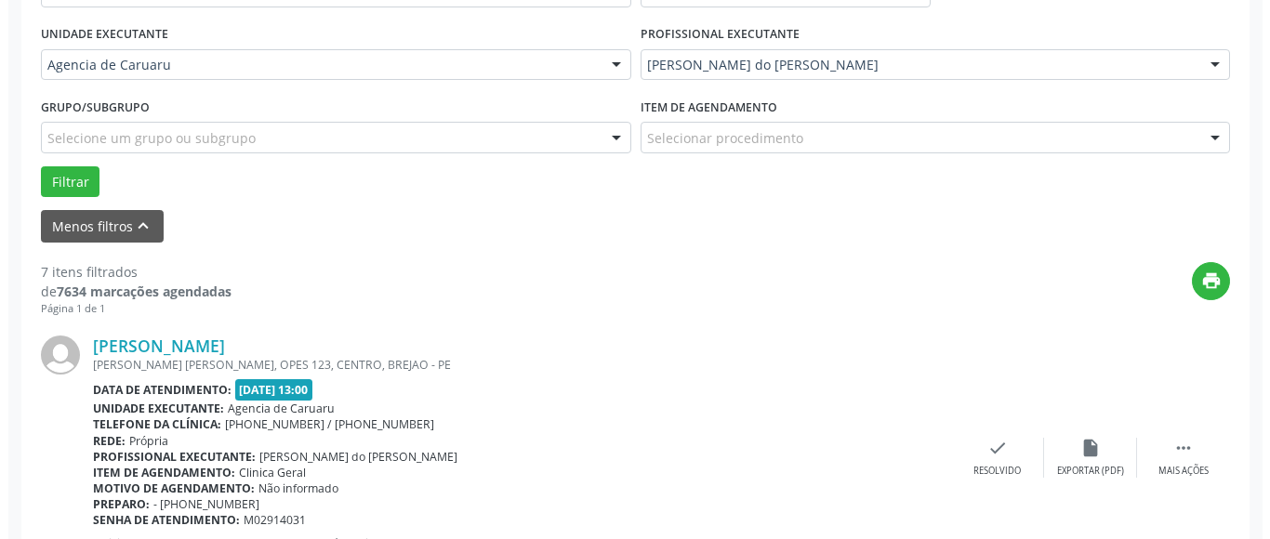
scroll to position [458, 0]
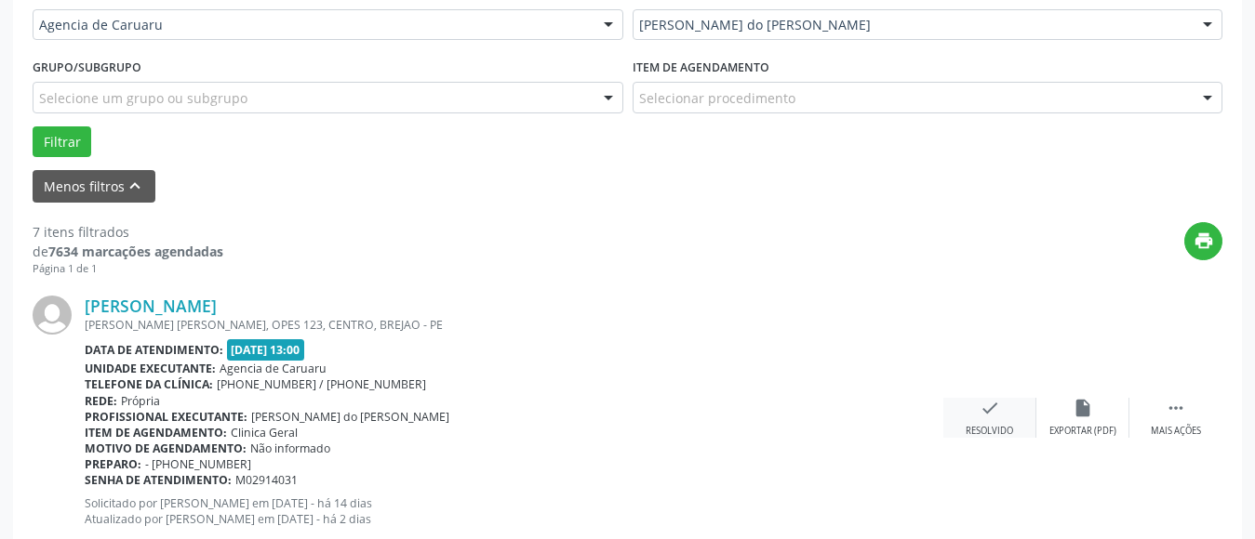
click at [963, 422] on div "check Resolvido" at bounding box center [989, 418] width 93 height 40
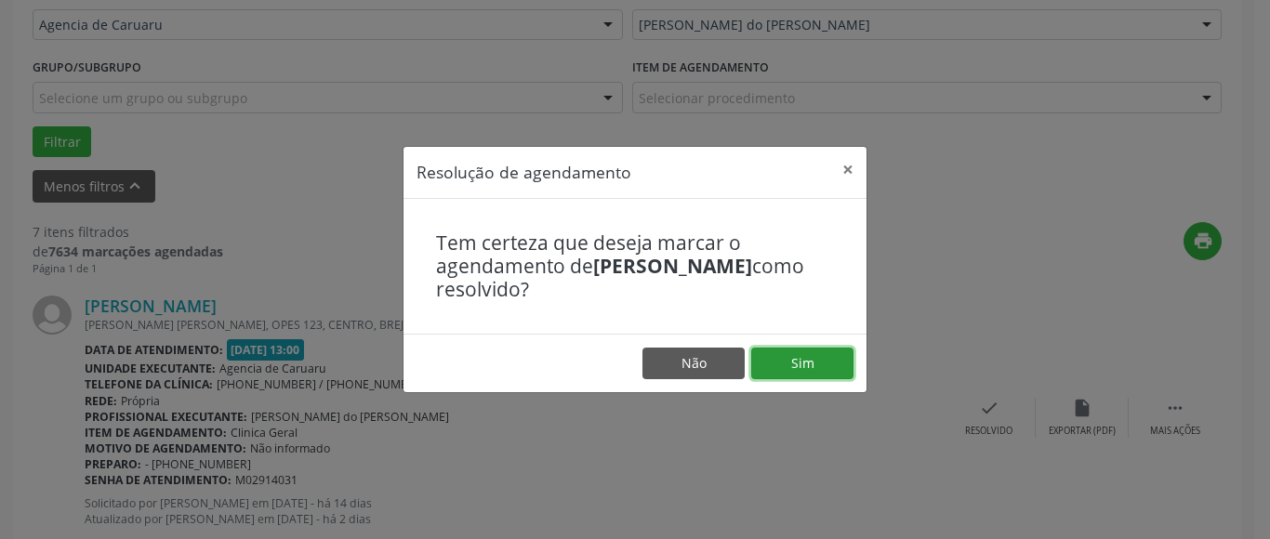
click at [797, 371] on button "Sim" at bounding box center [802, 364] width 102 height 32
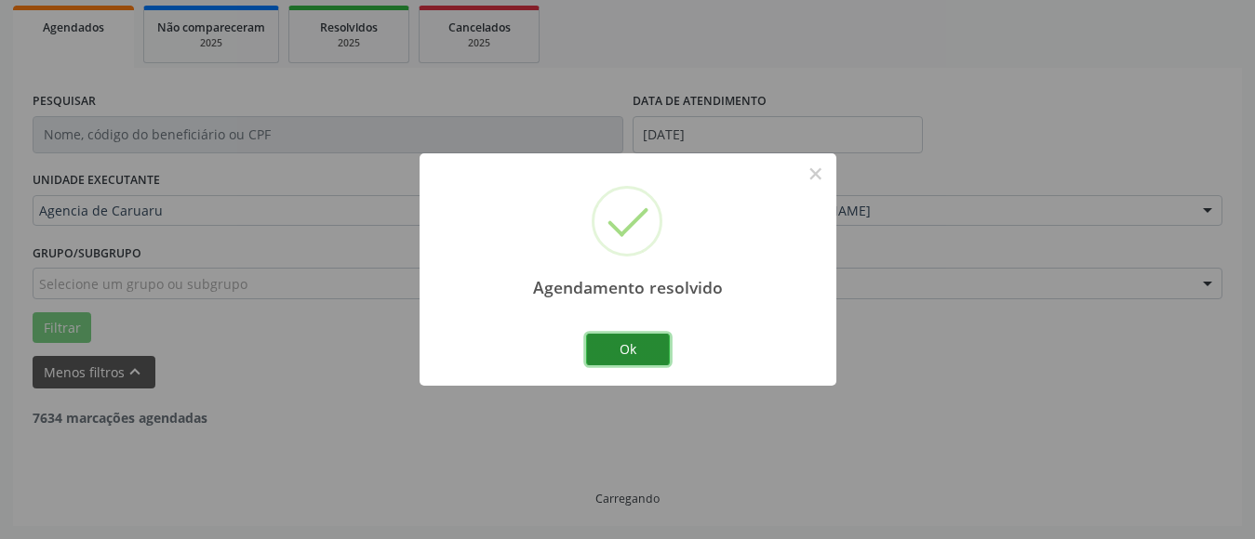
click at [587, 355] on button "Ok" at bounding box center [628, 350] width 84 height 32
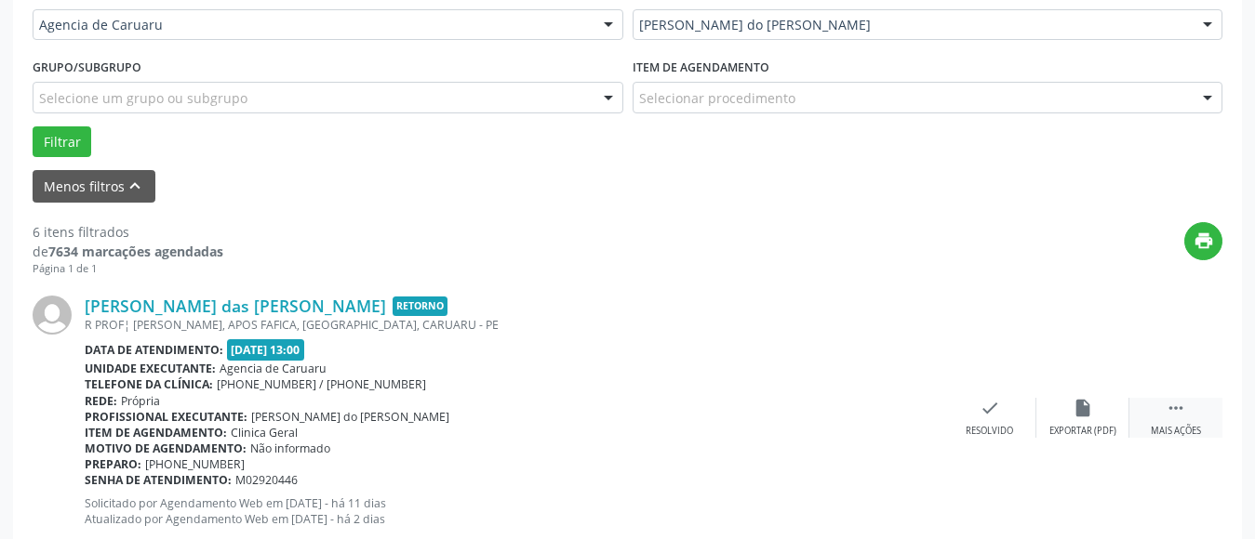
click at [1164, 426] on div "Mais ações" at bounding box center [1175, 431] width 50 height 13
click at [1062, 419] on div "alarm_off Não compareceu" at bounding box center [1082, 418] width 93 height 40
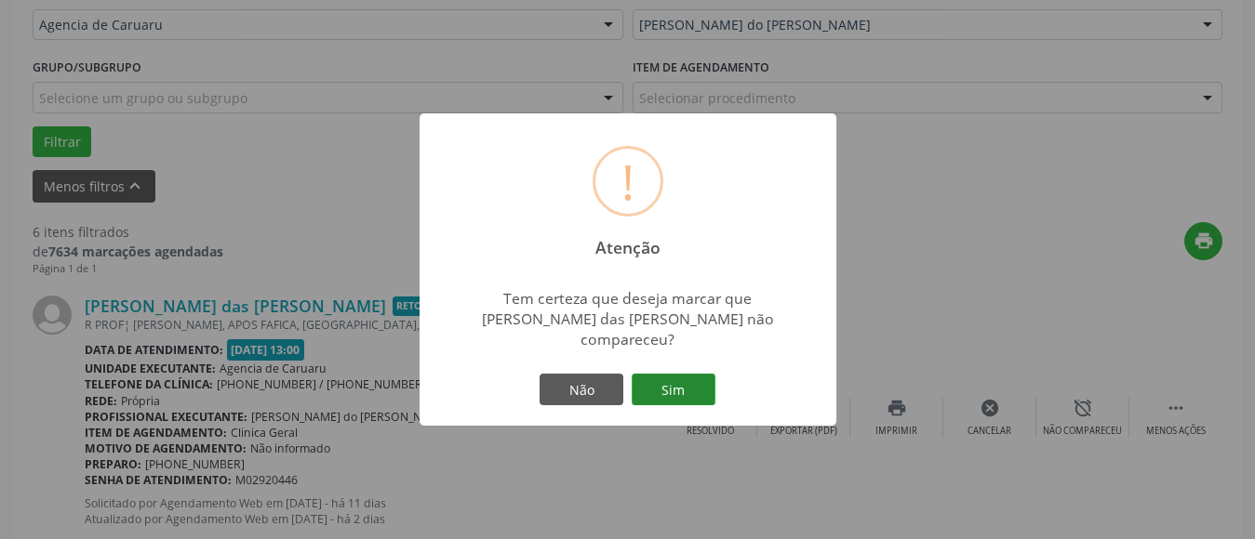
click at [659, 374] on button "Sim" at bounding box center [673, 390] width 84 height 32
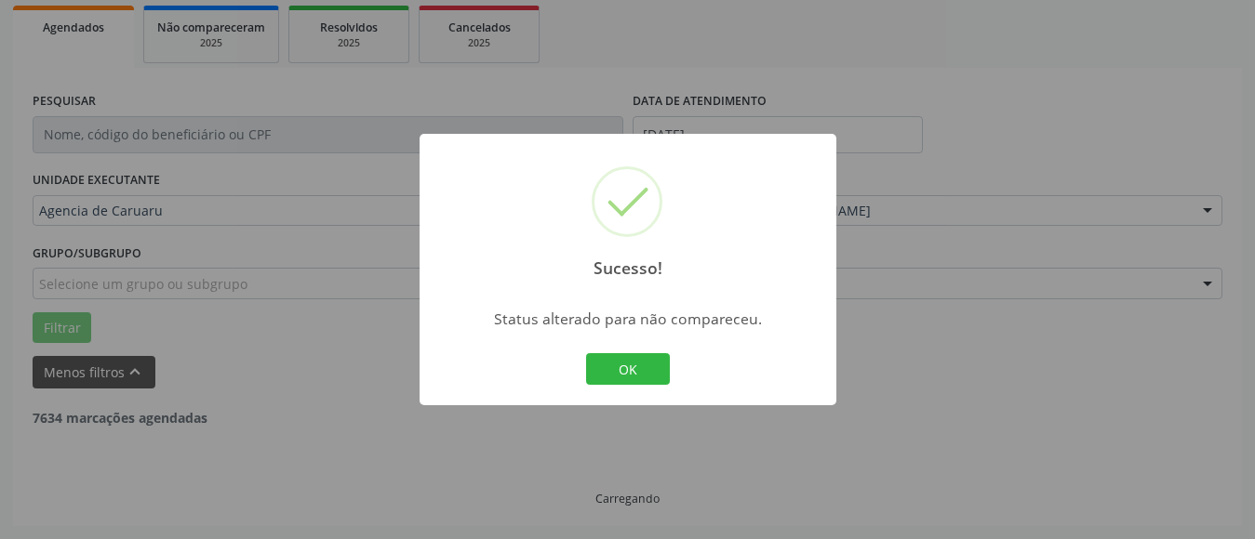
click at [637, 374] on button "OK" at bounding box center [628, 369] width 84 height 32
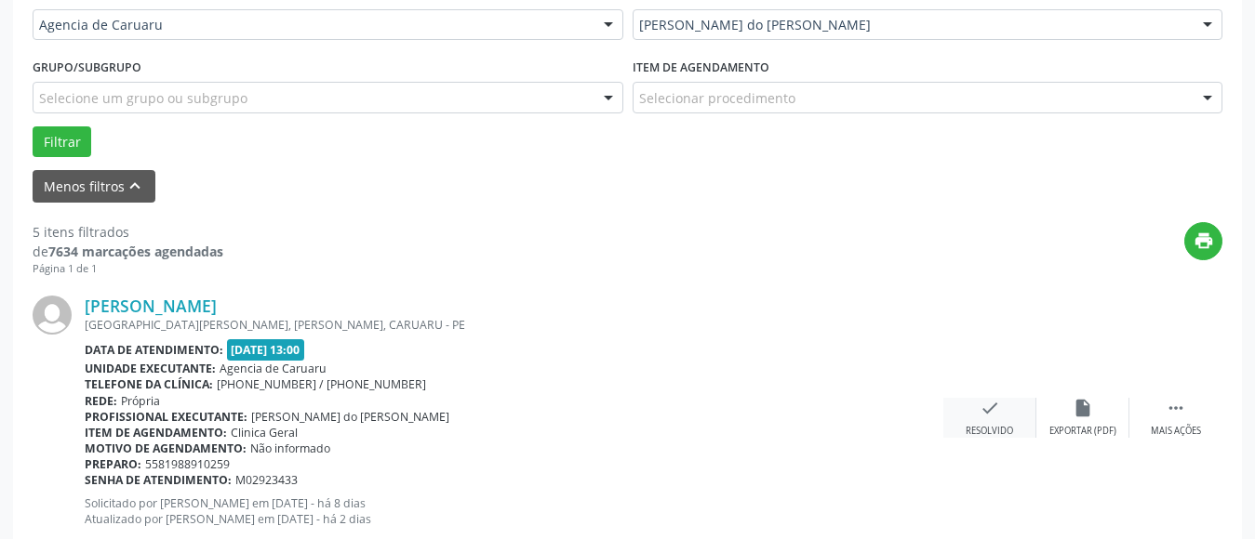
click at [983, 419] on div "check Resolvido" at bounding box center [989, 418] width 93 height 40
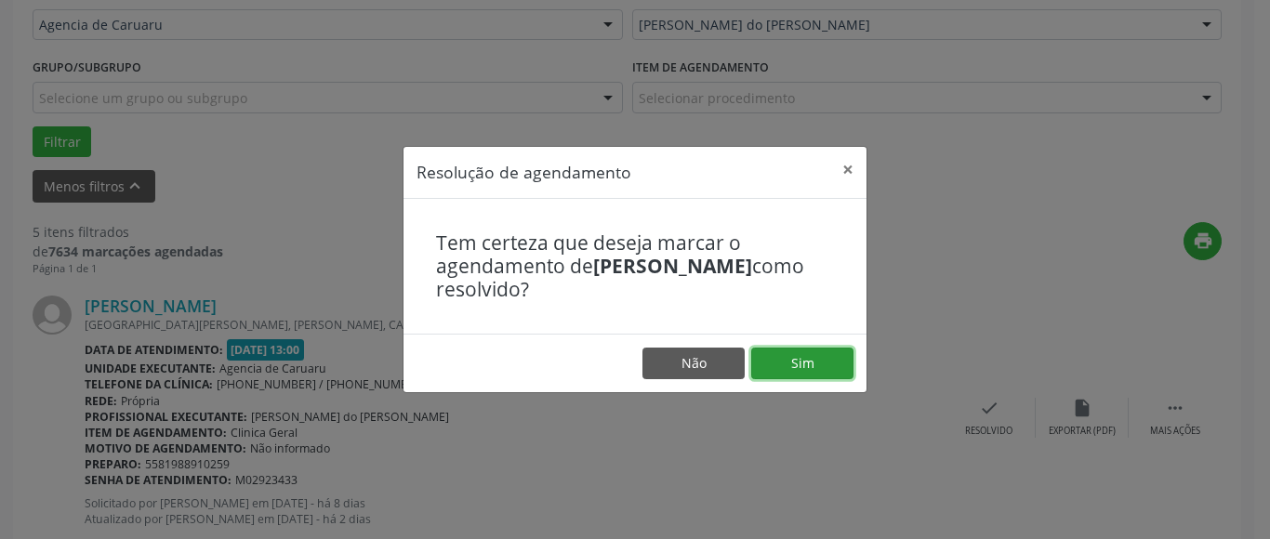
click at [805, 362] on button "Sim" at bounding box center [802, 364] width 102 height 32
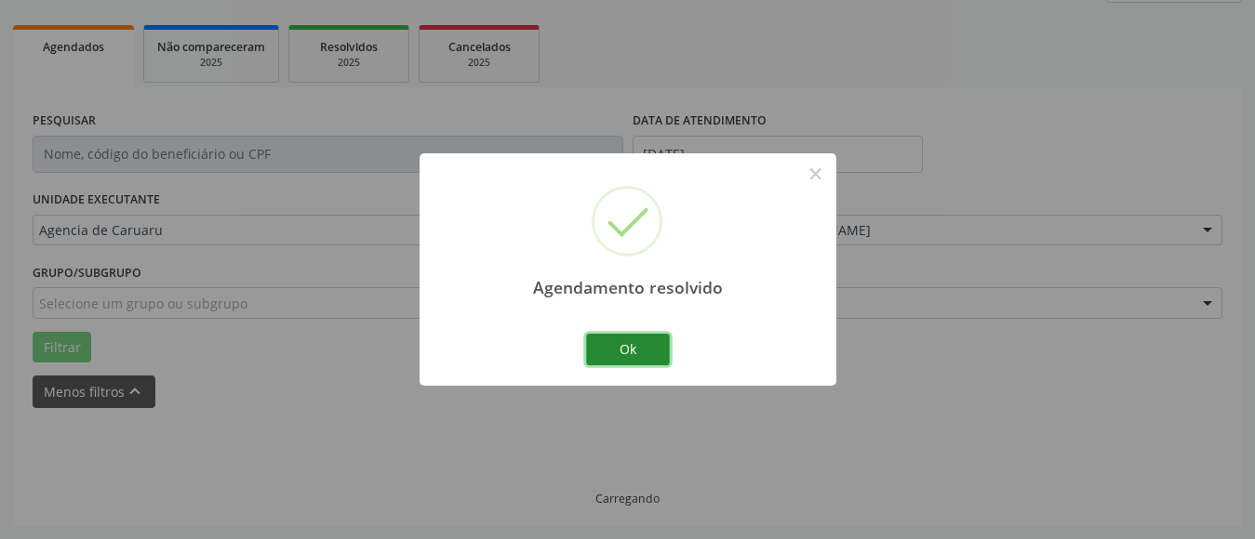
click at [645, 348] on button "Ok" at bounding box center [628, 350] width 84 height 32
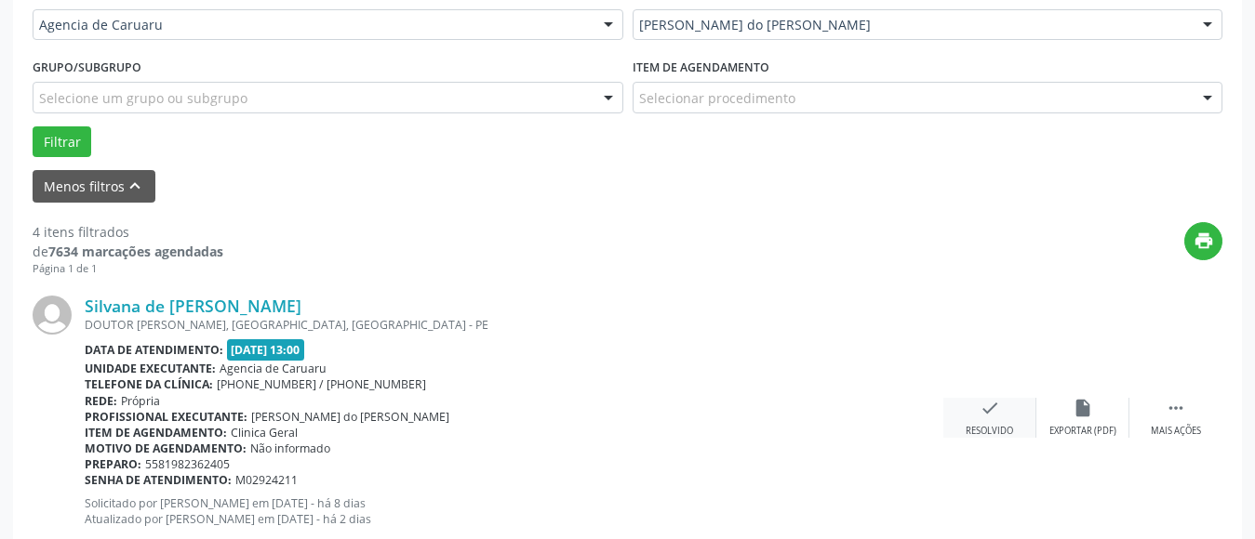
click at [1007, 403] on div "check Resolvido" at bounding box center [989, 418] width 93 height 40
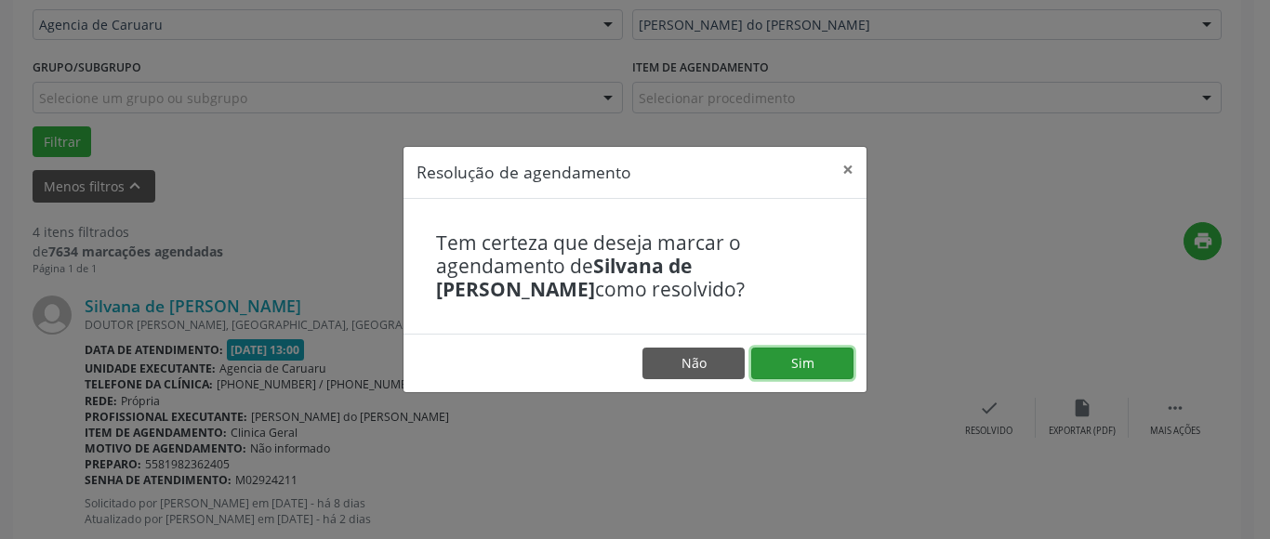
click at [799, 374] on button "Sim" at bounding box center [802, 364] width 102 height 32
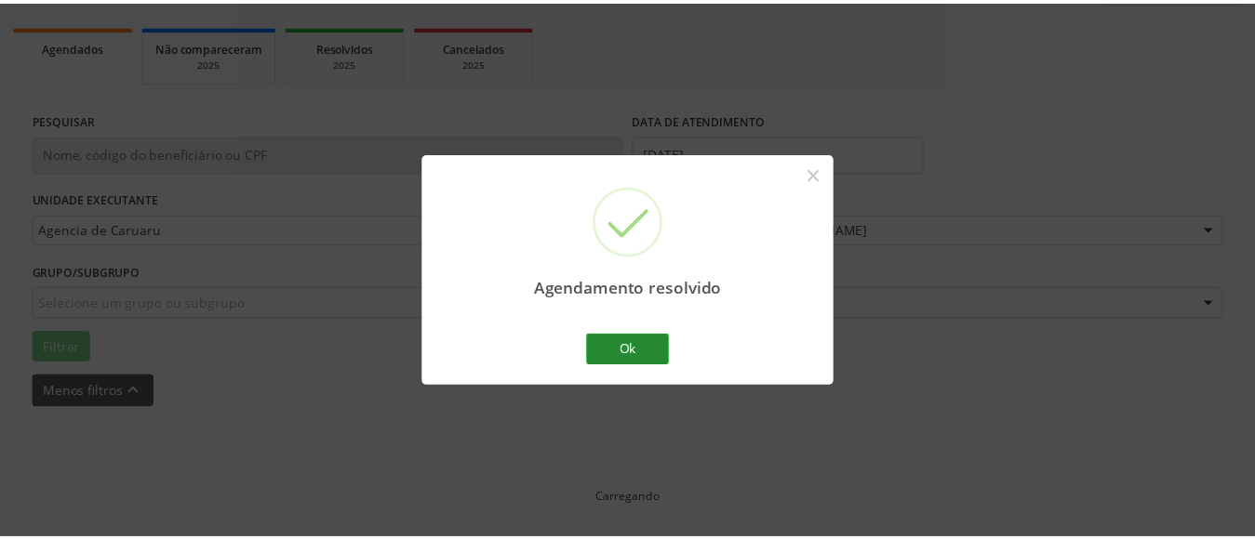
scroll to position [272, 0]
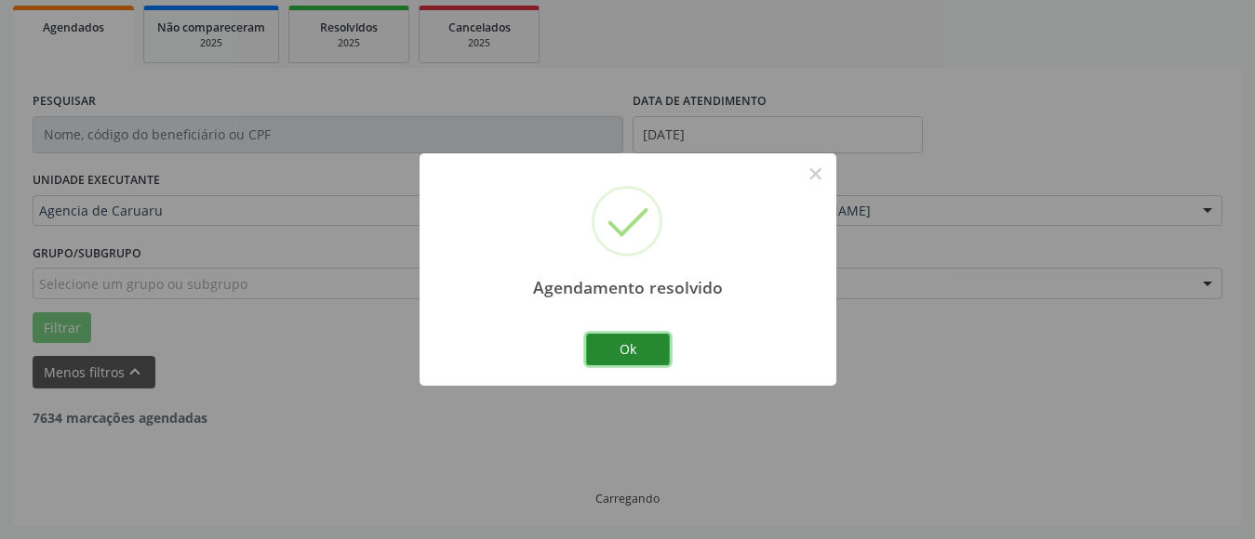
click at [631, 356] on button "Ok" at bounding box center [628, 350] width 84 height 32
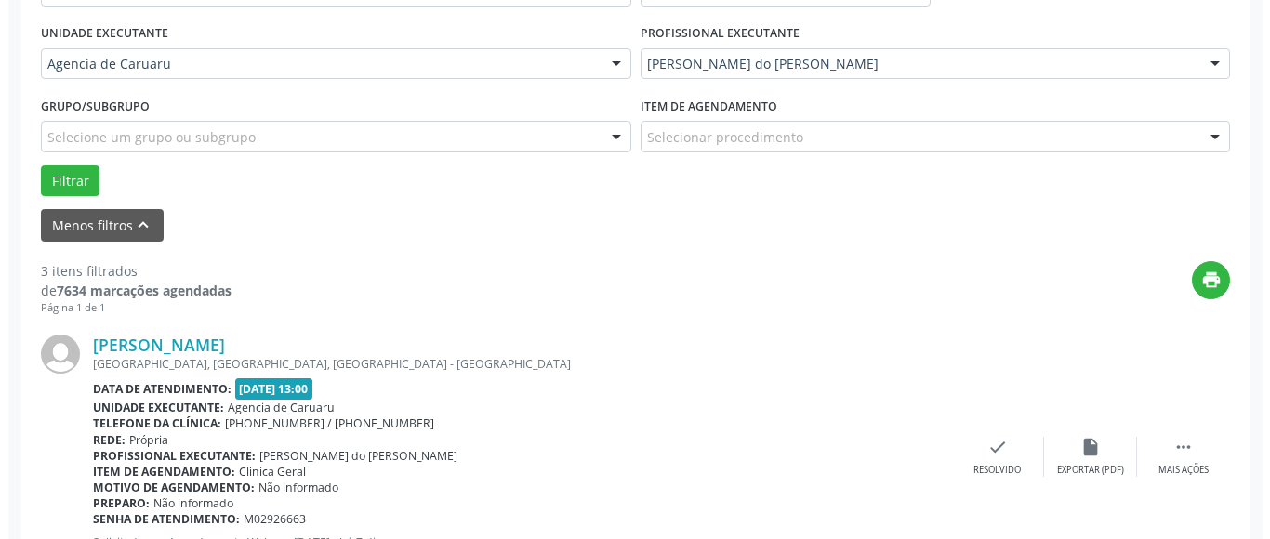
scroll to position [458, 0]
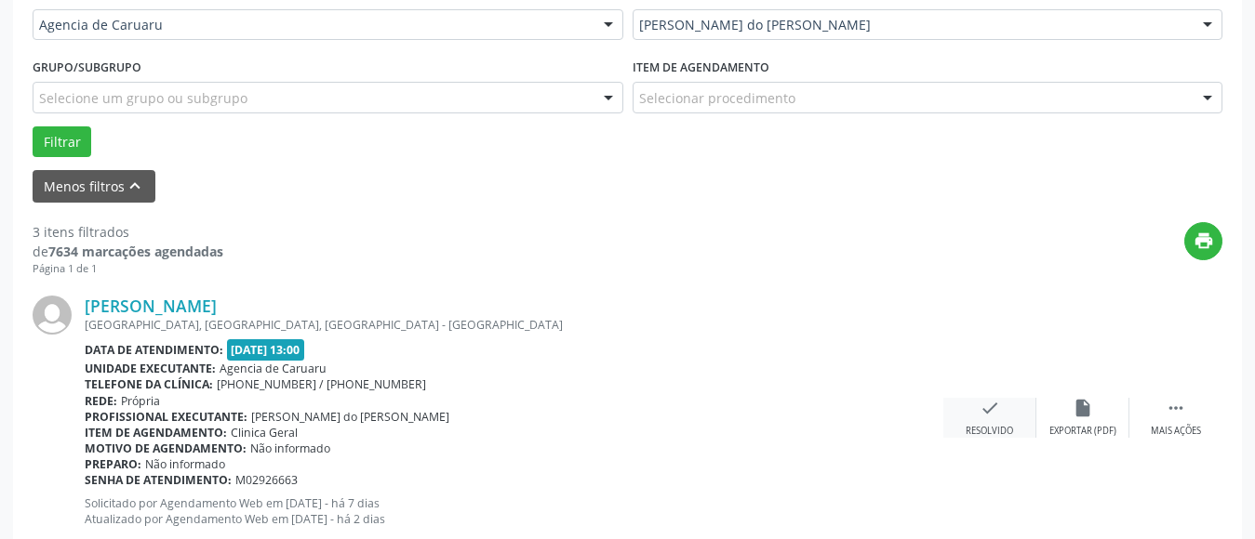
click at [969, 430] on div "Resolvido" at bounding box center [988, 431] width 47 height 13
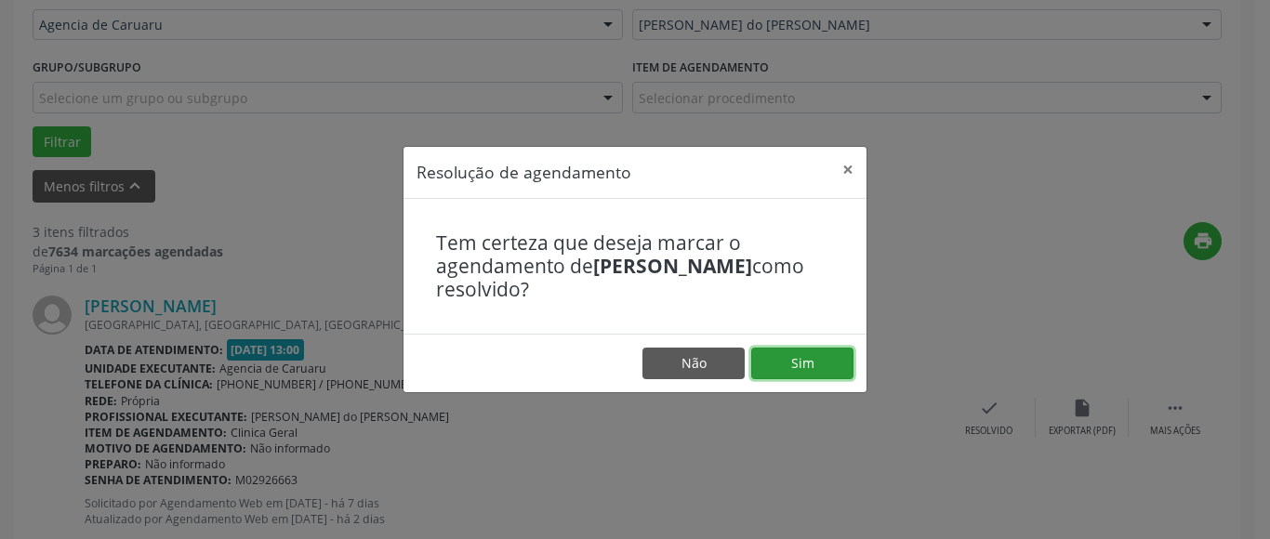
drag, startPoint x: 808, startPoint y: 361, endPoint x: 619, endPoint y: 382, distance: 190.0
click at [806, 360] on button "Sim" at bounding box center [802, 364] width 102 height 32
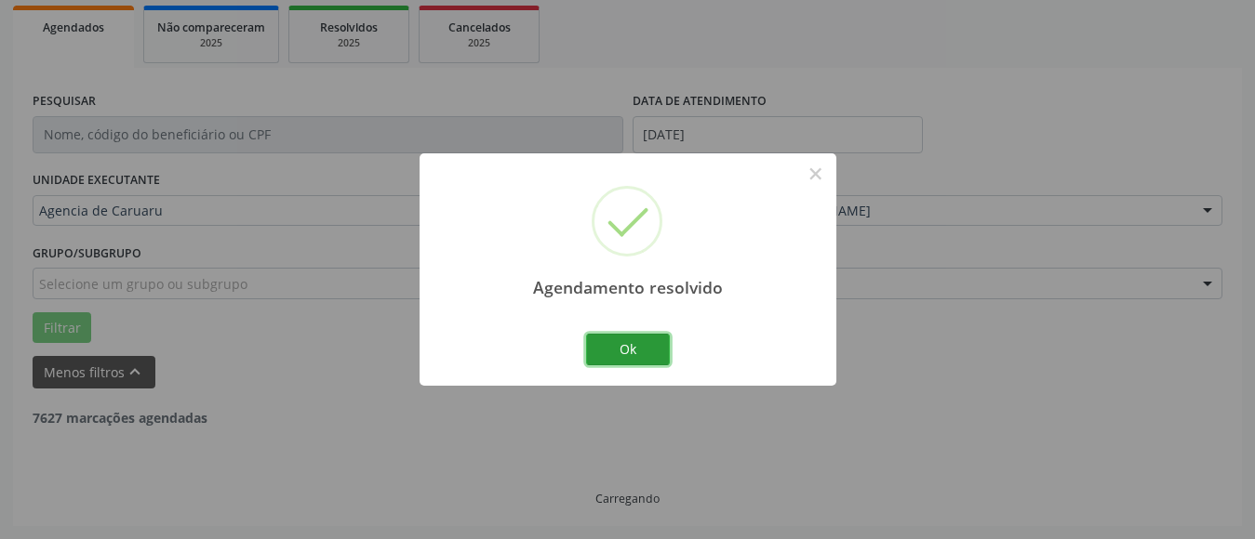
click at [620, 350] on button "Ok" at bounding box center [628, 350] width 84 height 32
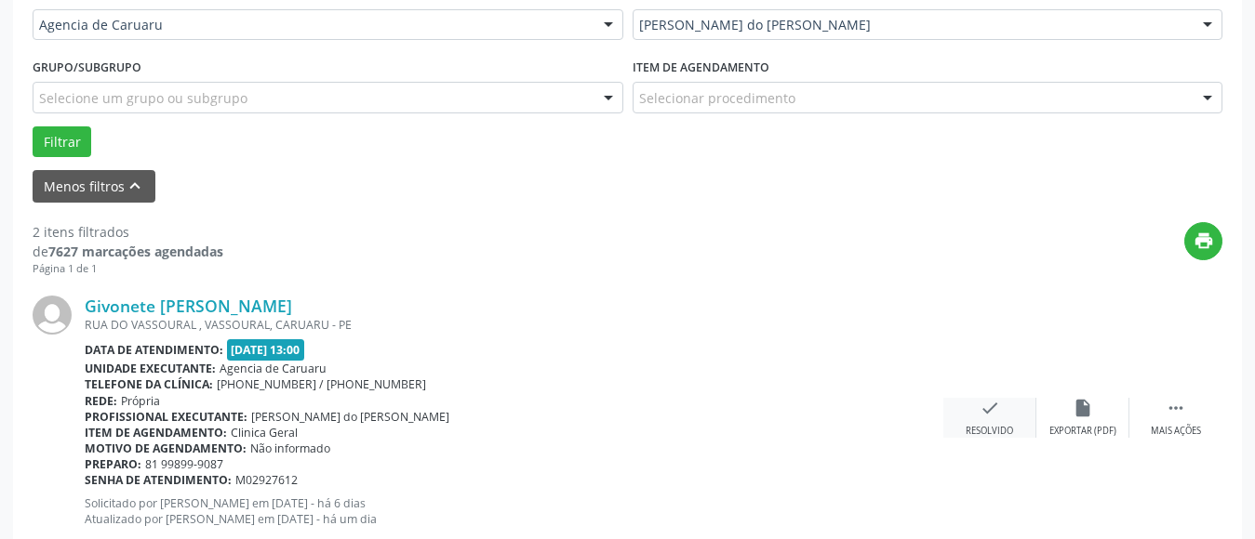
click at [1003, 420] on div "check Resolvido" at bounding box center [989, 418] width 93 height 40
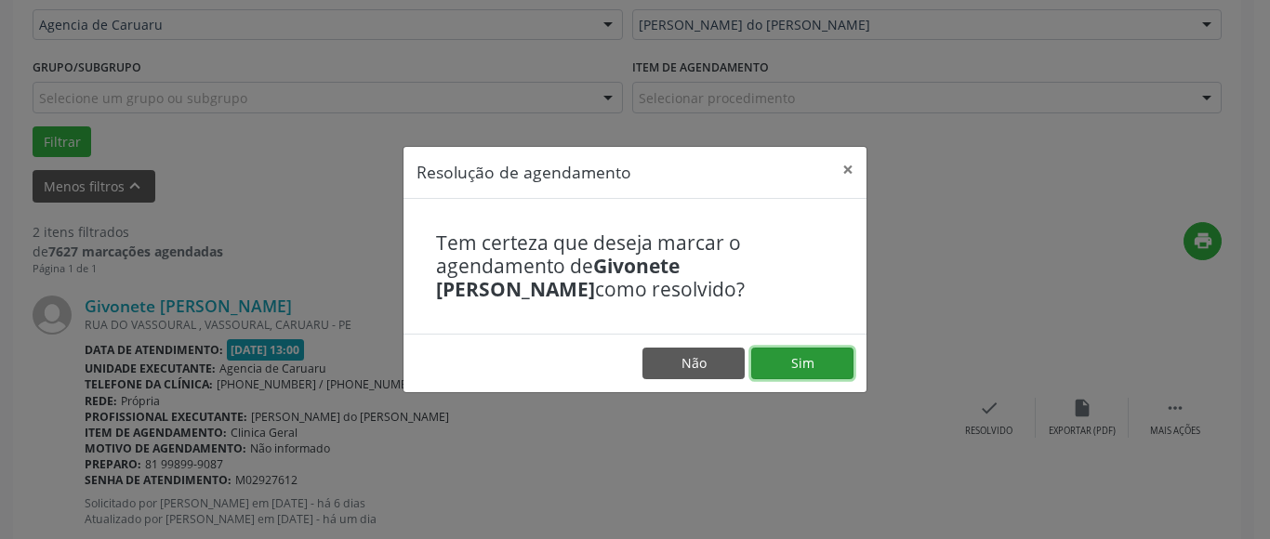
click at [824, 371] on button "Sim" at bounding box center [802, 364] width 102 height 32
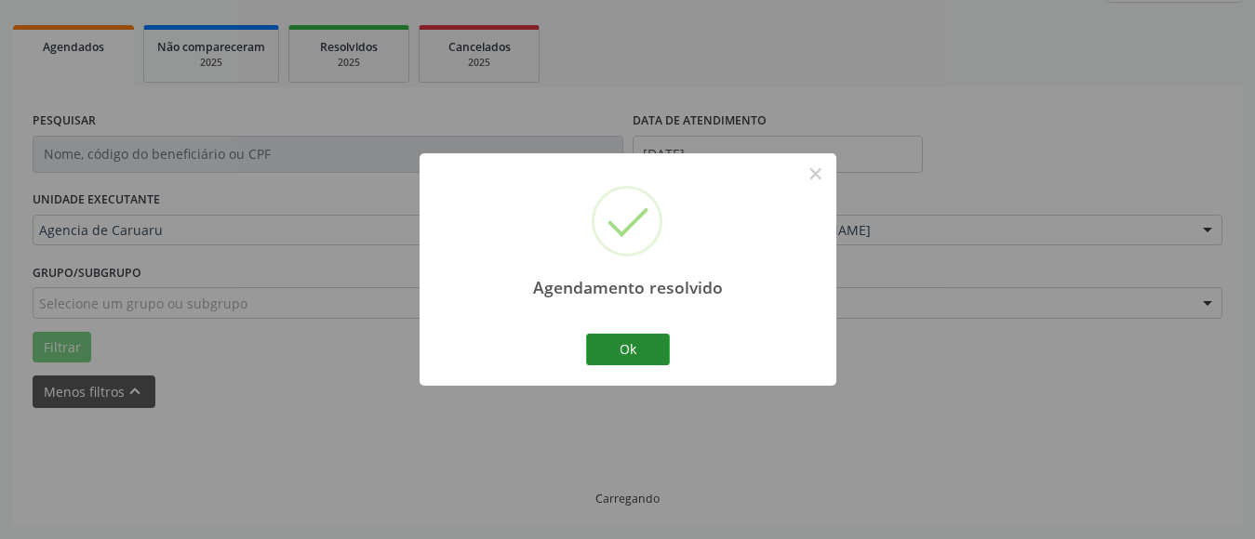
scroll to position [272, 0]
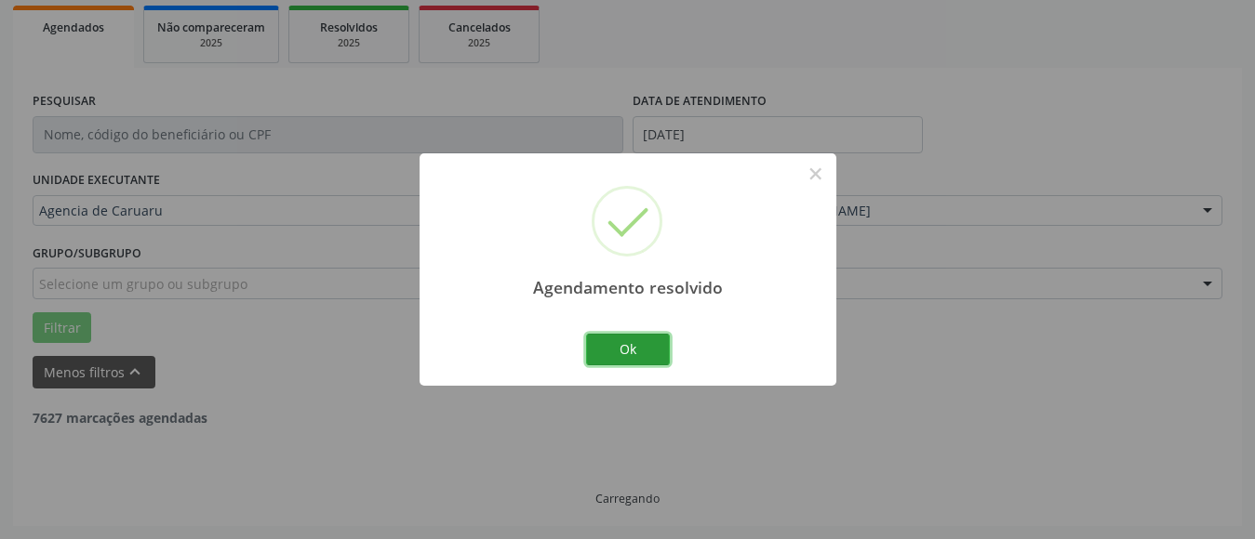
drag, startPoint x: 645, startPoint y: 347, endPoint x: 553, endPoint y: 379, distance: 97.3
click at [641, 347] on button "Ok" at bounding box center [628, 350] width 84 height 32
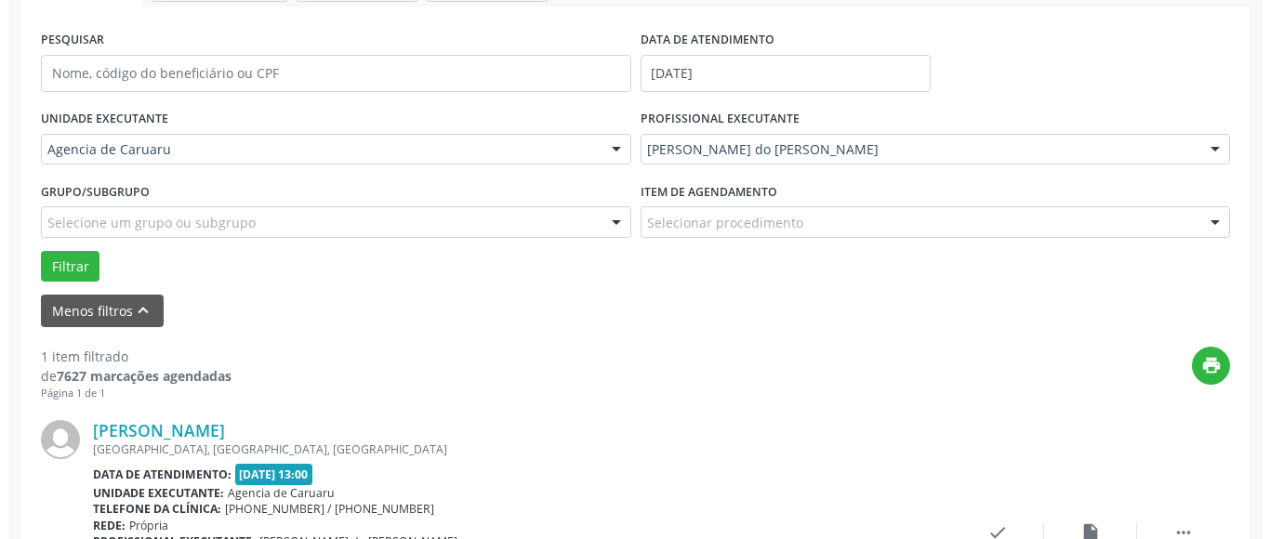
scroll to position [365, 0]
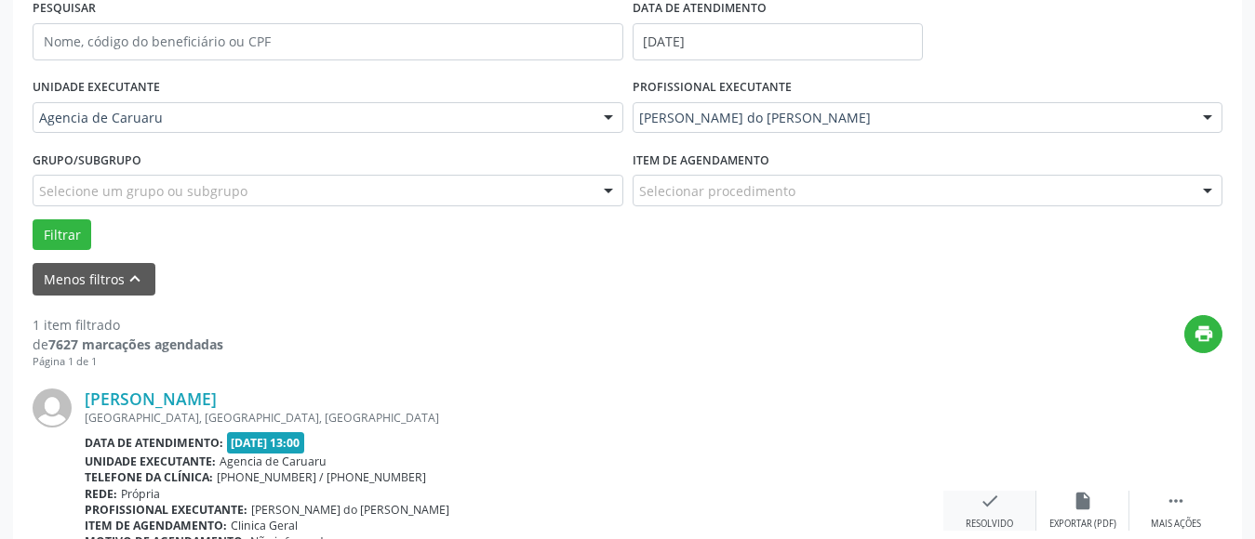
click at [986, 498] on icon "check" at bounding box center [989, 501] width 20 height 20
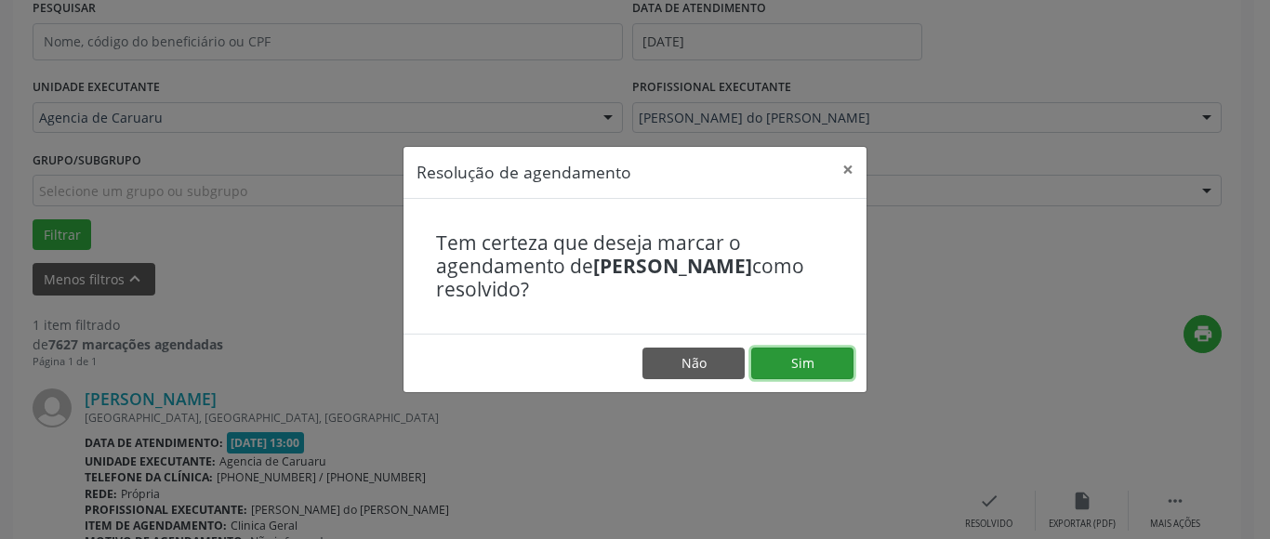
click at [793, 366] on button "Sim" at bounding box center [802, 364] width 102 height 32
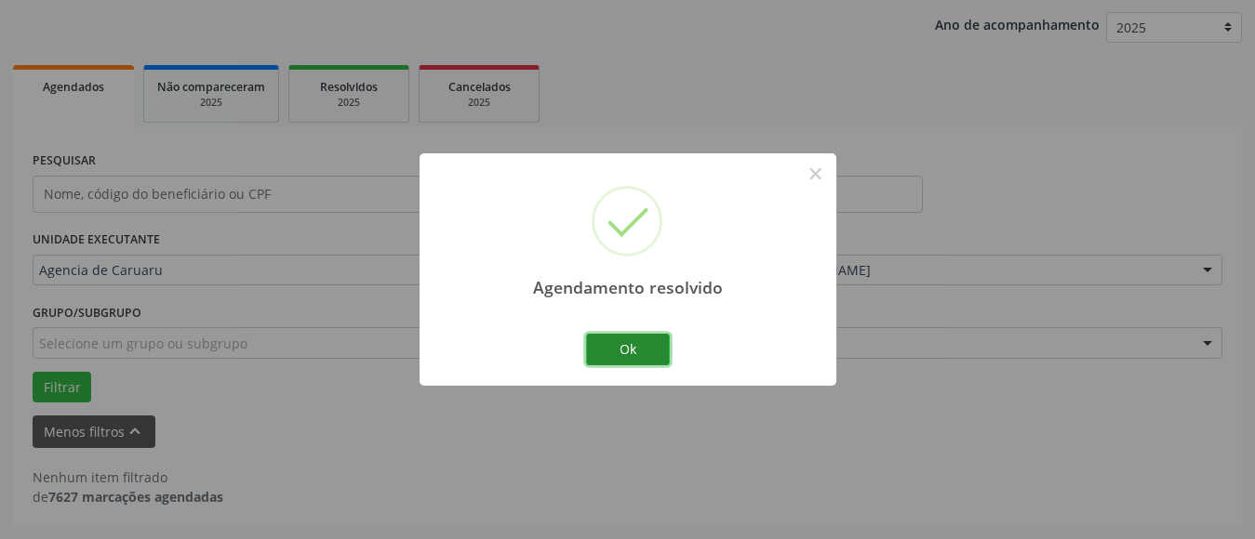
scroll to position [213, 0]
click at [632, 352] on button "Ok" at bounding box center [628, 350] width 84 height 32
